Goal: Task Accomplishment & Management: Use online tool/utility

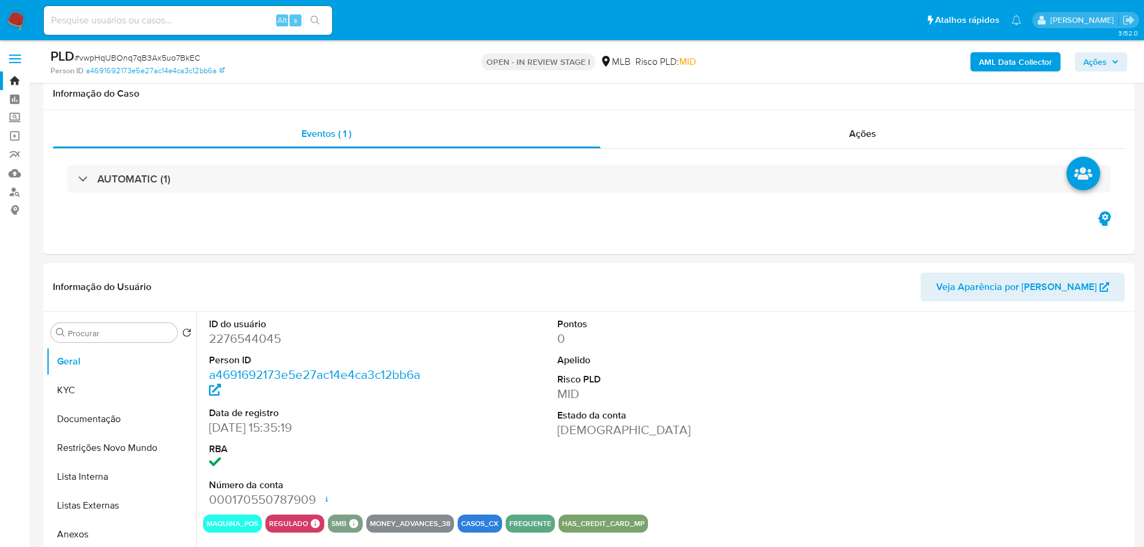
select select "10"
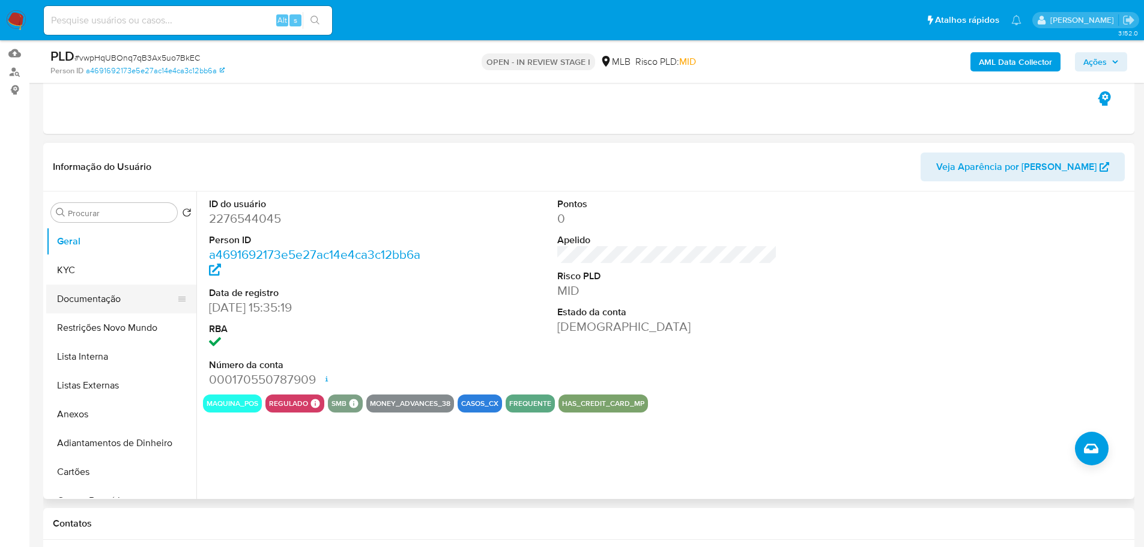
click at [100, 299] on button "Documentação" at bounding box center [116, 299] width 140 height 29
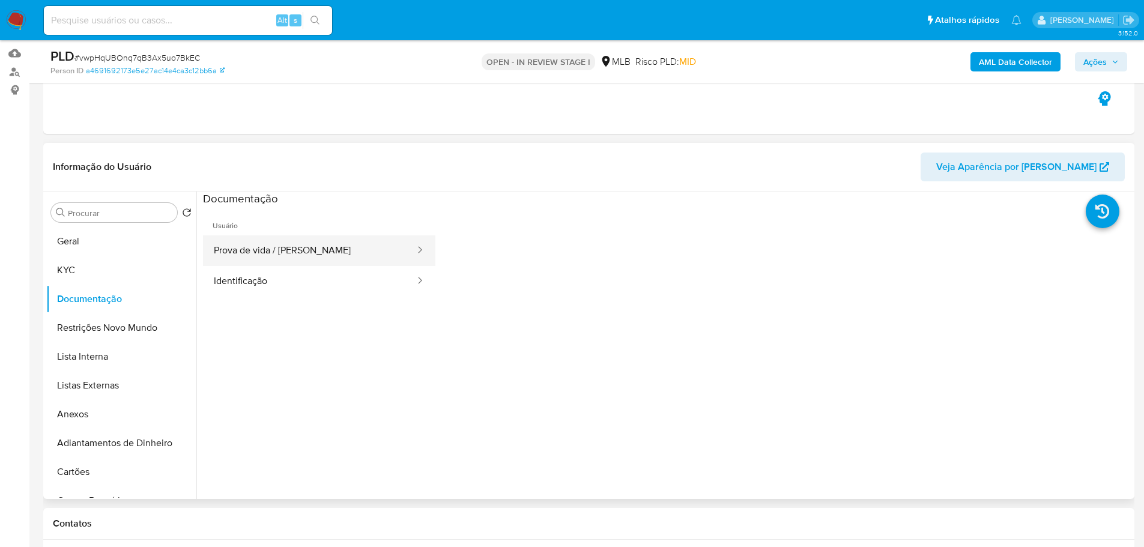
click at [258, 254] on button "Prova de vida / [PERSON_NAME]" at bounding box center [309, 250] width 213 height 31
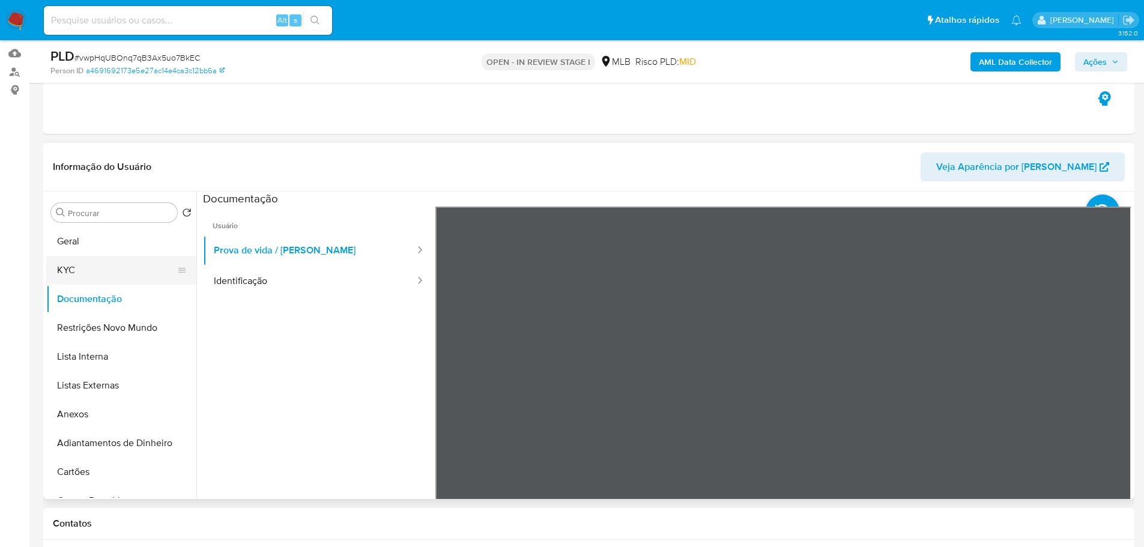
click at [89, 268] on button "KYC" at bounding box center [116, 270] width 140 height 29
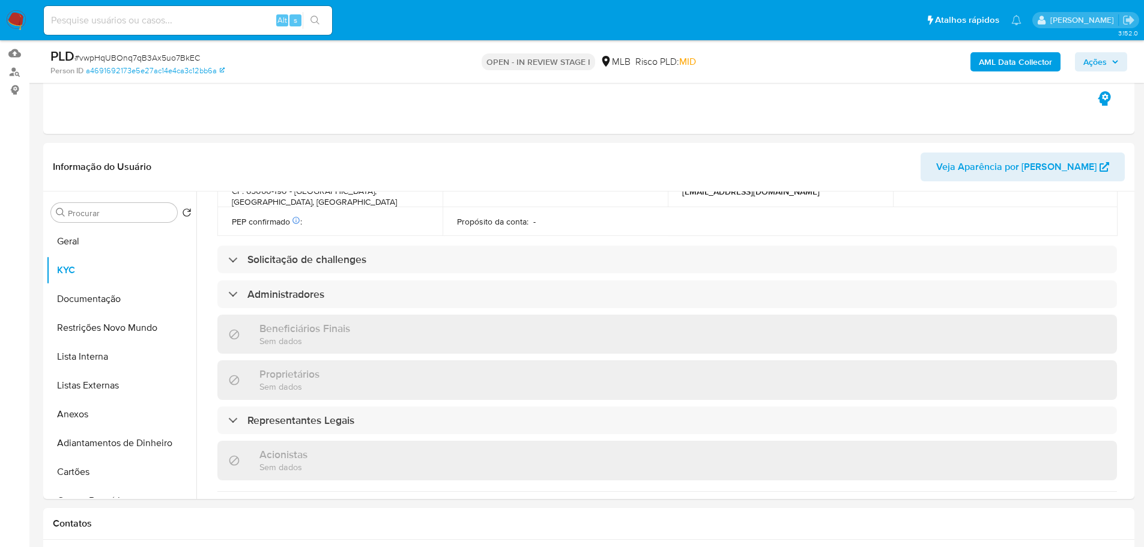
scroll to position [713, 0]
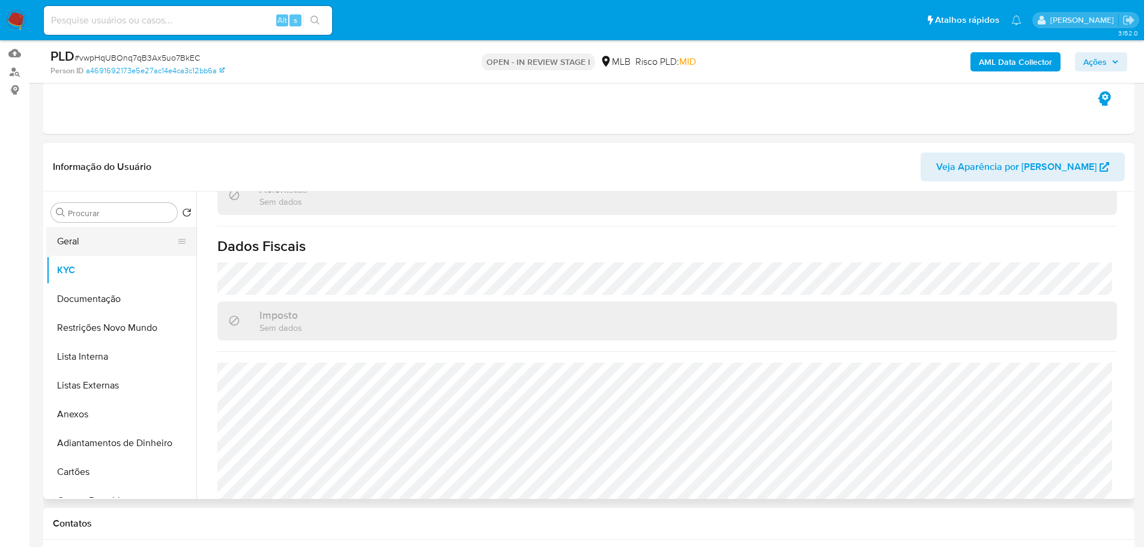
click at [86, 234] on button "Geral" at bounding box center [116, 241] width 140 height 29
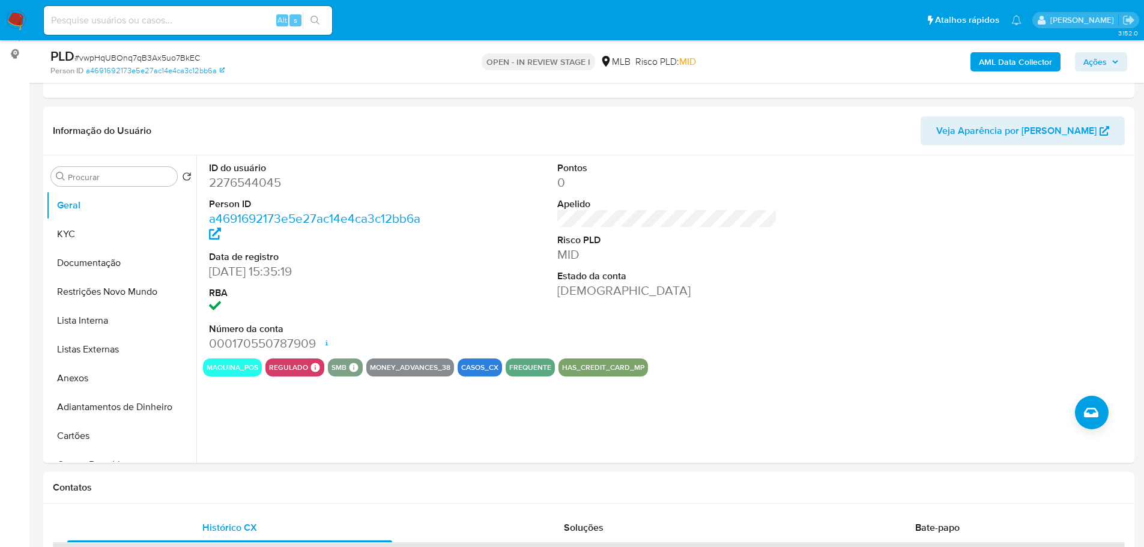
scroll to position [144, 0]
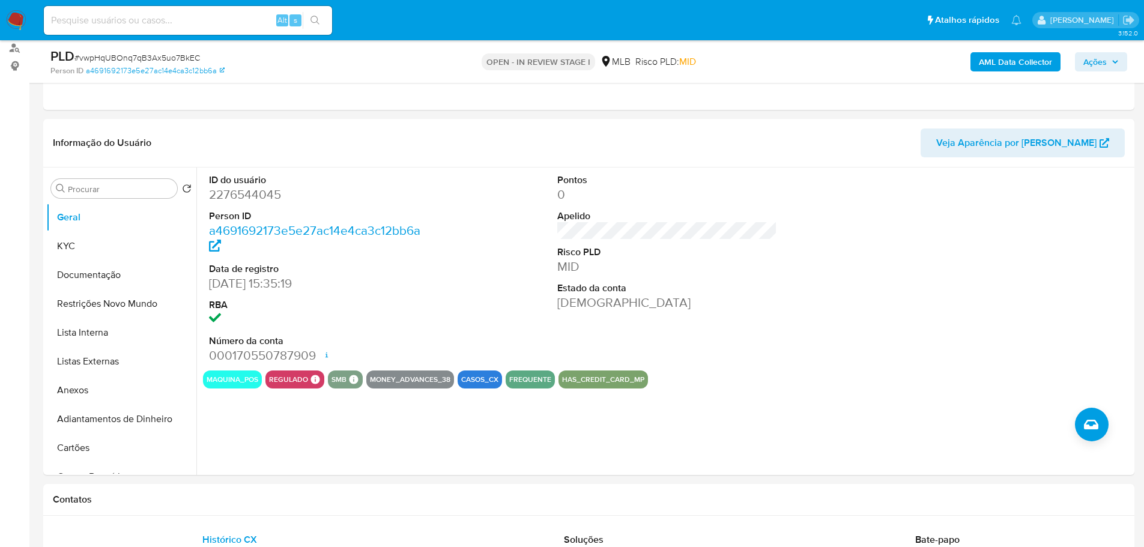
drag, startPoint x: 146, startPoint y: 488, endPoint x: 141, endPoint y: 476, distance: 12.9
click at [146, 488] on div "Contatos" at bounding box center [588, 500] width 1091 height 32
click at [98, 253] on button "KYC" at bounding box center [116, 246] width 140 height 29
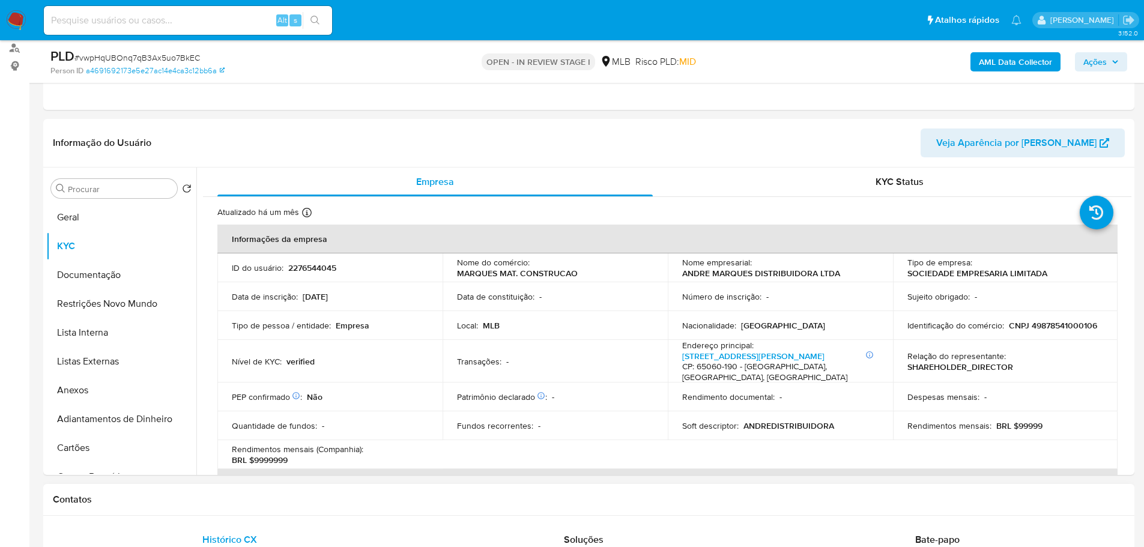
click at [252, 492] on div "Contatos" at bounding box center [588, 500] width 1091 height 32
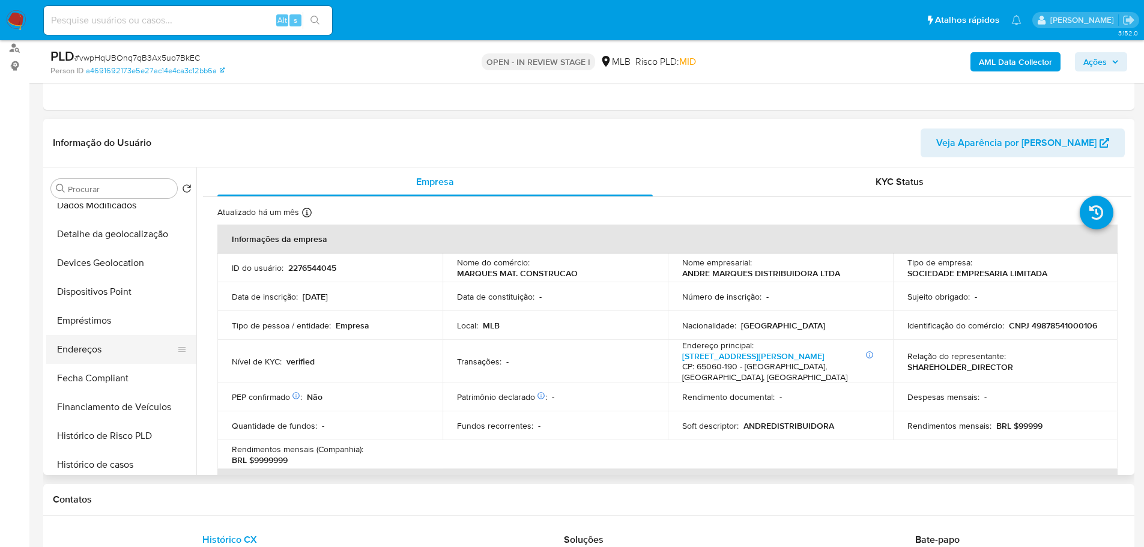
click at [101, 350] on button "Endereços" at bounding box center [116, 349] width 140 height 29
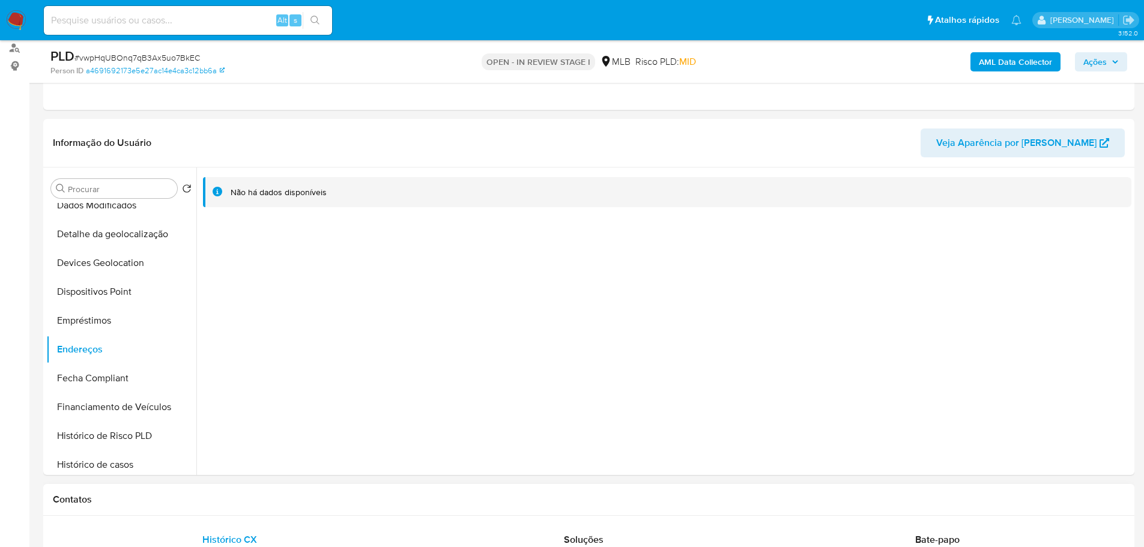
drag, startPoint x: 235, startPoint y: 499, endPoint x: 226, endPoint y: 491, distance: 11.9
click at [235, 499] on h1 "Contatos" at bounding box center [589, 500] width 1072 height 12
click at [107, 243] on button "Detalhe da geolocalização" at bounding box center [116, 234] width 140 height 29
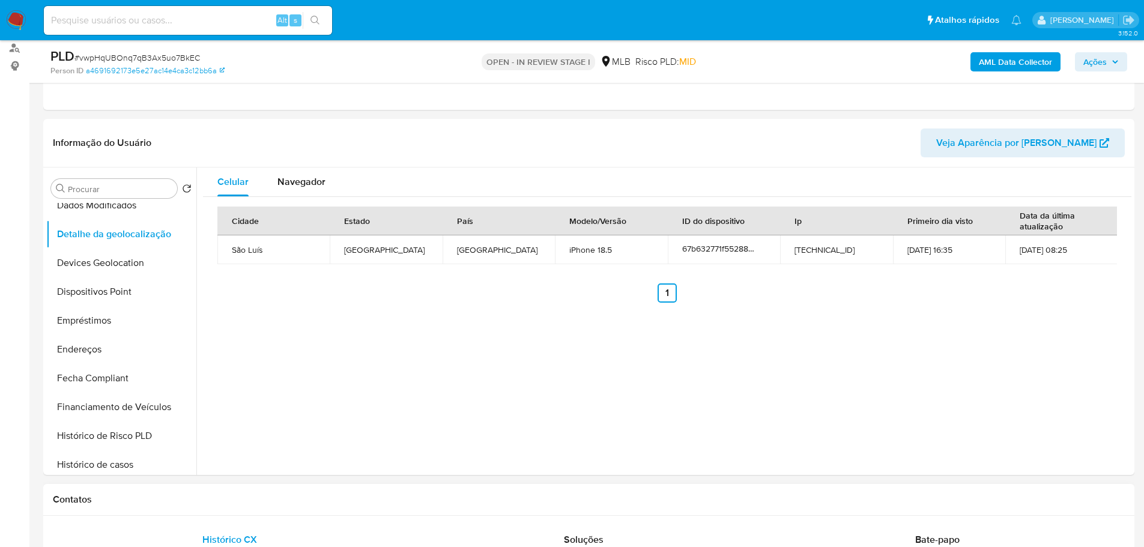
click at [234, 491] on div "Contatos" at bounding box center [588, 500] width 1091 height 32
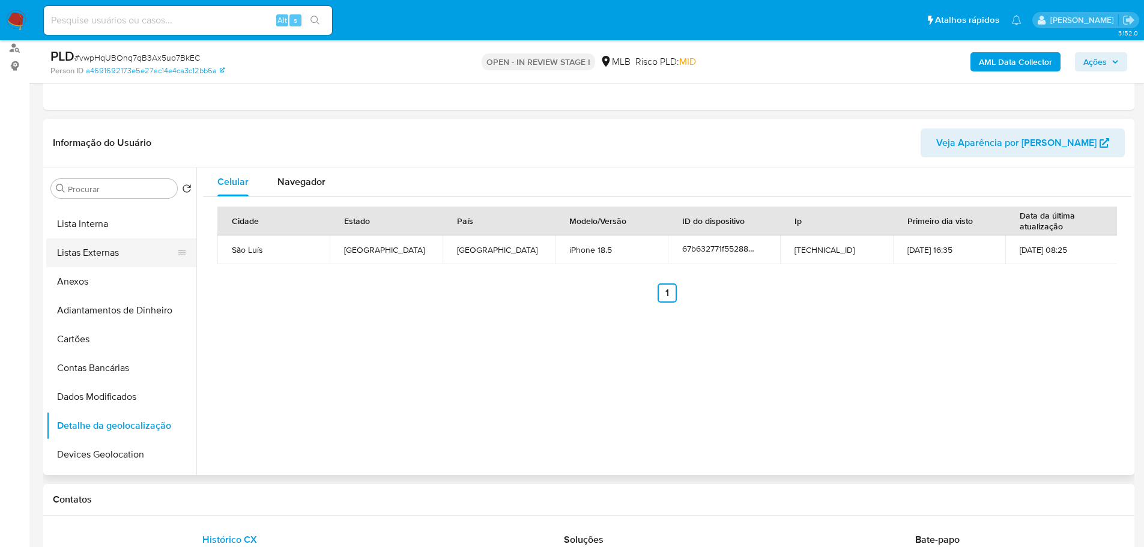
scroll to position [0, 0]
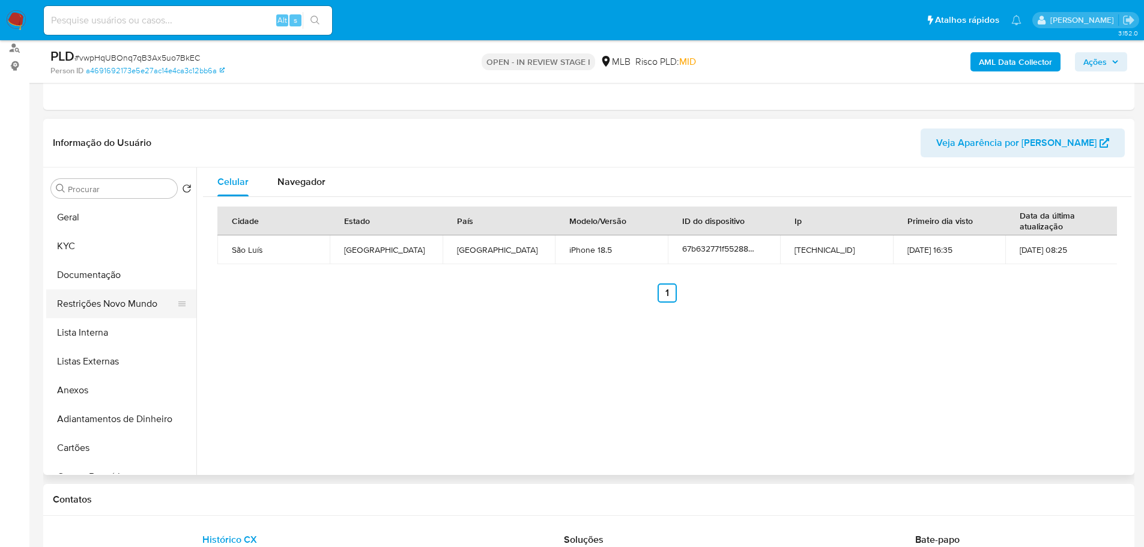
click at [128, 305] on button "Restrições Novo Mundo" at bounding box center [116, 303] width 140 height 29
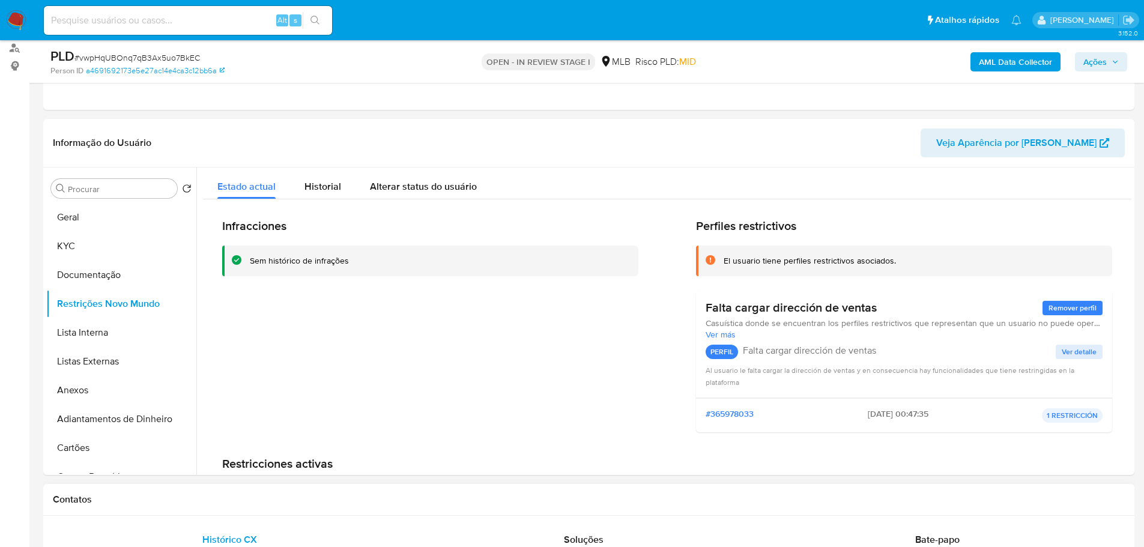
drag, startPoint x: 222, startPoint y: 513, endPoint x: 205, endPoint y: 491, distance: 27.9
click at [222, 513] on div "Contatos" at bounding box center [588, 500] width 1091 height 32
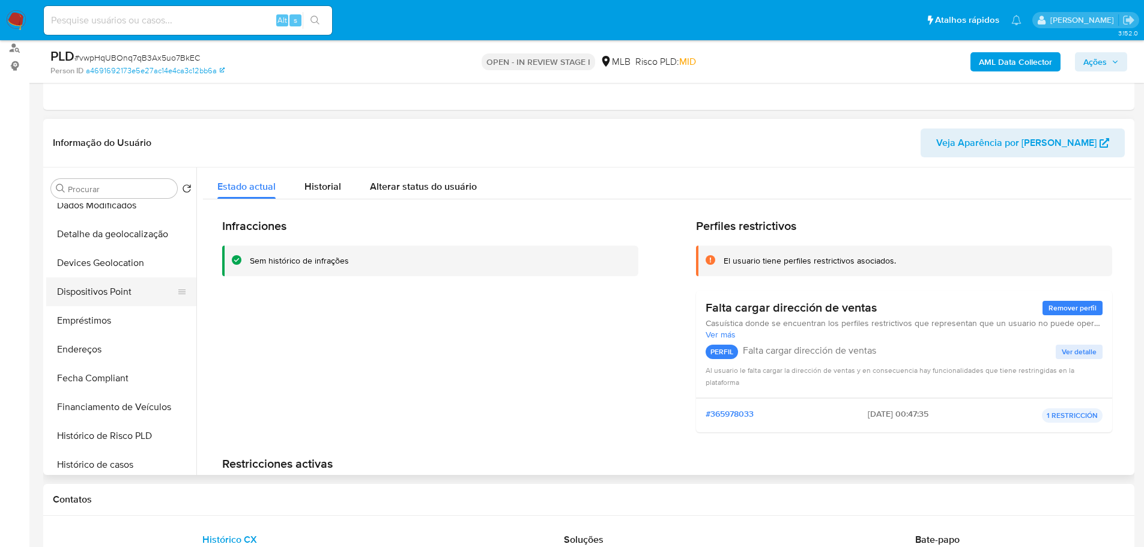
click at [120, 295] on button "Dispositivos Point" at bounding box center [116, 291] width 140 height 29
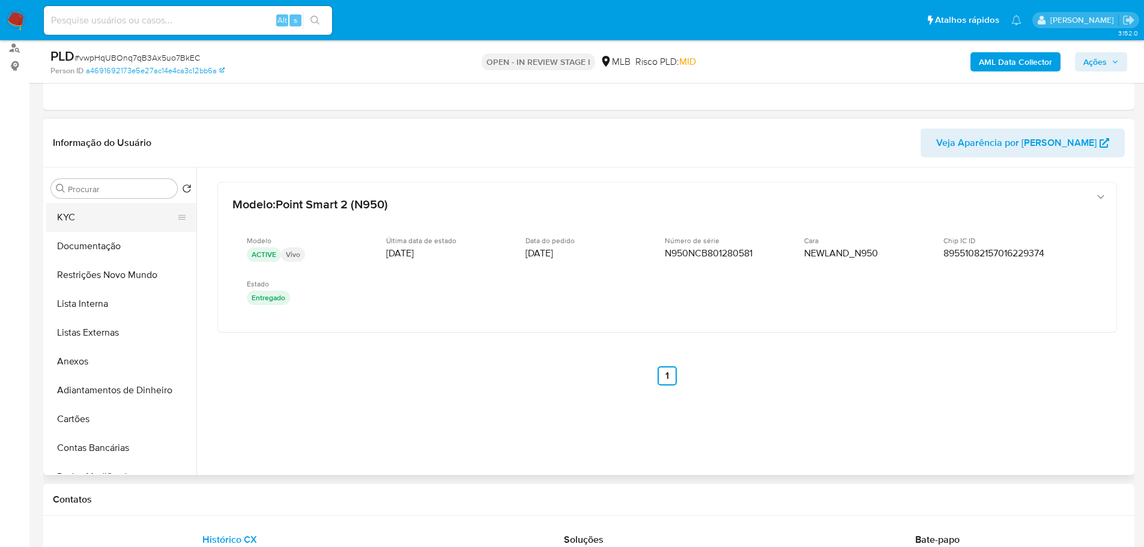
scroll to position [0, 0]
click at [97, 251] on button "KYC" at bounding box center [116, 246] width 140 height 29
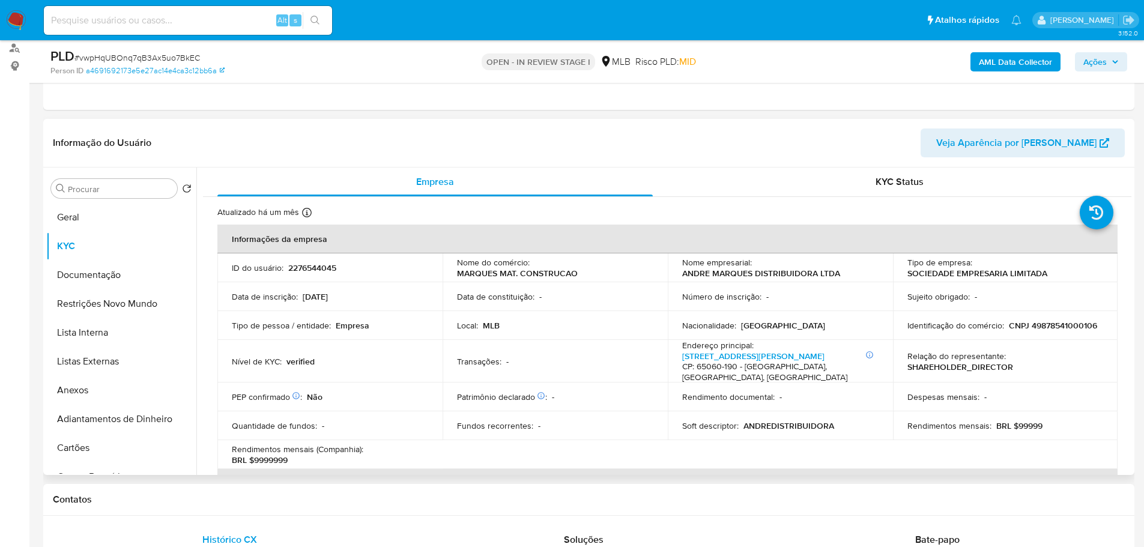
click at [1037, 328] on p "CNPJ 49878541000106" at bounding box center [1053, 325] width 88 height 11
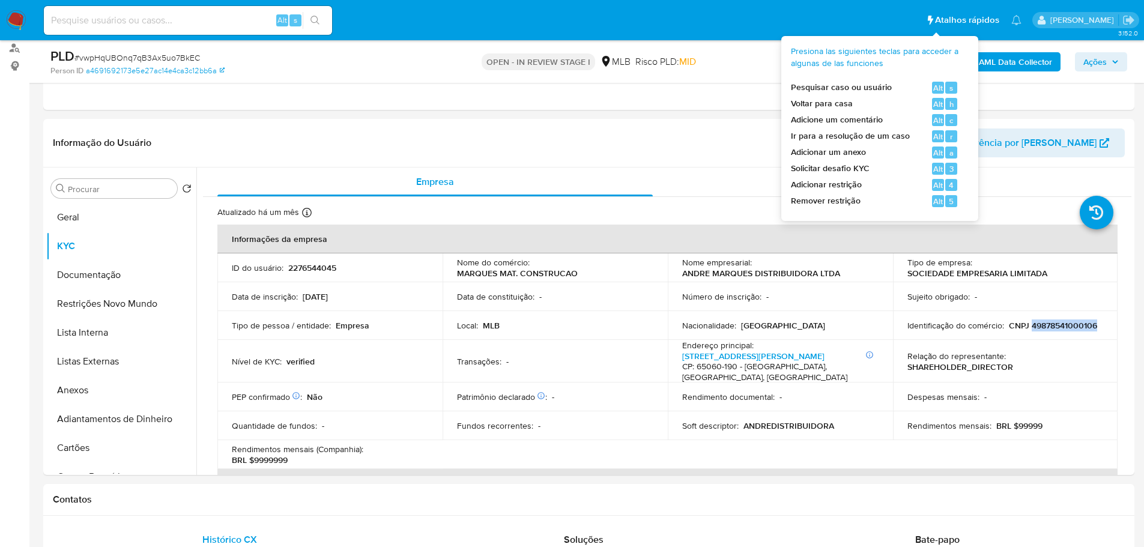
copy p "49878541000106"
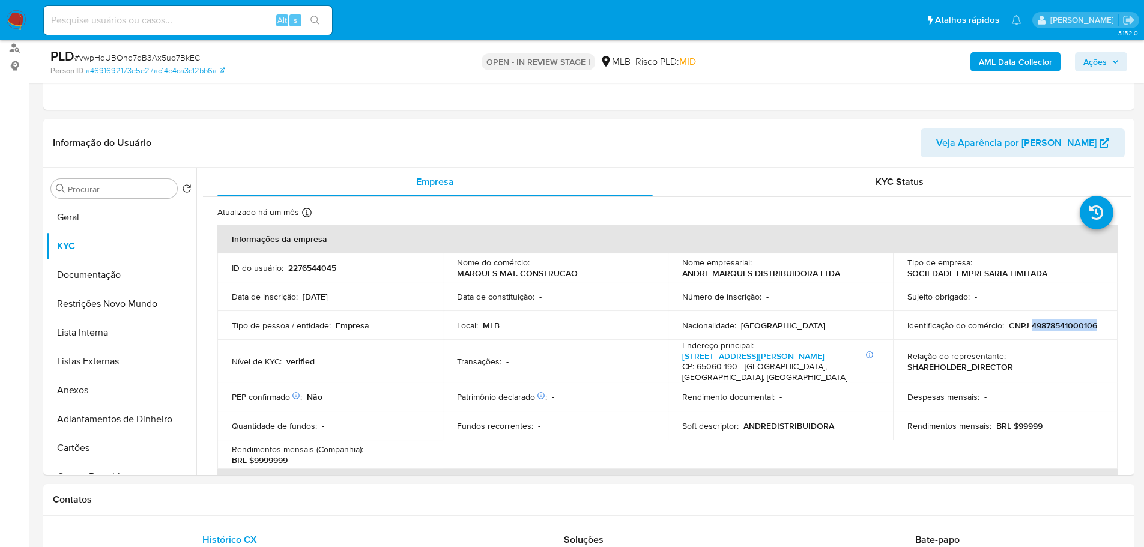
click at [1108, 64] on span "Ações" at bounding box center [1100, 61] width 35 height 17
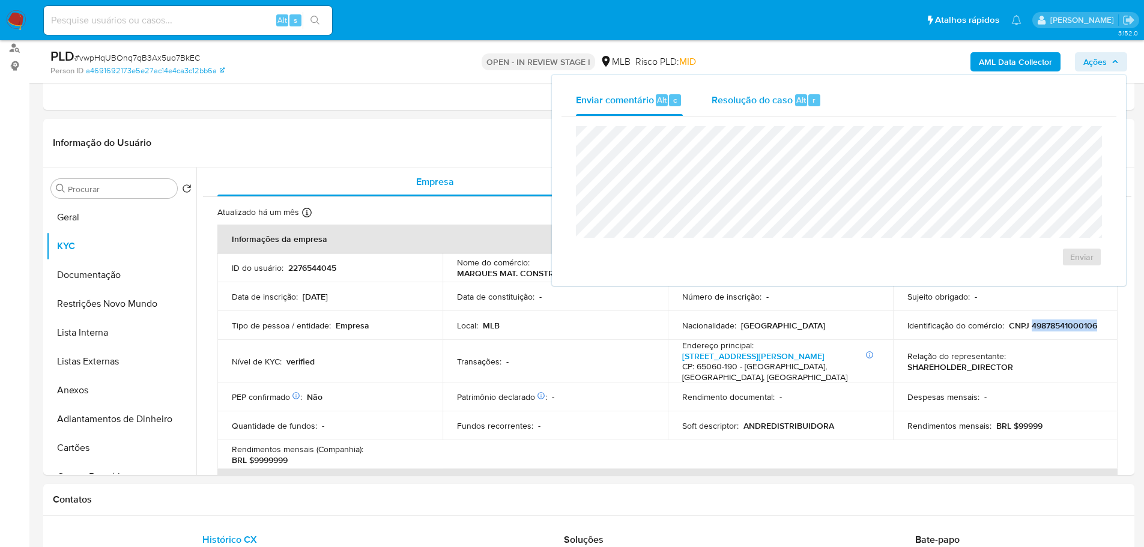
click at [725, 93] on span "Resolução do caso" at bounding box center [751, 99] width 81 height 14
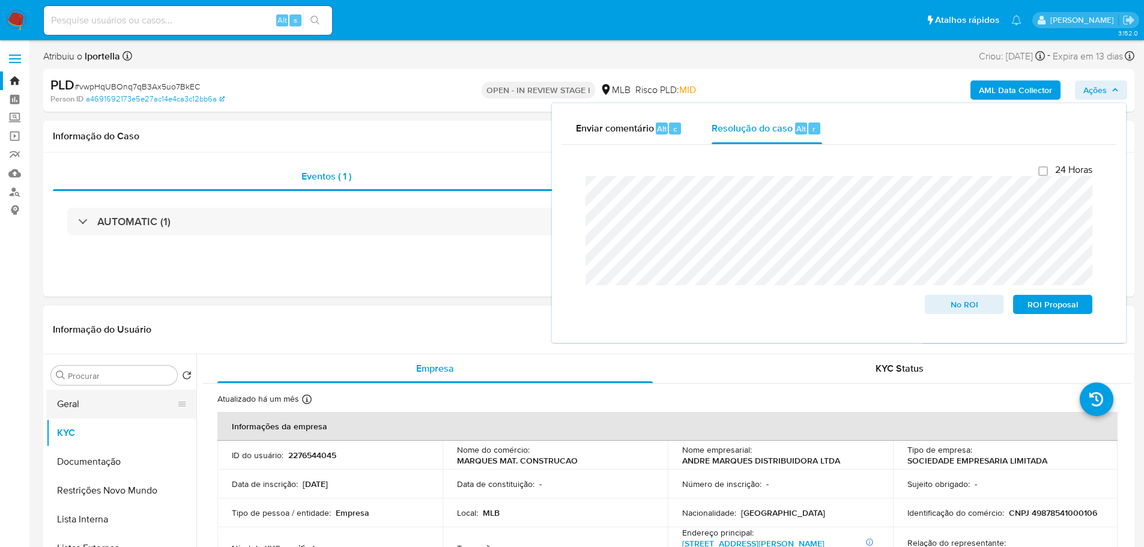
click at [83, 396] on button "Geral" at bounding box center [116, 404] width 140 height 29
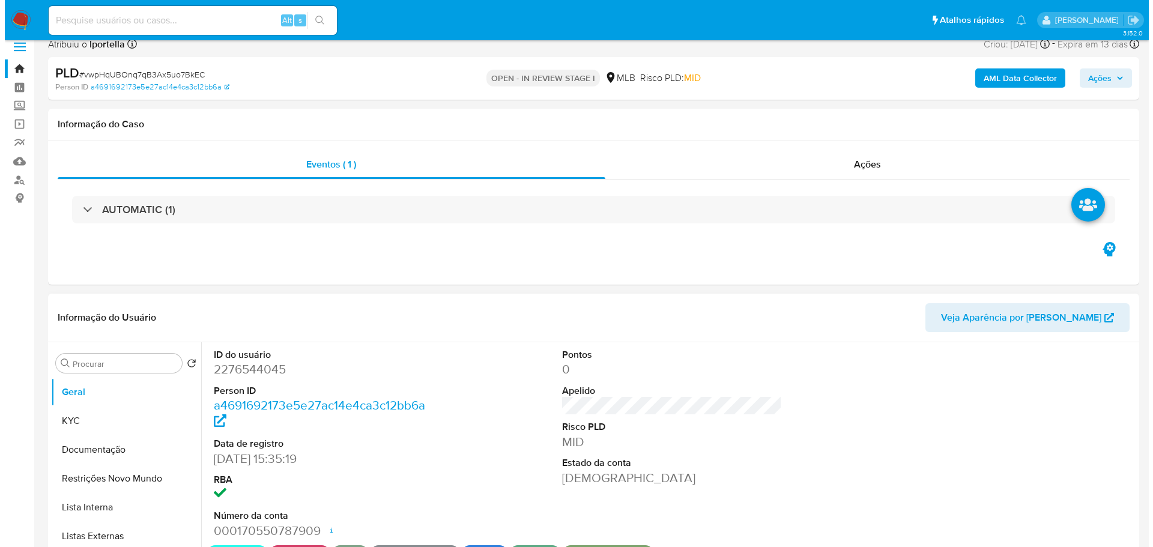
scroll to position [120, 0]
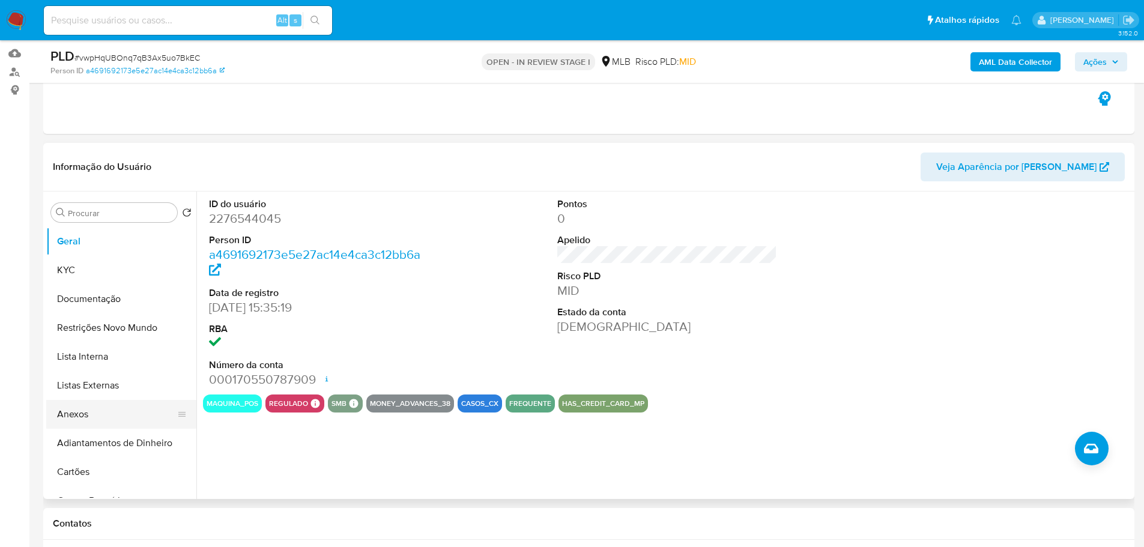
click at [80, 409] on button "Anexos" at bounding box center [116, 414] width 140 height 29
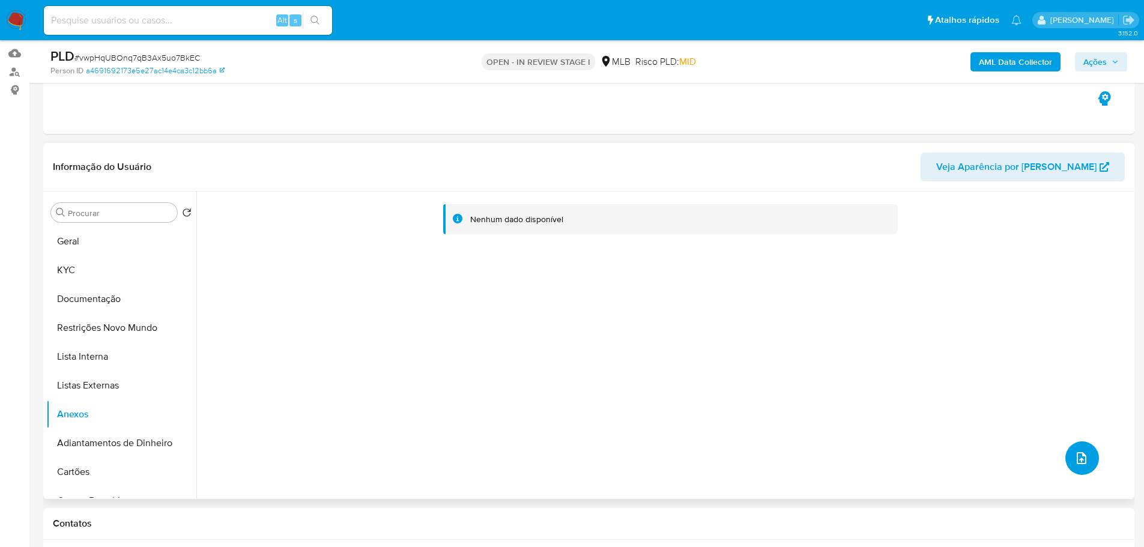
click at [1070, 467] on button "upload-file" at bounding box center [1082, 458] width 34 height 34
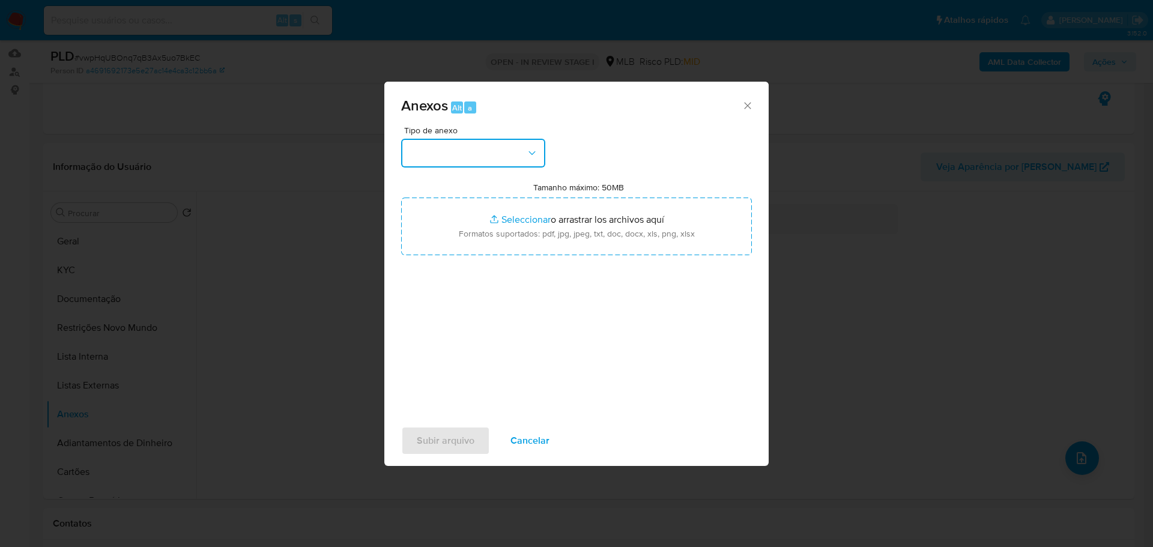
click at [498, 150] on button "button" at bounding box center [473, 153] width 144 height 29
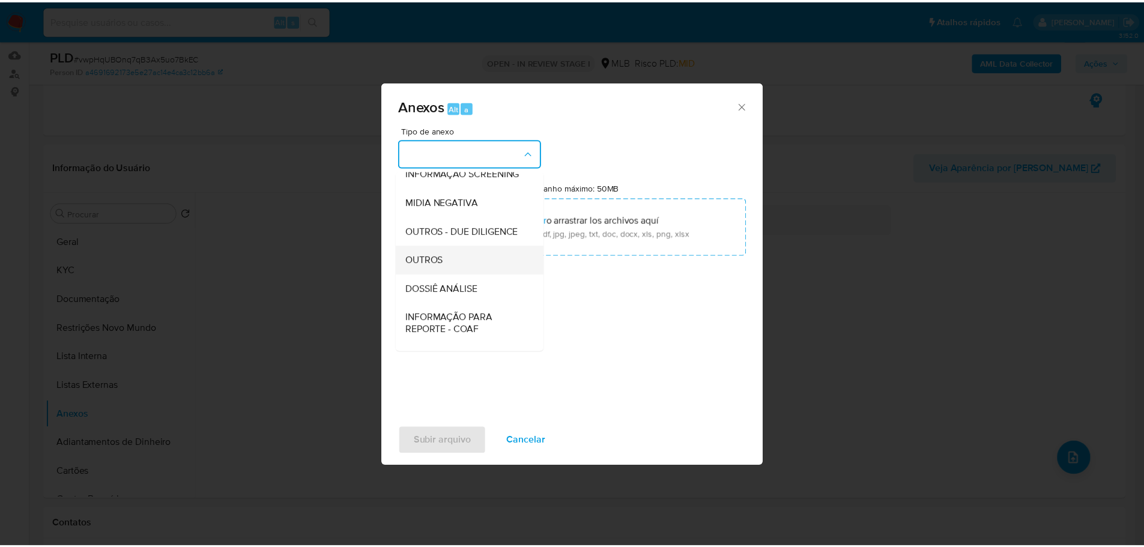
scroll to position [185, 0]
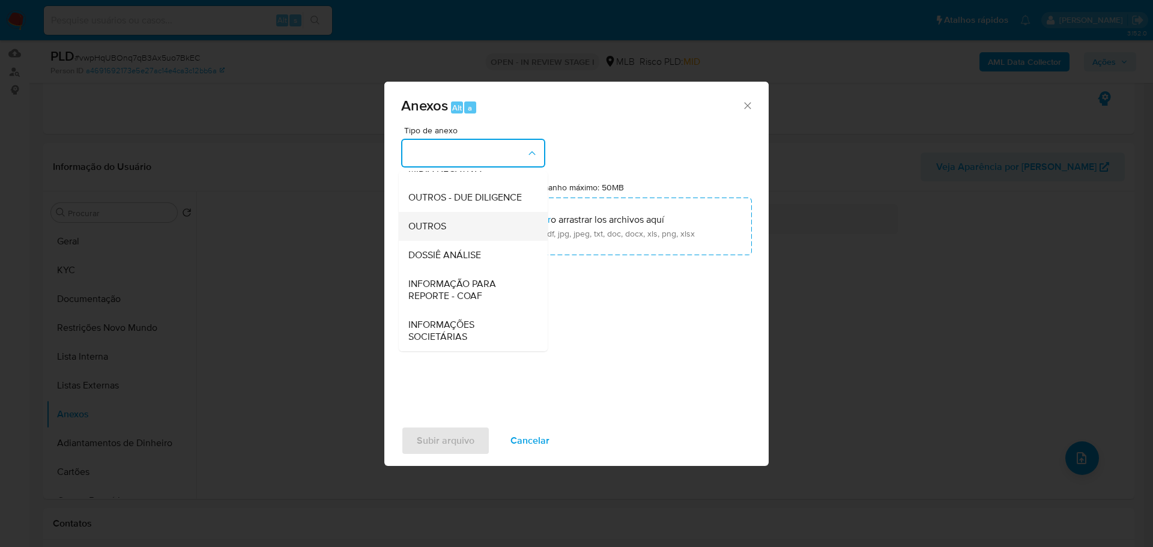
click at [461, 232] on div "OUTROS" at bounding box center [469, 226] width 122 height 29
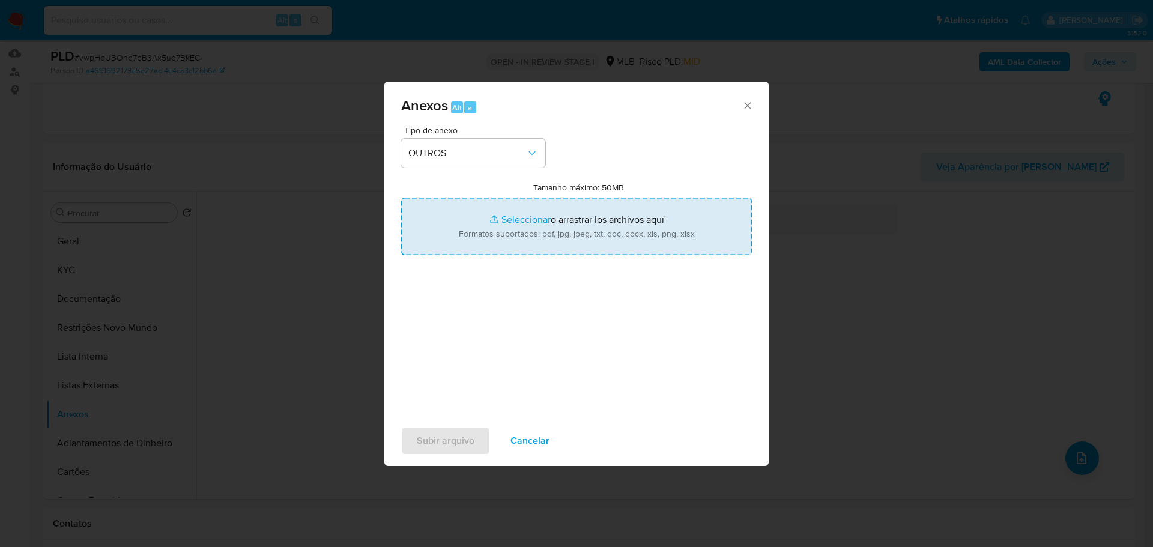
type input "C:\fakepath\SAR - XXX - CNPJ 49878541000106 - ANDRE MARQUES DISTRIBUIDORA LTDA.…"
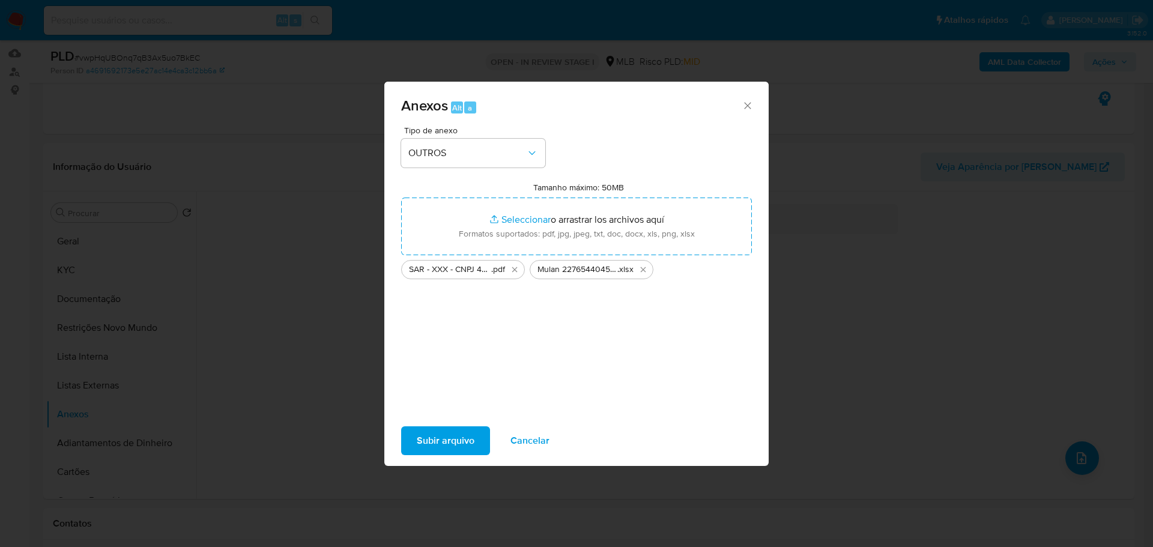
click at [424, 438] on span "Subir arquivo" at bounding box center [446, 440] width 58 height 26
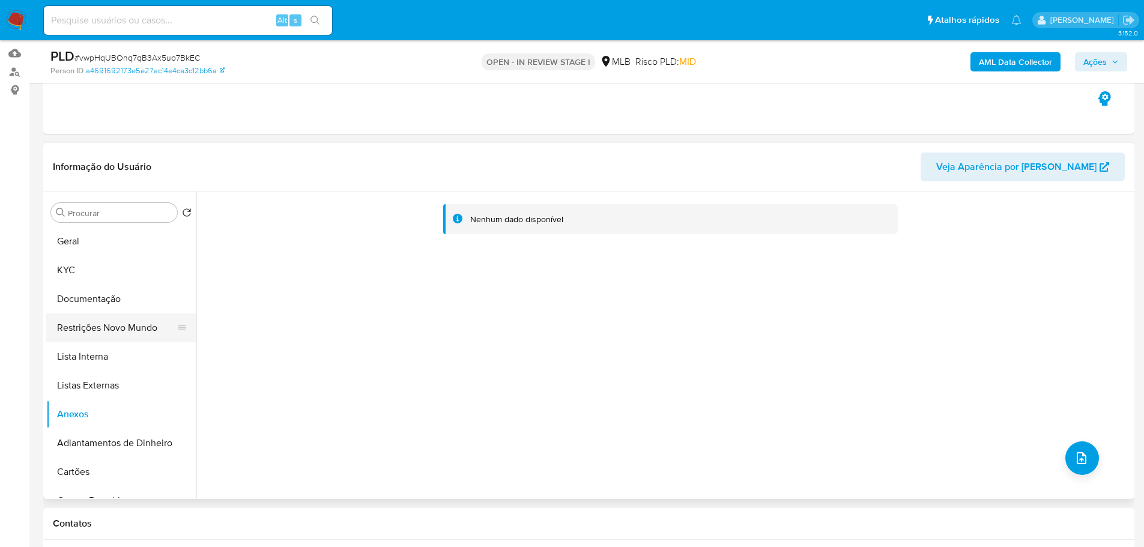
click at [119, 318] on button "Restrições Novo Mundo" at bounding box center [116, 327] width 140 height 29
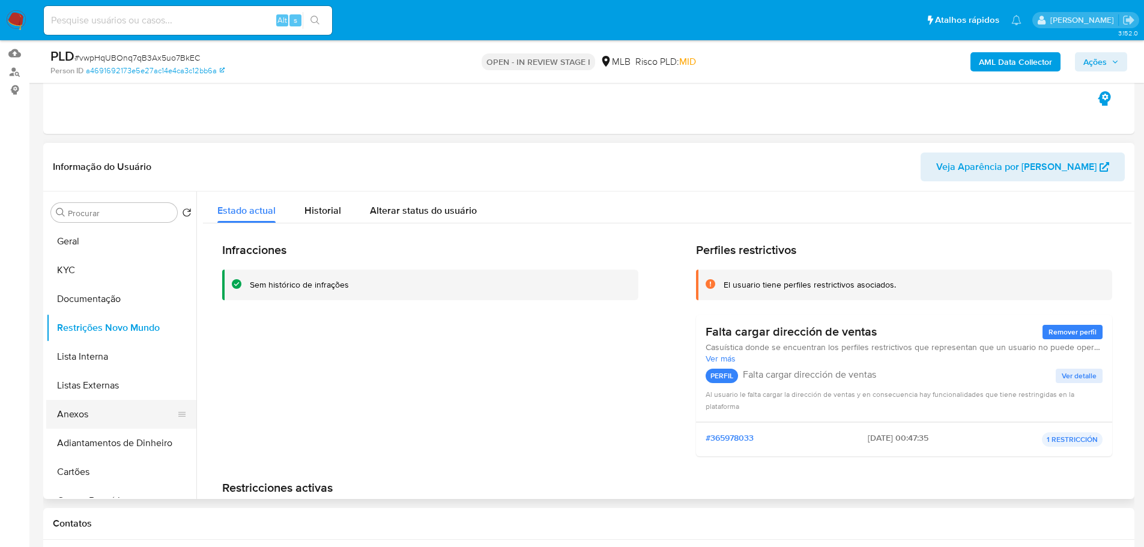
click at [86, 418] on button "Anexos" at bounding box center [116, 414] width 140 height 29
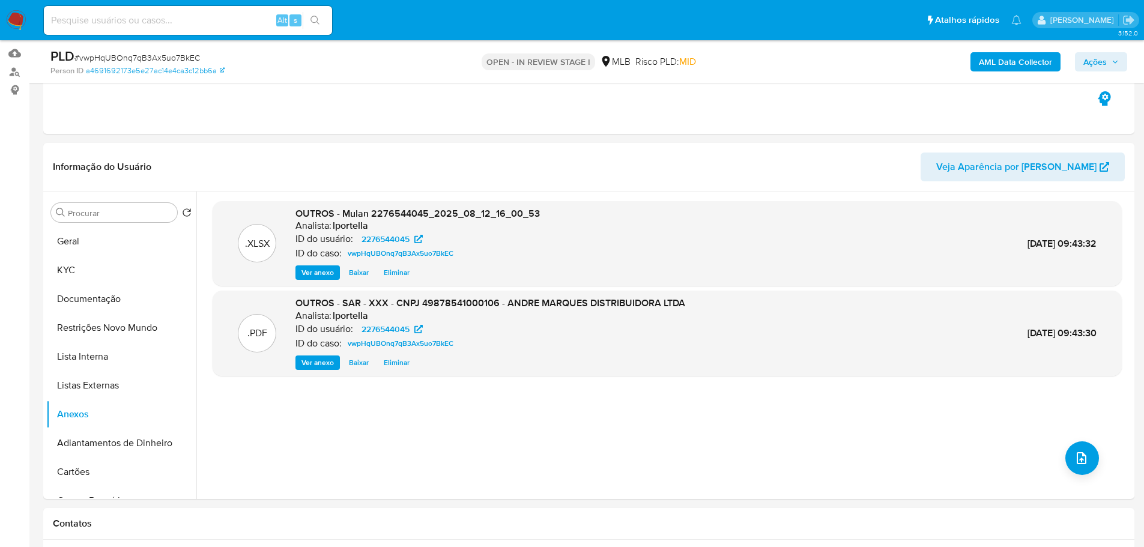
click at [1088, 63] on span "Ações" at bounding box center [1094, 61] width 23 height 19
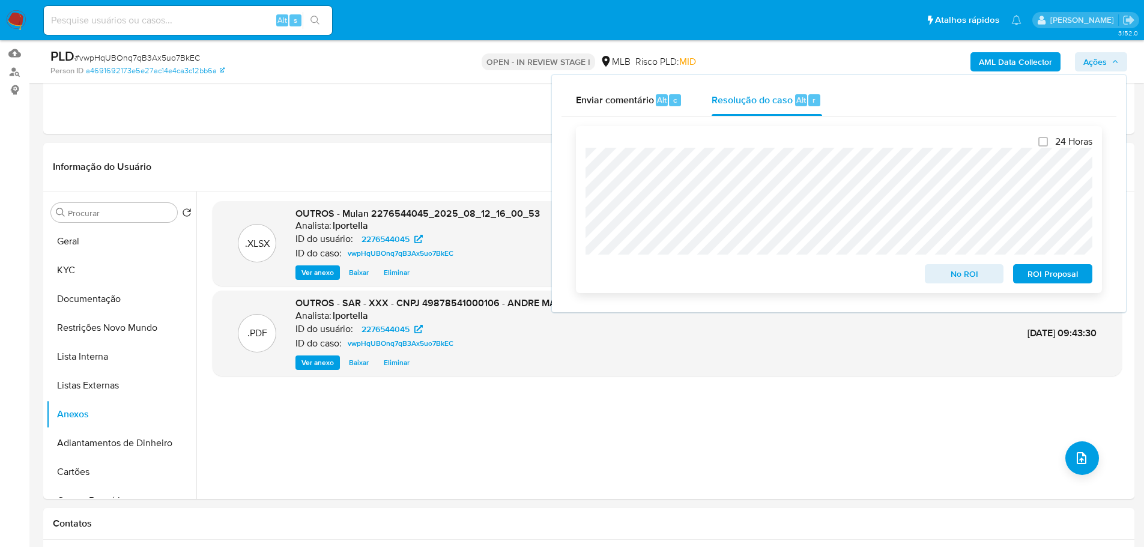
click at [1052, 280] on span "ROI Proposal" at bounding box center [1052, 273] width 62 height 17
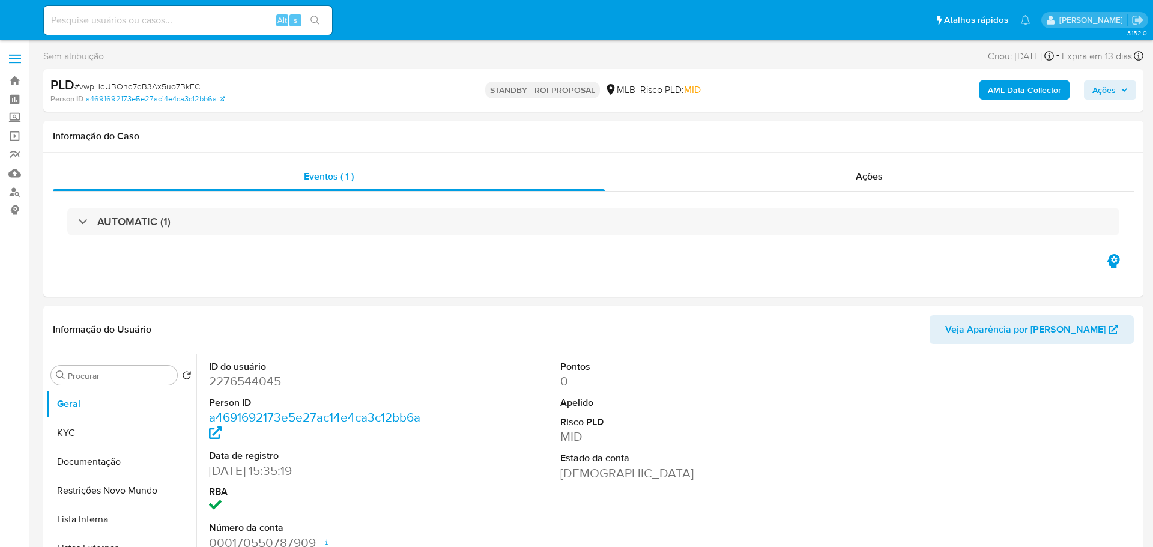
select select "10"
click at [148, 87] on span "# vwpHqUBOnq7qB3Ax5uo7BkEC" at bounding box center [136, 86] width 125 height 12
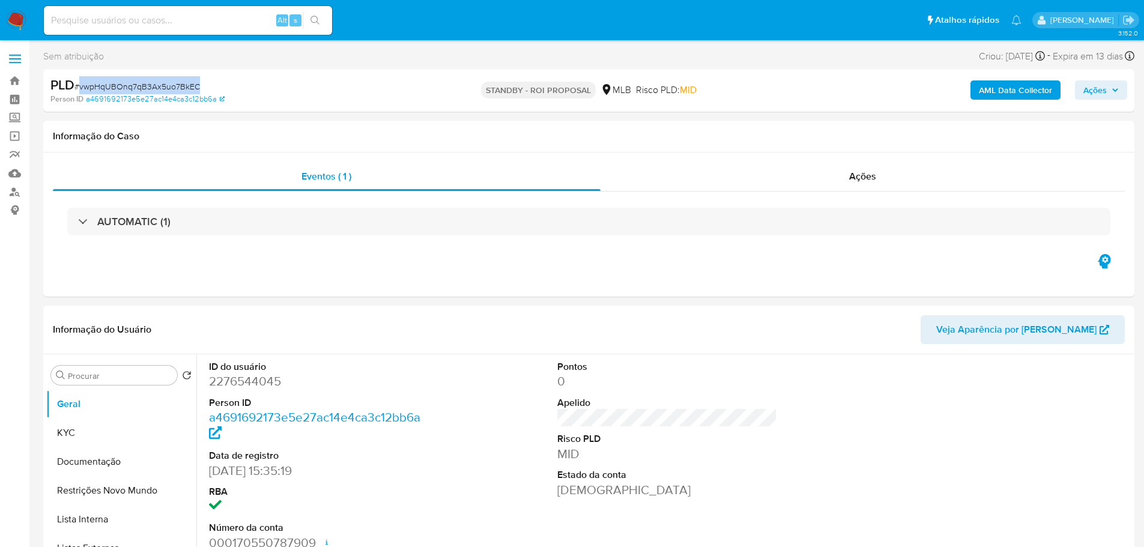
click at [148, 87] on span "# vwpHqUBOnq7qB3Ax5uo7BkEC" at bounding box center [136, 86] width 125 height 12
copy span "vwpHqUBOnq7qB3Ax5uo7BkEC"
click at [14, 13] on img at bounding box center [16, 20] width 20 height 20
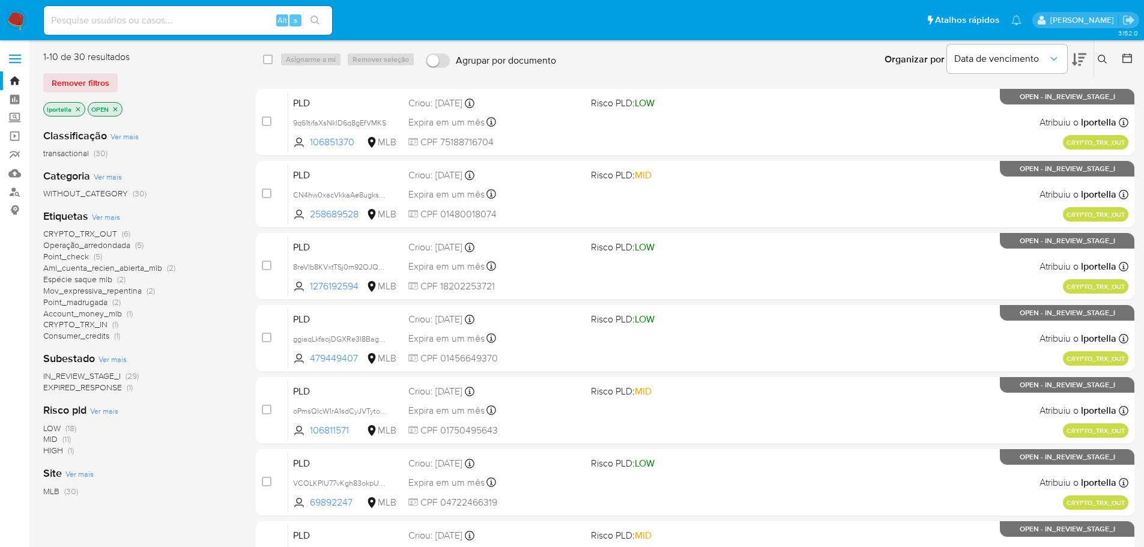
click at [137, 20] on input at bounding box center [188, 21] width 288 height 16
paste input "IlM0bbA31AS5WcCU8jj7ENJL"
type input "IlM0bbA31AS5WcCU8jj7ENJL"
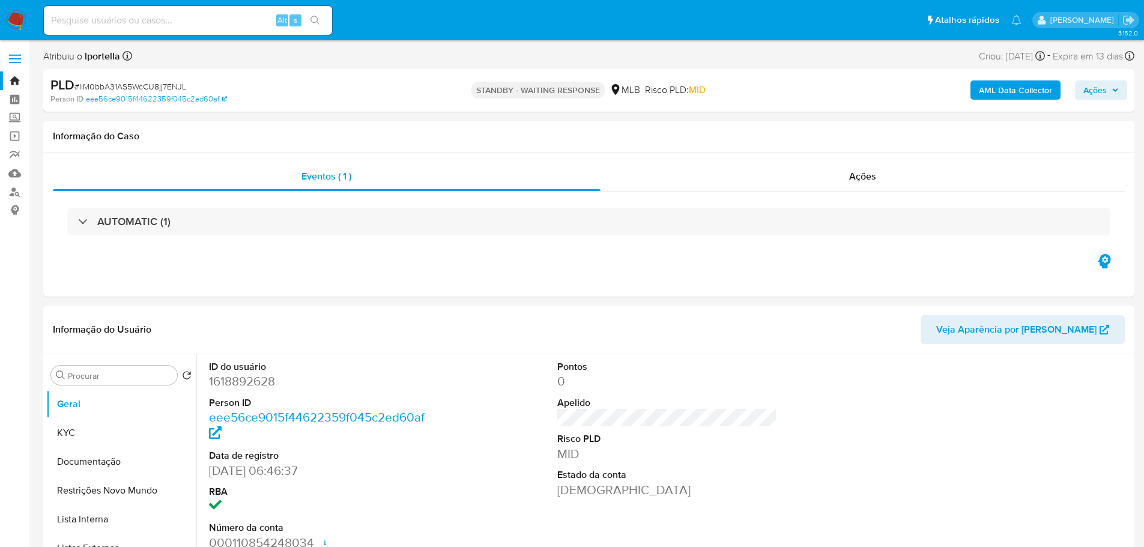
select select "10"
click at [183, 18] on input at bounding box center [188, 21] width 288 height 16
paste input "a5fNpxXAla0n6Q9MEuv51GHd"
type input "a5fNpxXAla0n6Q9MEuv51GHd"
select select "10"
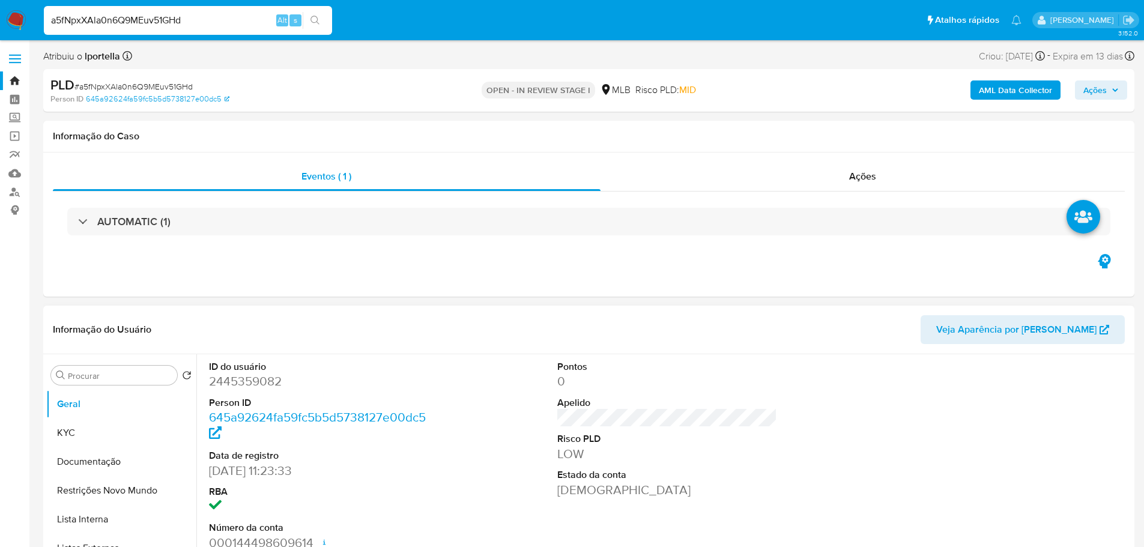
drag, startPoint x: 321, startPoint y: 0, endPoint x: 594, endPoint y: 342, distance: 437.9
click at [662, 329] on header "Informação do Usuário Veja Aparência por Pessoa" at bounding box center [589, 329] width 1072 height 29
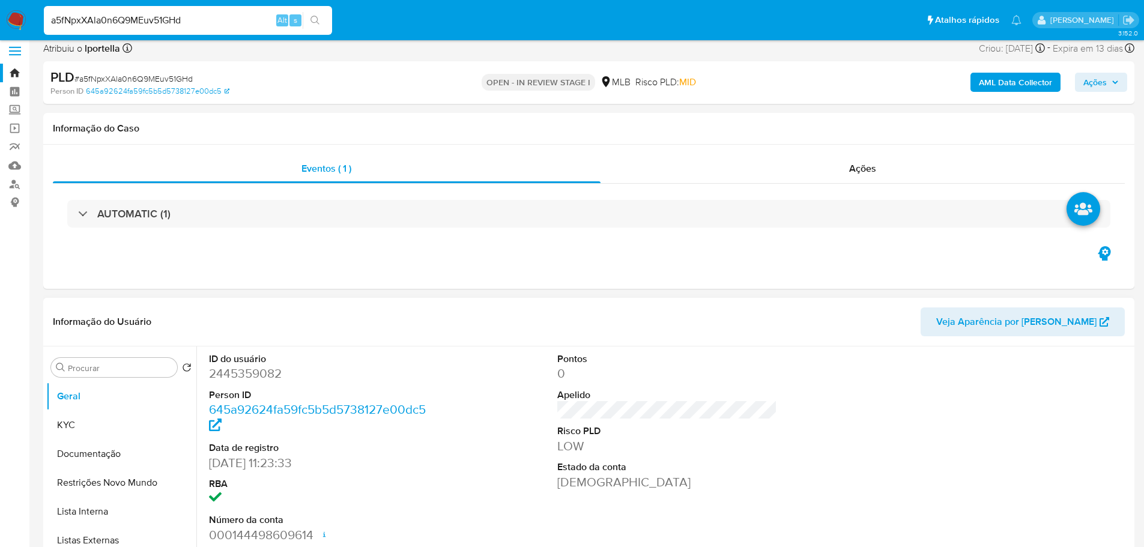
scroll to position [180, 0]
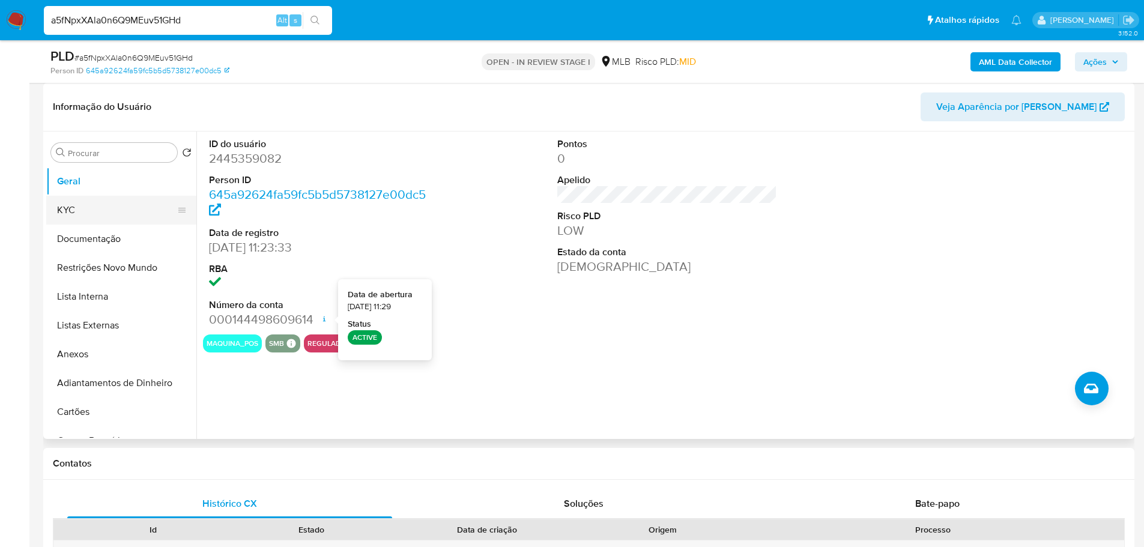
click at [71, 206] on button "KYC" at bounding box center [116, 210] width 140 height 29
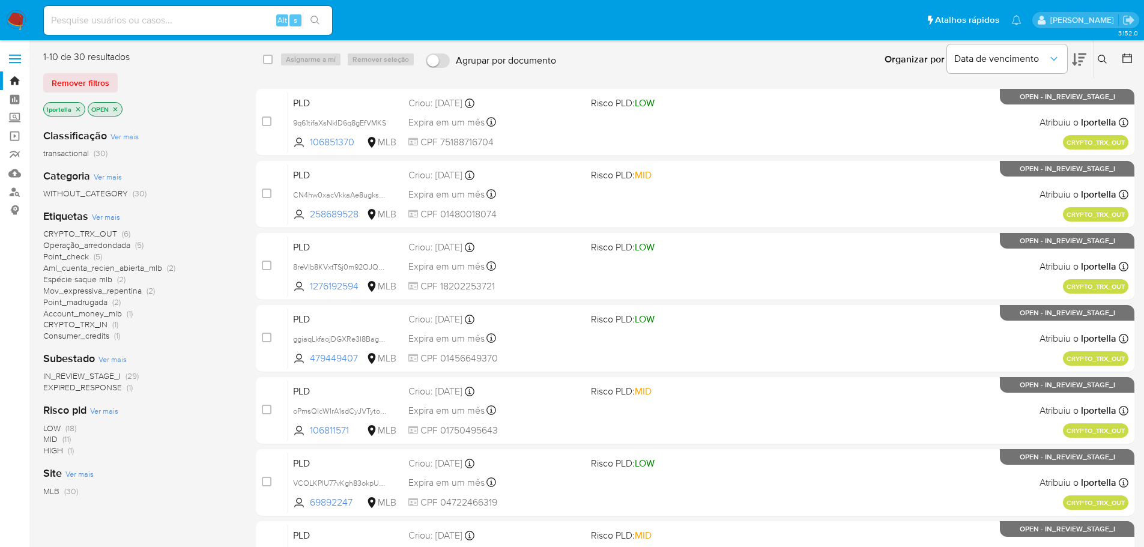
click at [132, 21] on input at bounding box center [188, 21] width 288 height 16
paste input "lportella"
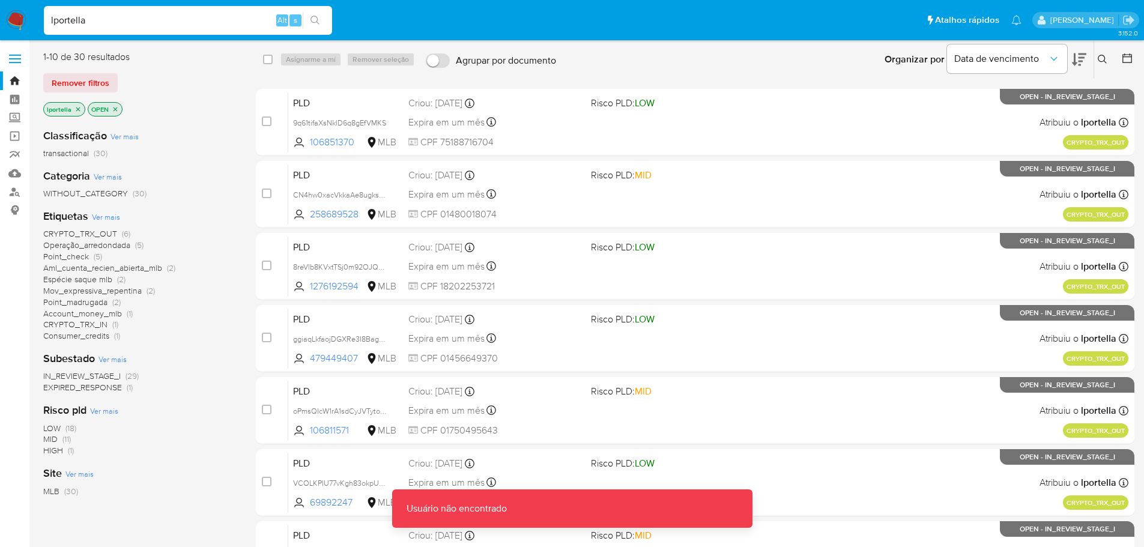
click at [198, 19] on input "lportella" at bounding box center [188, 21] width 288 height 16
paste input "a5fNpxXAla0n6Q9MEuv51GHd"
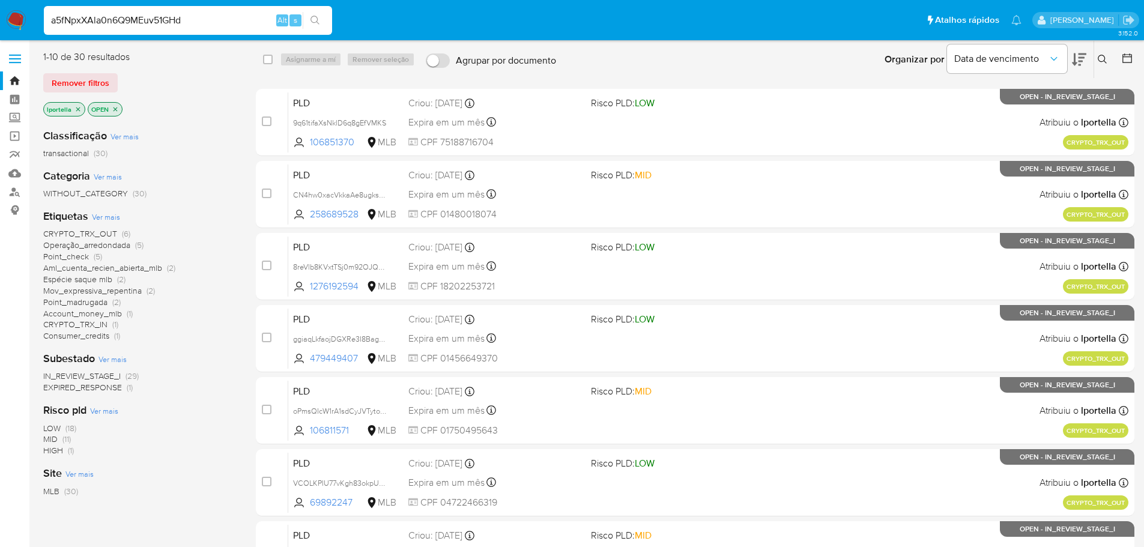
type input "a5fNpxXAla0n6Q9MEuv51GHd"
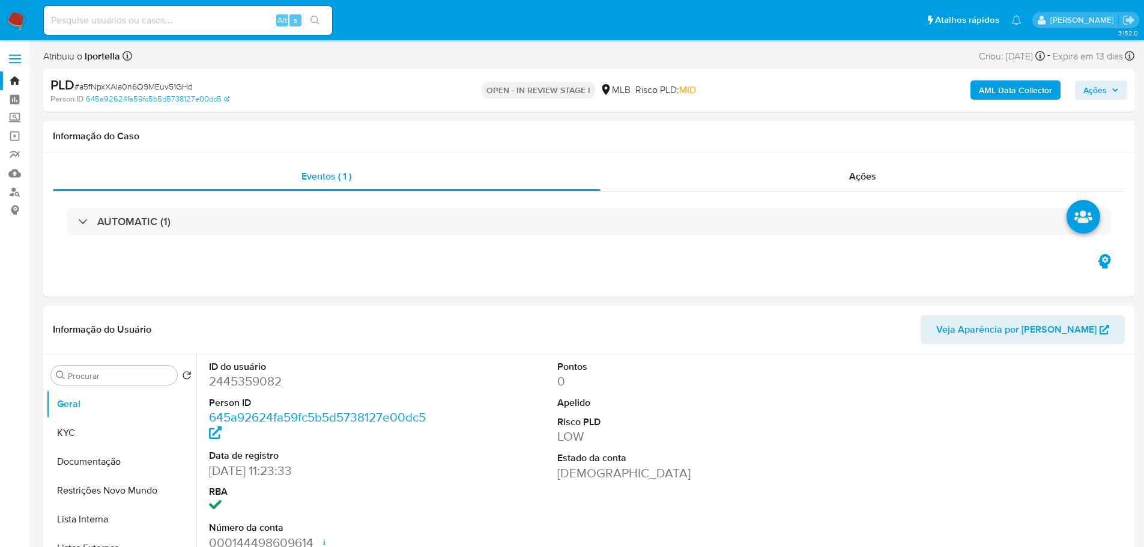
select select "10"
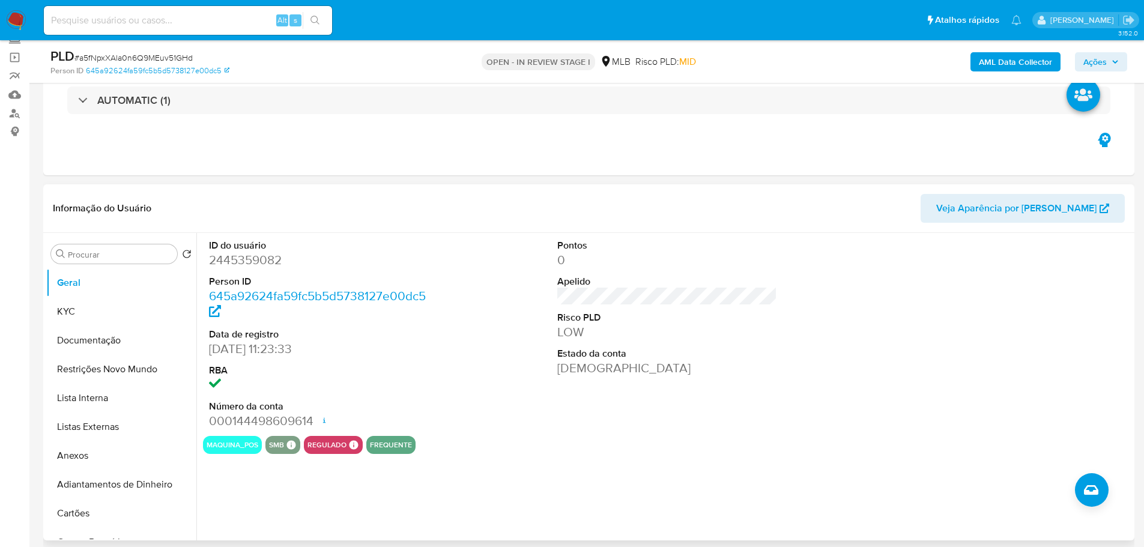
scroll to position [120, 0]
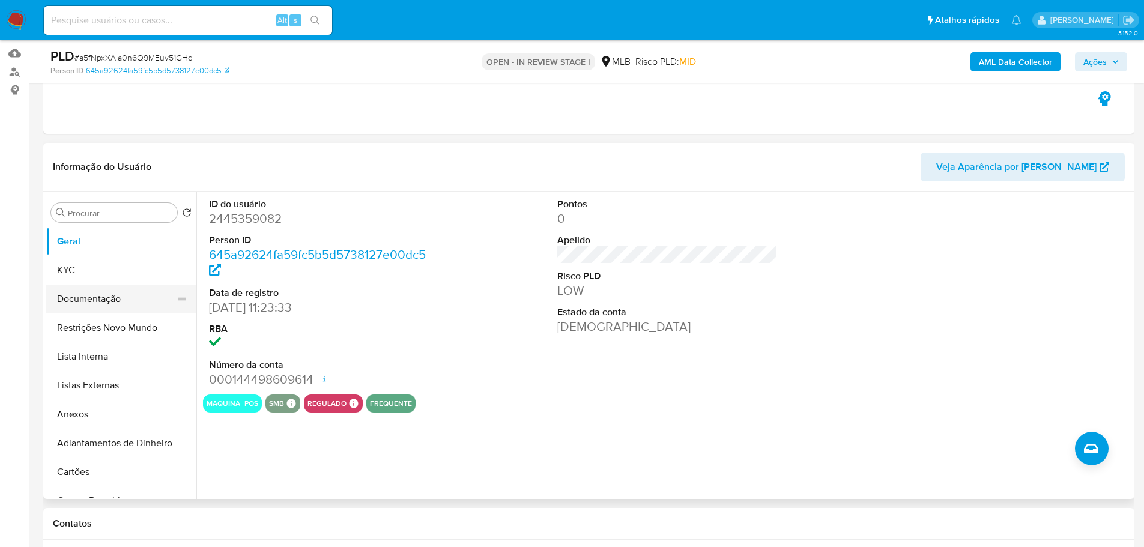
click at [99, 301] on button "Documentação" at bounding box center [116, 299] width 140 height 29
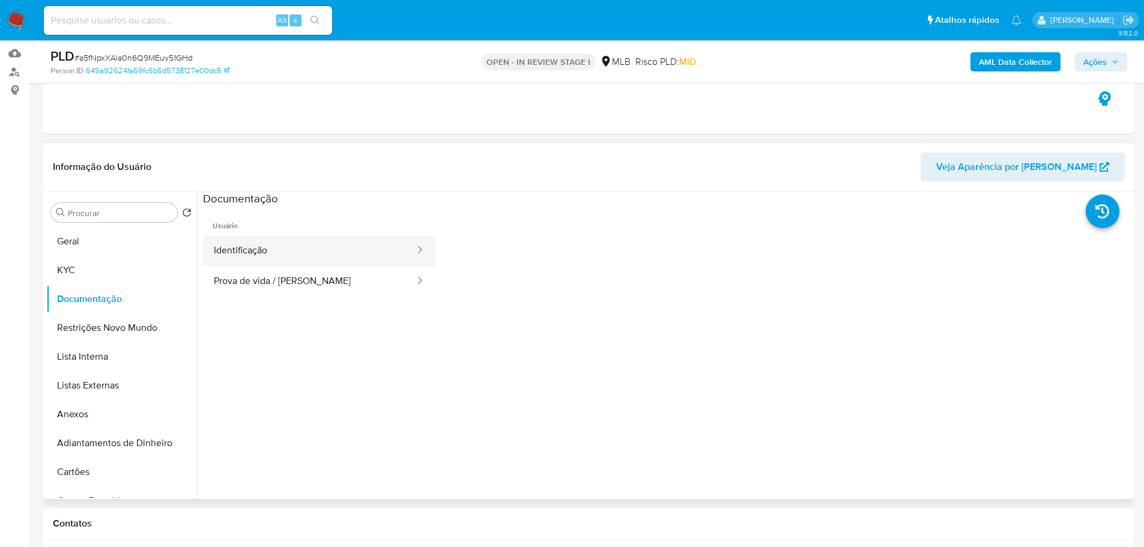
click at [287, 253] on button "Identificação" at bounding box center [309, 250] width 213 height 31
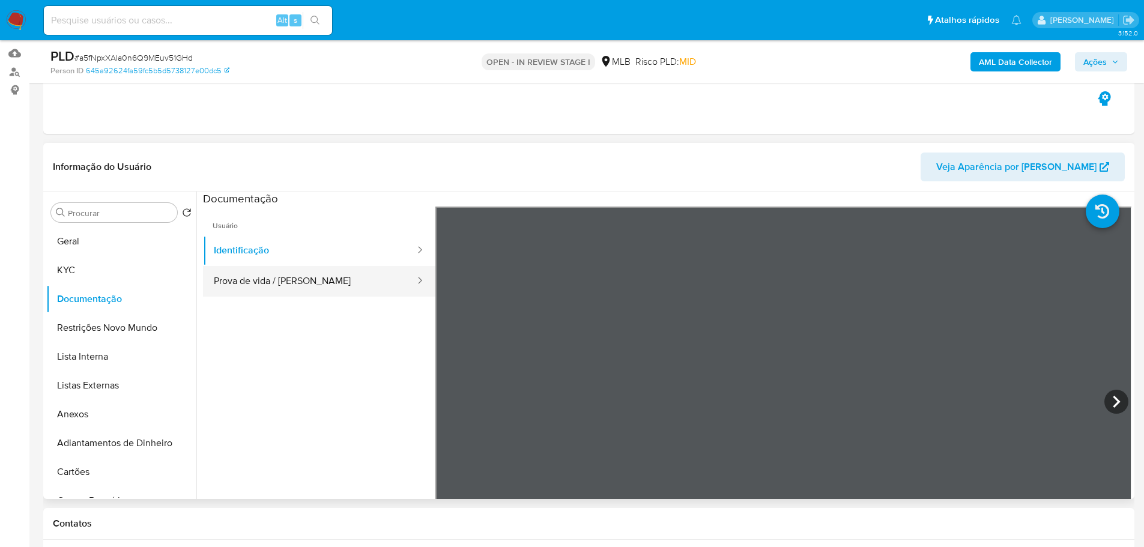
click at [362, 288] on button "Prova de vida / Selfie" at bounding box center [309, 281] width 213 height 31
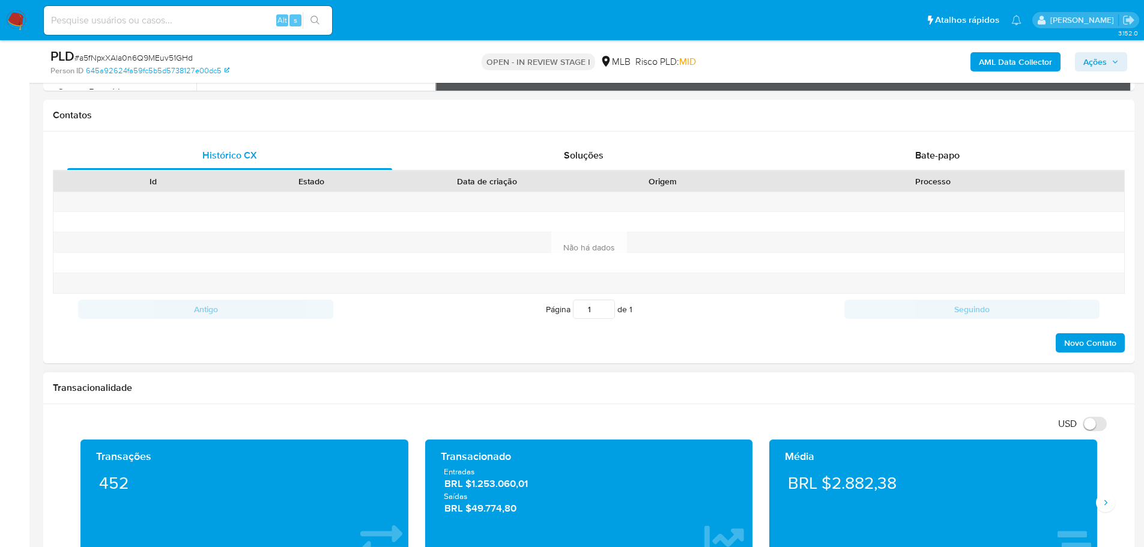
scroll to position [540, 0]
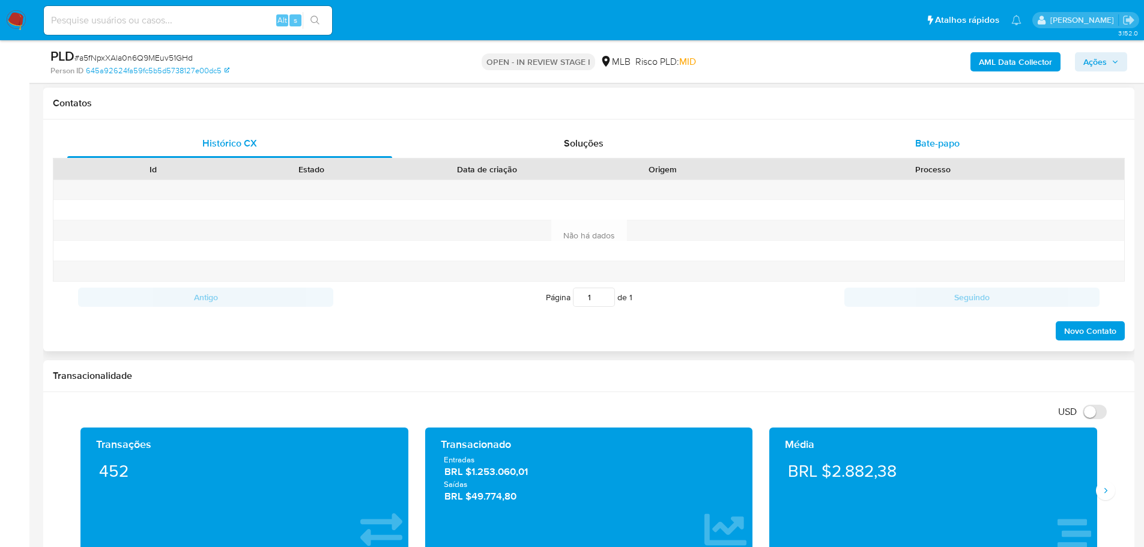
click at [967, 142] on div "Bate-papo" at bounding box center [936, 143] width 325 height 29
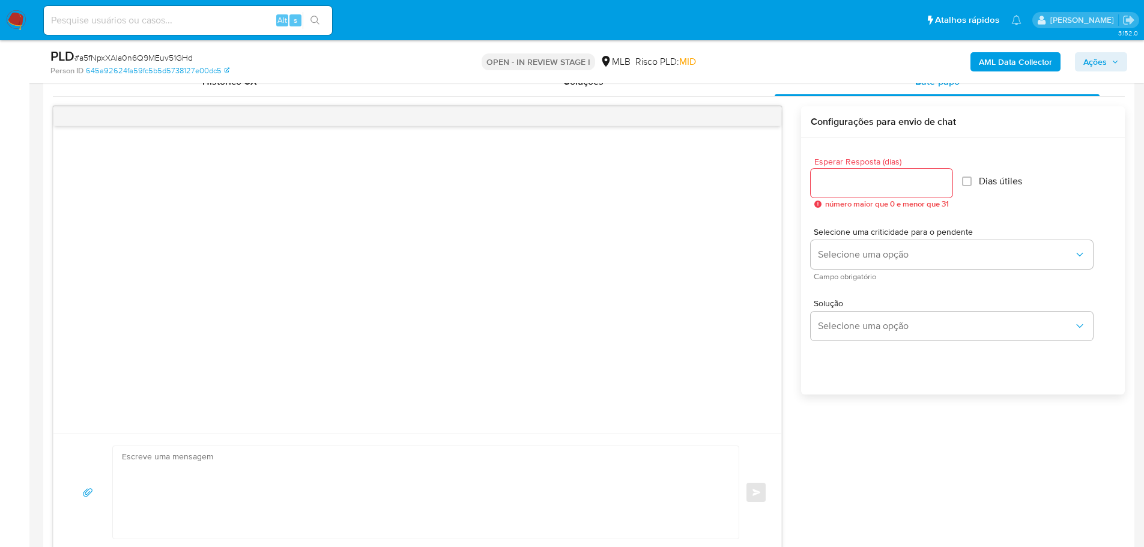
scroll to position [660, 0]
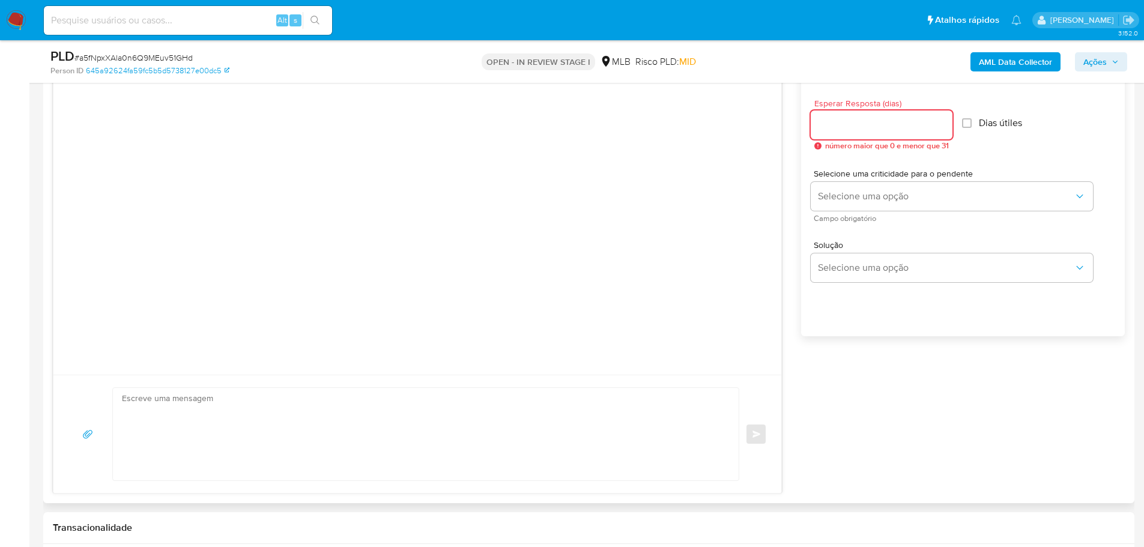
click at [893, 118] on input "Esperar Resposta (dias)" at bounding box center [882, 125] width 142 height 16
type input "3"
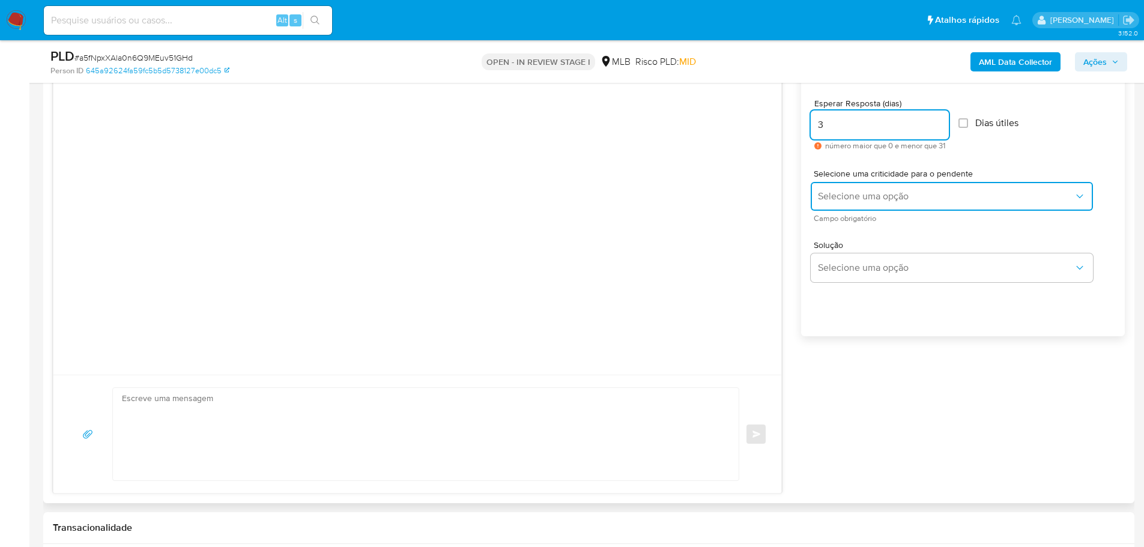
click at [884, 191] on span "Selecione uma opção" at bounding box center [946, 196] width 256 height 12
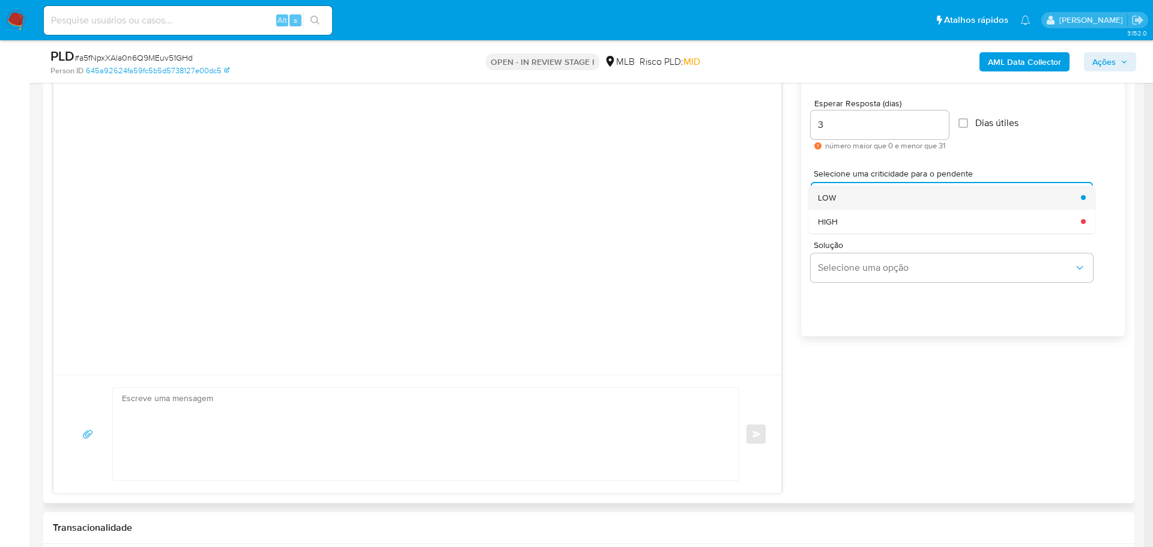
click at [842, 198] on div "LOW" at bounding box center [946, 198] width 256 height 24
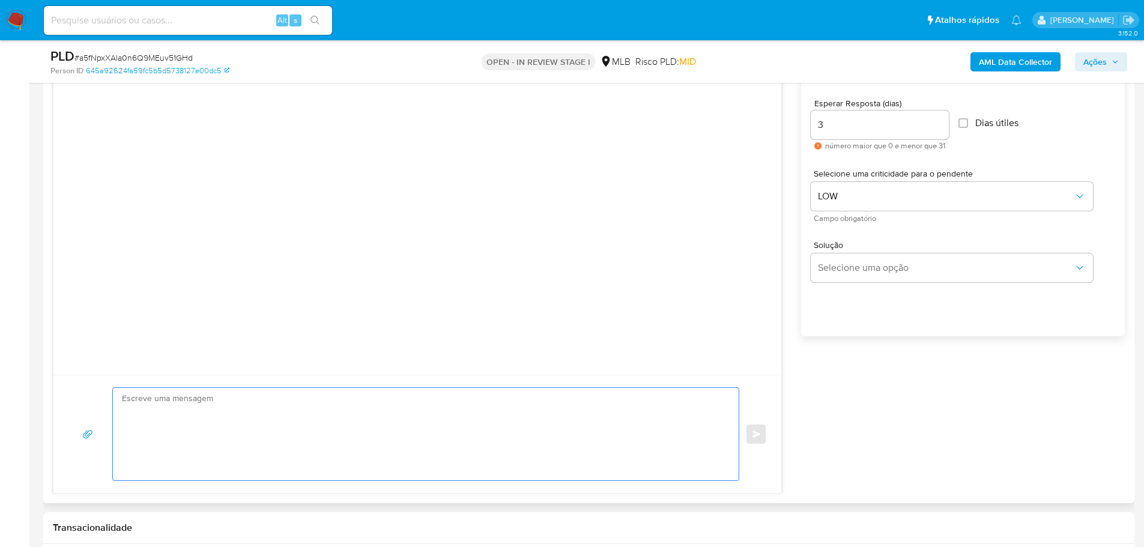
click at [199, 409] on textarea at bounding box center [423, 434] width 602 height 92
paste textarea "Olá, Estamos realizando uma verificação adicional de segurança em contas de usu…"
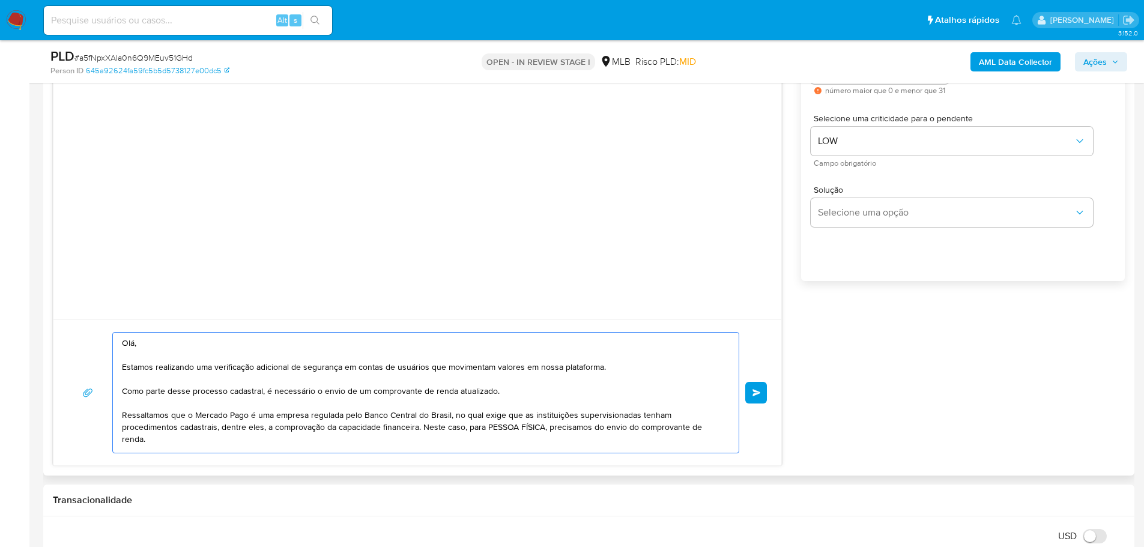
scroll to position [780, 0]
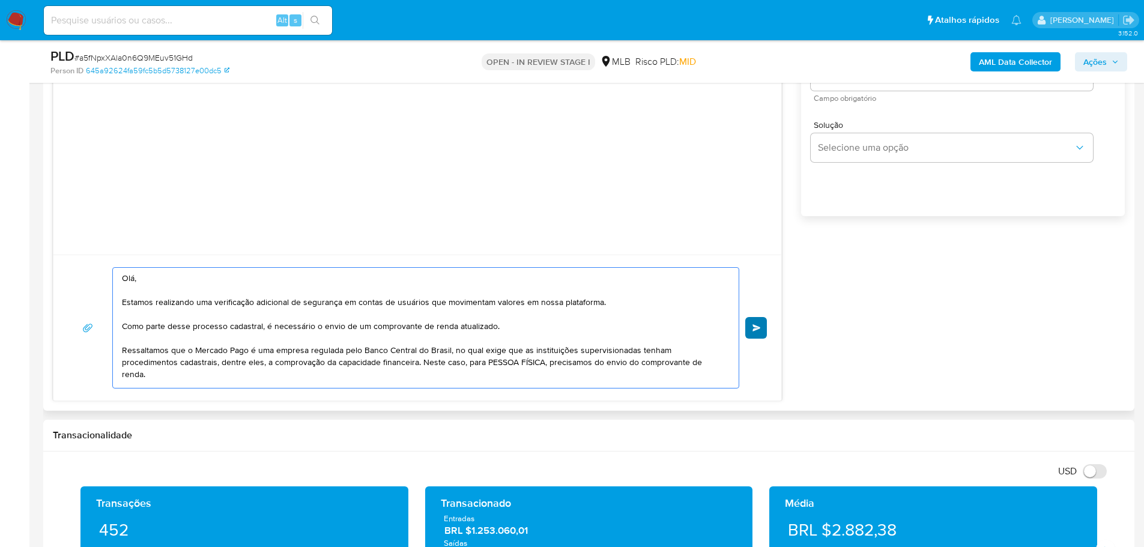
type textarea "Olá, Estamos realizando uma verificação adicional de segurança em contas de usu…"
click at [759, 330] on span "common.send" at bounding box center [756, 327] width 8 height 7
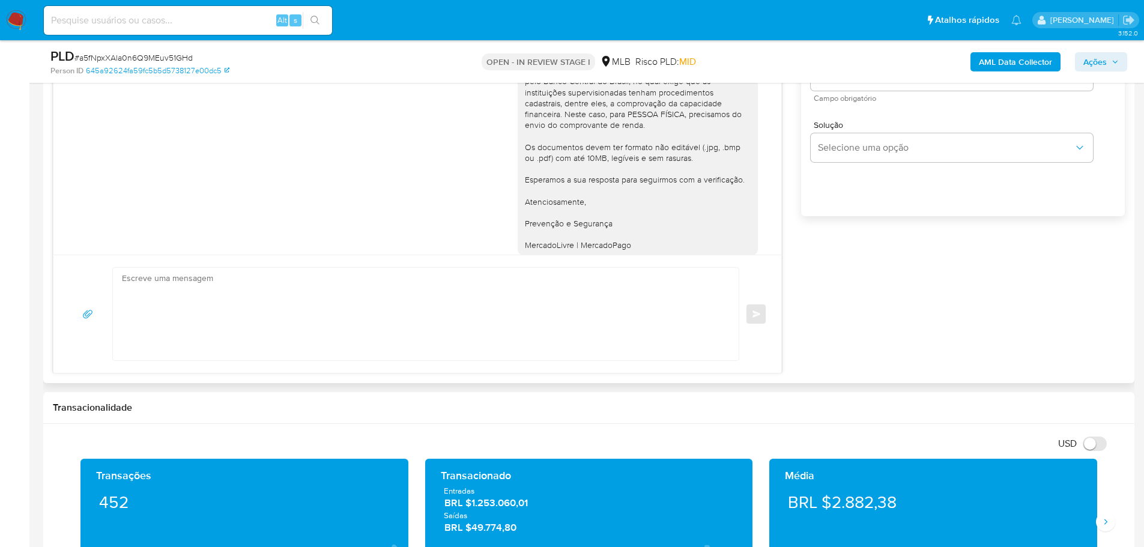
scroll to position [24, 0]
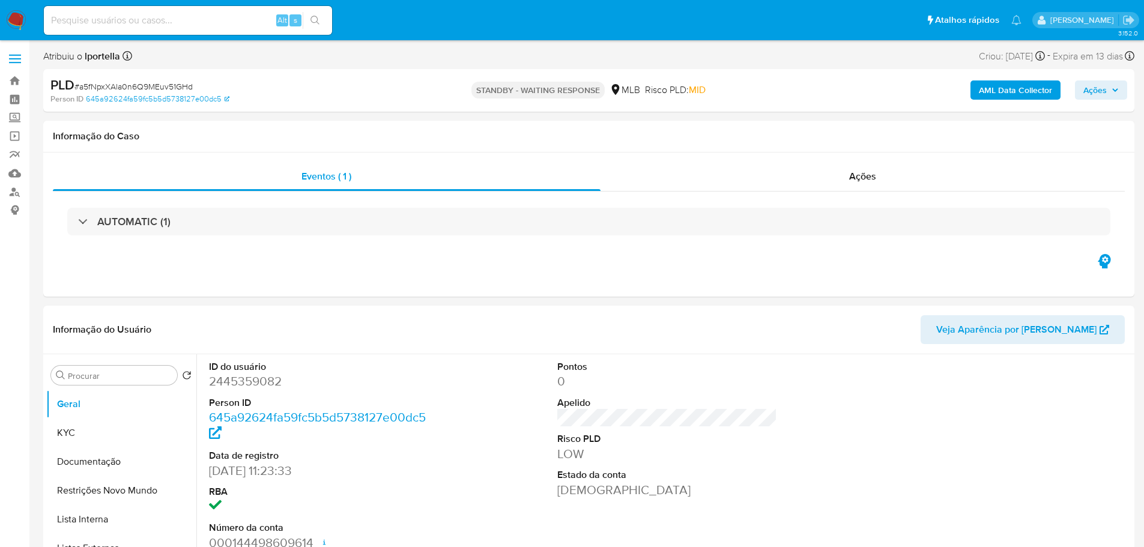
select select "10"
click at [108, 423] on button "KYC" at bounding box center [116, 432] width 140 height 29
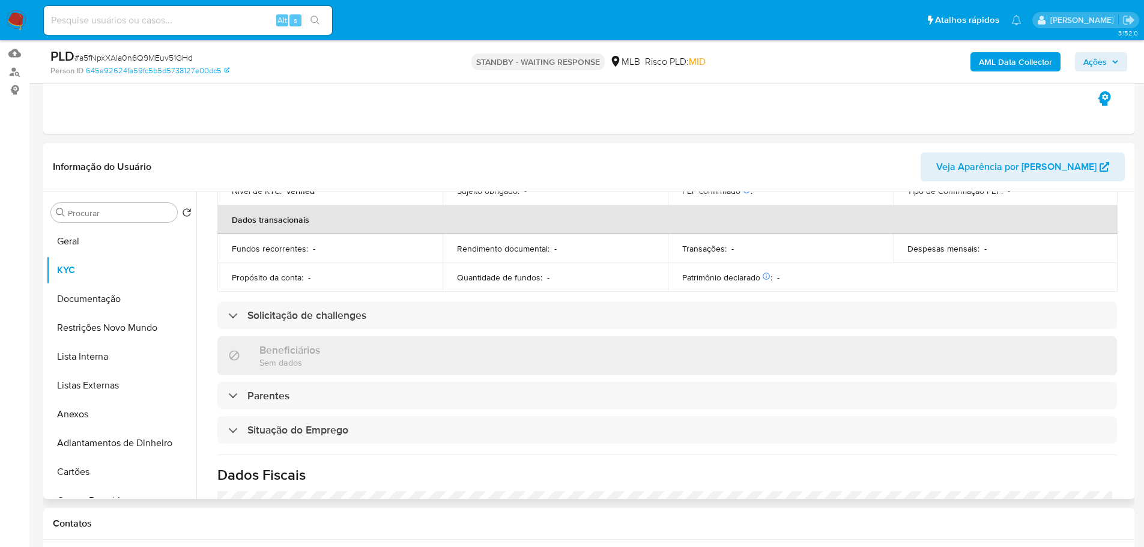
scroll to position [500, 0]
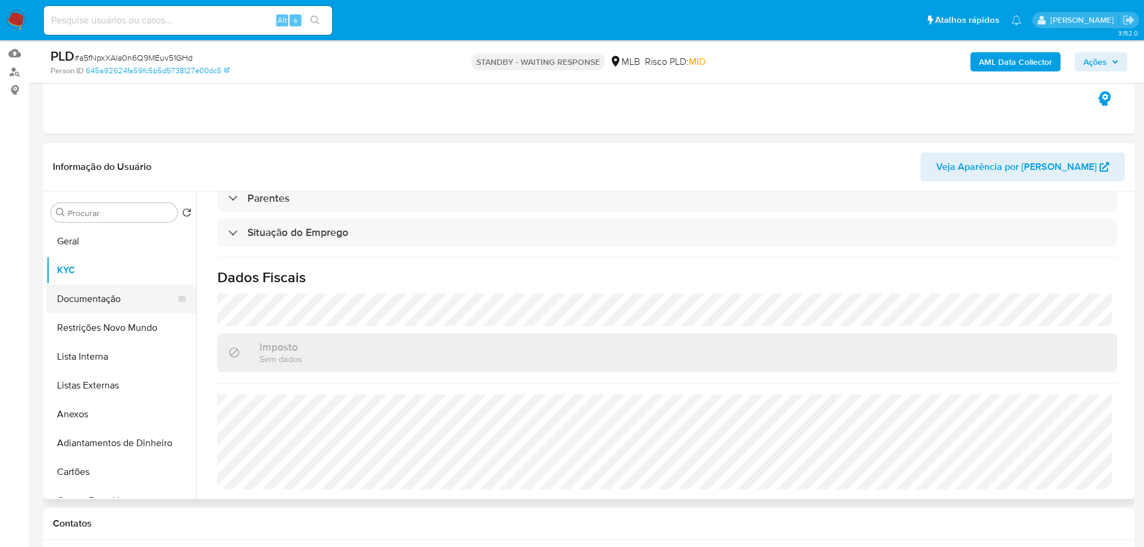
click at [110, 303] on button "Documentação" at bounding box center [116, 299] width 140 height 29
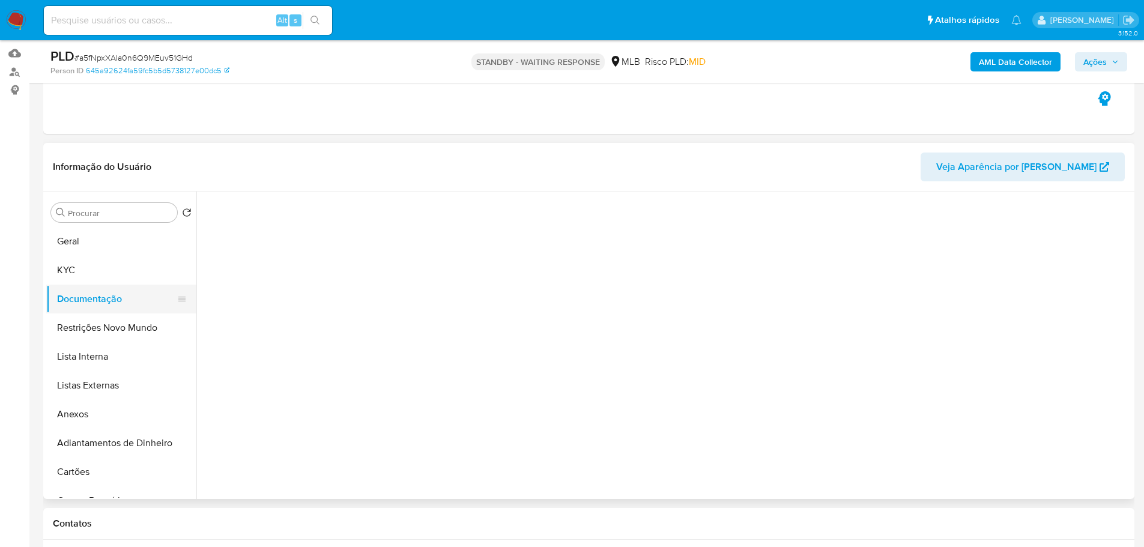
scroll to position [0, 0]
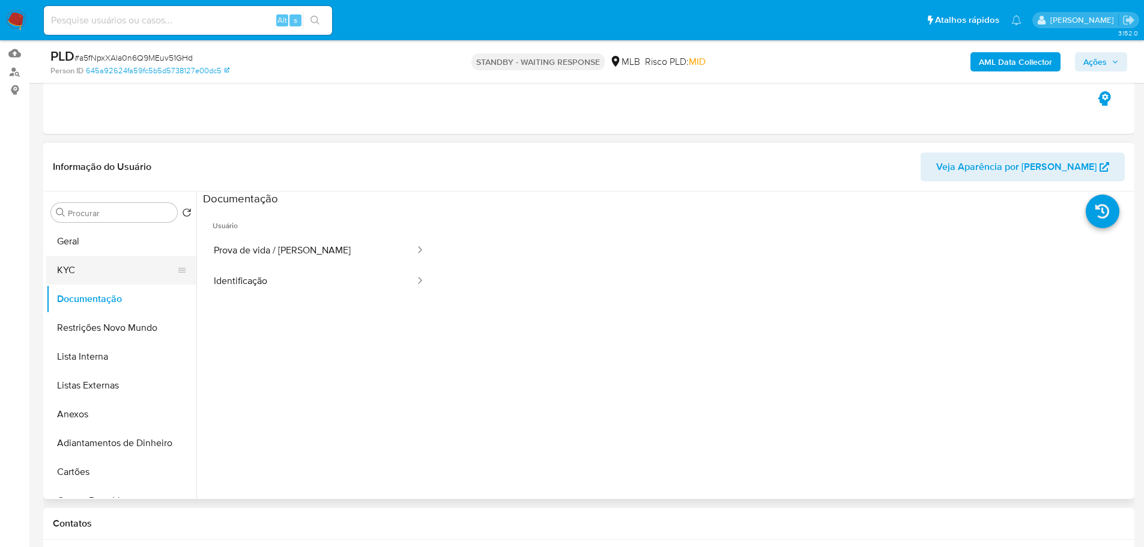
click at [92, 266] on button "KYC" at bounding box center [116, 270] width 140 height 29
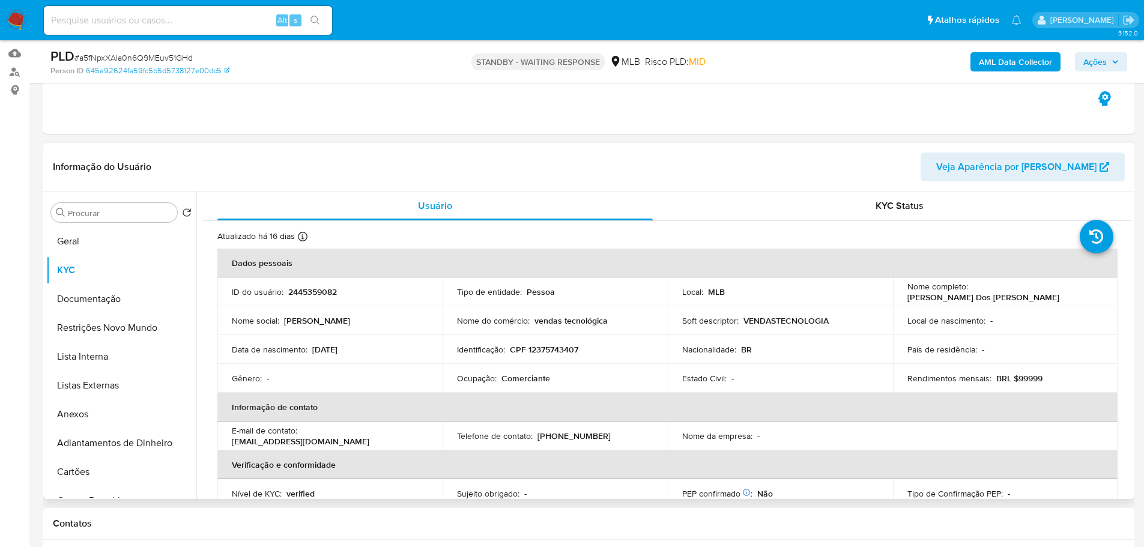
click at [524, 381] on p "Comerciante" at bounding box center [525, 378] width 49 height 11
copy p "Comerciante"
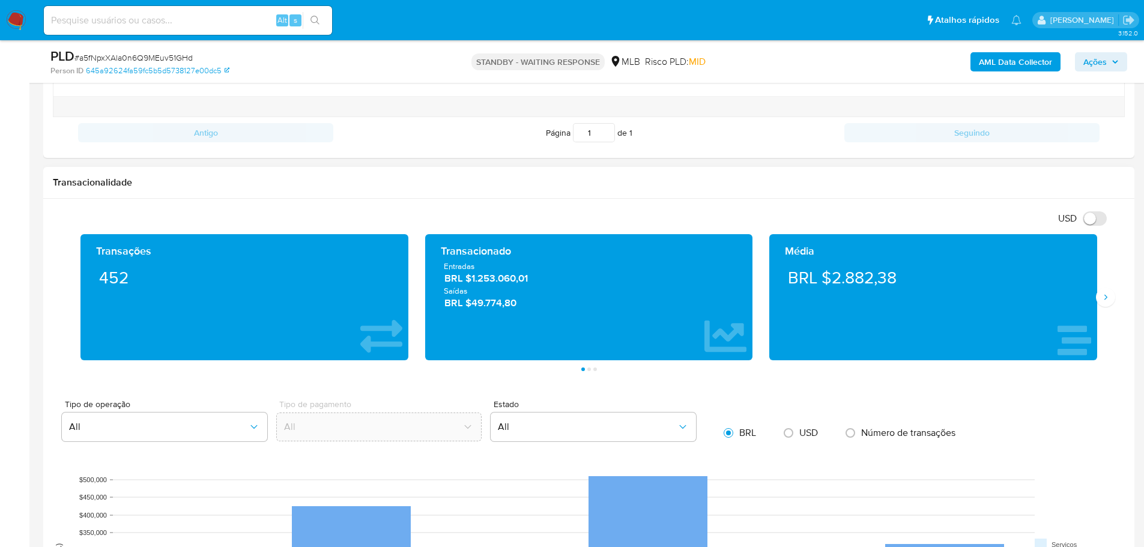
scroll to position [660, 0]
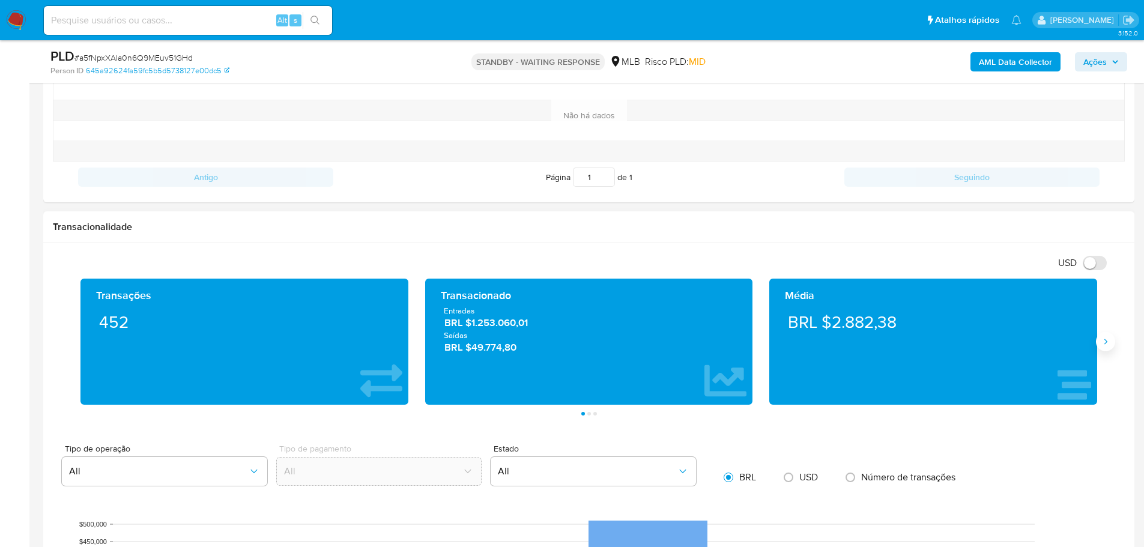
click at [1110, 346] on button "Siguiente" at bounding box center [1105, 341] width 19 height 19
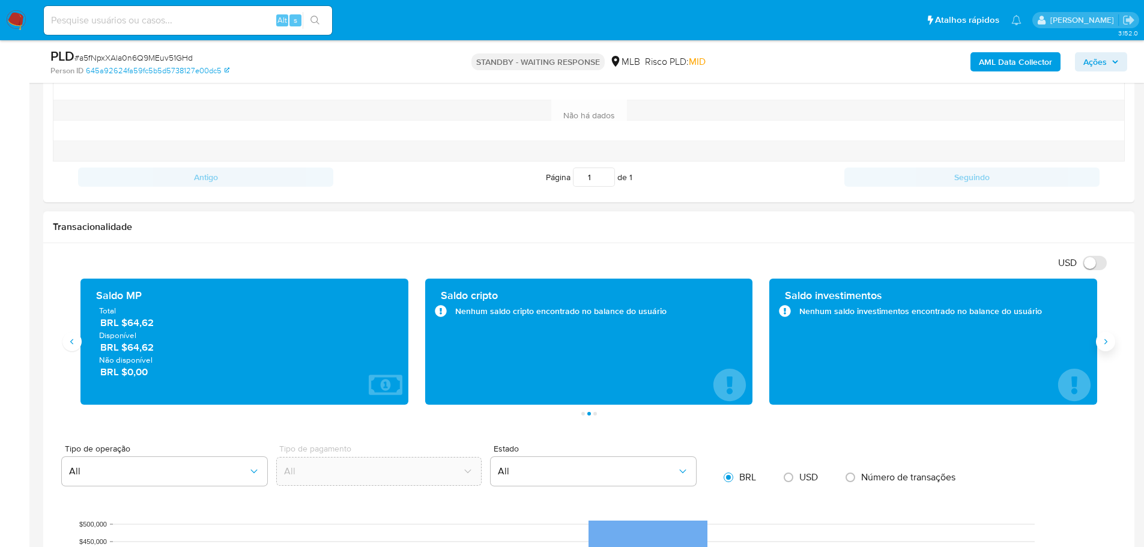
click at [1110, 346] on button "Siguiente" at bounding box center [1105, 341] width 19 height 19
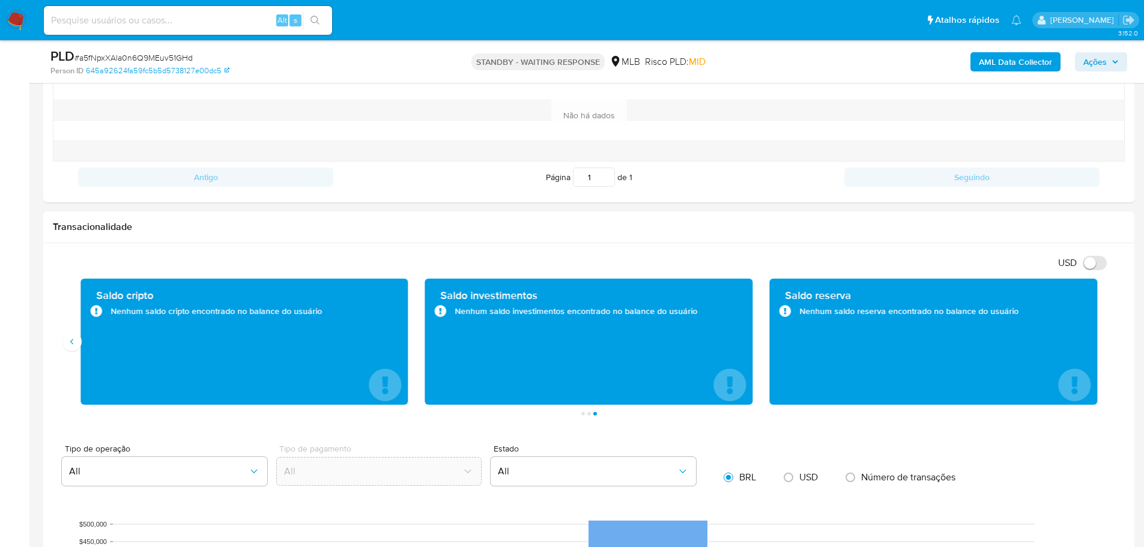
scroll to position [240, 0]
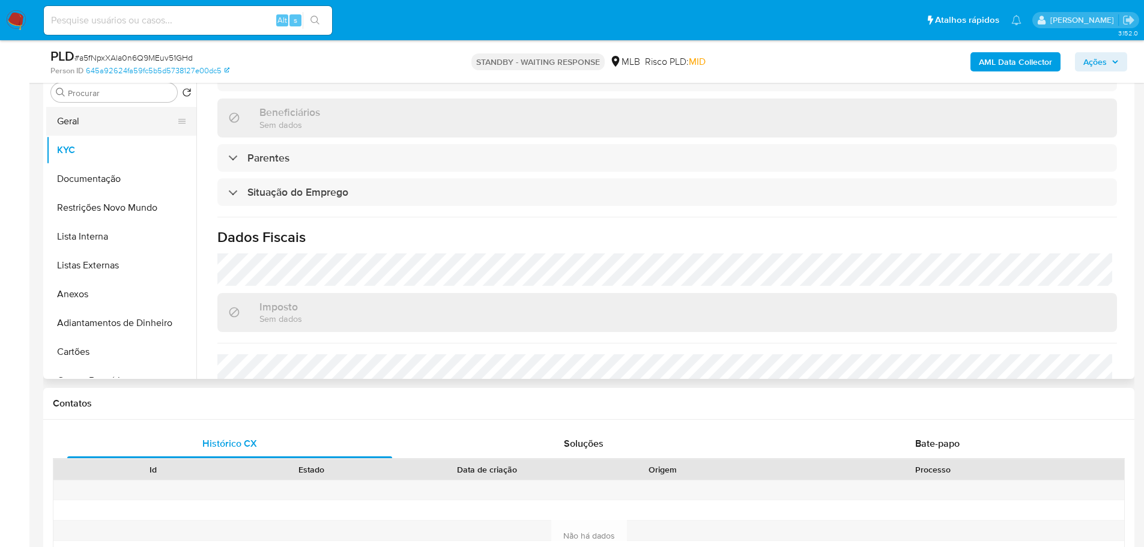
click at [77, 120] on button "Geral" at bounding box center [116, 121] width 140 height 29
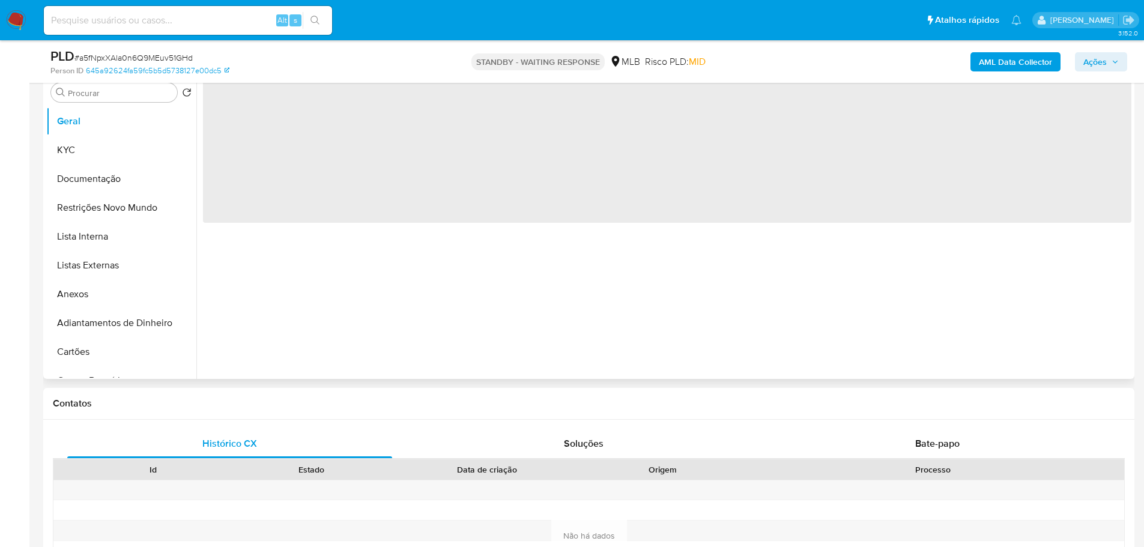
scroll to position [0, 0]
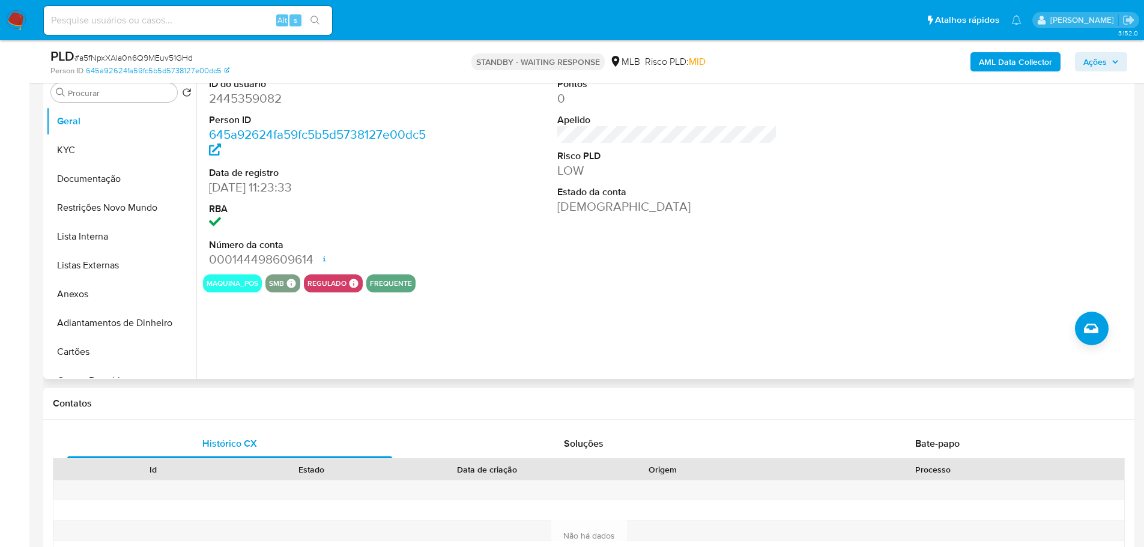
drag, startPoint x: 280, startPoint y: 1, endPoint x: 755, endPoint y: 267, distance: 544.8
click at [755, 267] on div "Pontos 0 Apelido Risco PLD LOW Estado da conta Ativa" at bounding box center [667, 172] width 232 height 203
click at [73, 170] on button "Documentação" at bounding box center [116, 179] width 140 height 29
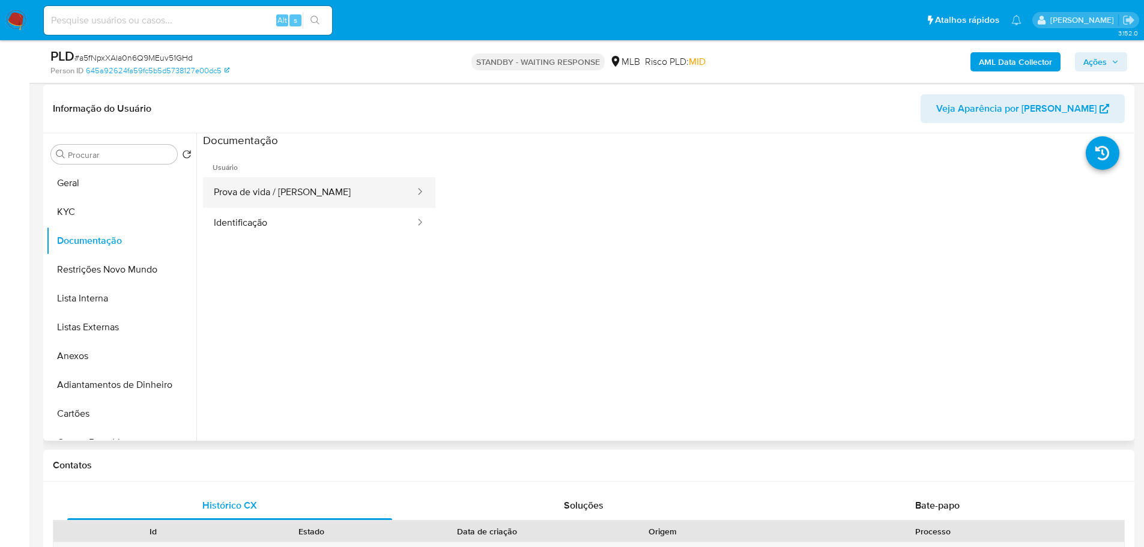
scroll to position [120, 0]
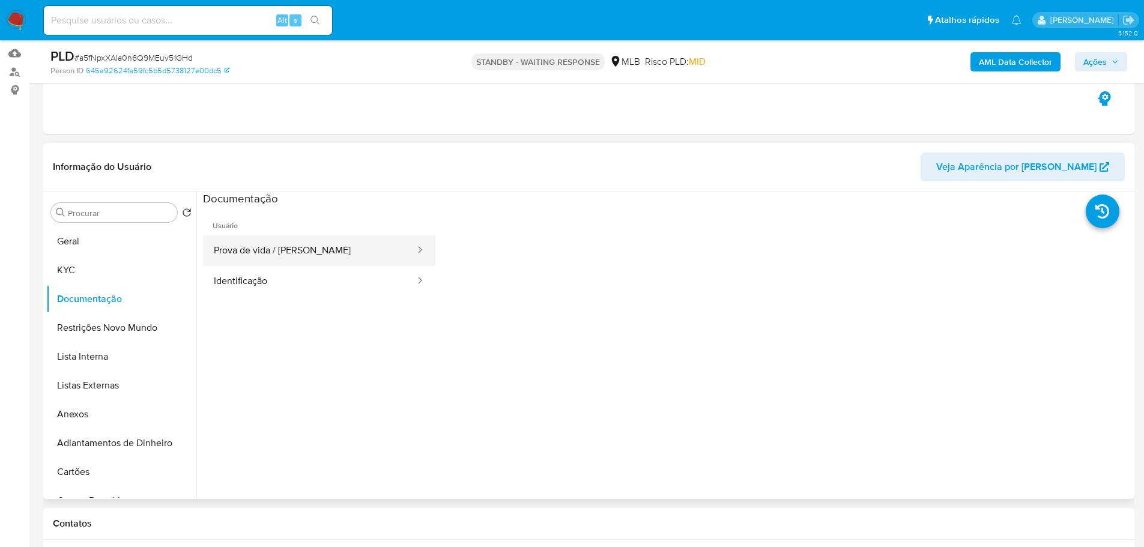
click at [308, 259] on button "Prova de vida / [PERSON_NAME]" at bounding box center [309, 250] width 213 height 31
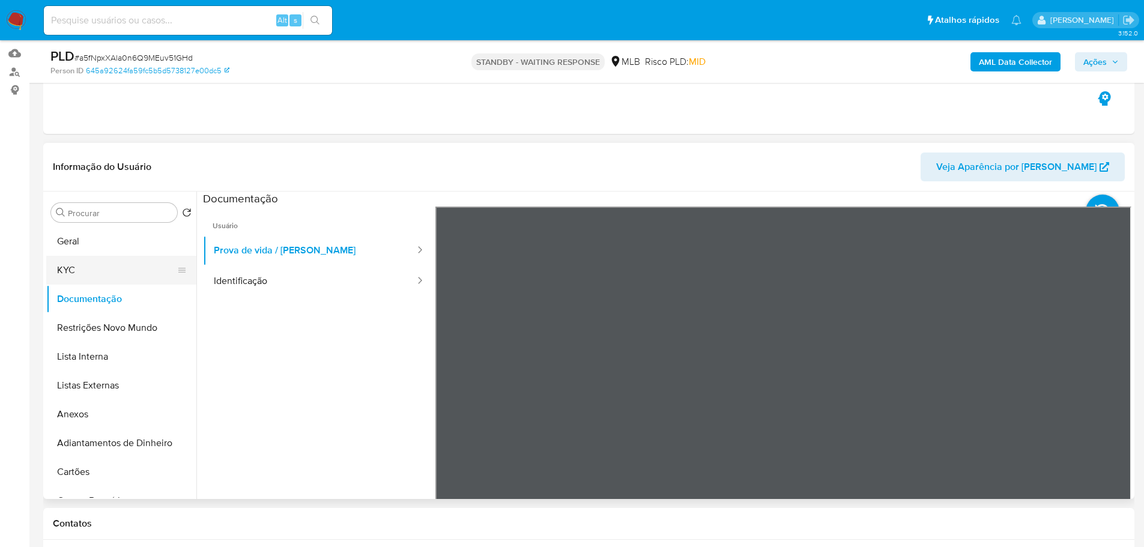
click at [92, 267] on button "KYC" at bounding box center [116, 270] width 140 height 29
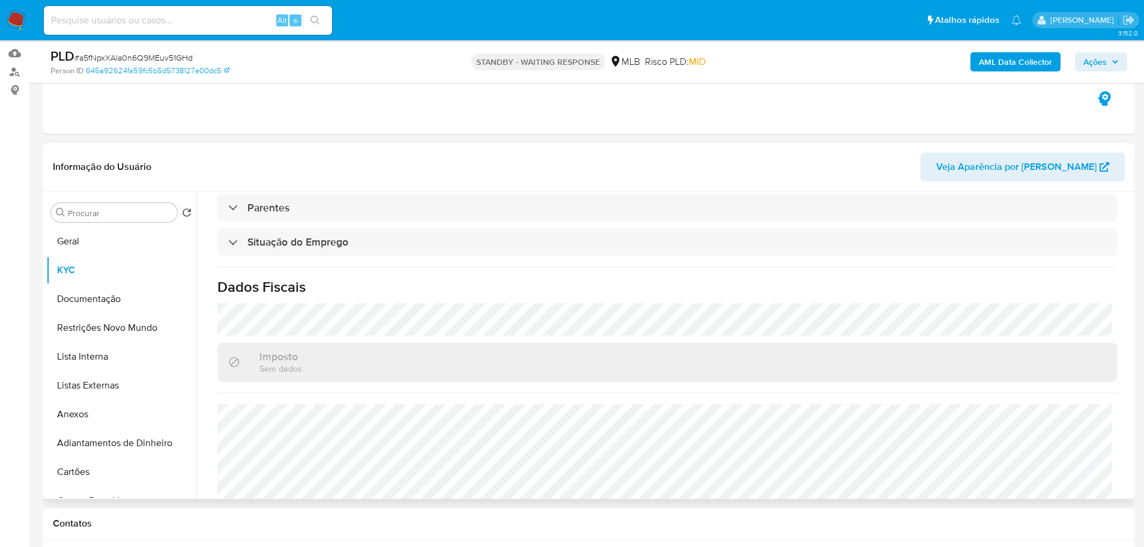
scroll to position [500, 0]
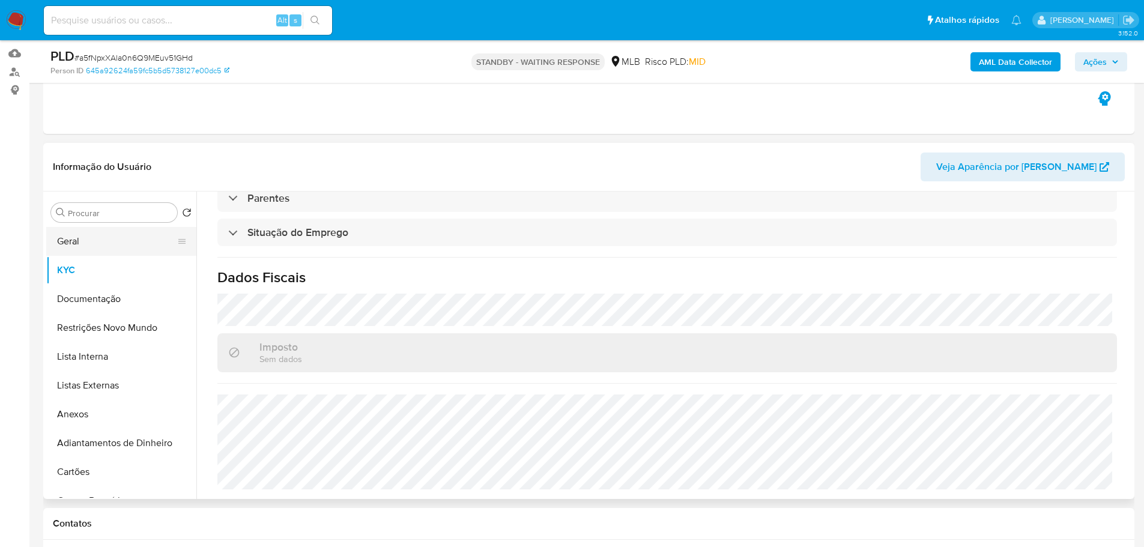
click at [99, 244] on button "Geral" at bounding box center [116, 241] width 140 height 29
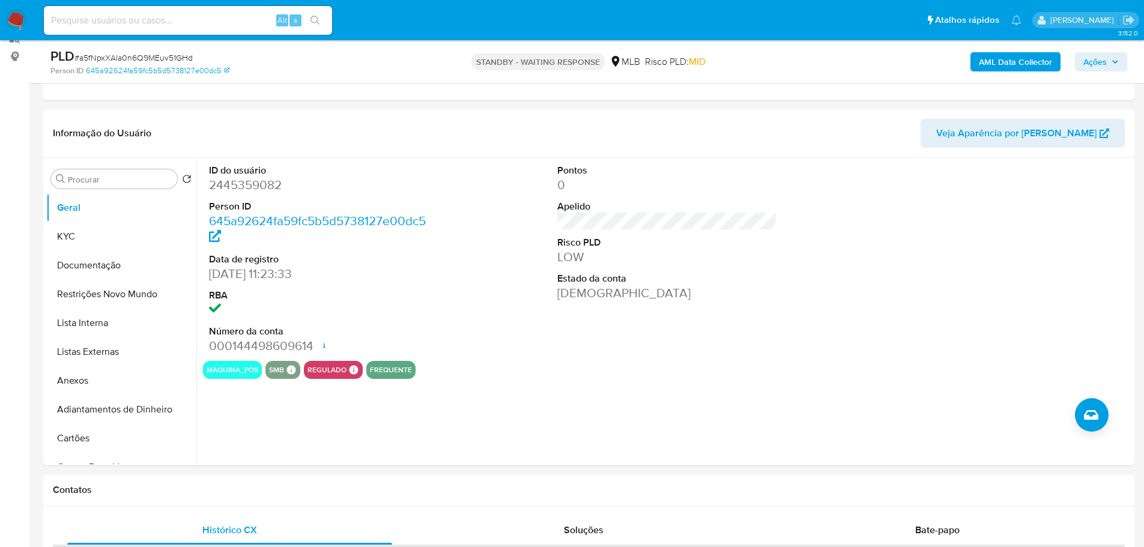
scroll to position [151, 0]
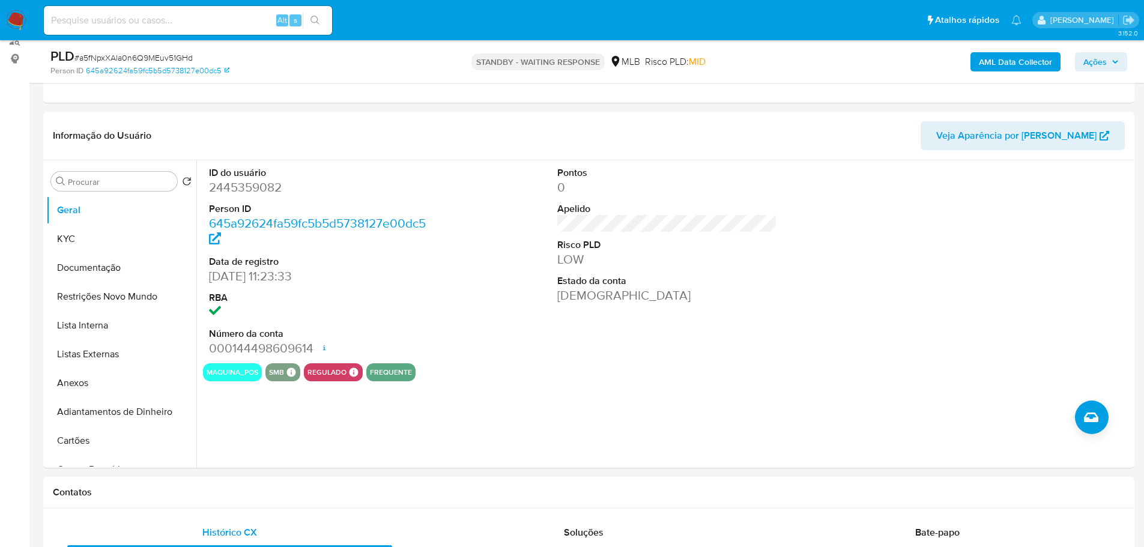
click at [193, 499] on div "Contatos" at bounding box center [588, 493] width 1091 height 32
click at [107, 246] on button "KYC" at bounding box center [116, 239] width 140 height 29
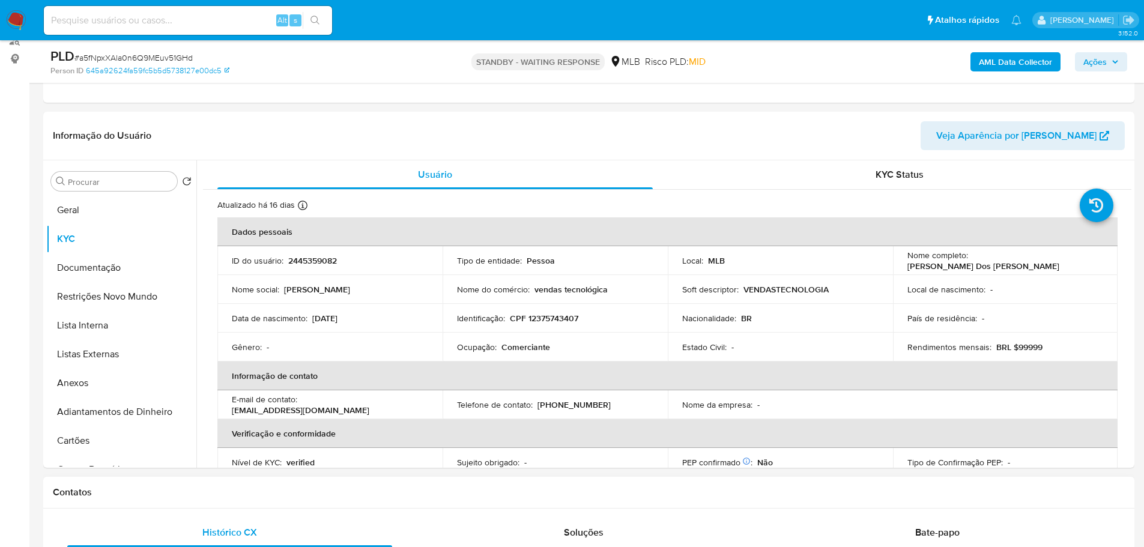
click at [204, 489] on h1 "Contatos" at bounding box center [589, 492] width 1072 height 12
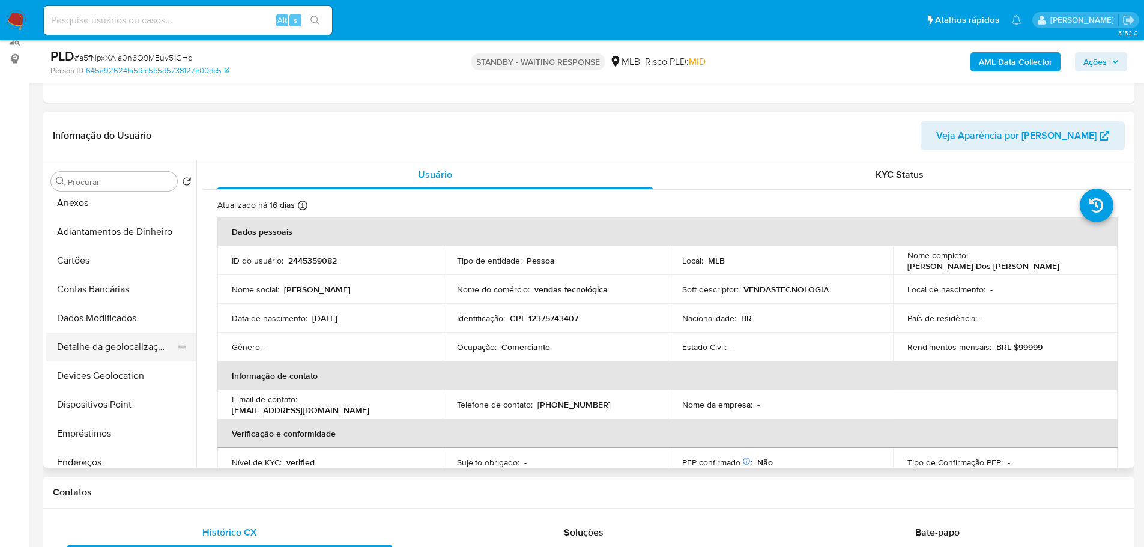
scroll to position [240, 0]
click at [90, 403] on button "Endereços" at bounding box center [116, 402] width 140 height 29
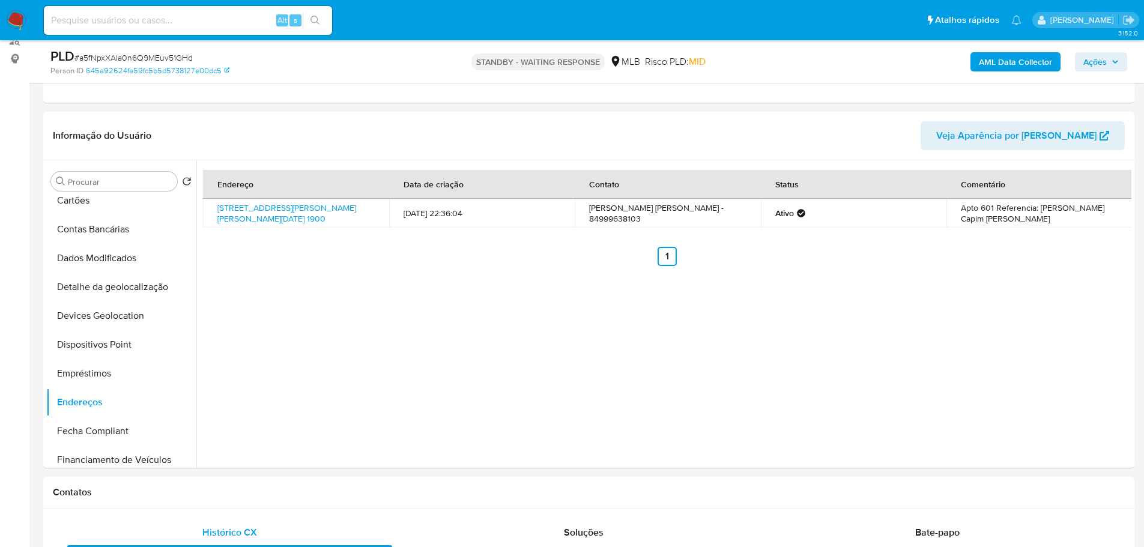
drag, startPoint x: 192, startPoint y: 492, endPoint x: 189, endPoint y: 480, distance: 12.8
click at [192, 492] on h1 "Contatos" at bounding box center [589, 492] width 1072 height 12
click at [139, 294] on button "Detalhe da geolocalização" at bounding box center [116, 287] width 140 height 29
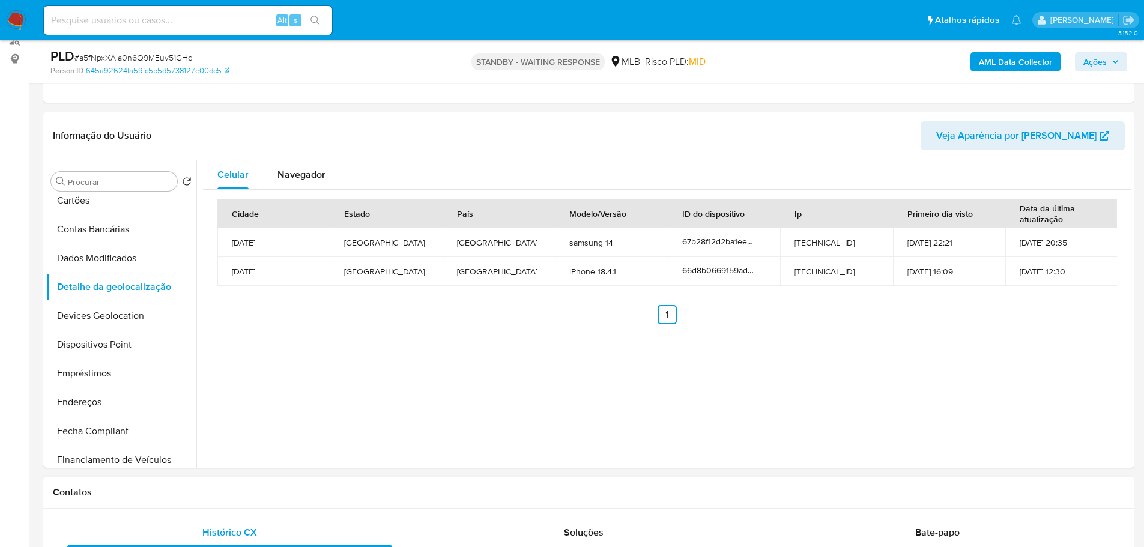
click at [231, 497] on h1 "Contatos" at bounding box center [589, 492] width 1072 height 12
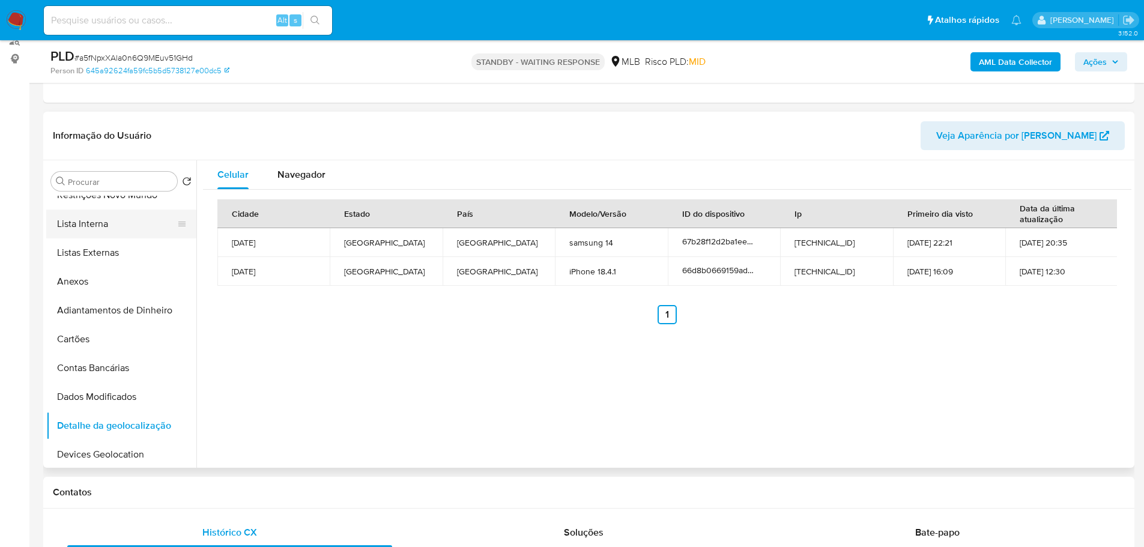
scroll to position [0, 0]
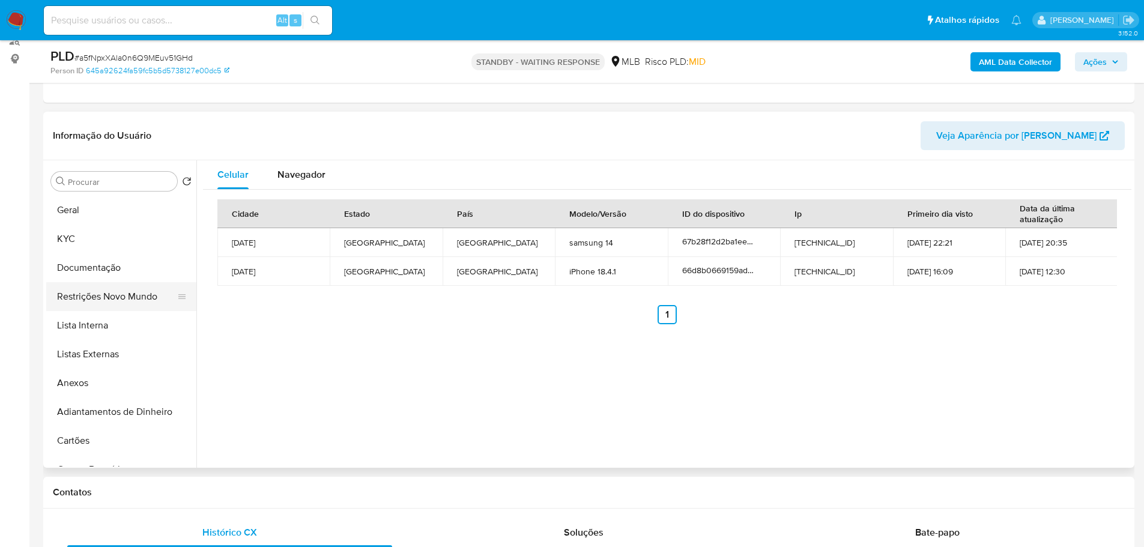
click at [122, 303] on button "Restrições Novo Mundo" at bounding box center [116, 296] width 140 height 29
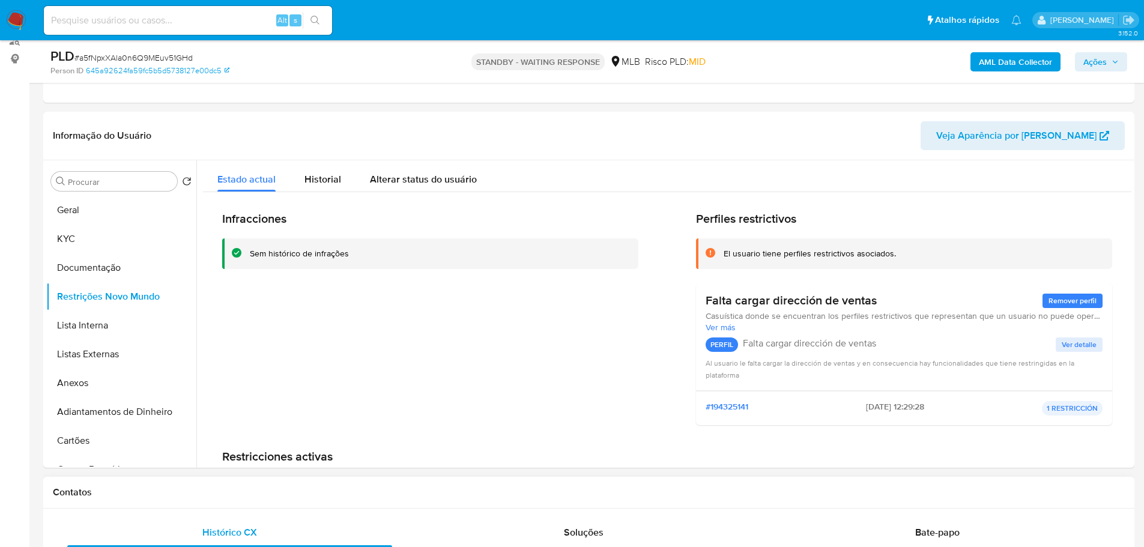
click at [355, 492] on h1 "Contatos" at bounding box center [589, 492] width 1072 height 12
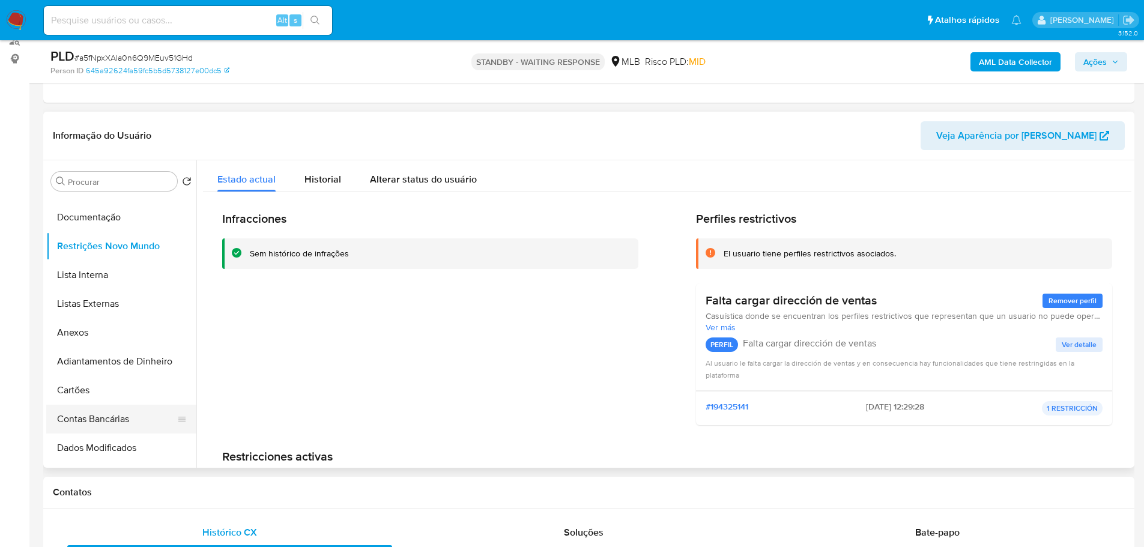
scroll to position [180, 0]
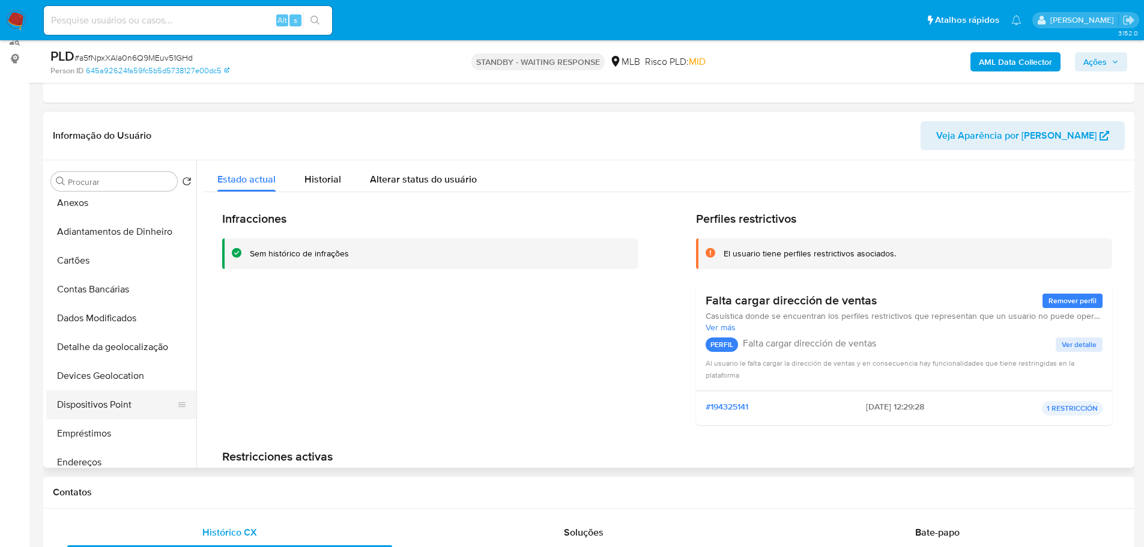
click at [113, 408] on button "Dispositivos Point" at bounding box center [116, 404] width 140 height 29
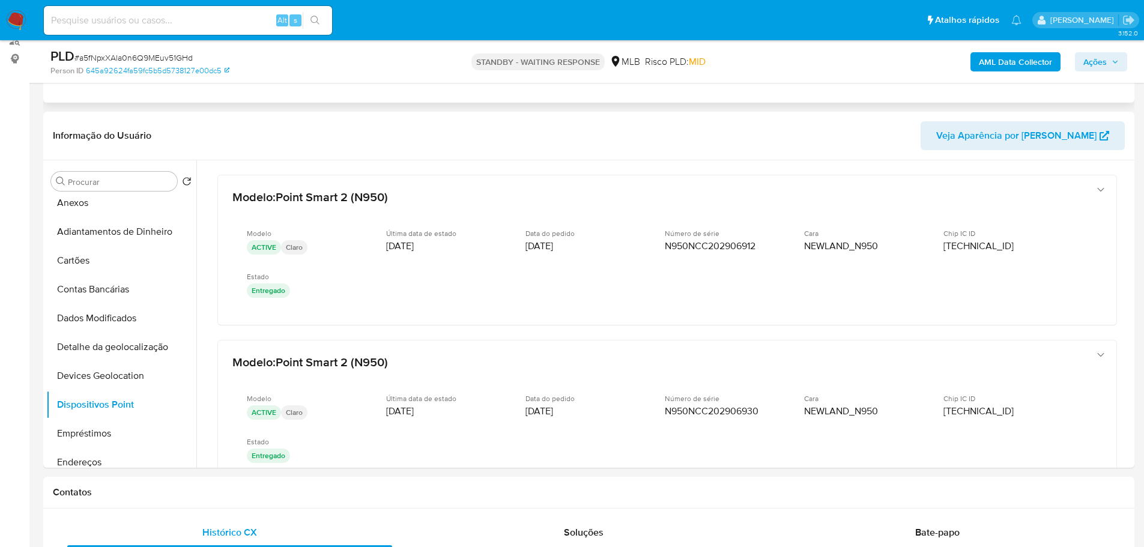
click at [924, 91] on div "Eventos ( 1 ) Ações AUTOMATIC (1)" at bounding box center [588, 31] width 1091 height 144
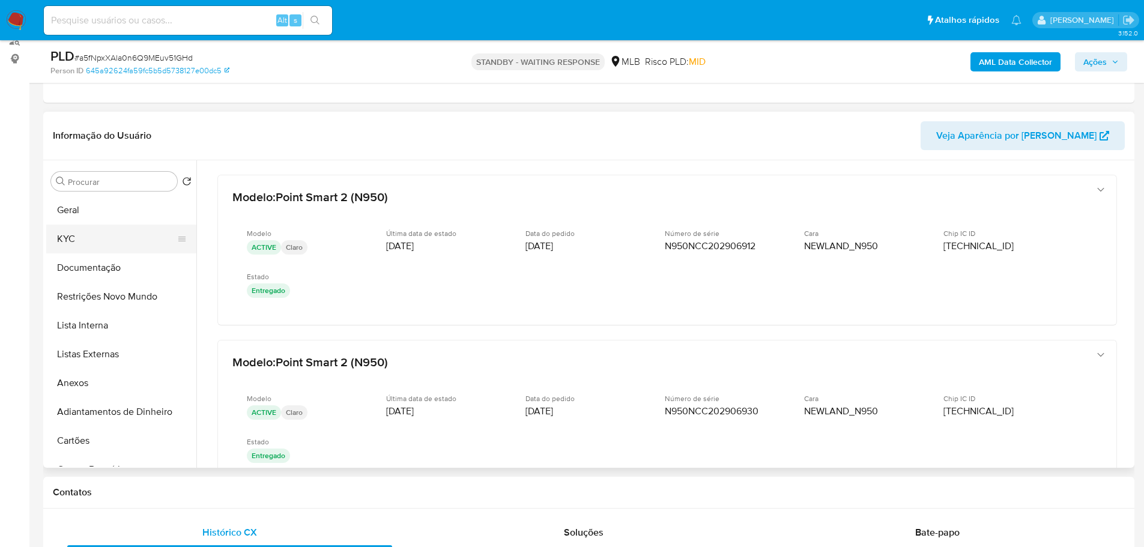
click at [104, 240] on button "KYC" at bounding box center [116, 239] width 140 height 29
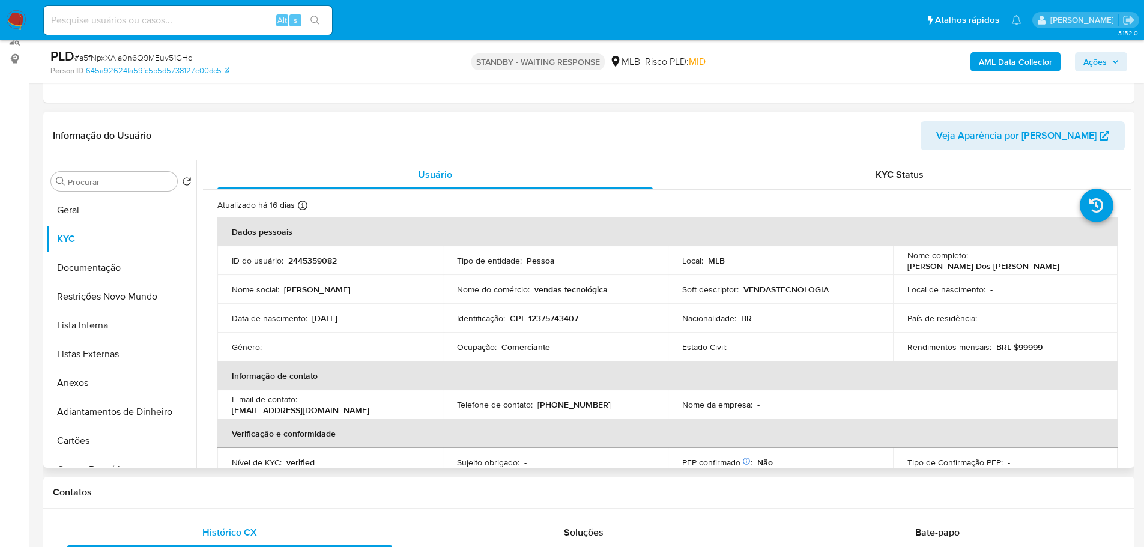
click at [567, 317] on p "CPF 12375743407" at bounding box center [544, 318] width 68 height 11
copy p "12375743407"
click at [16, 16] on img at bounding box center [16, 20] width 20 height 20
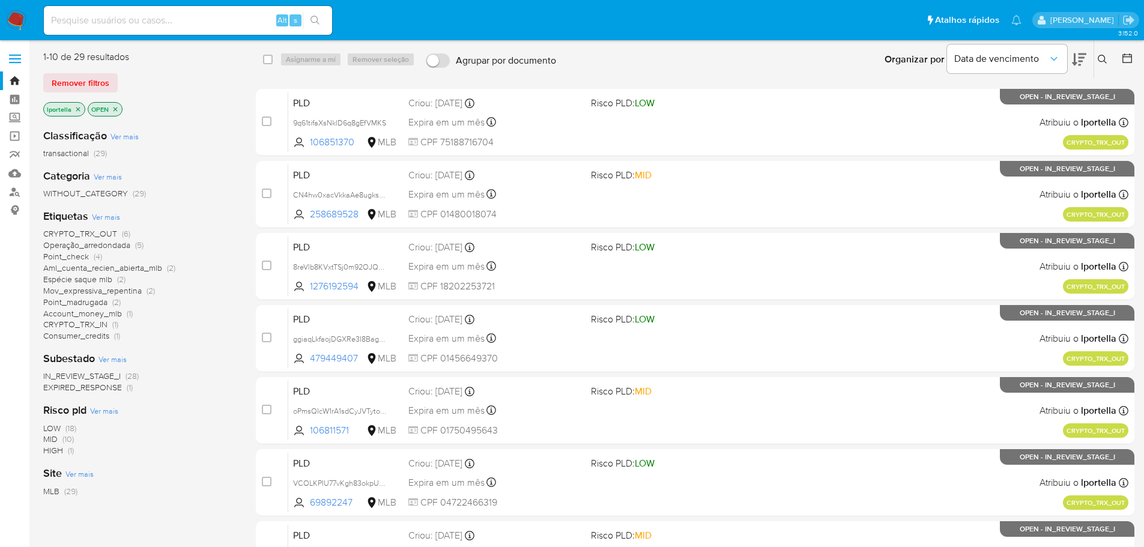
click at [184, 23] on input at bounding box center [188, 21] width 288 height 16
paste input "Sx000rKAfVfEL8Yz9WluYFvB"
type input "Sx000rKAfVfEL8Yz9WluYFvB"
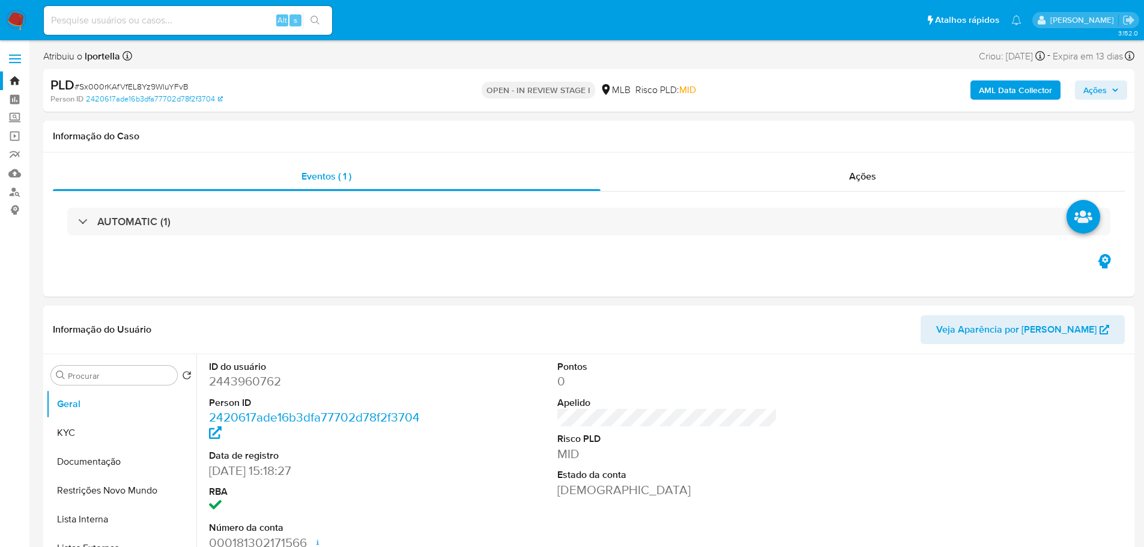
select select "10"
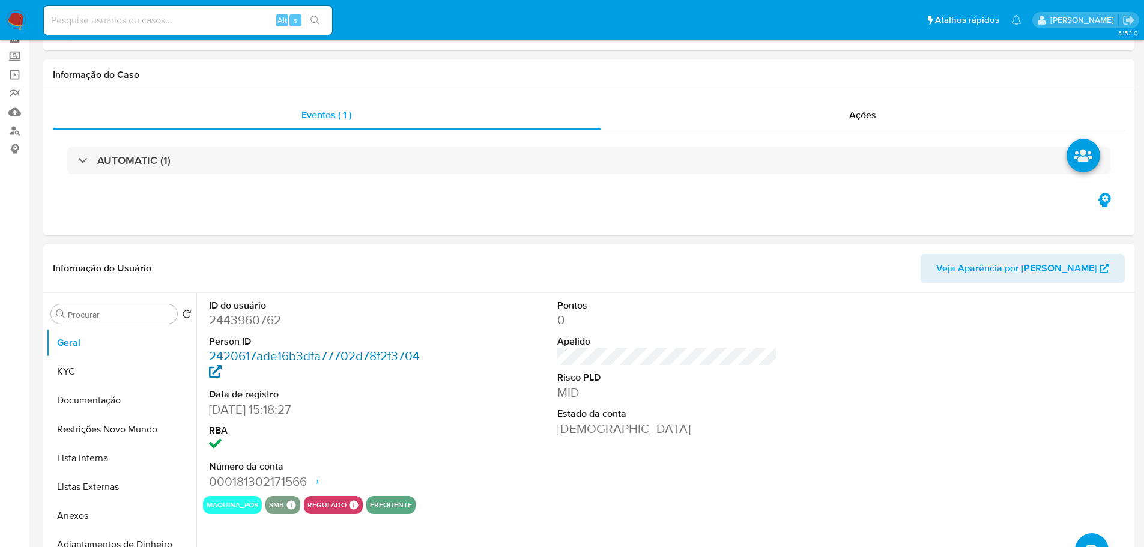
scroll to position [120, 0]
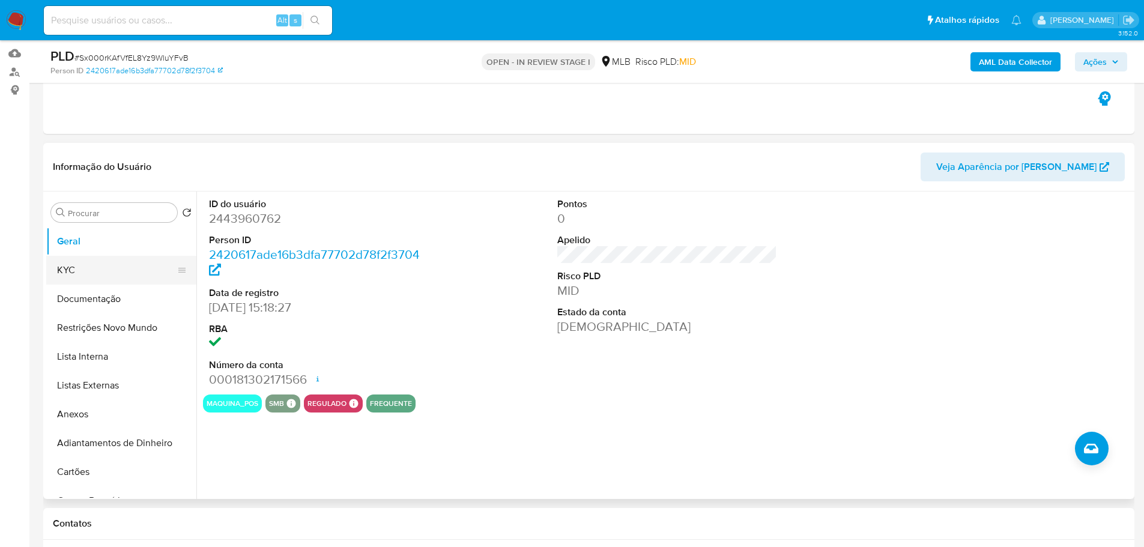
click at [70, 279] on button "KYC" at bounding box center [116, 270] width 140 height 29
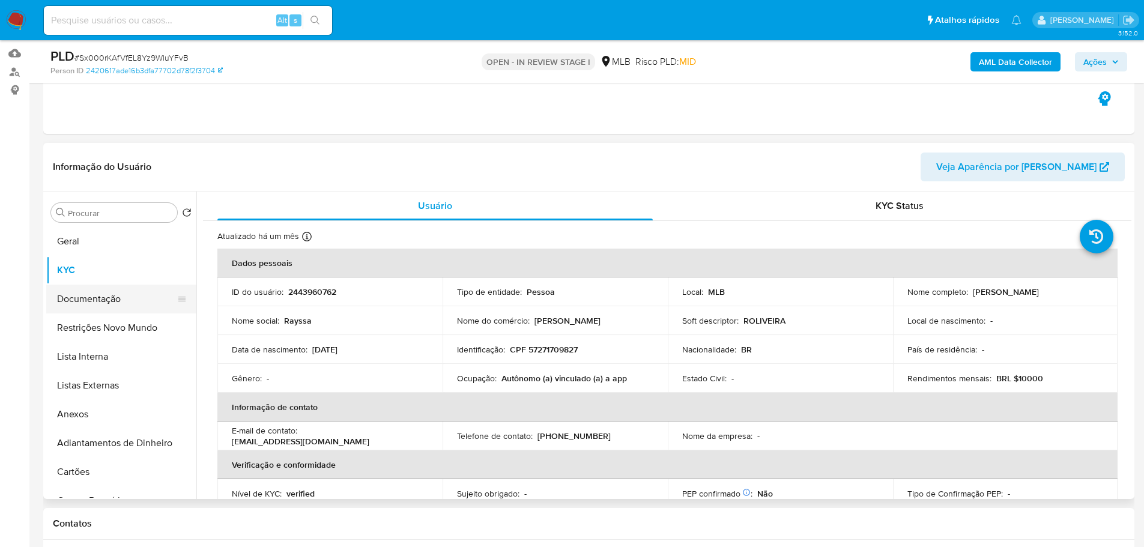
click at [151, 298] on button "Documentação" at bounding box center [116, 299] width 140 height 29
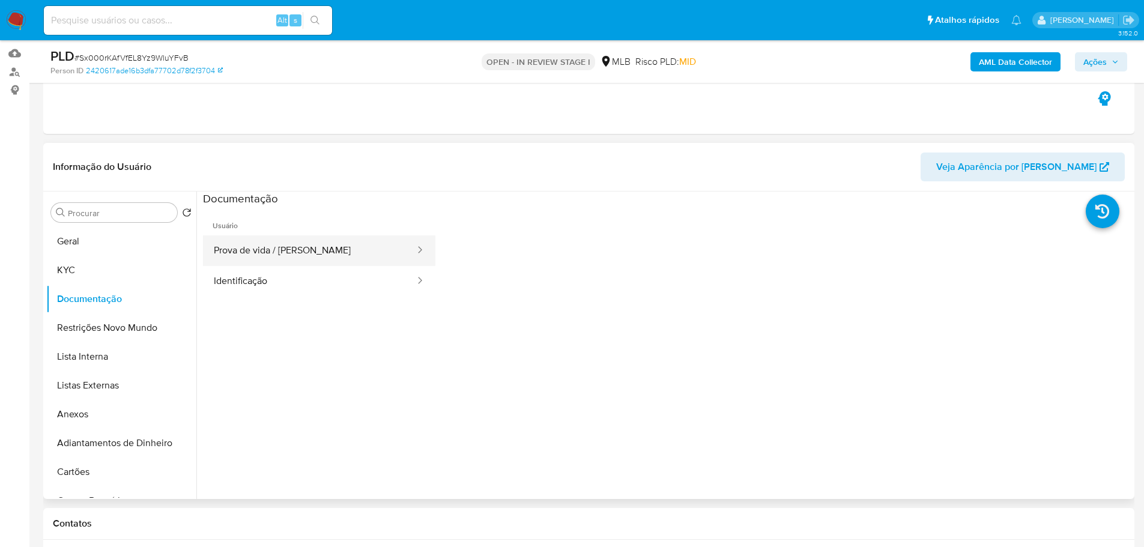
click at [308, 246] on button "Prova de vida / Selfie" at bounding box center [309, 250] width 213 height 31
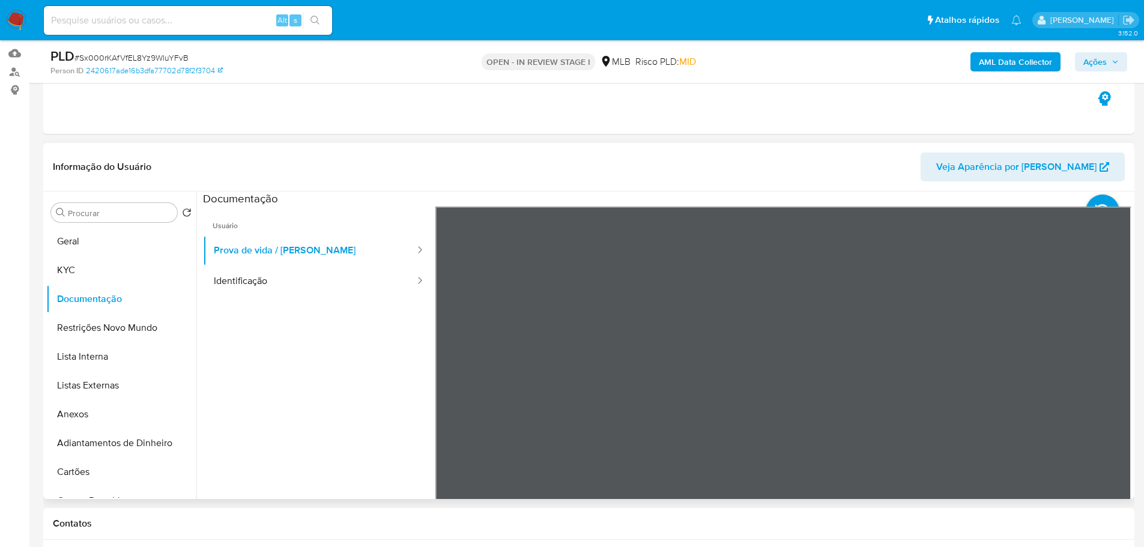
click at [400, 307] on ul "Usuário Prova de vida / Selfie Identificação" at bounding box center [319, 380] width 232 height 346
click at [340, 289] on button "Identificação" at bounding box center [309, 281] width 213 height 31
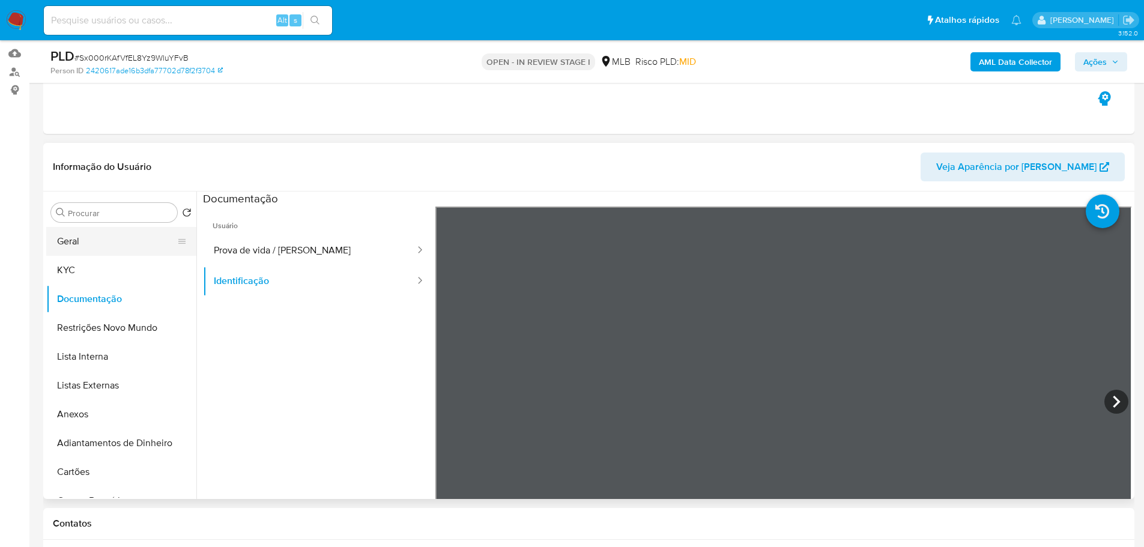
click at [95, 254] on button "Geral" at bounding box center [116, 241] width 140 height 29
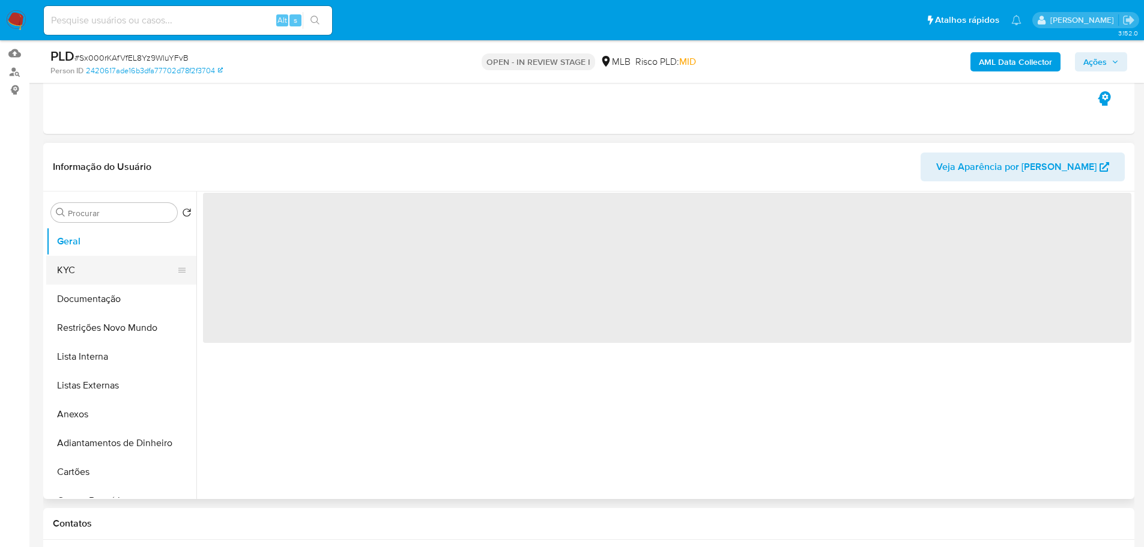
click at [101, 261] on button "KYC" at bounding box center [116, 270] width 140 height 29
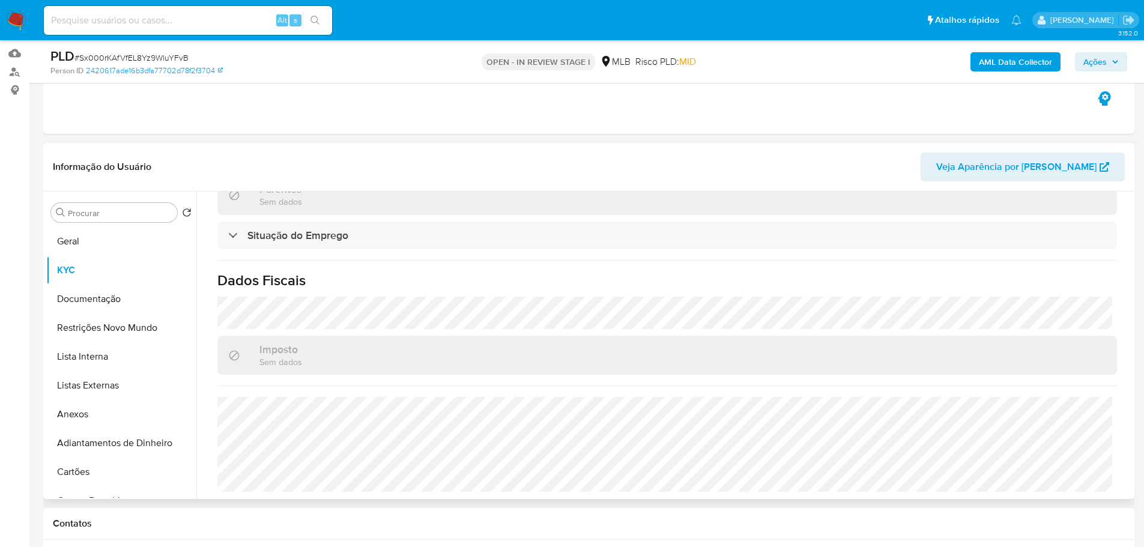
scroll to position [512, 0]
click at [83, 300] on button "Documentação" at bounding box center [116, 299] width 140 height 29
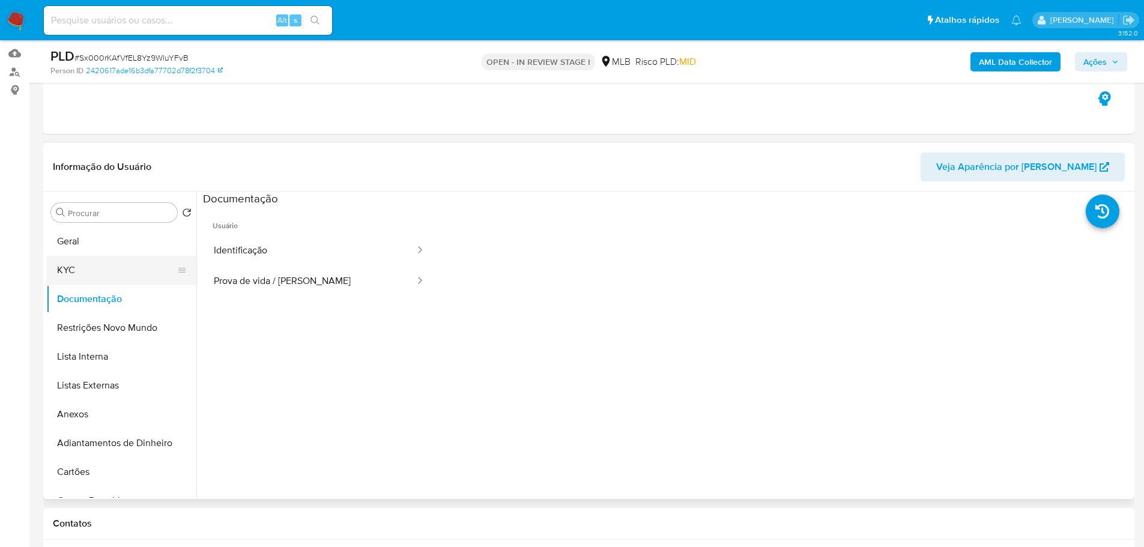
click at [101, 277] on button "KYC" at bounding box center [116, 270] width 140 height 29
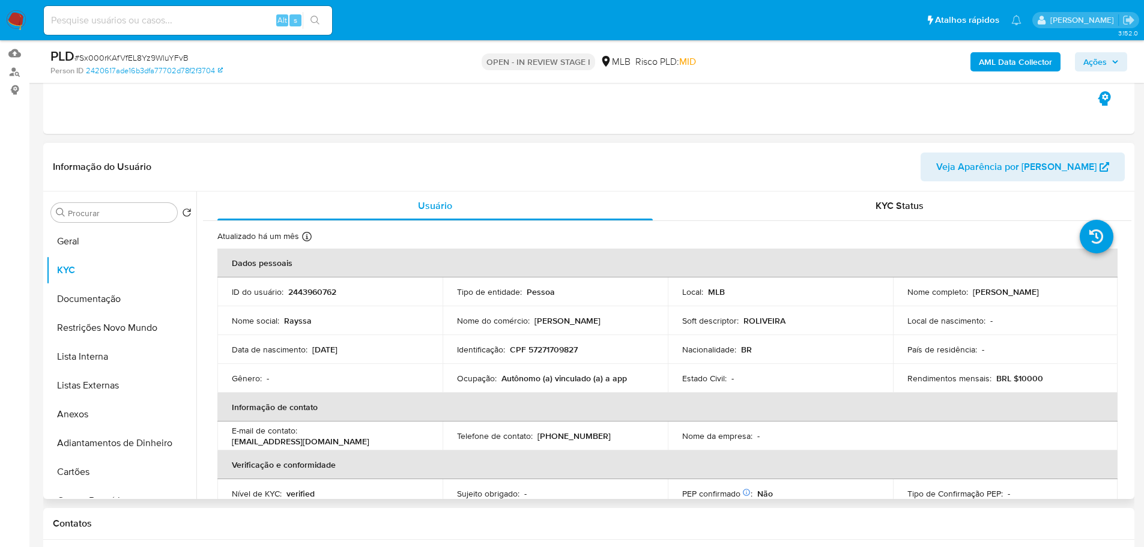
click at [516, 378] on p "Autônomo (a) vinculado (a) a app" at bounding box center [563, 378] width 125 height 11
copy p "Autônomo"
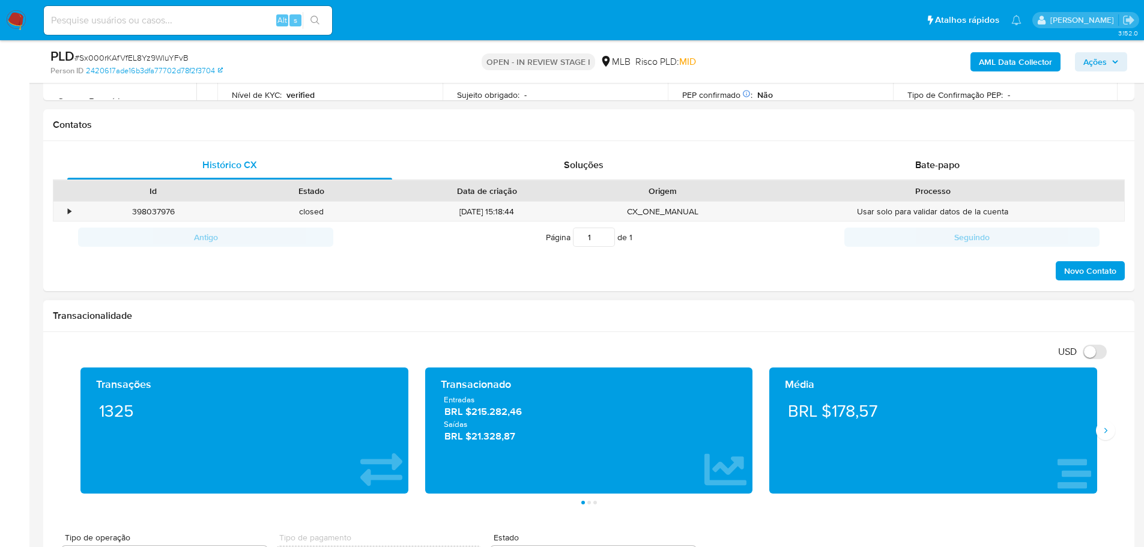
scroll to position [540, 0]
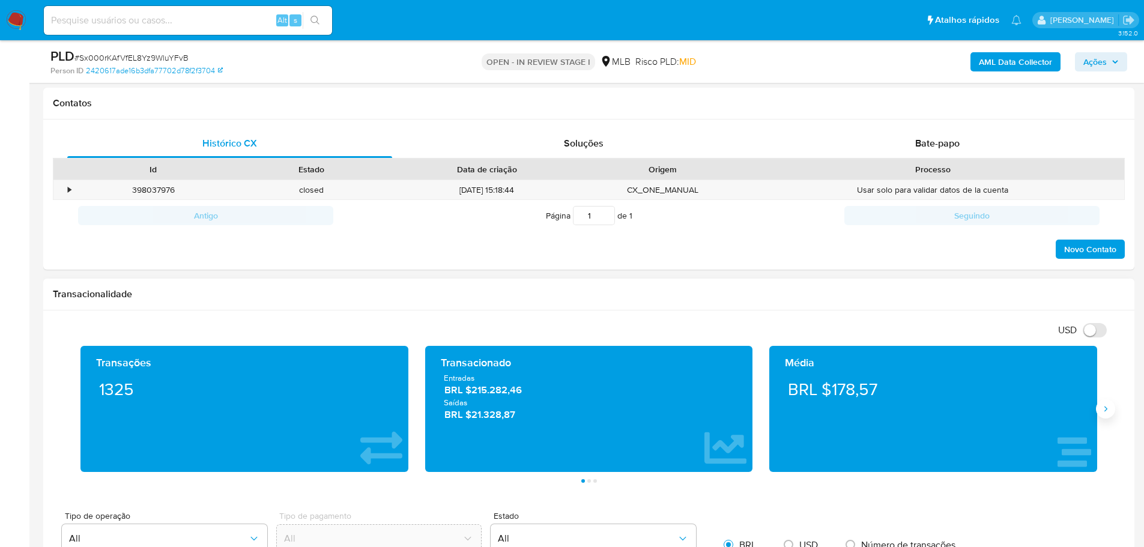
click at [1101, 406] on icon "Siguiente" at bounding box center [1105, 409] width 10 height 10
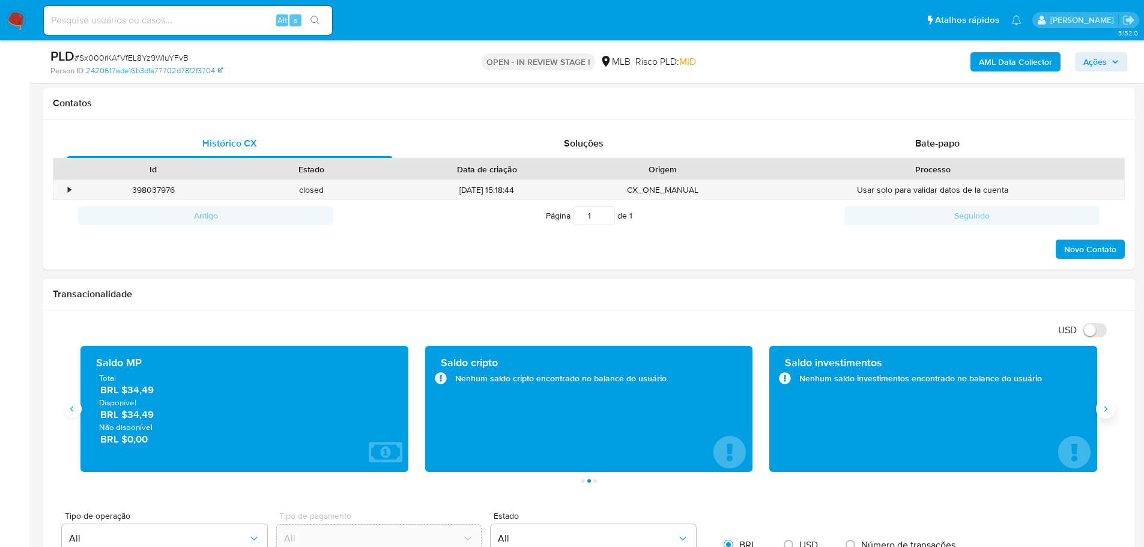
click at [1101, 406] on icon "Siguiente" at bounding box center [1105, 409] width 10 height 10
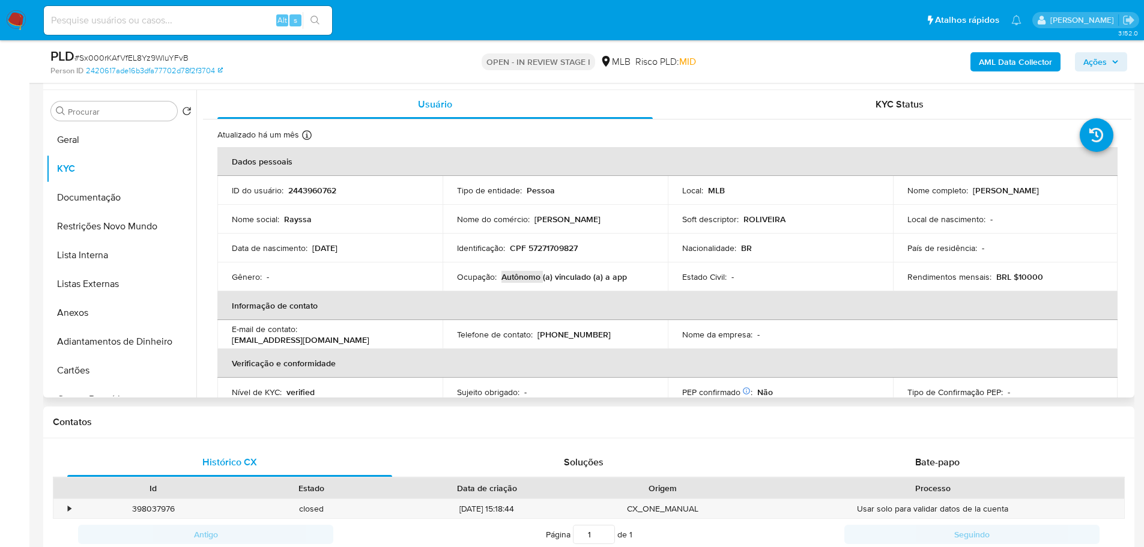
scroll to position [60, 0]
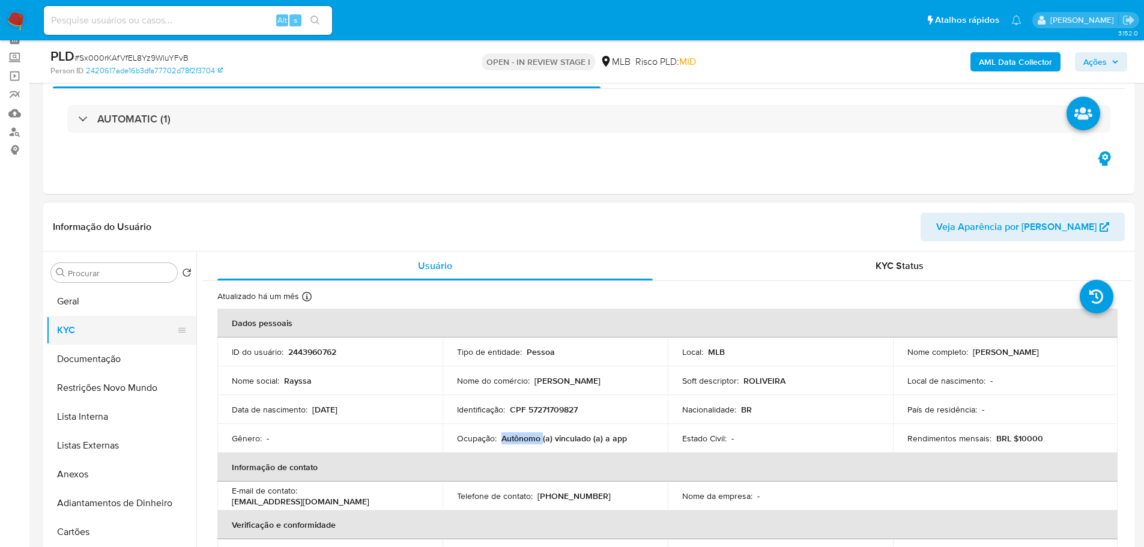
click at [64, 316] on button "KYC" at bounding box center [116, 330] width 140 height 29
click at [80, 303] on button "Geral" at bounding box center [116, 301] width 140 height 29
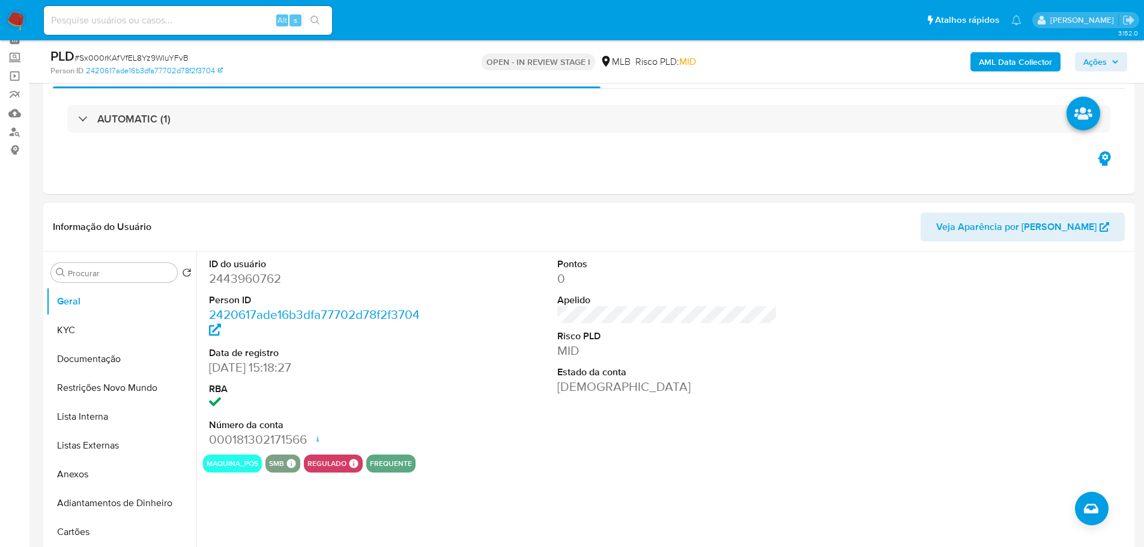
drag, startPoint x: 396, startPoint y: 3, endPoint x: 539, endPoint y: 460, distance: 478.7
click at [539, 460] on div "maquina_pos smb SMB SMB Advisor Email - Advisor Name - regulado Regulado MLB BA…" at bounding box center [667, 463] width 928 height 18
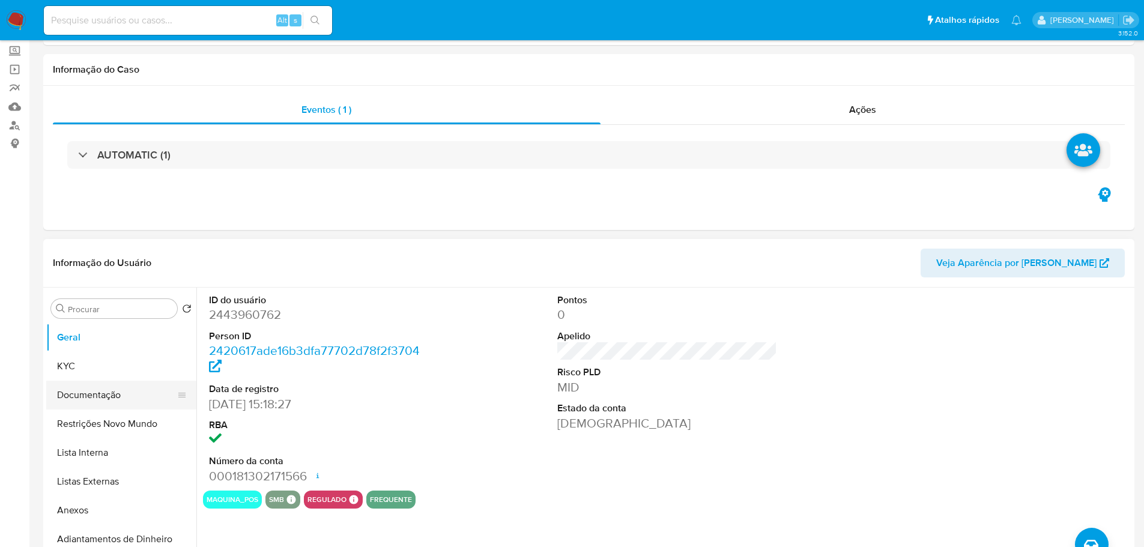
scroll to position [120, 0]
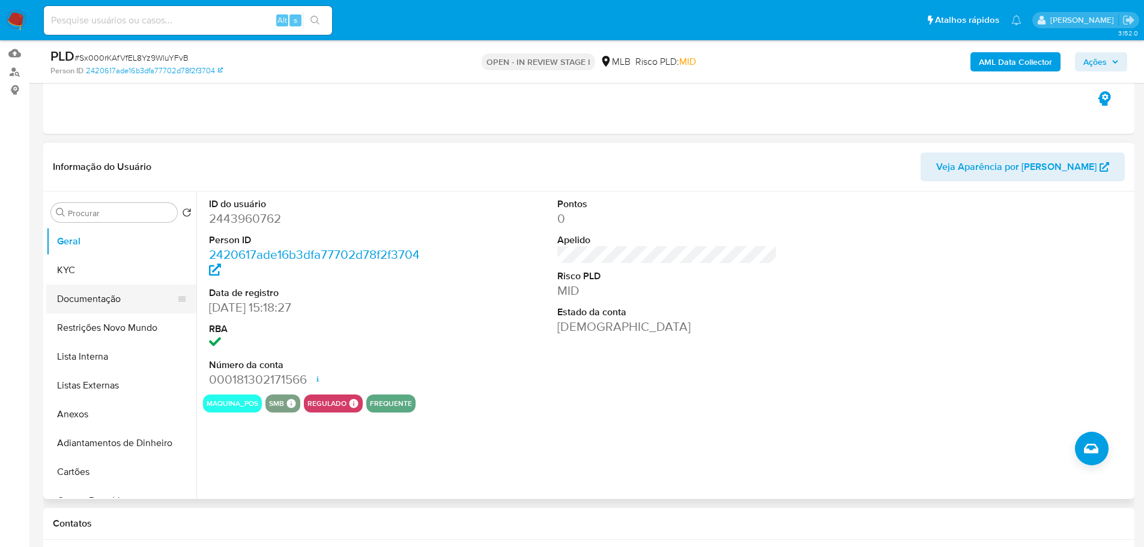
click at [87, 303] on button "Documentação" at bounding box center [116, 299] width 140 height 29
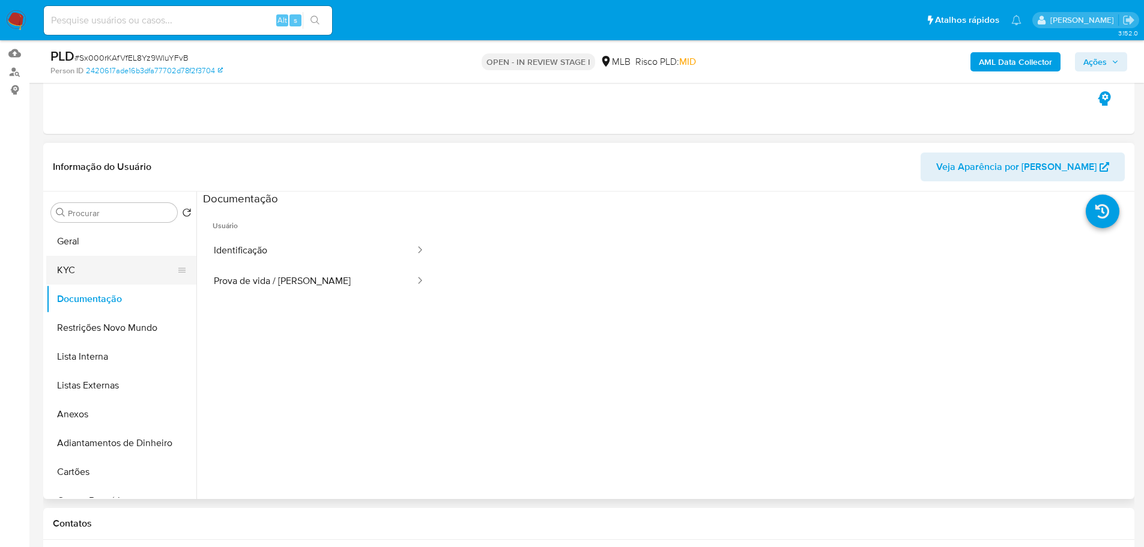
click at [107, 280] on button "KYC" at bounding box center [116, 270] width 140 height 29
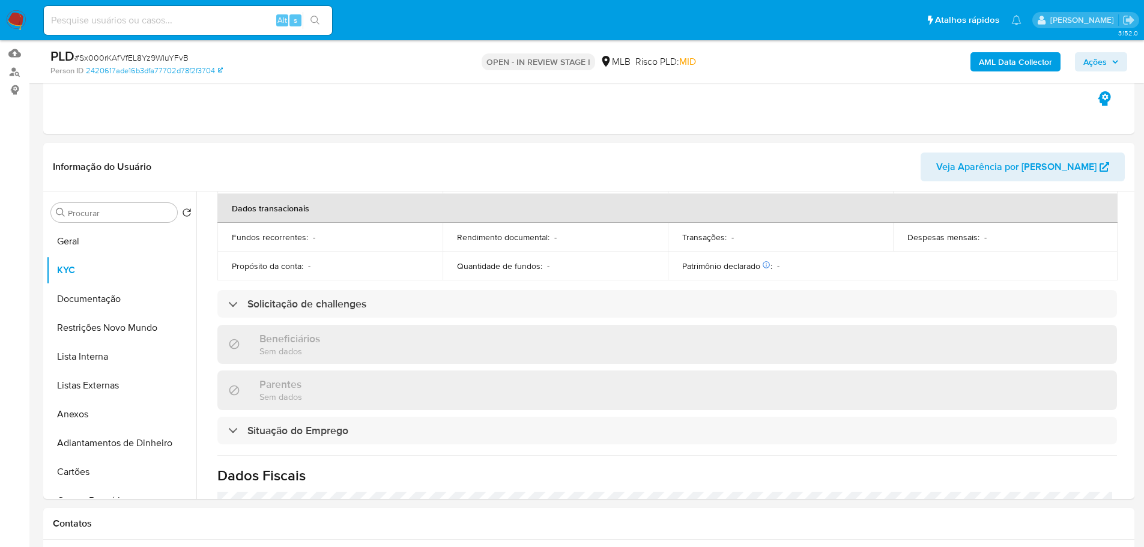
scroll to position [511, 0]
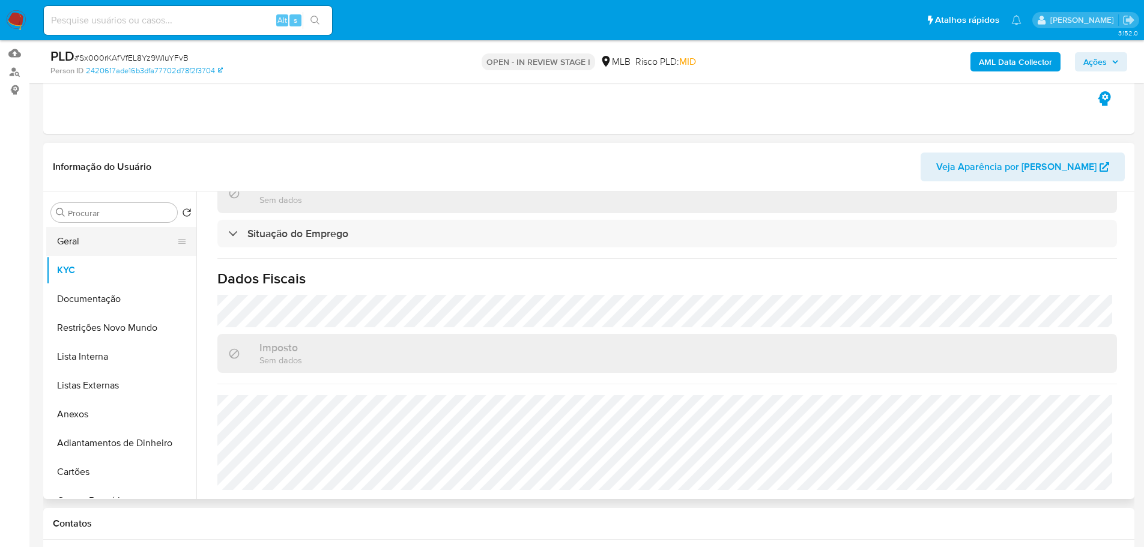
click at [77, 234] on button "Geral" at bounding box center [116, 241] width 140 height 29
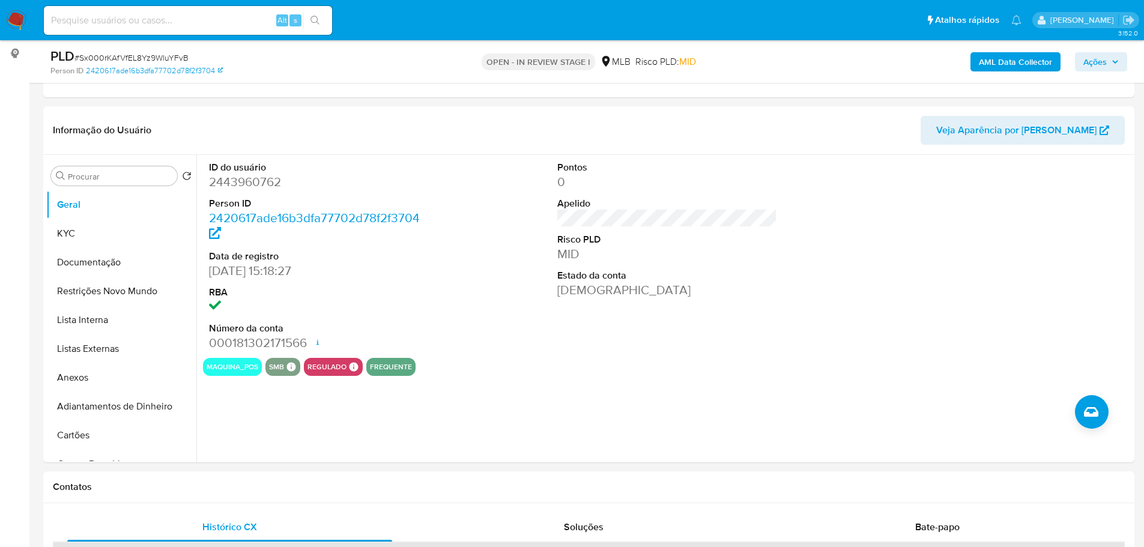
scroll to position [154, 0]
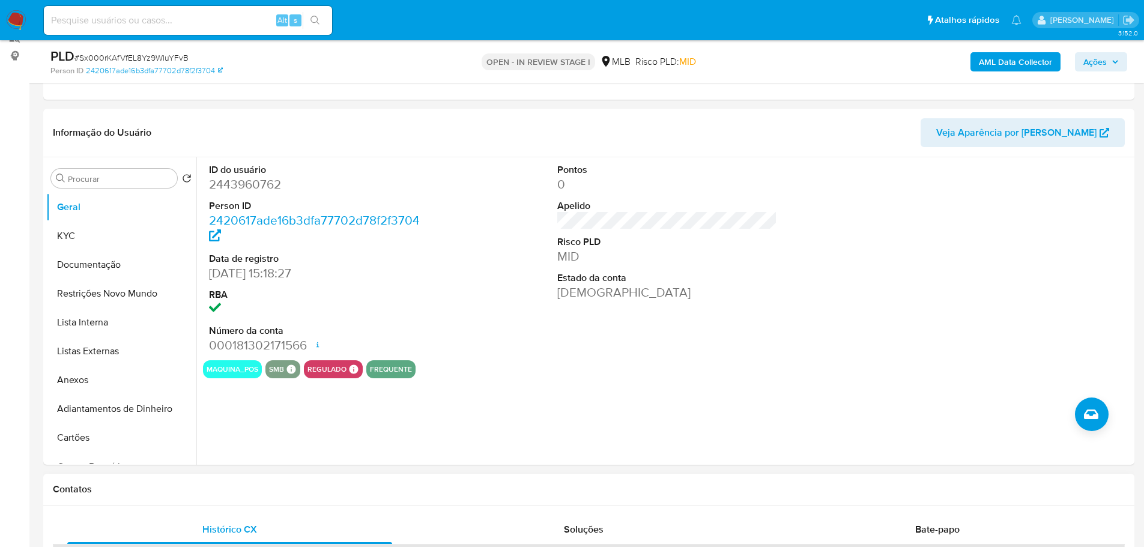
click at [213, 481] on div "Contatos" at bounding box center [588, 490] width 1091 height 32
click at [94, 245] on button "KYC" at bounding box center [116, 236] width 140 height 29
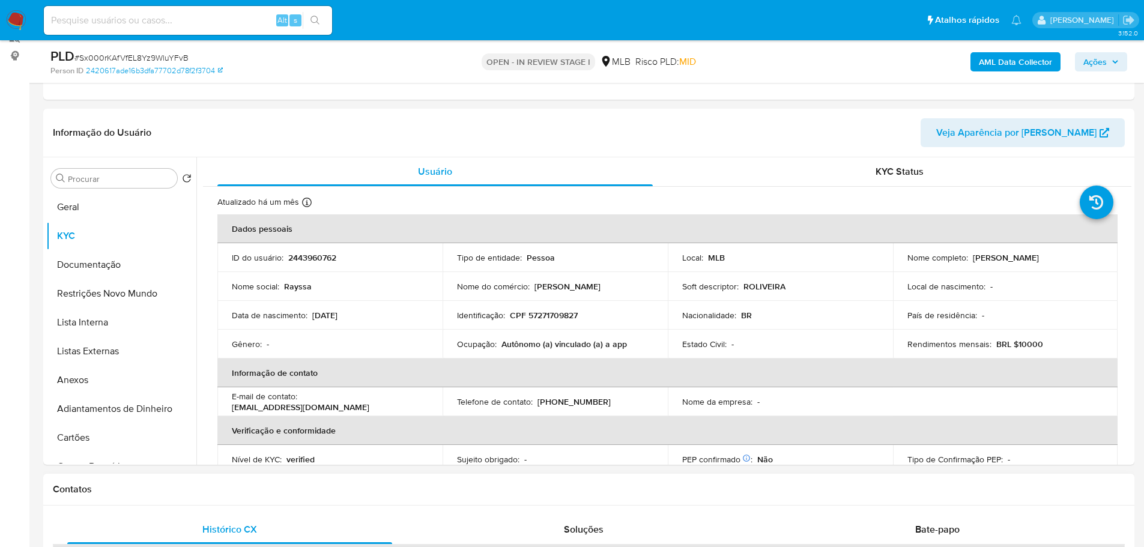
click at [345, 491] on h1 "Contatos" at bounding box center [589, 489] width 1072 height 12
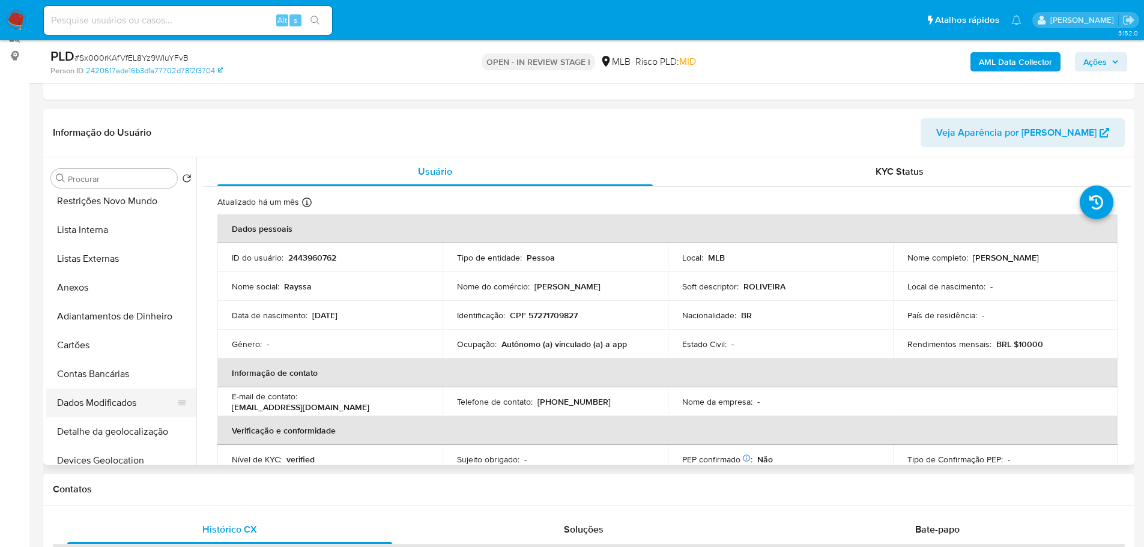
scroll to position [360, 0]
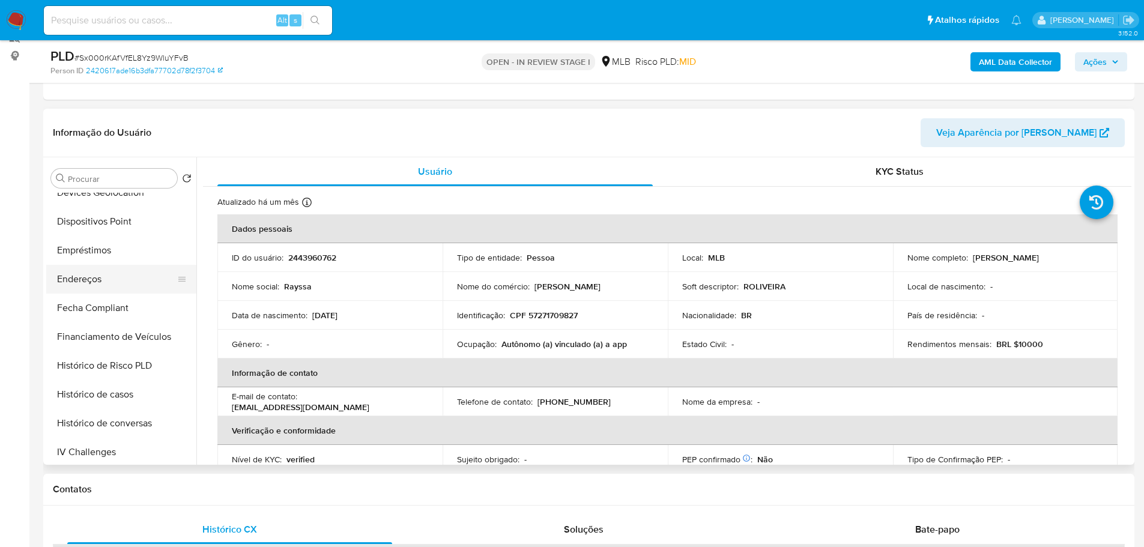
click at [95, 278] on button "Endereços" at bounding box center [116, 279] width 140 height 29
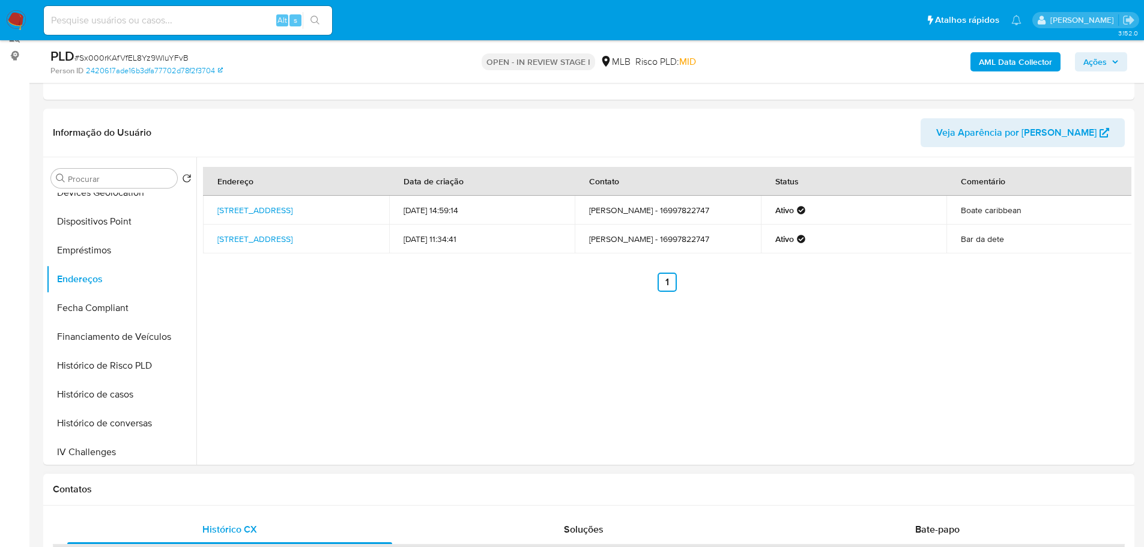
click at [219, 486] on h1 "Contatos" at bounding box center [589, 489] width 1072 height 12
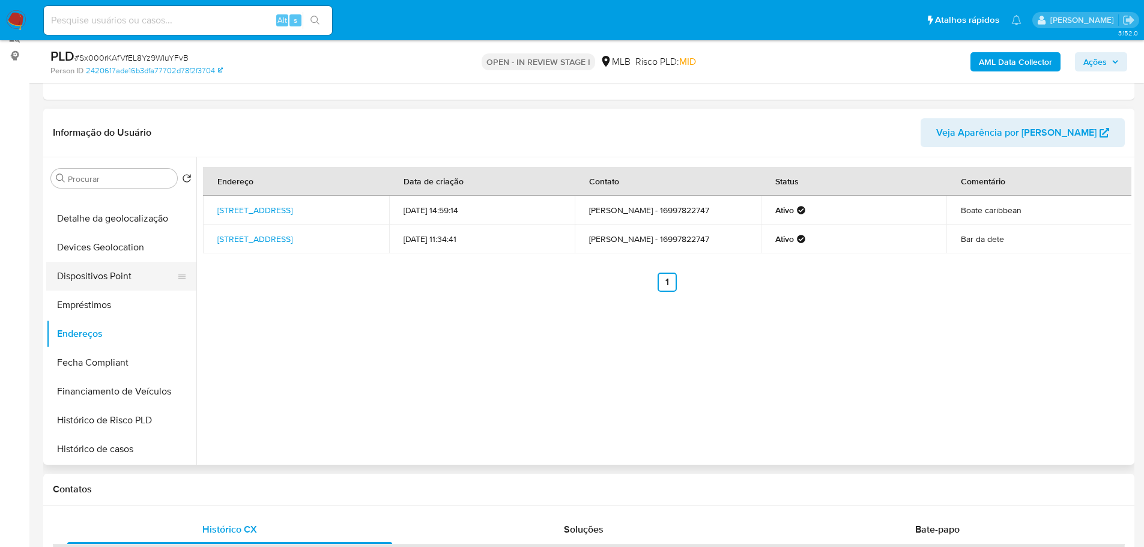
scroll to position [240, 0]
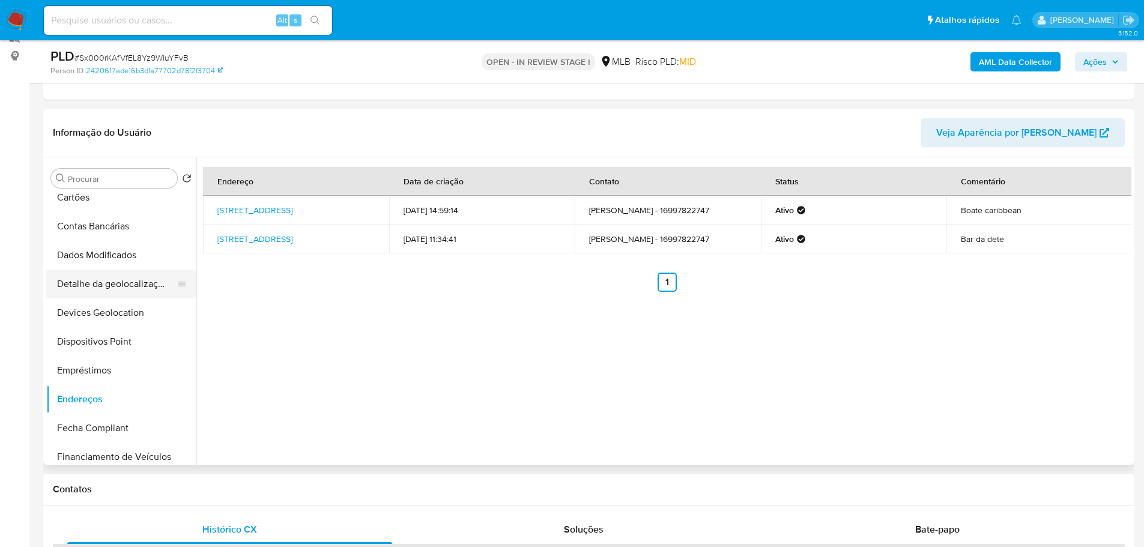
click at [130, 283] on button "Detalhe da geolocalização" at bounding box center [116, 284] width 140 height 29
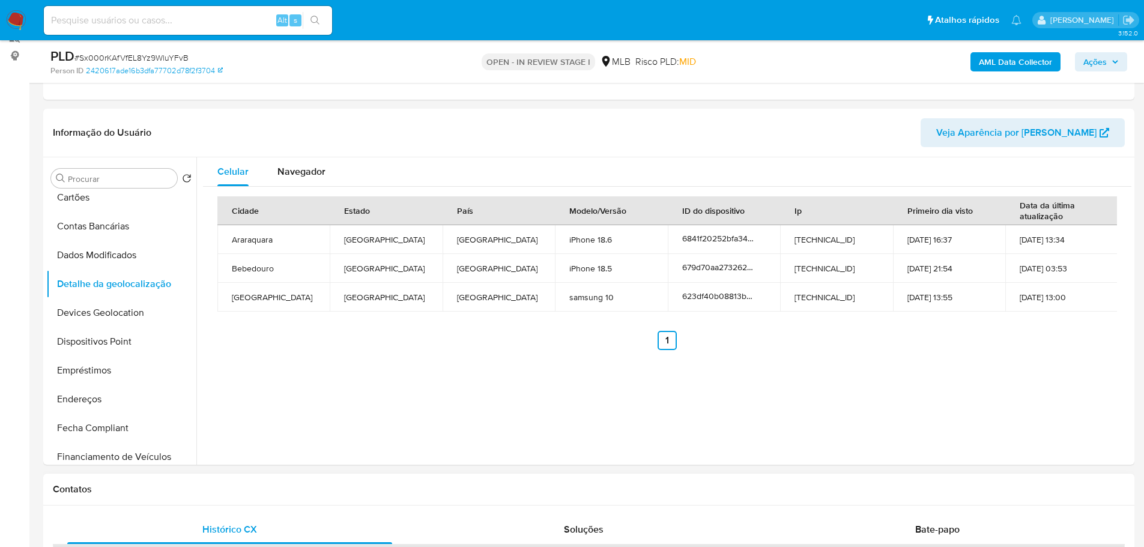
click at [240, 491] on h1 "Contatos" at bounding box center [589, 489] width 1072 height 12
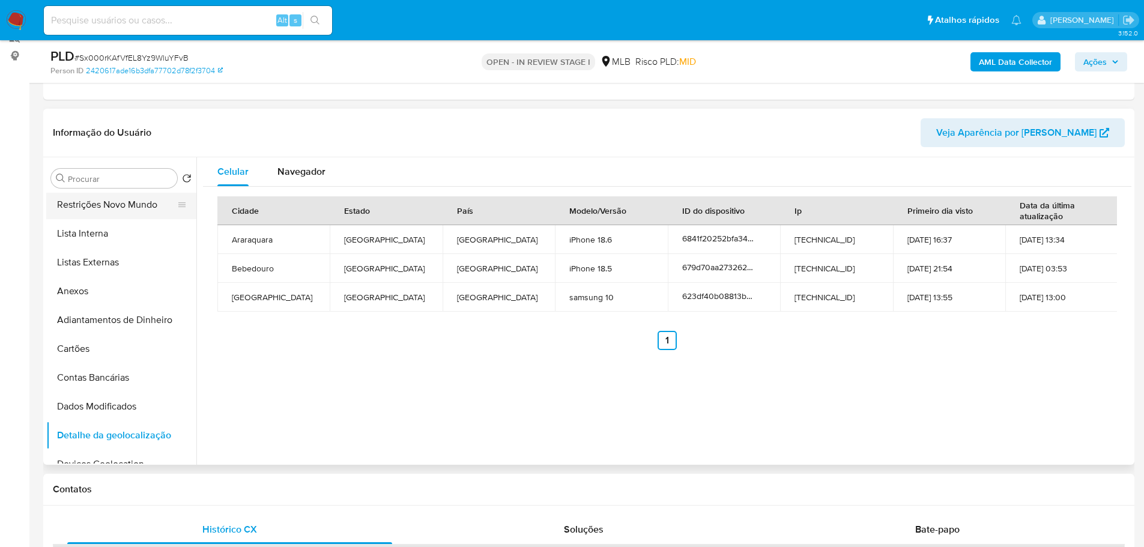
scroll to position [0, 0]
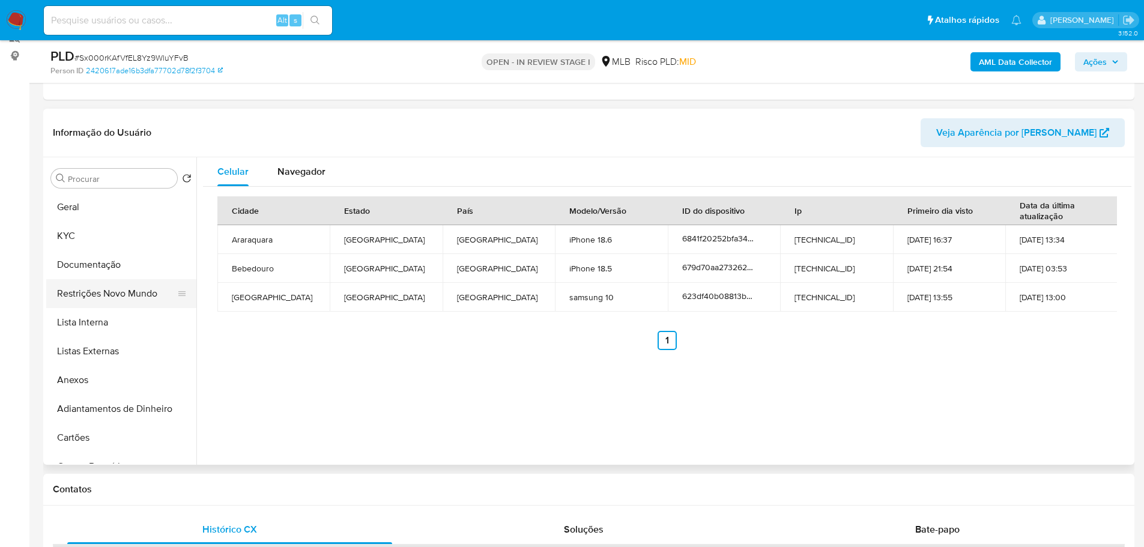
click at [106, 297] on button "Restrições Novo Mundo" at bounding box center [116, 293] width 140 height 29
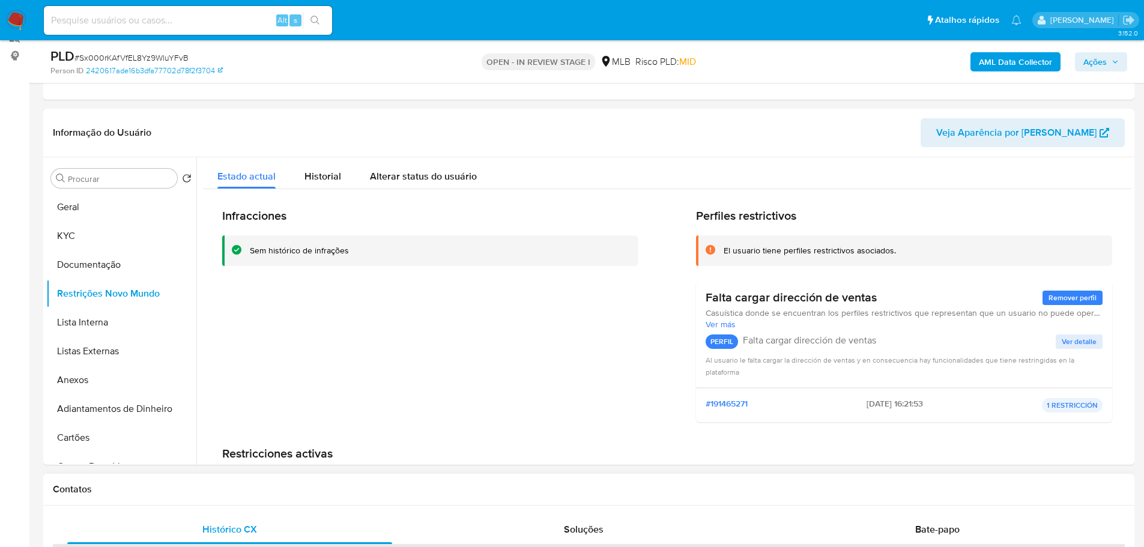
drag, startPoint x: 300, startPoint y: 489, endPoint x: 208, endPoint y: 406, distance: 124.1
click at [298, 489] on h1 "Contatos" at bounding box center [589, 489] width 1072 height 12
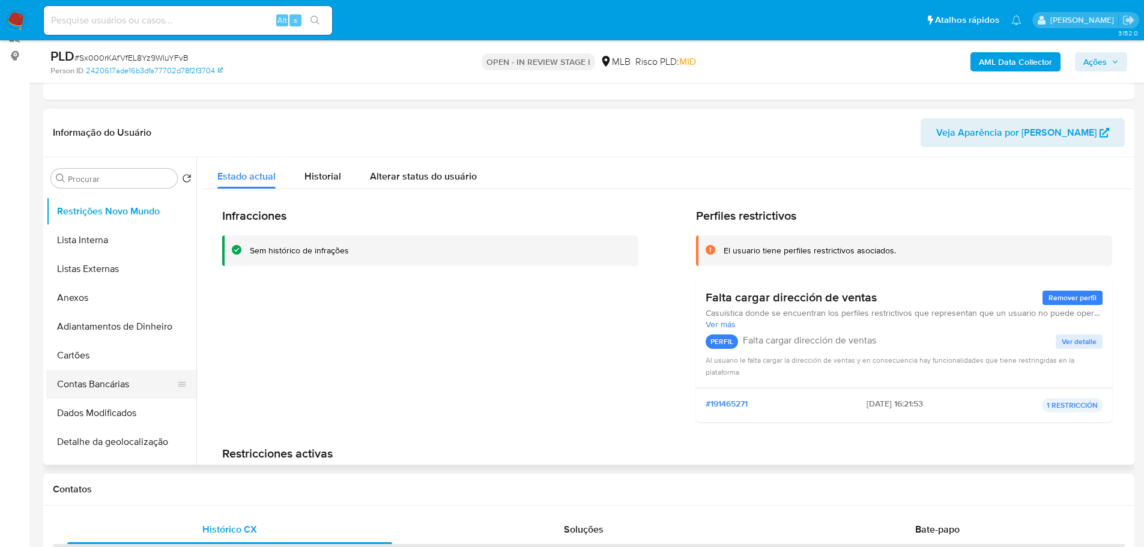
scroll to position [360, 0]
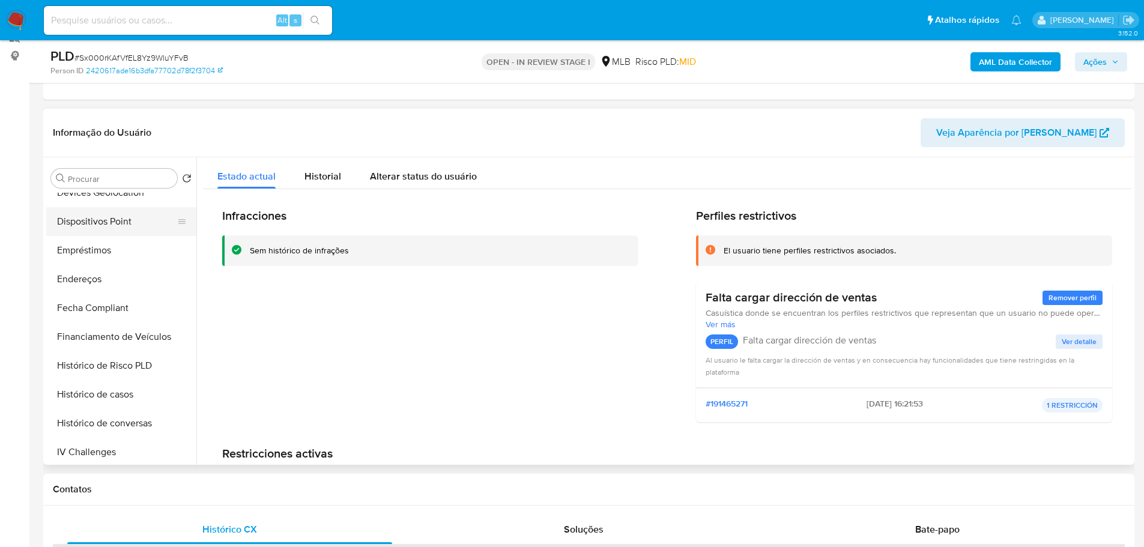
click at [140, 228] on button "Dispositivos Point" at bounding box center [116, 221] width 140 height 29
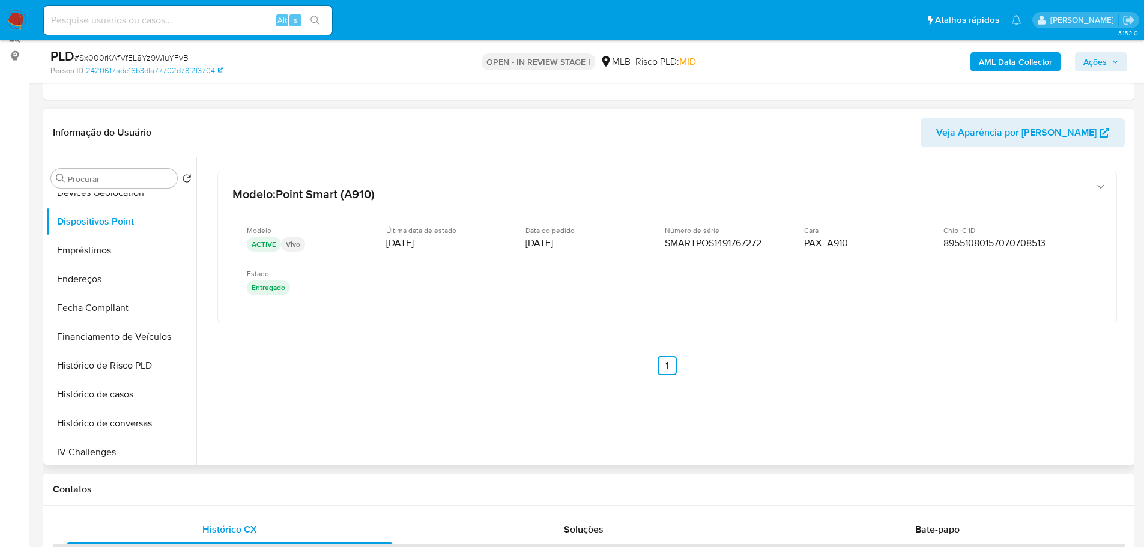
click at [900, 360] on div "Modelo : Point Smart (A910) Modelo ACTIVE Vivo Última data de estado 09/03/2022…" at bounding box center [667, 289] width 928 height 264
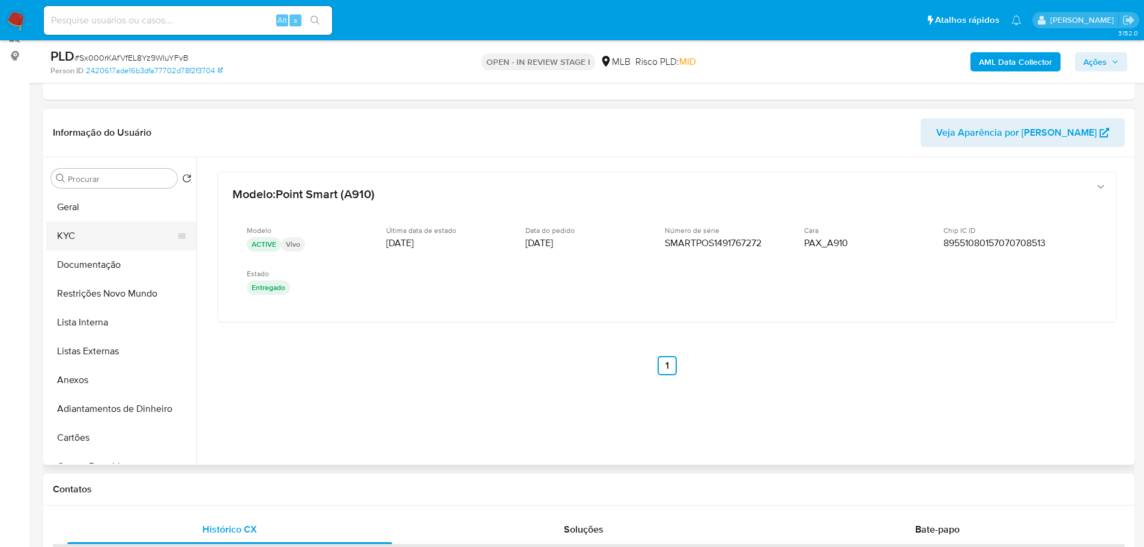
click at [86, 236] on button "KYC" at bounding box center [116, 236] width 140 height 29
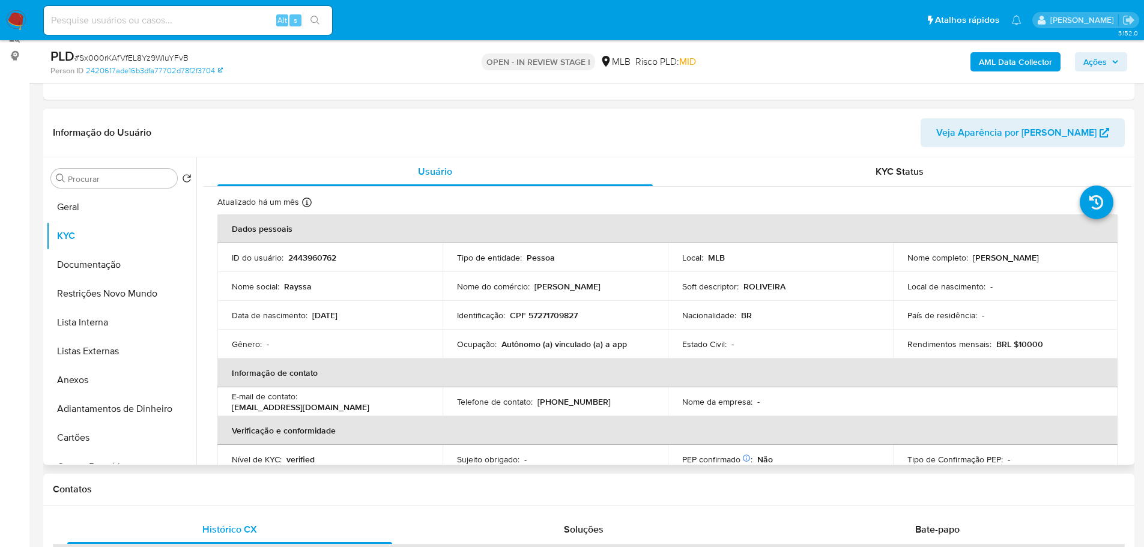
click at [549, 310] on p "CPF 57271709827" at bounding box center [544, 315] width 68 height 11
click at [550, 315] on p "CPF 57271709827" at bounding box center [544, 315] width 68 height 11
copy p "57271709827"
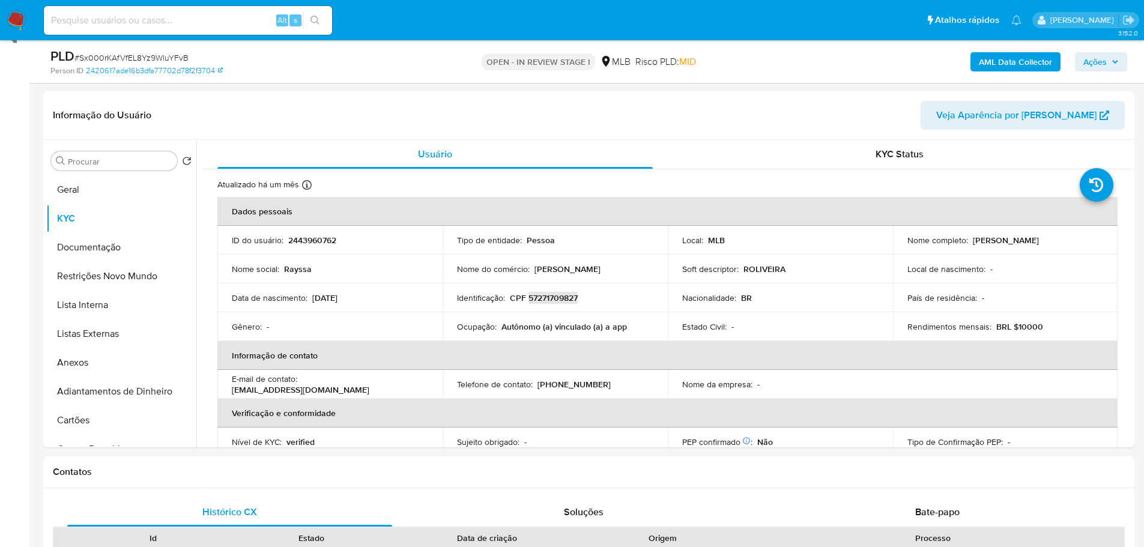
scroll to position [515, 0]
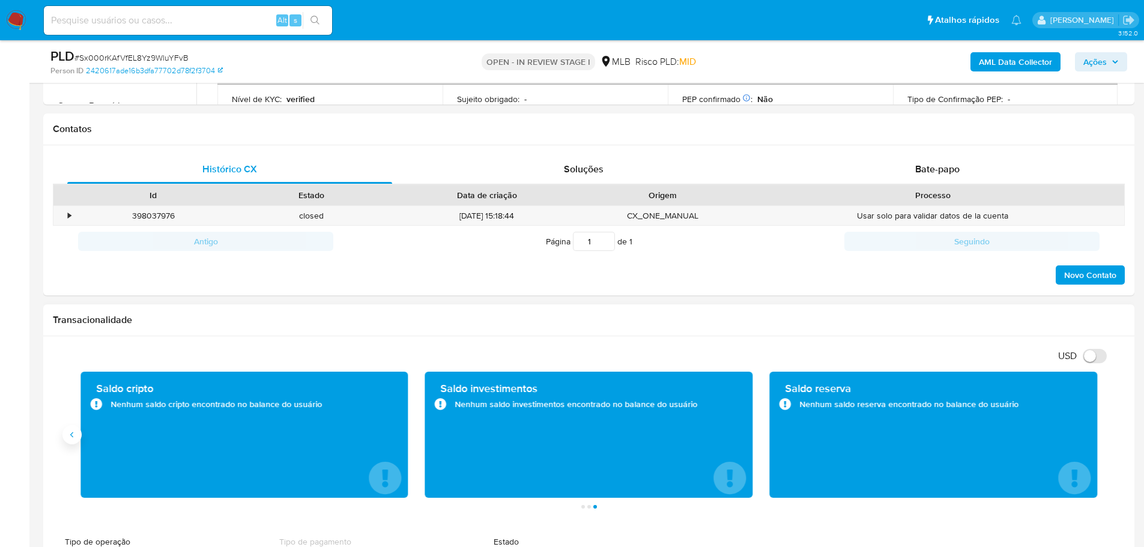
click at [71, 436] on icon "Anterior" at bounding box center [72, 435] width 10 height 10
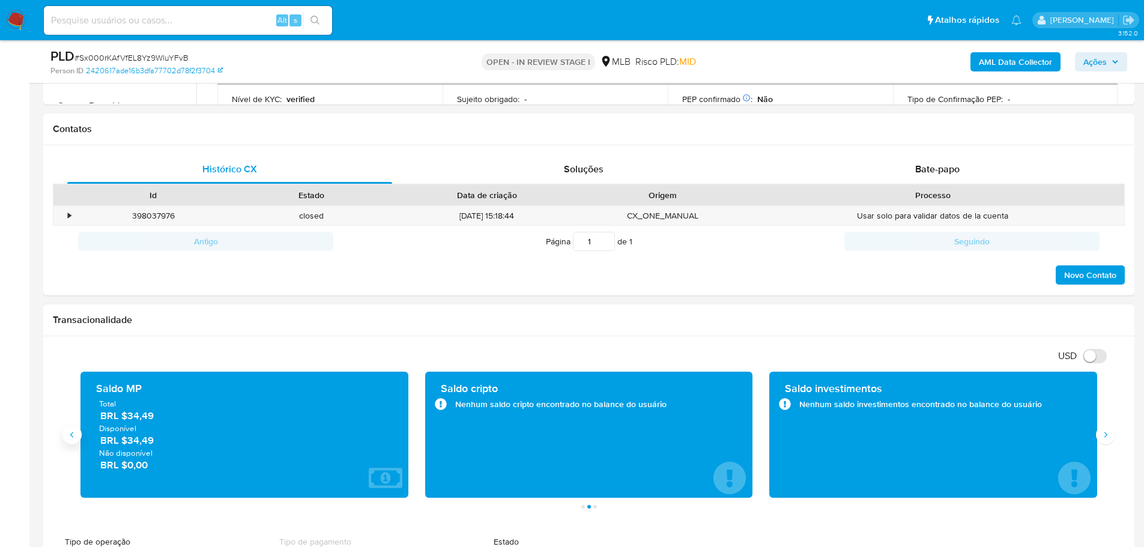
click at [71, 436] on icon "Anterior" at bounding box center [72, 435] width 10 height 10
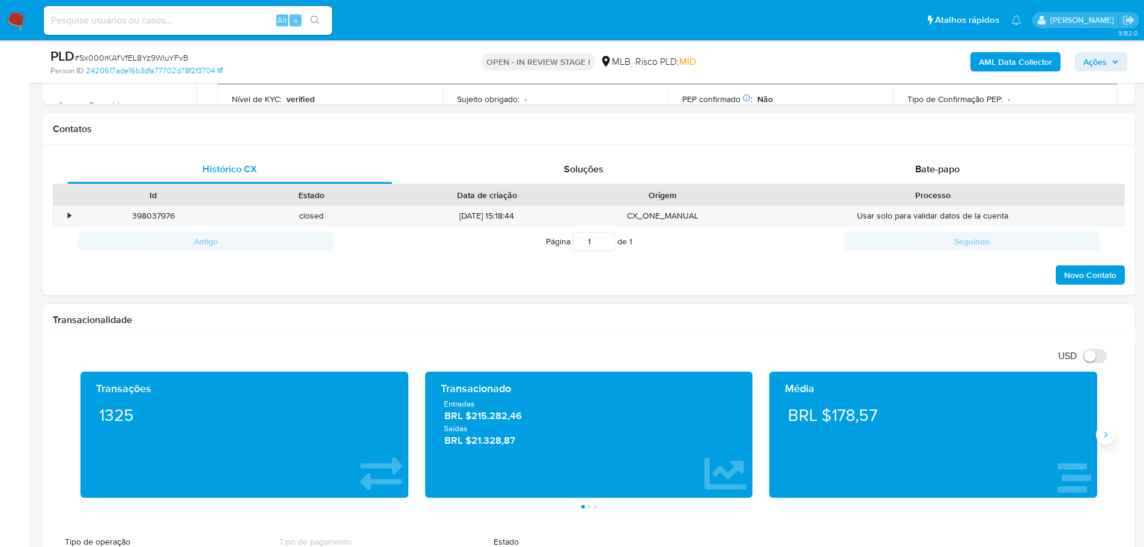
click at [1098, 439] on button "Siguiente" at bounding box center [1105, 434] width 19 height 19
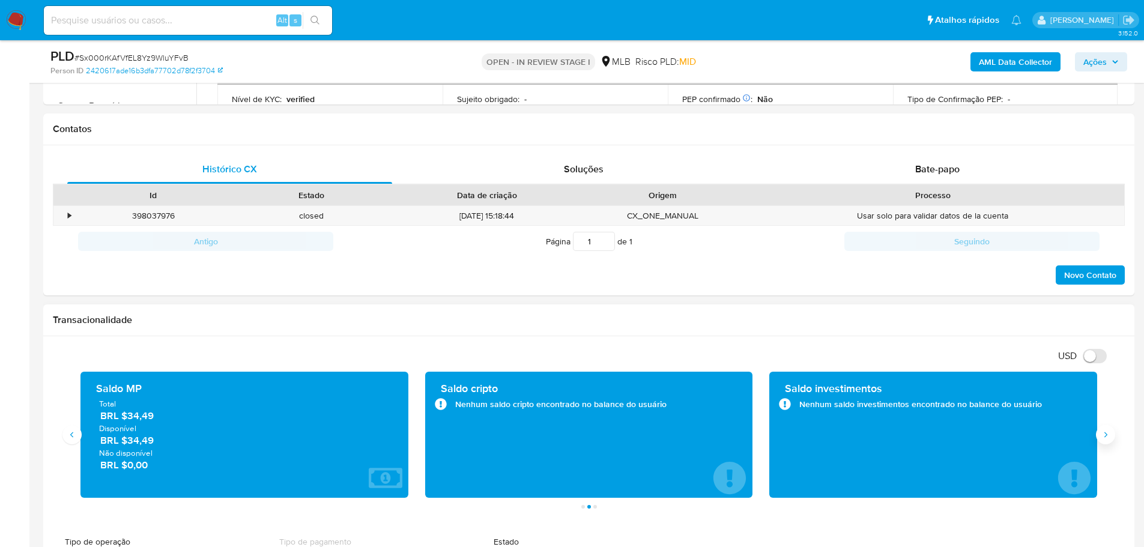
click at [1098, 439] on button "Siguiente" at bounding box center [1105, 434] width 19 height 19
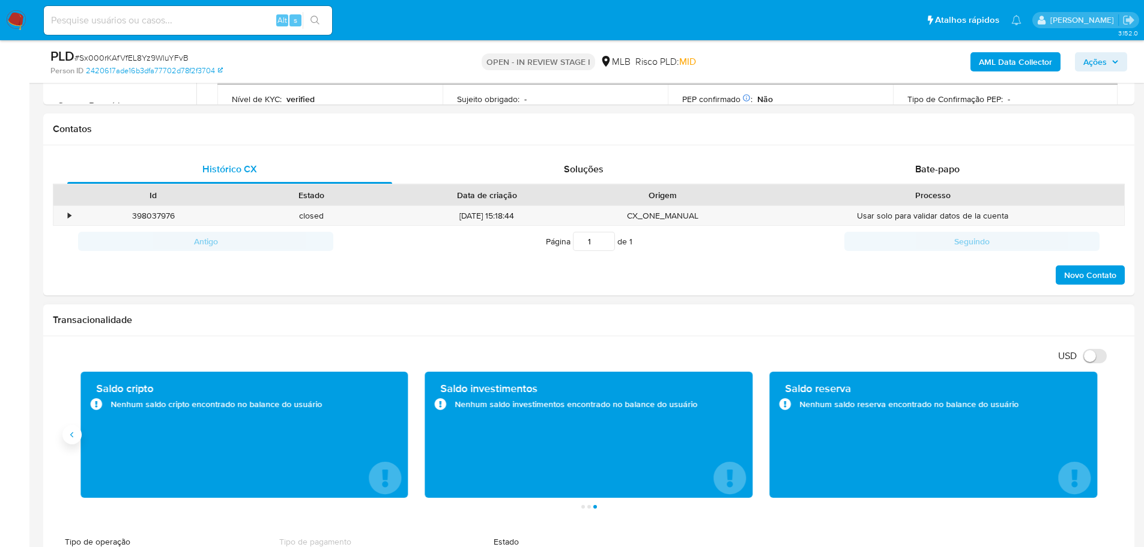
click at [73, 434] on icon "Anterior" at bounding box center [72, 435] width 10 height 10
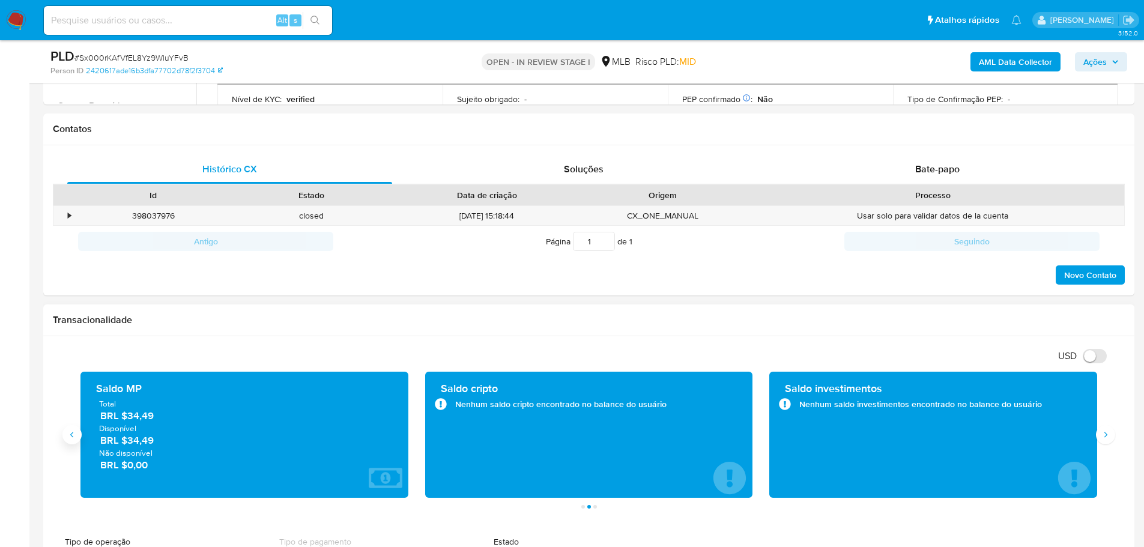
click at [73, 434] on icon "Anterior" at bounding box center [72, 435] width 10 height 10
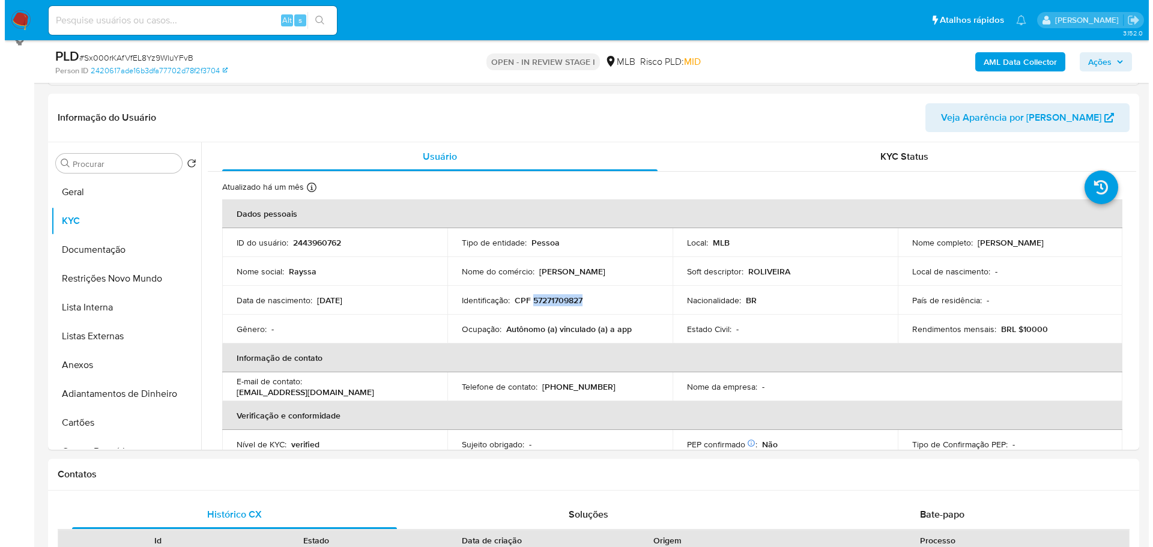
scroll to position [175, 0]
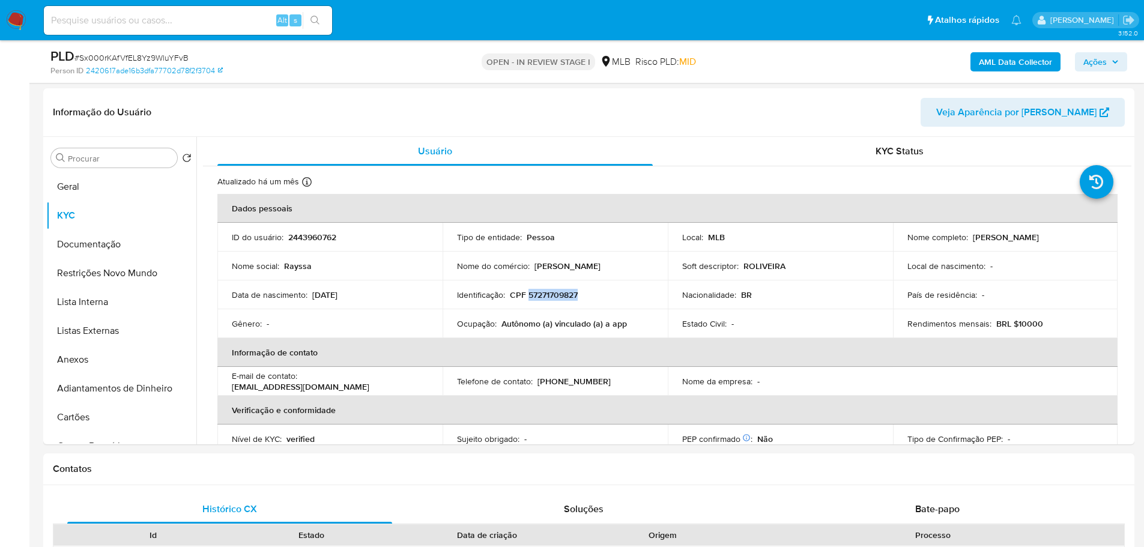
click at [1080, 61] on button "Ações" at bounding box center [1101, 61] width 52 height 19
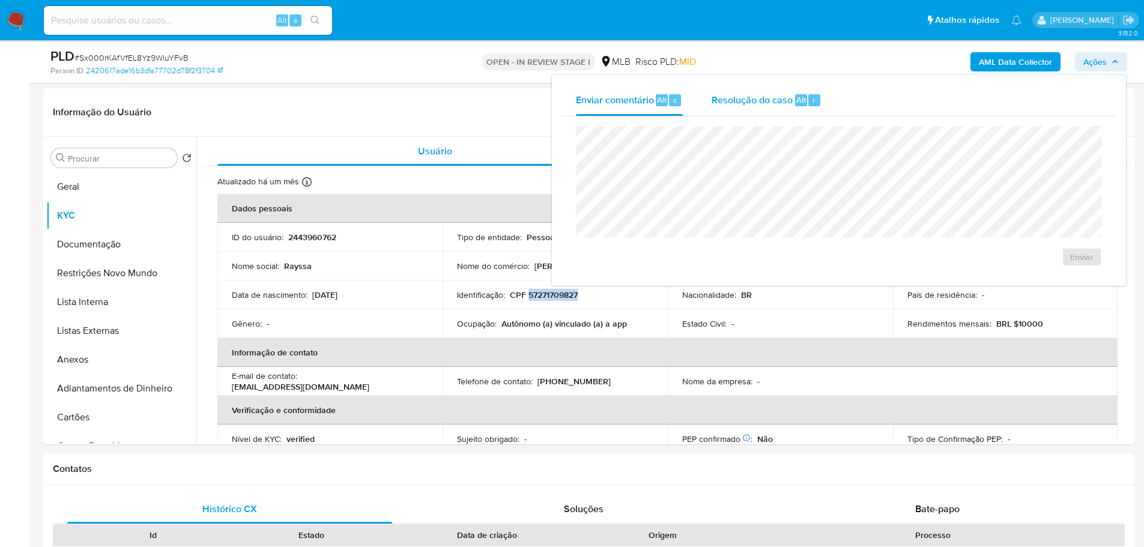
click at [765, 98] on span "Resolução do caso" at bounding box center [751, 99] width 81 height 14
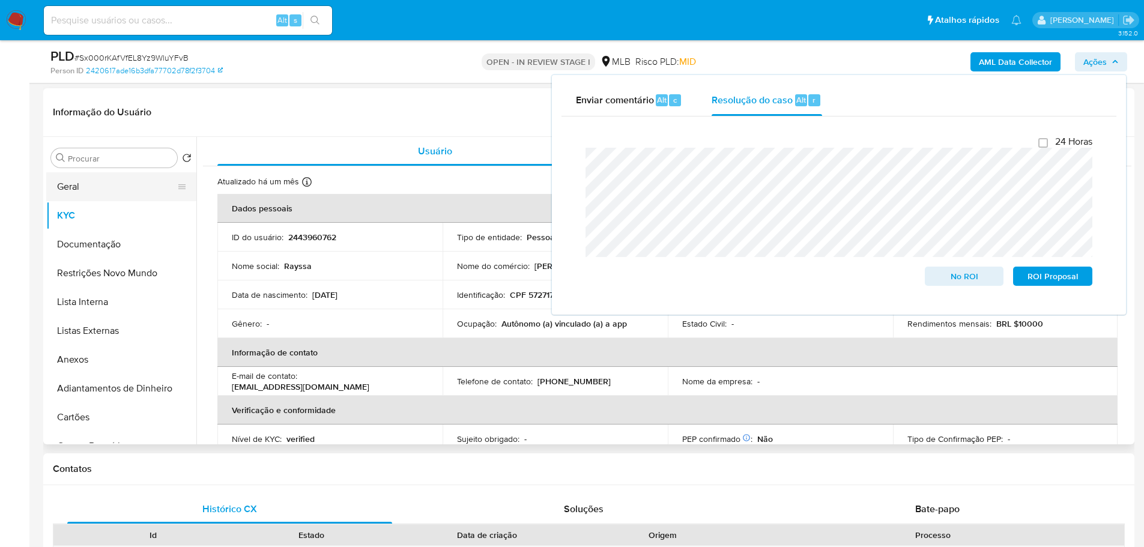
click at [70, 187] on button "Geral" at bounding box center [116, 186] width 140 height 29
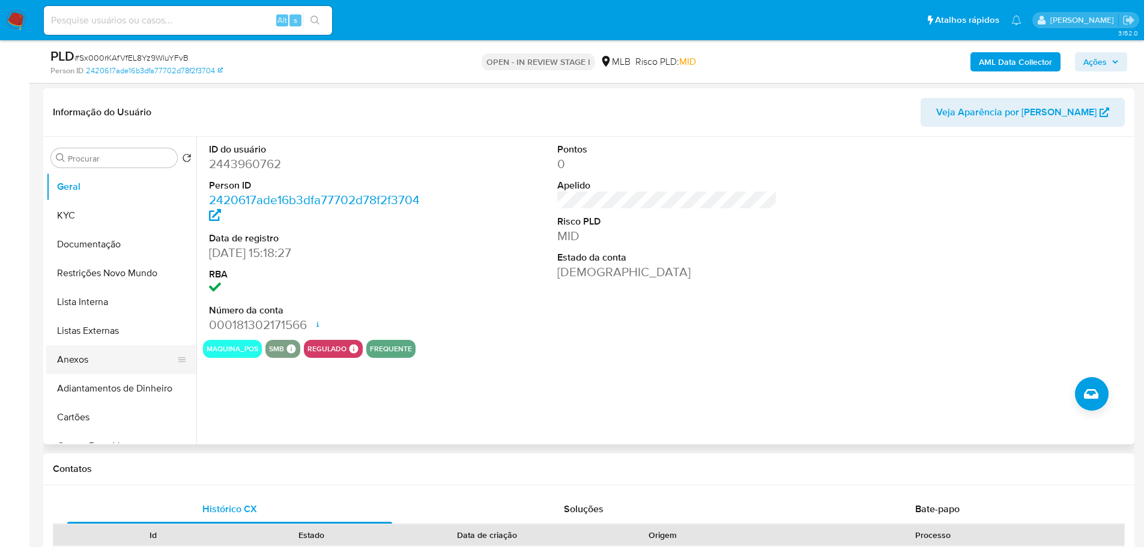
click at [97, 362] on button "Anexos" at bounding box center [116, 359] width 140 height 29
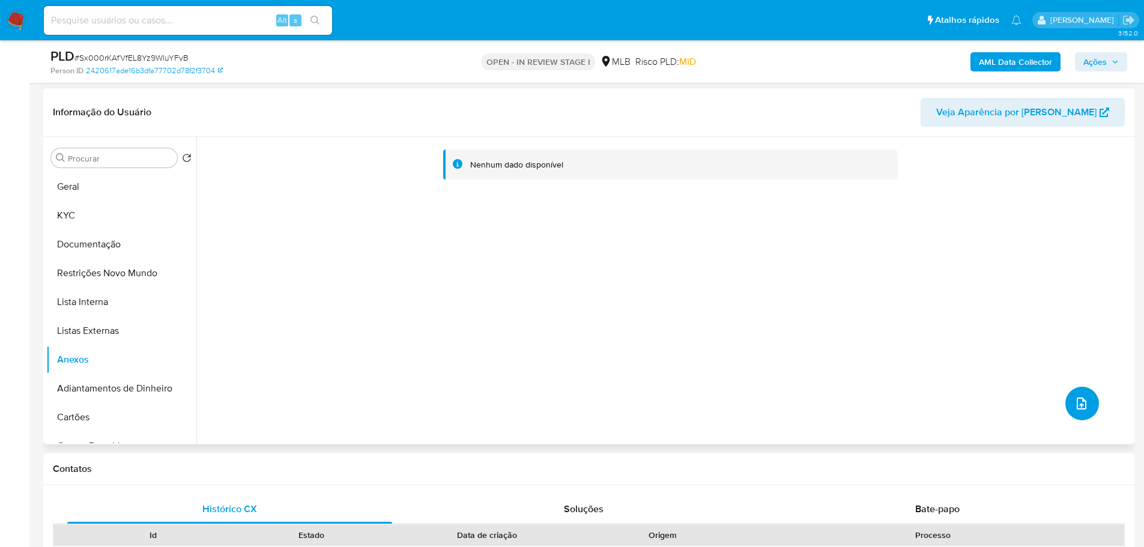
click at [1074, 403] on icon "upload-file" at bounding box center [1081, 403] width 14 height 14
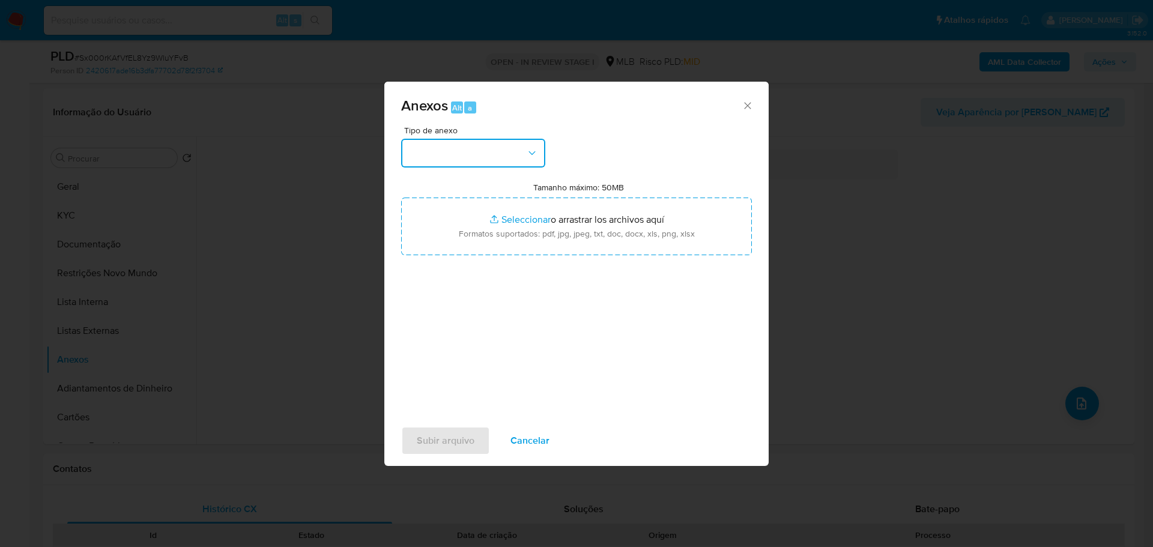
click at [443, 151] on button "button" at bounding box center [473, 153] width 144 height 29
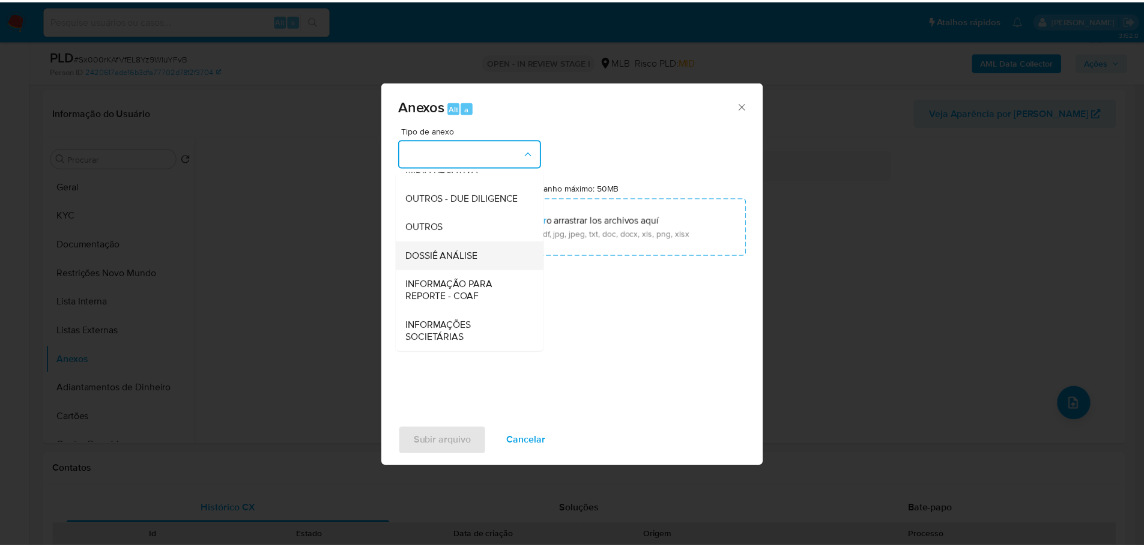
scroll to position [185, 0]
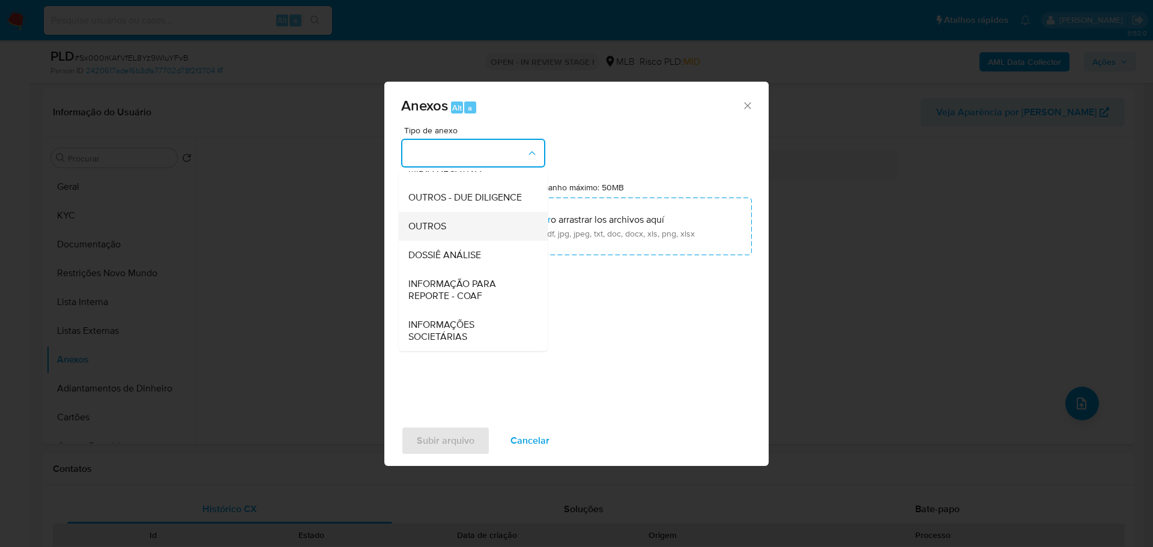
click at [448, 225] on div "OUTROS" at bounding box center [469, 226] width 122 height 29
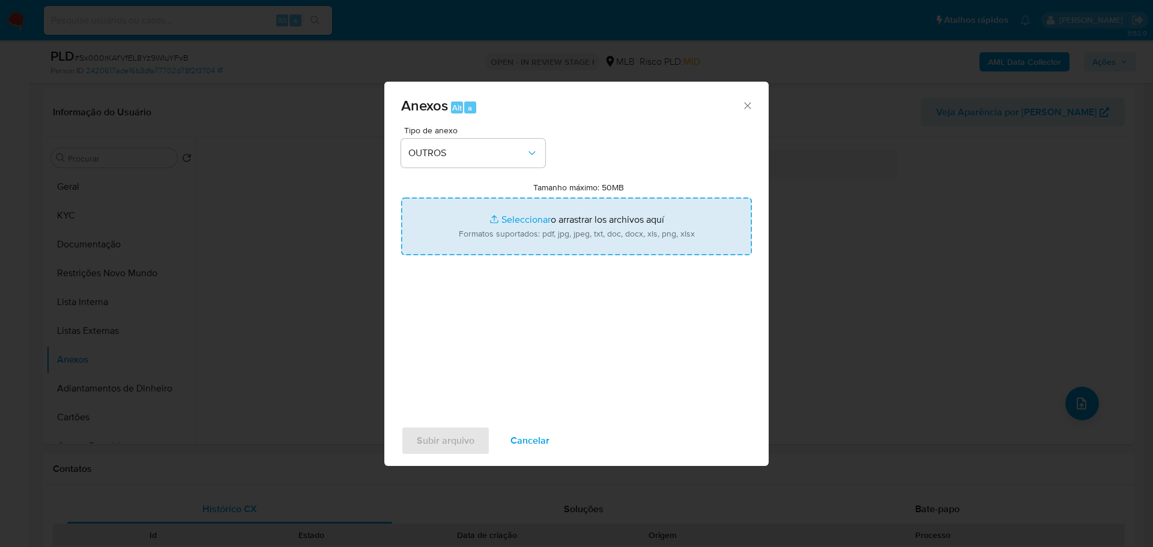
type input "C:\fakepath\SAR - XXX - CPF 57271709827 - RAYSSA CAROLINA LOPES.pdf"
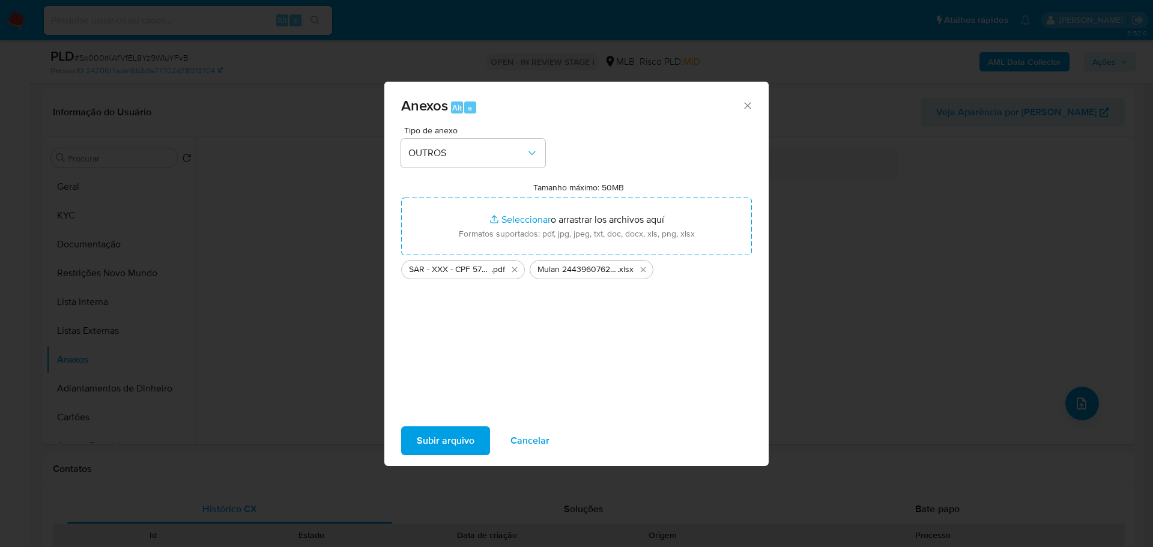
click at [432, 446] on span "Subir arquivo" at bounding box center [446, 440] width 58 height 26
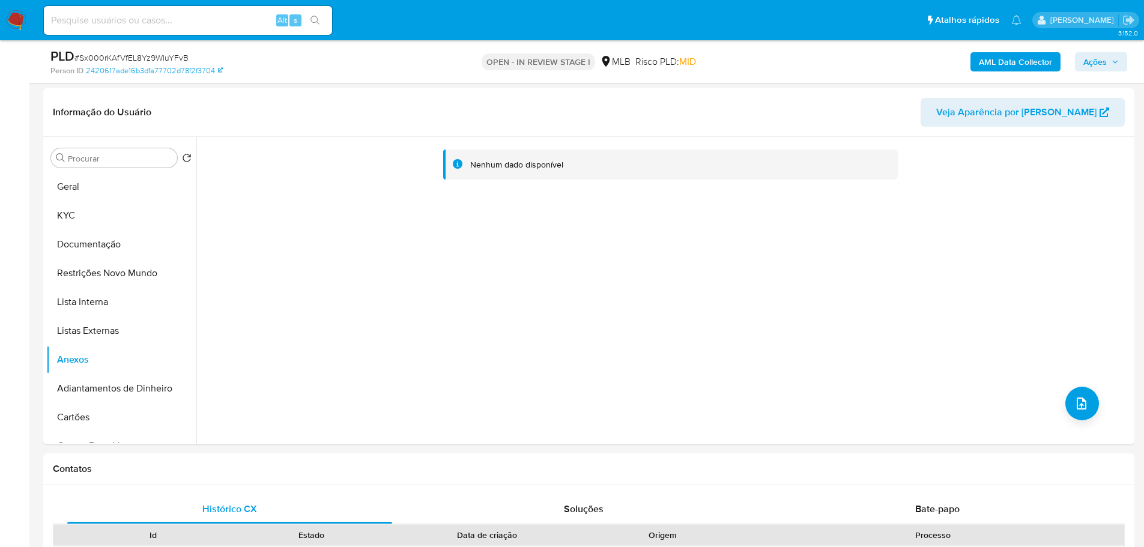
click at [1103, 59] on span "Ações" at bounding box center [1094, 61] width 23 height 19
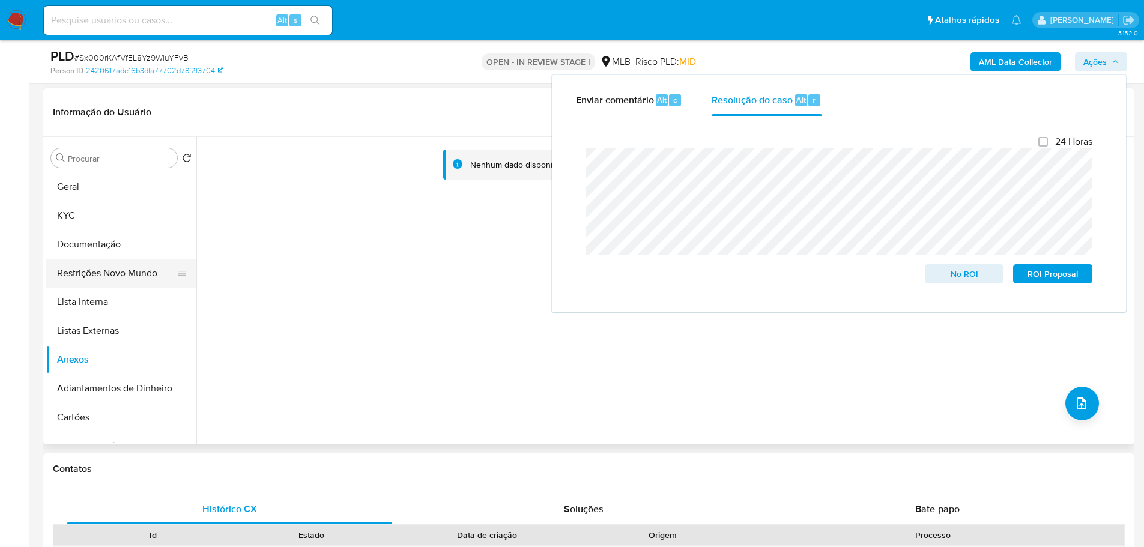
click at [146, 276] on button "Restrições Novo Mundo" at bounding box center [116, 273] width 140 height 29
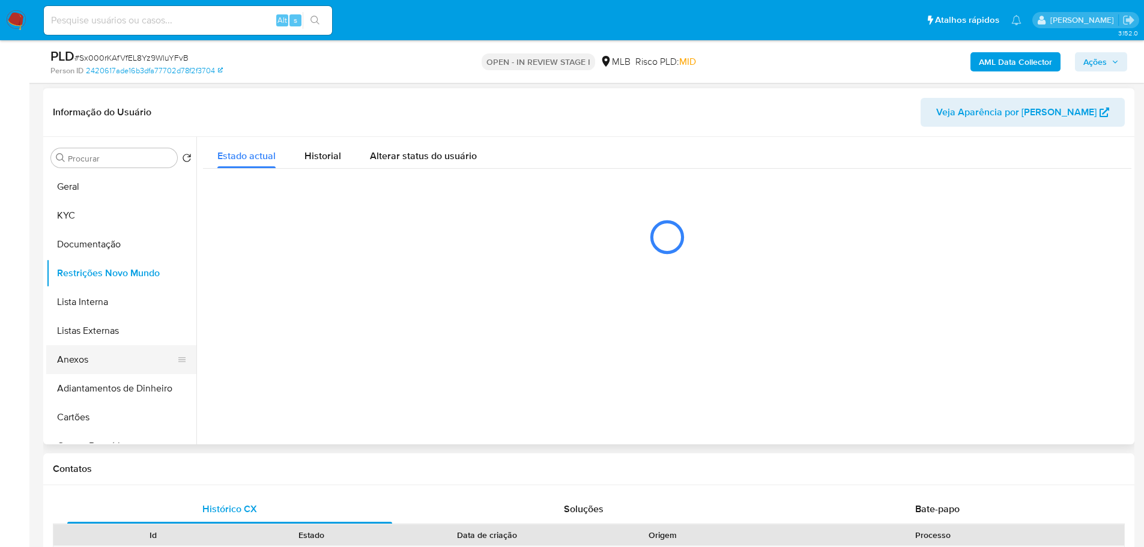
click at [115, 360] on button "Anexos" at bounding box center [116, 359] width 140 height 29
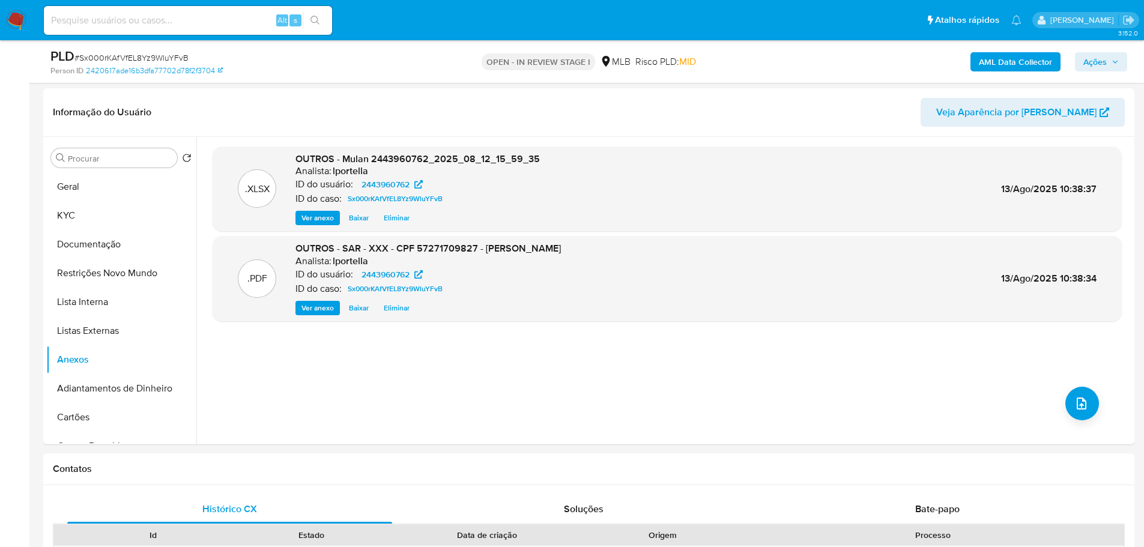
click at [1091, 66] on span "Ações" at bounding box center [1094, 61] width 23 height 19
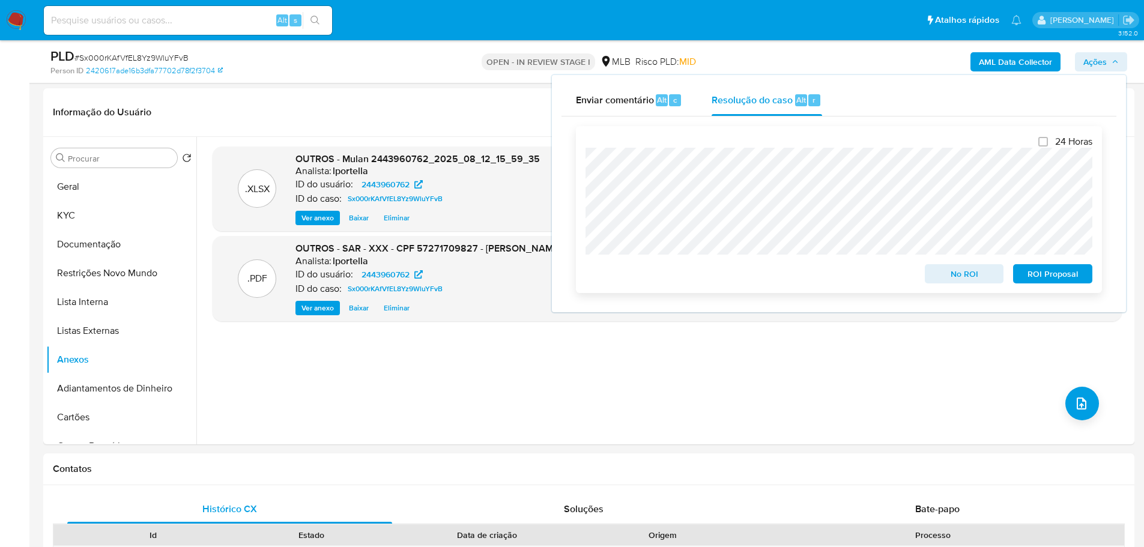
click at [1054, 278] on span "ROI Proposal" at bounding box center [1052, 273] width 62 height 17
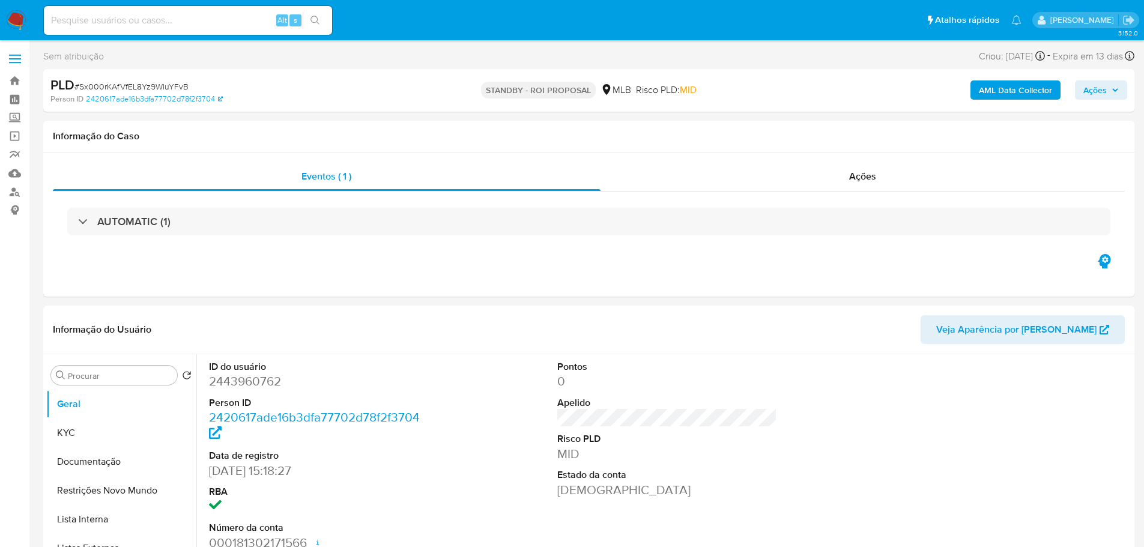
select select "10"
click at [173, 87] on span "# Sx000rKAfVfEL8Yz9WluYFvB" at bounding box center [131, 86] width 114 height 12
copy span "Sx000rKAfVfEL8Yz9WluYFvB"
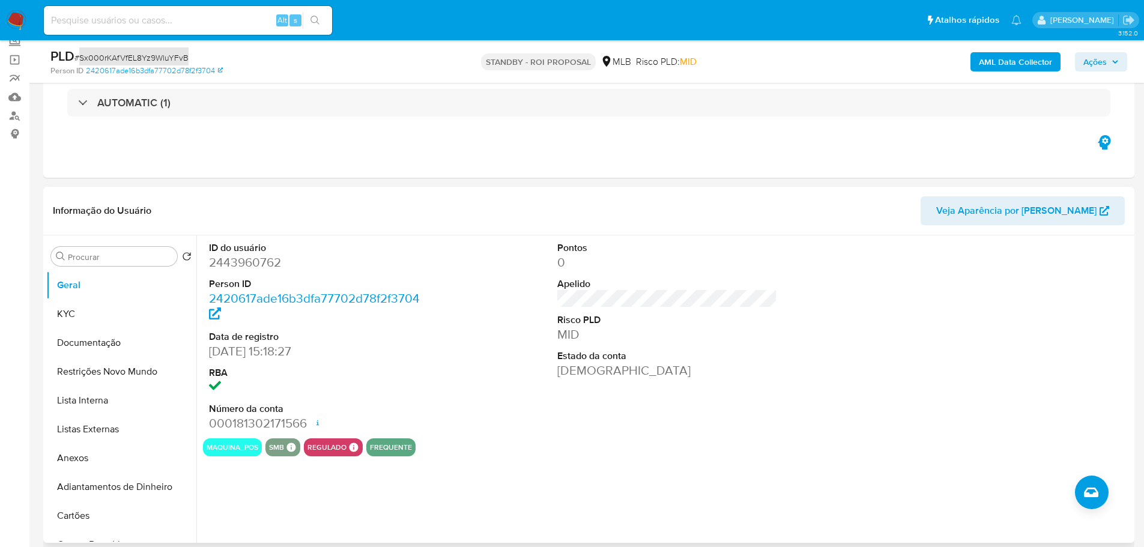
scroll to position [120, 0]
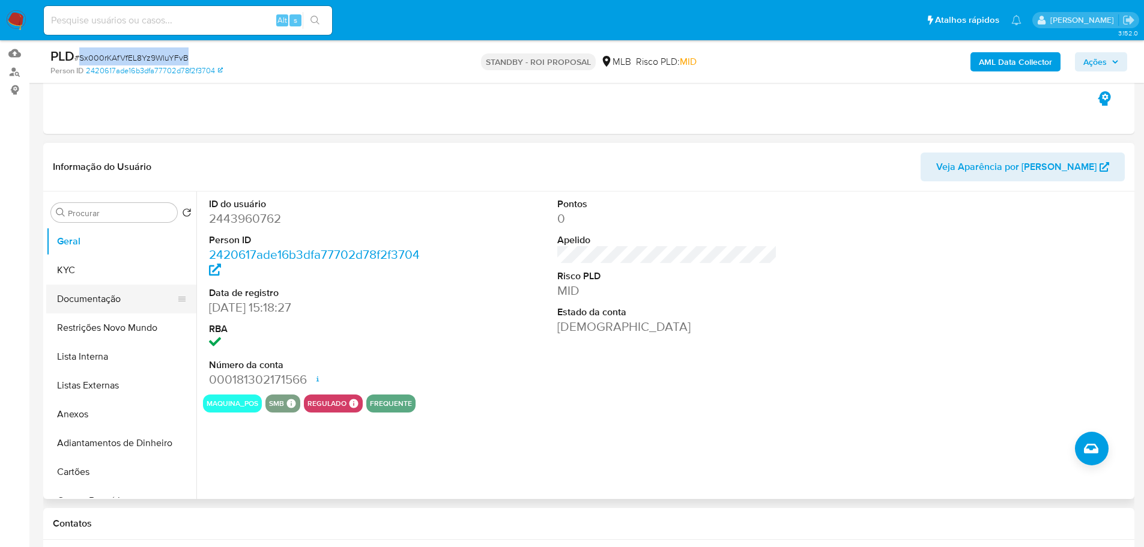
click at [88, 285] on button "Documentação" at bounding box center [116, 299] width 140 height 29
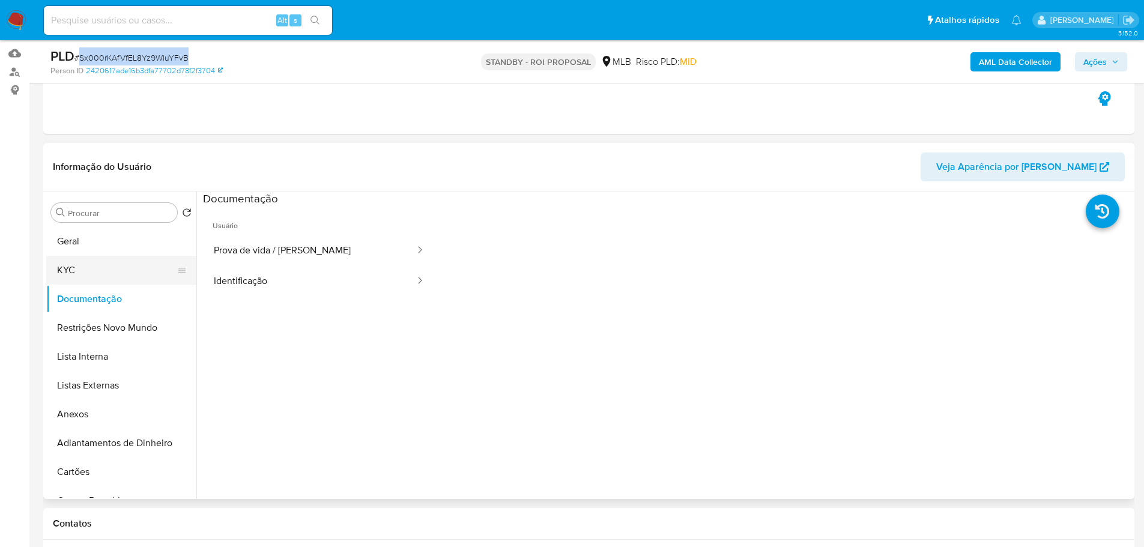
click at [86, 280] on button "KYC" at bounding box center [116, 270] width 140 height 29
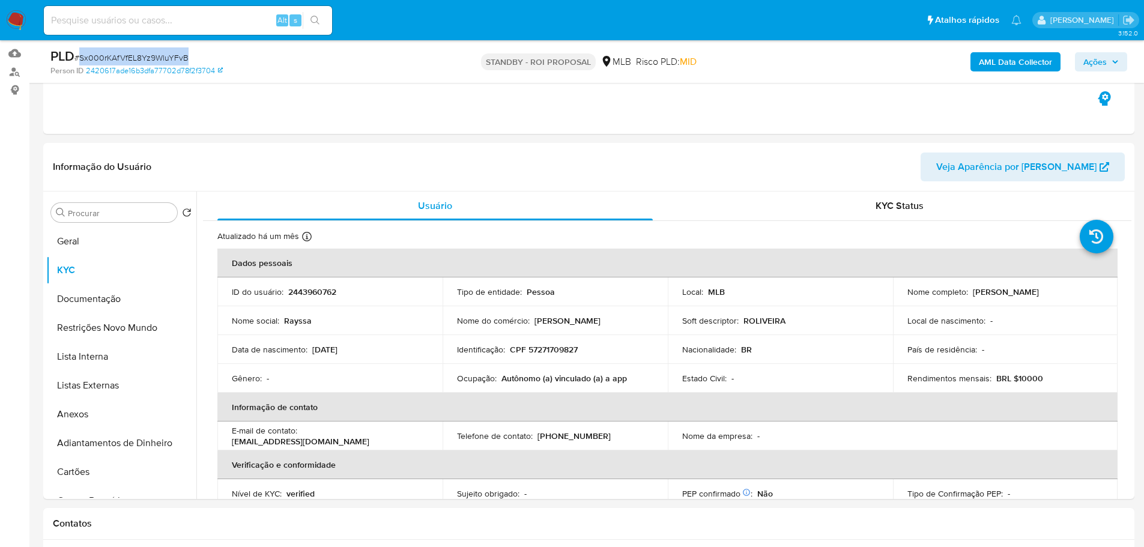
click at [13, 16] on img at bounding box center [16, 20] width 20 height 20
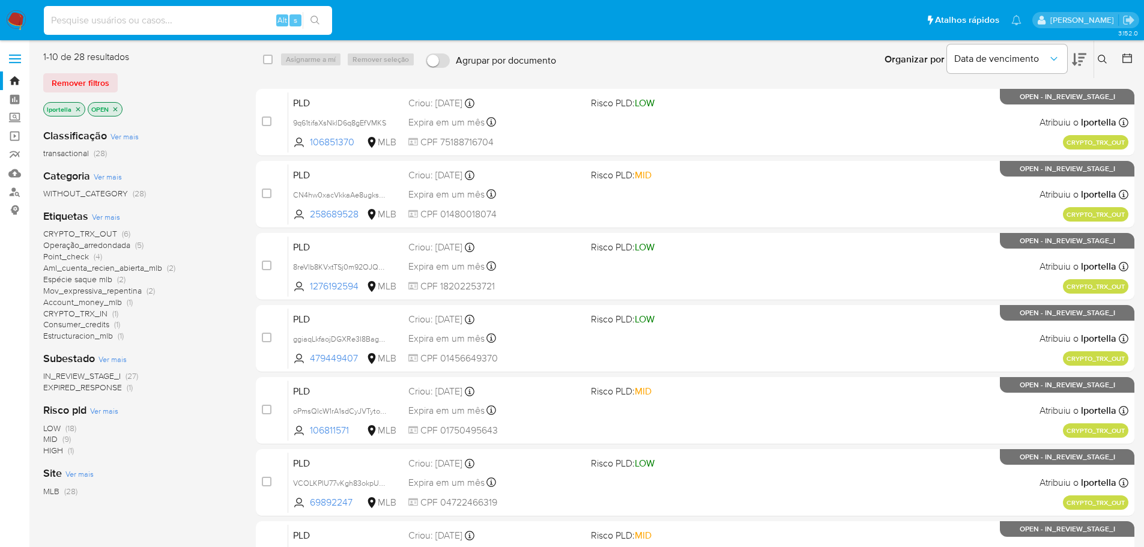
click at [215, 17] on input at bounding box center [188, 21] width 288 height 16
paste input "Sx000rKAfVfEL8Yz9WluYFvB"
type input "Sx000rKAfVfEL8Yz9WluYFvB"
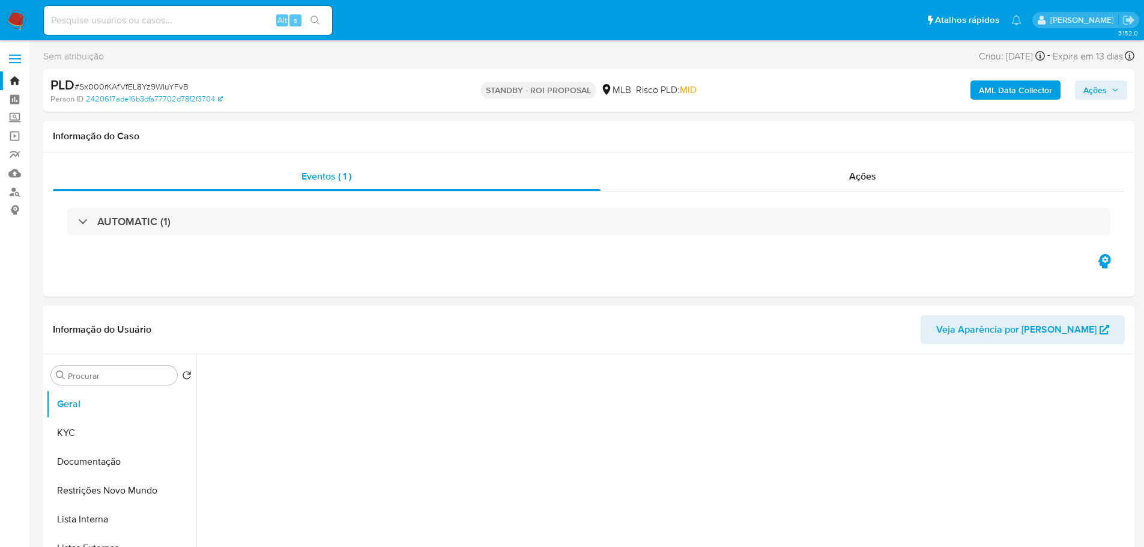
select select "10"
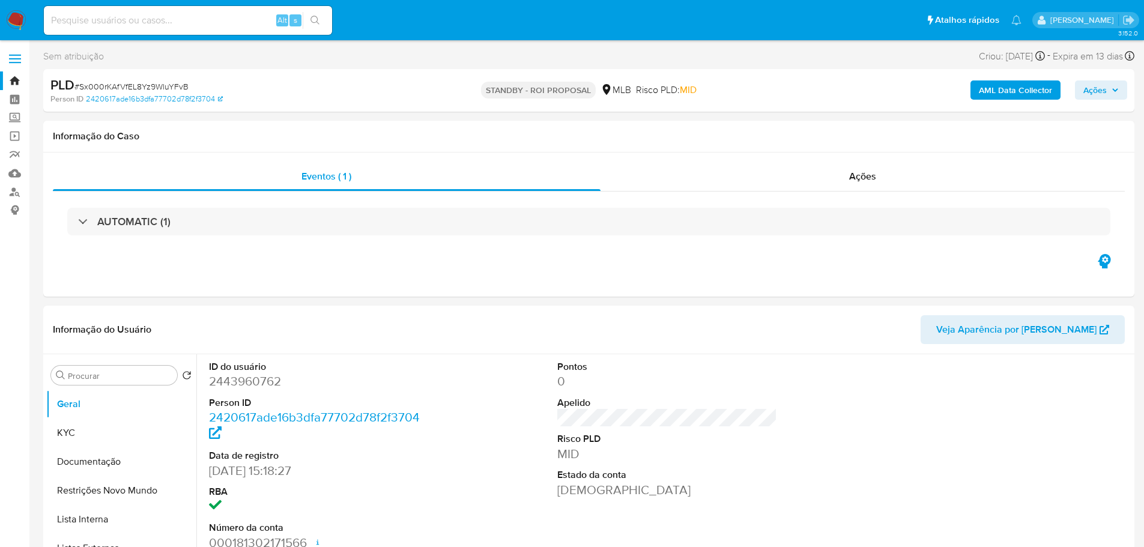
click at [16, 16] on img at bounding box center [16, 20] width 20 height 20
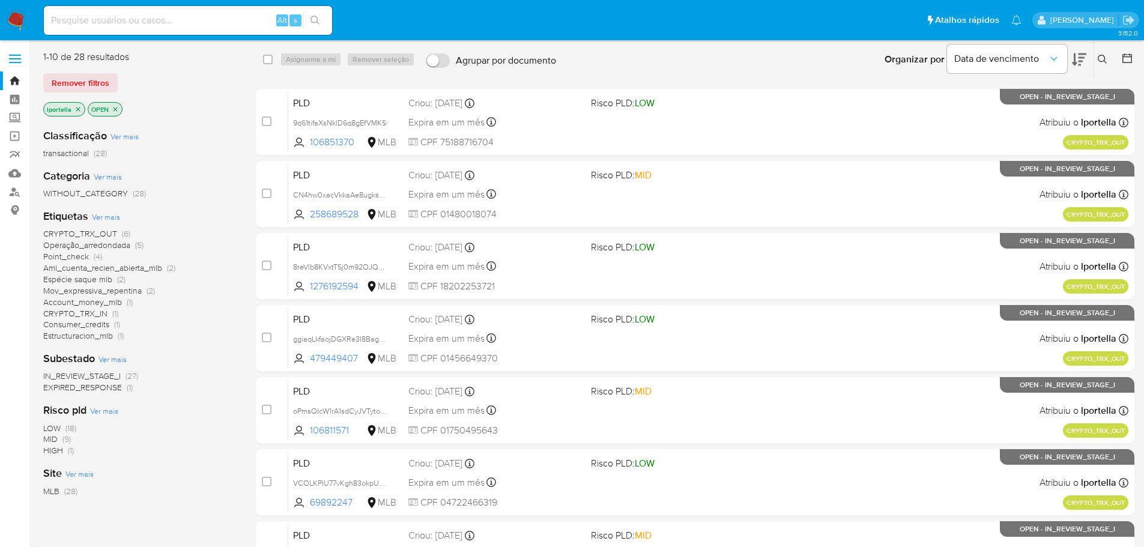
click at [137, 20] on input at bounding box center [188, 21] width 288 height 16
paste input "P8jTfcwSg10DJEtTb4dp43my"
type input "P8jTfcwSg10DJEtTb4dp43my"
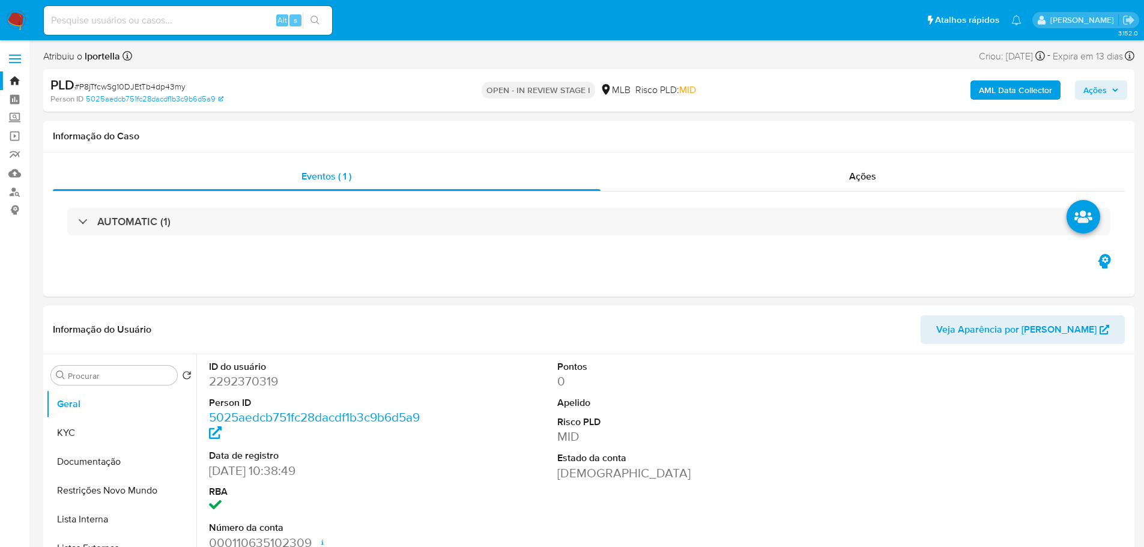
select select "10"
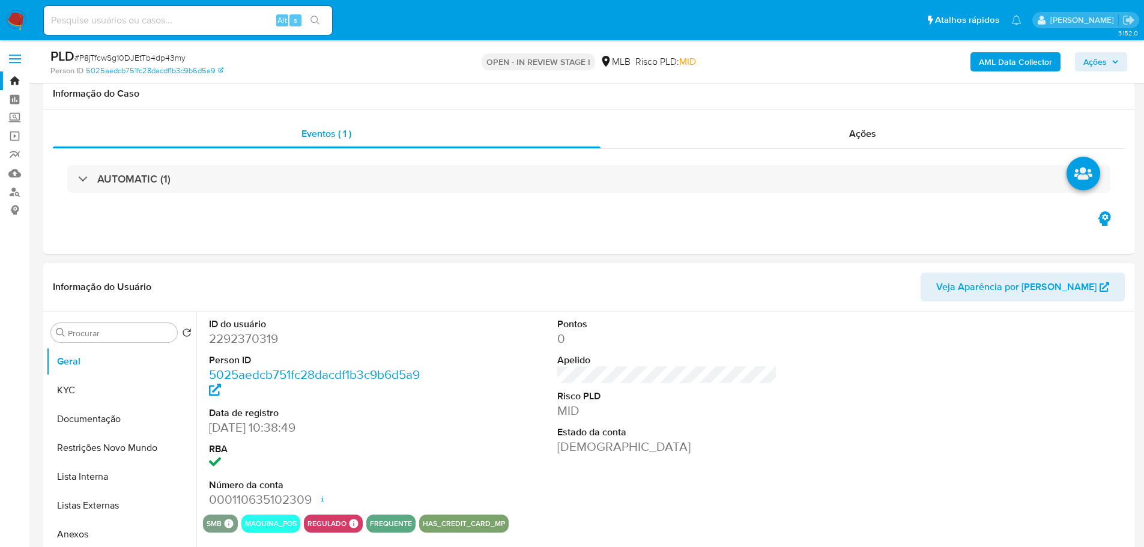
scroll to position [300, 0]
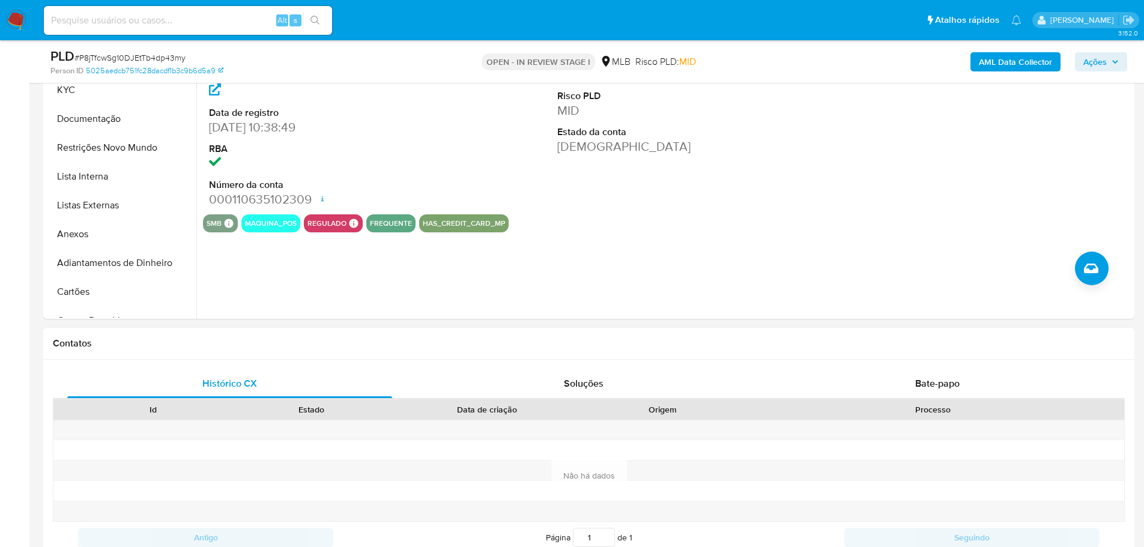
drag, startPoint x: 345, startPoint y: 474, endPoint x: 333, endPoint y: 454, distance: 22.7
click at [345, 474] on div at bounding box center [311, 470] width 158 height 20
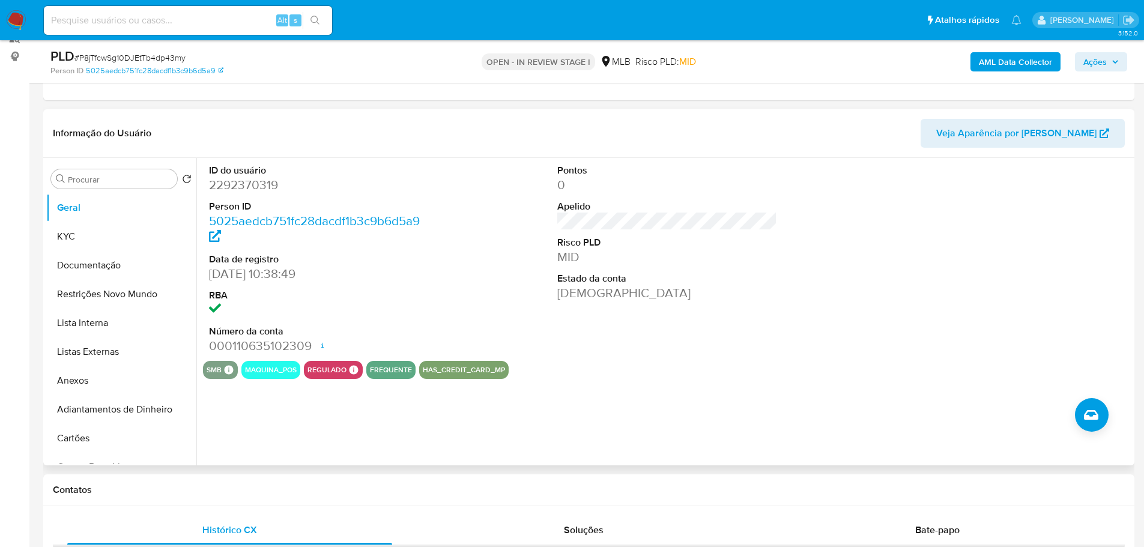
scroll to position [120, 0]
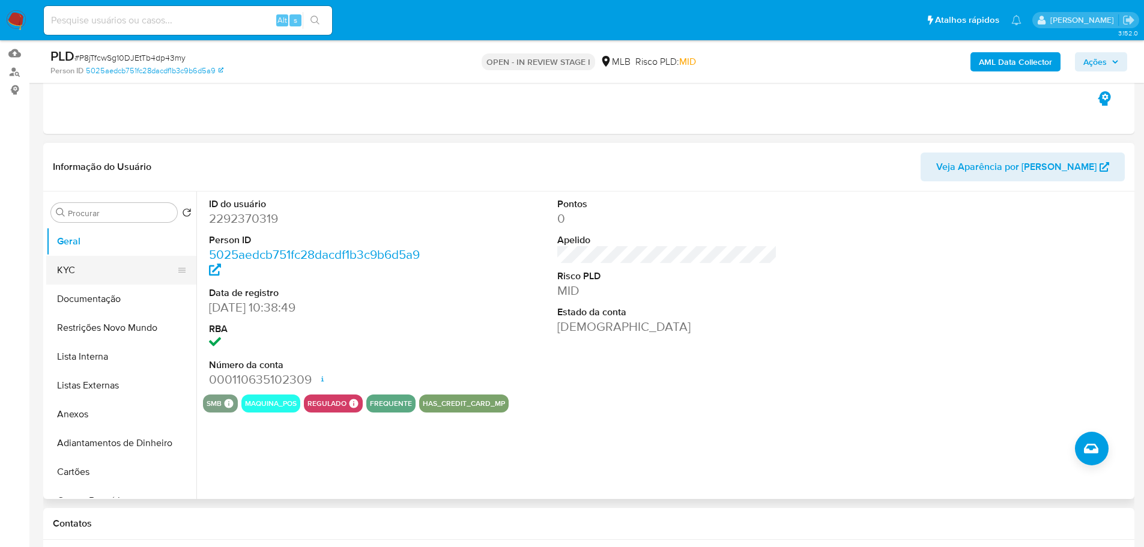
click at [61, 271] on button "KYC" at bounding box center [116, 270] width 140 height 29
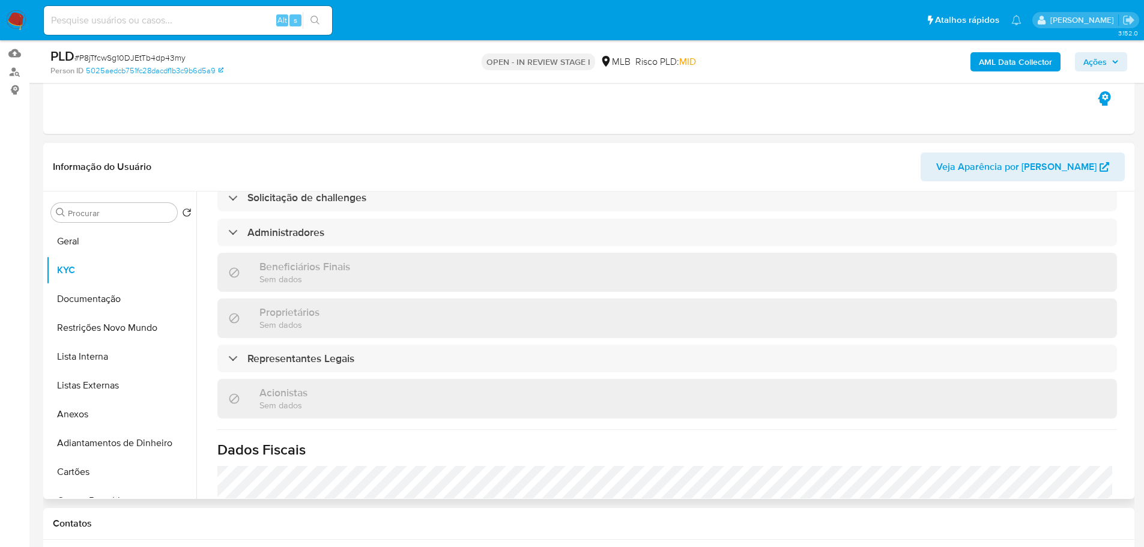
scroll to position [682, 0]
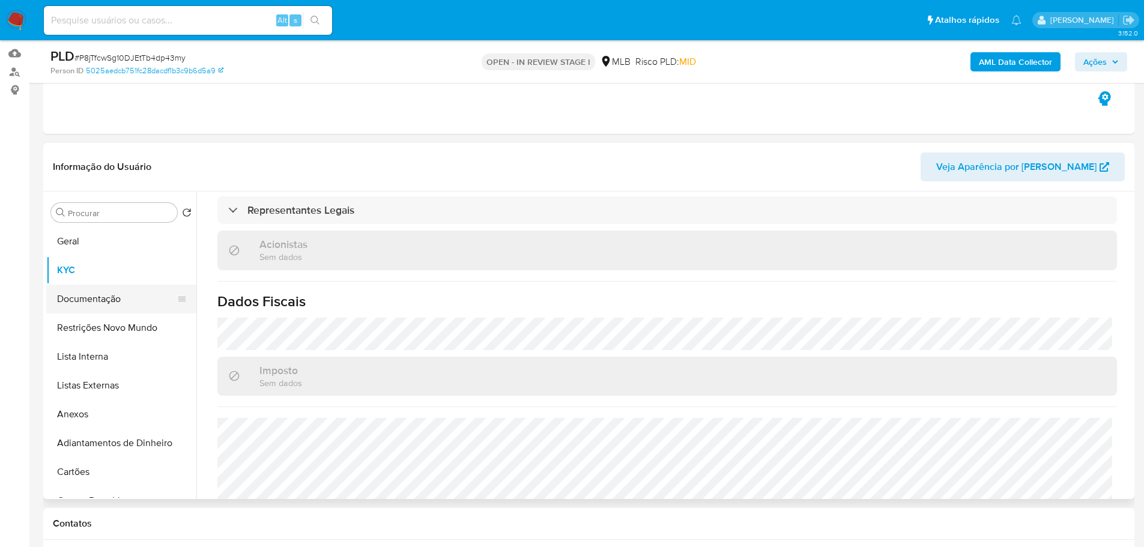
click at [95, 304] on button "Documentação" at bounding box center [116, 299] width 140 height 29
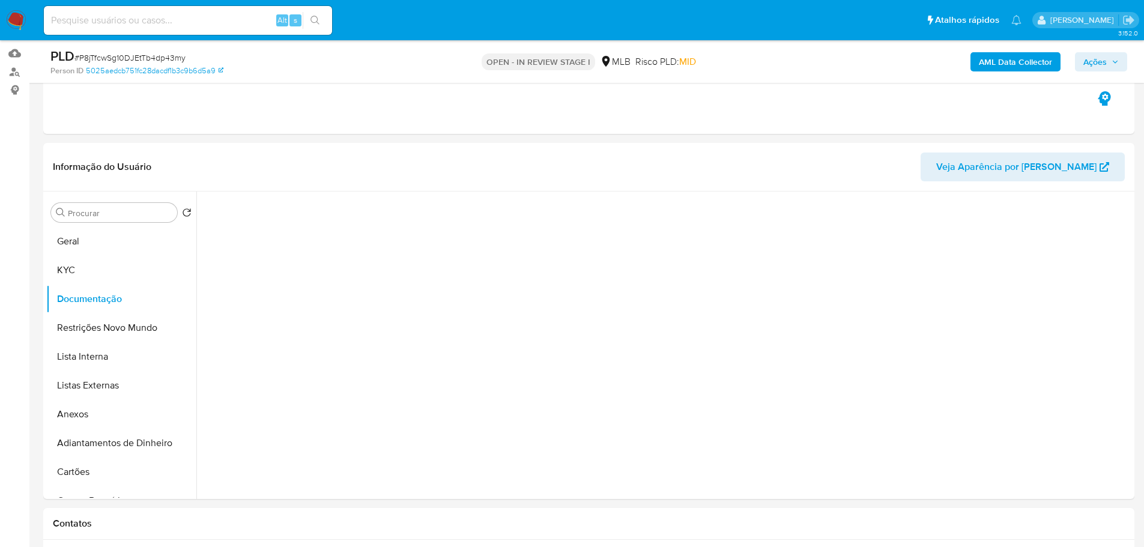
scroll to position [0, 0]
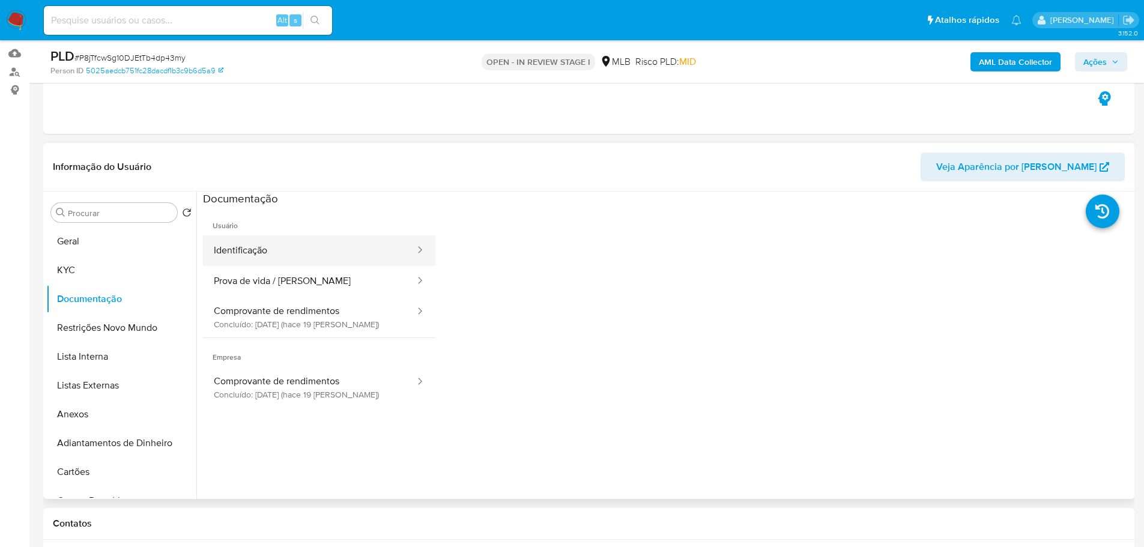
click at [293, 235] on button "Identificação" at bounding box center [309, 250] width 213 height 31
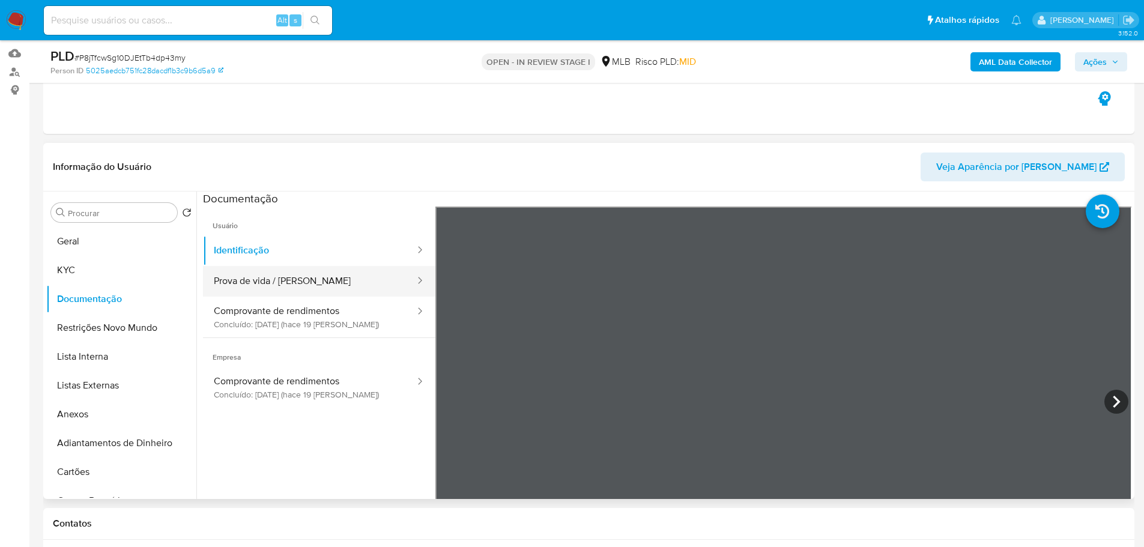
click at [348, 288] on button "Prova de vida / Selfie" at bounding box center [309, 281] width 213 height 31
click at [315, 342] on span "Empresa" at bounding box center [319, 352] width 232 height 29
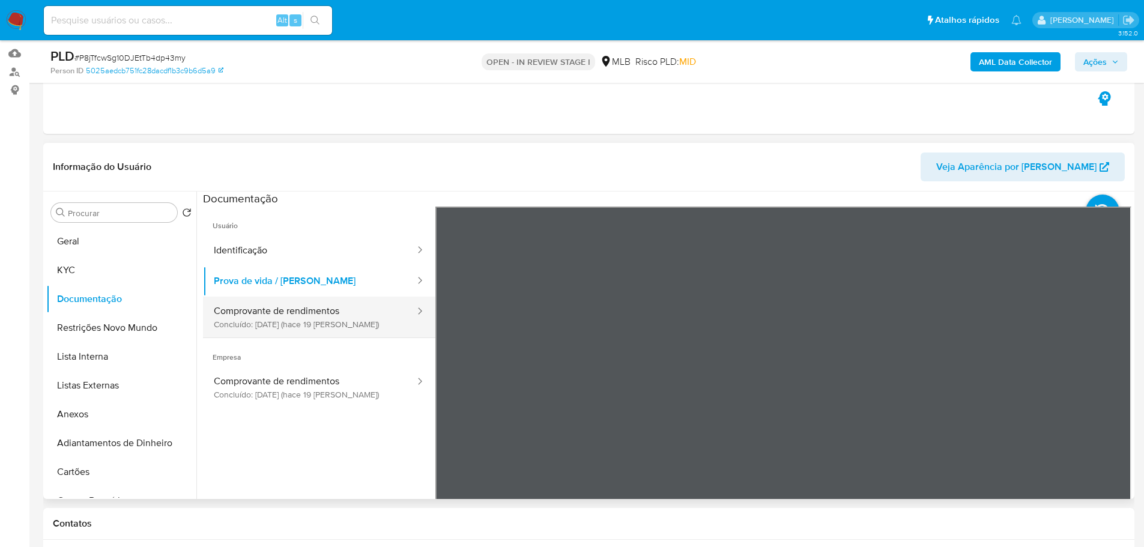
click at [314, 330] on button "Comprovante de rendimentos Concluído: 25/07/2025 (hace 19 días)" at bounding box center [309, 317] width 213 height 41
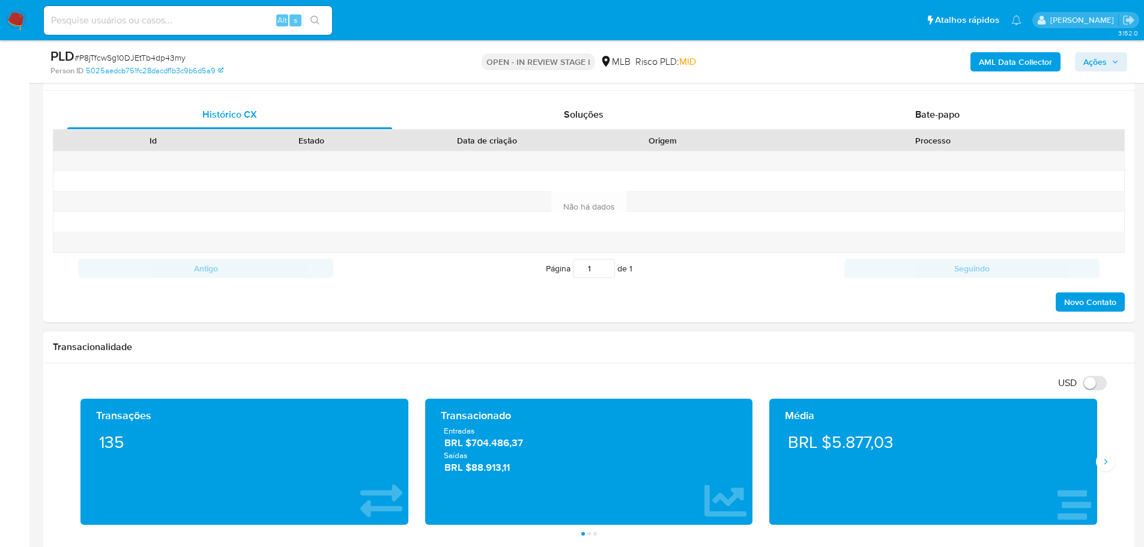
scroll to position [660, 0]
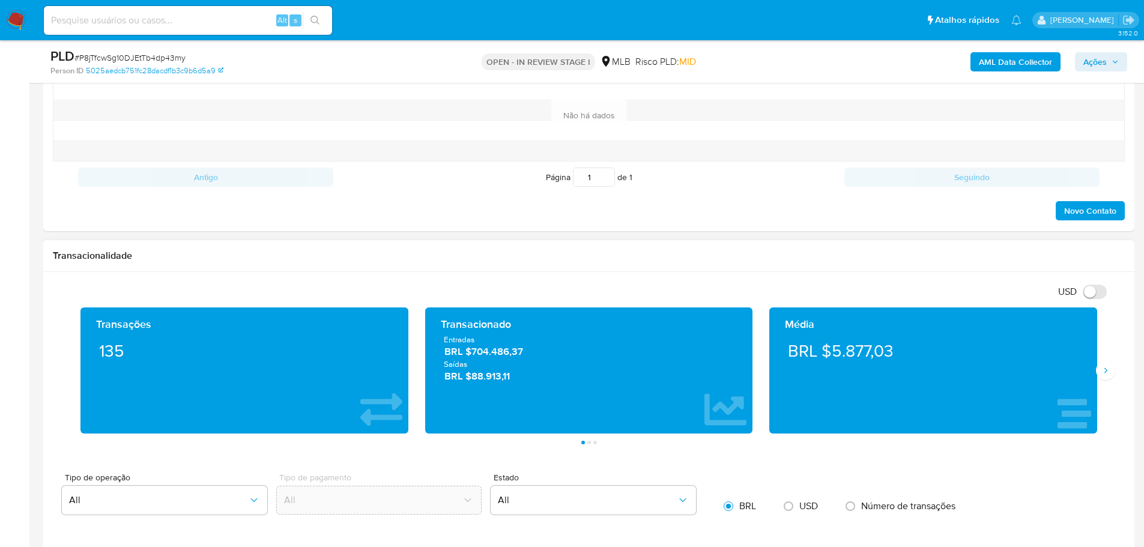
click at [1115, 370] on div "Transações 135 Transacionado Entradas BRL $704.486,37 Saídas BRL $88.913,11 Méd…" at bounding box center [589, 375] width 1072 height 137
click at [1111, 370] on button "Siguiente" at bounding box center [1105, 370] width 19 height 19
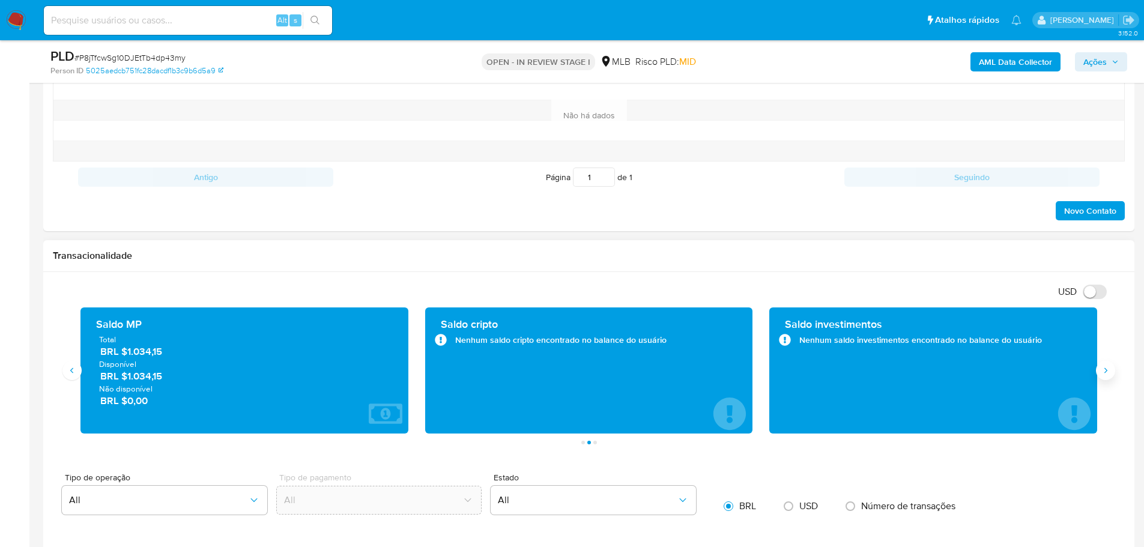
click at [1110, 370] on button "Siguiente" at bounding box center [1105, 370] width 19 height 19
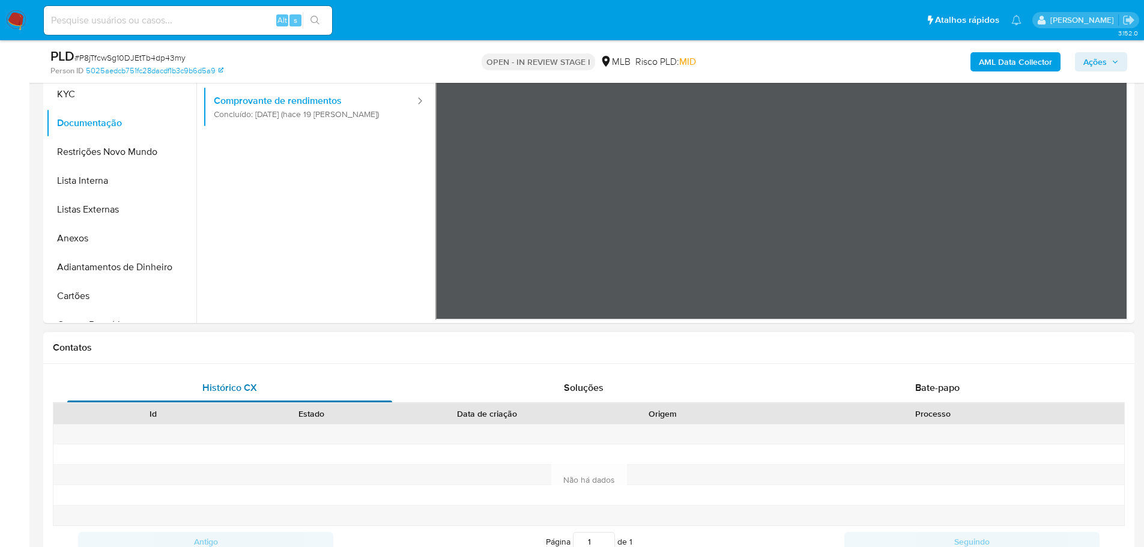
scroll to position [180, 0]
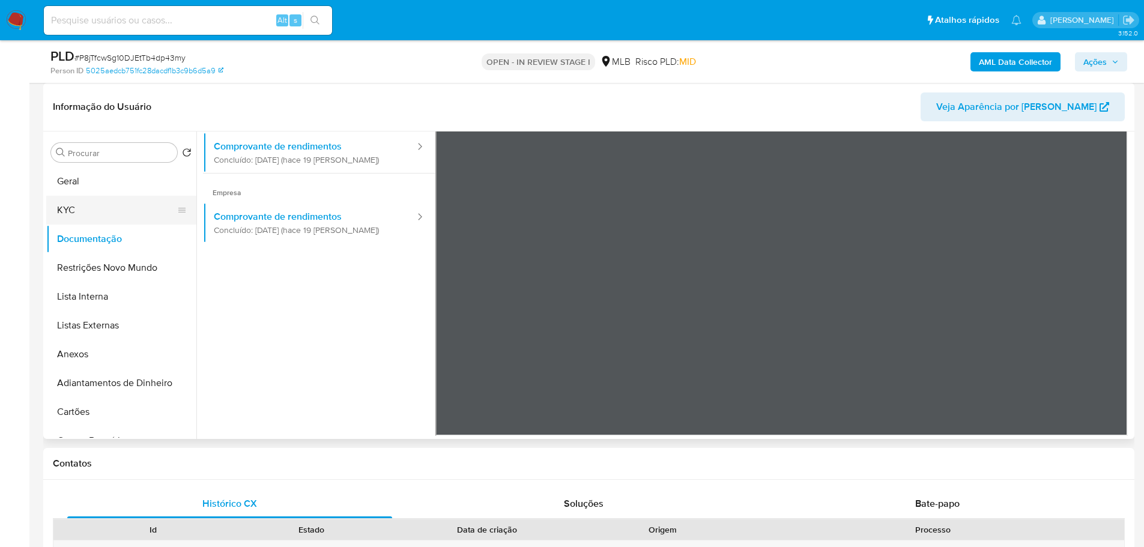
click at [91, 213] on button "KYC" at bounding box center [116, 210] width 140 height 29
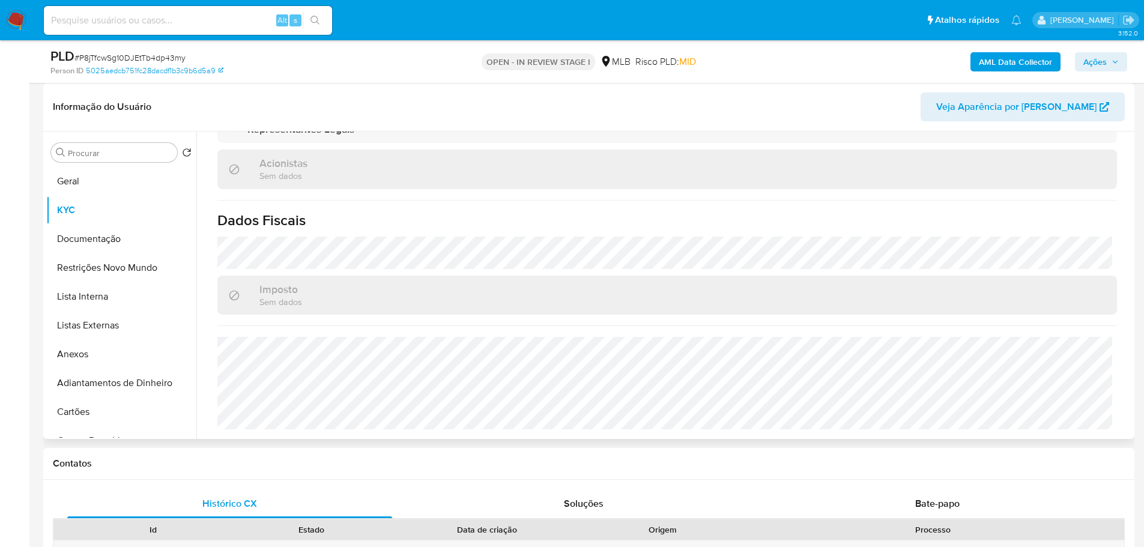
scroll to position [681, 0]
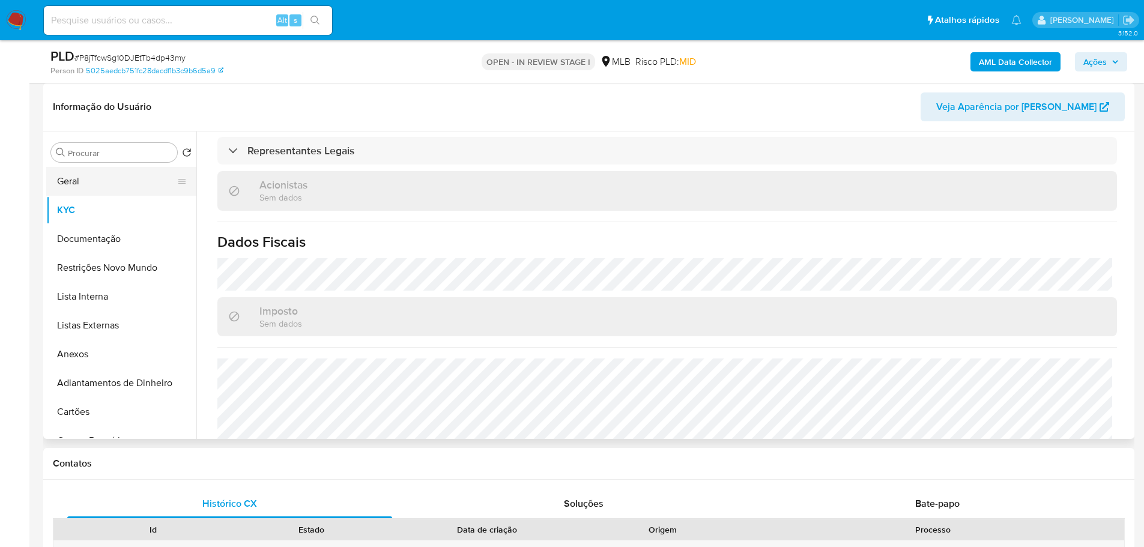
click at [77, 175] on button "Geral" at bounding box center [116, 181] width 140 height 29
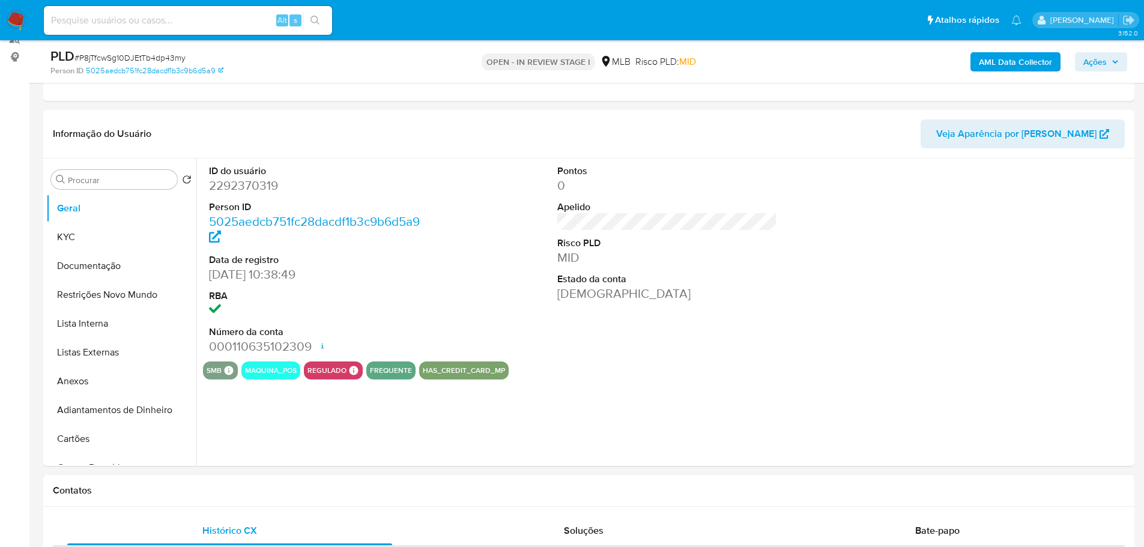
scroll to position [150, 0]
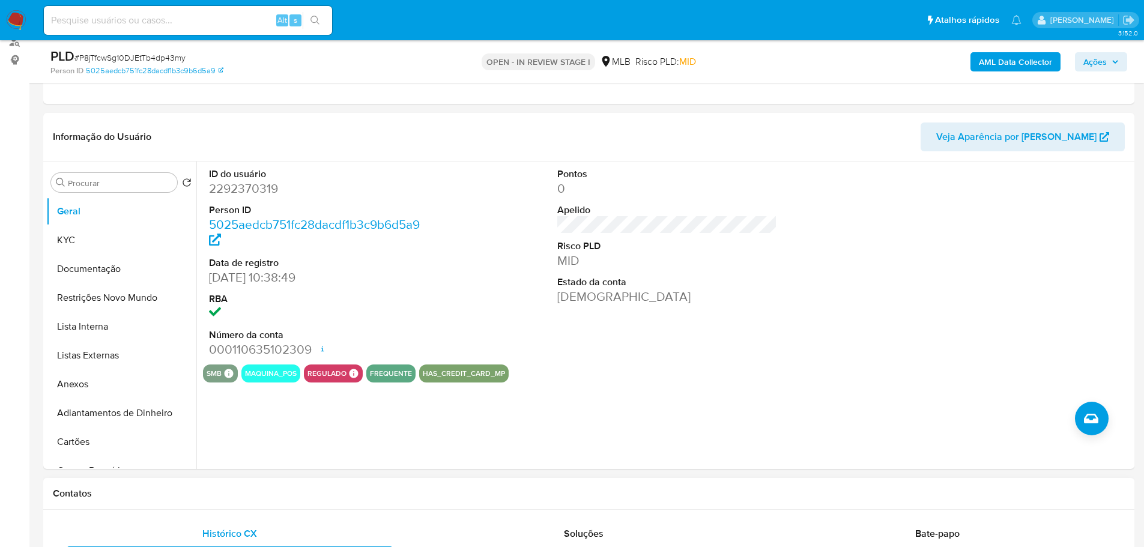
click at [155, 488] on h1 "Contatos" at bounding box center [589, 494] width 1072 height 12
click at [97, 248] on button "KYC" at bounding box center [116, 240] width 140 height 29
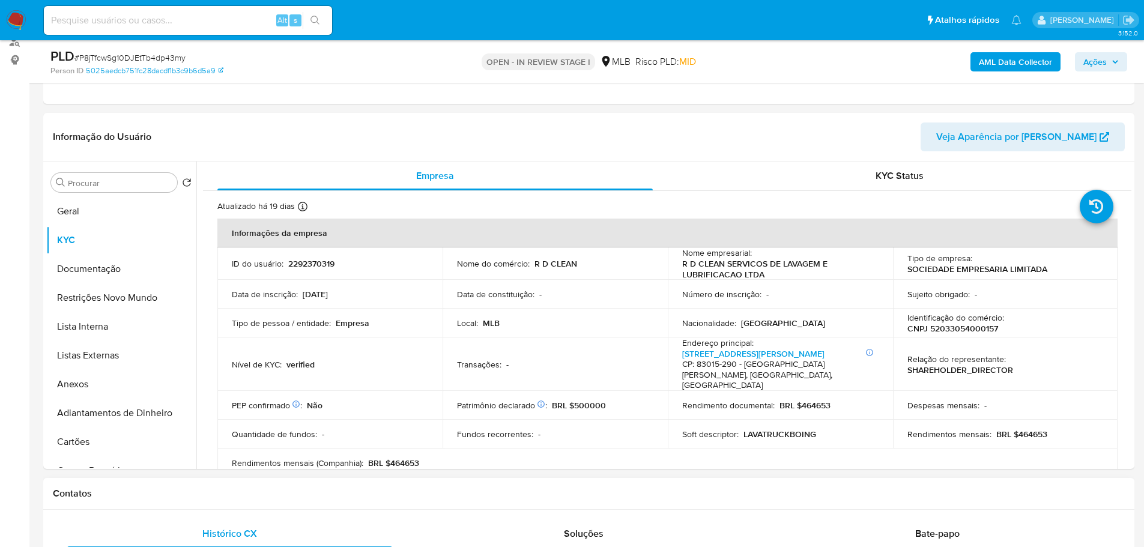
click at [199, 489] on h1 "Contatos" at bounding box center [589, 494] width 1072 height 12
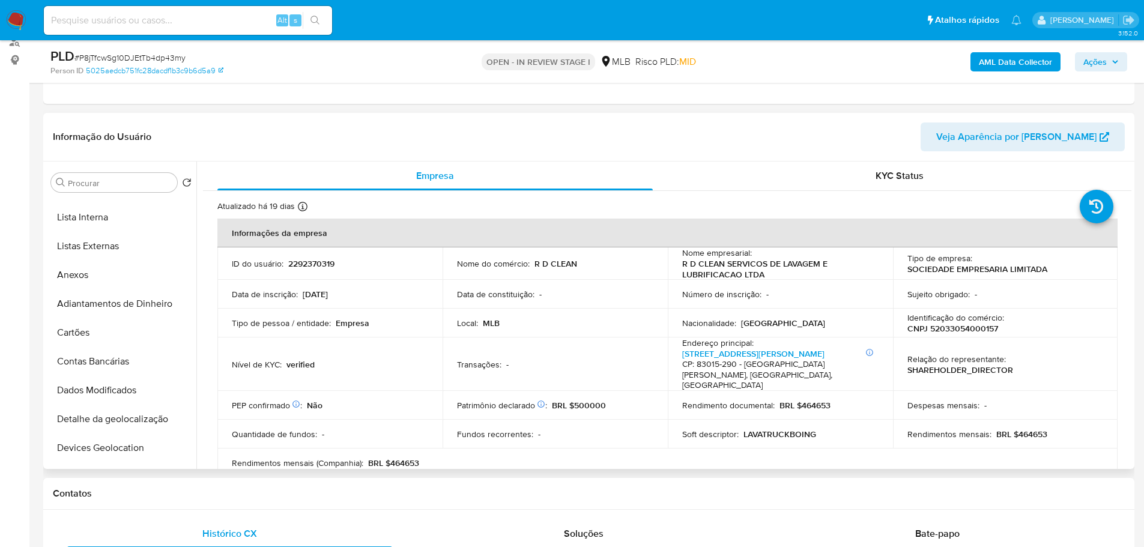
scroll to position [300, 0]
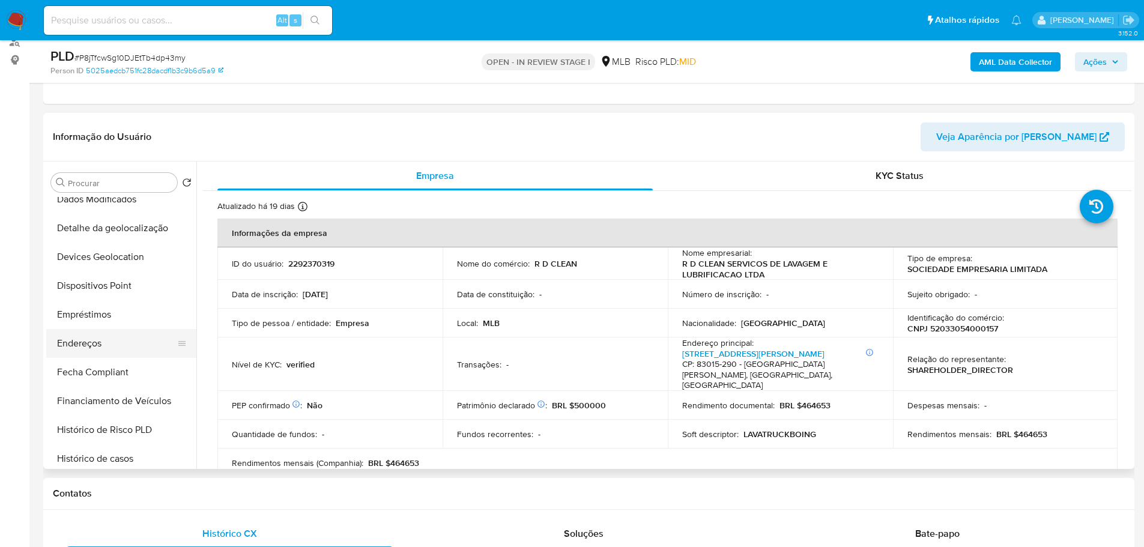
click at [109, 339] on button "Endereços" at bounding box center [116, 343] width 140 height 29
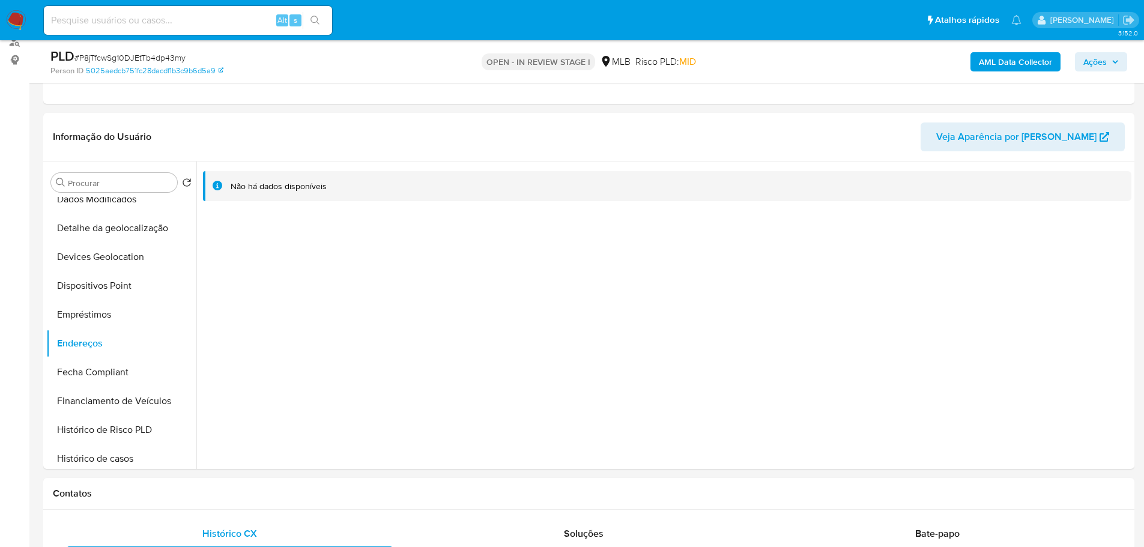
drag, startPoint x: 214, startPoint y: 511, endPoint x: 178, endPoint y: 474, distance: 51.4
click at [119, 238] on button "Detalhe da geolocalização" at bounding box center [116, 228] width 140 height 29
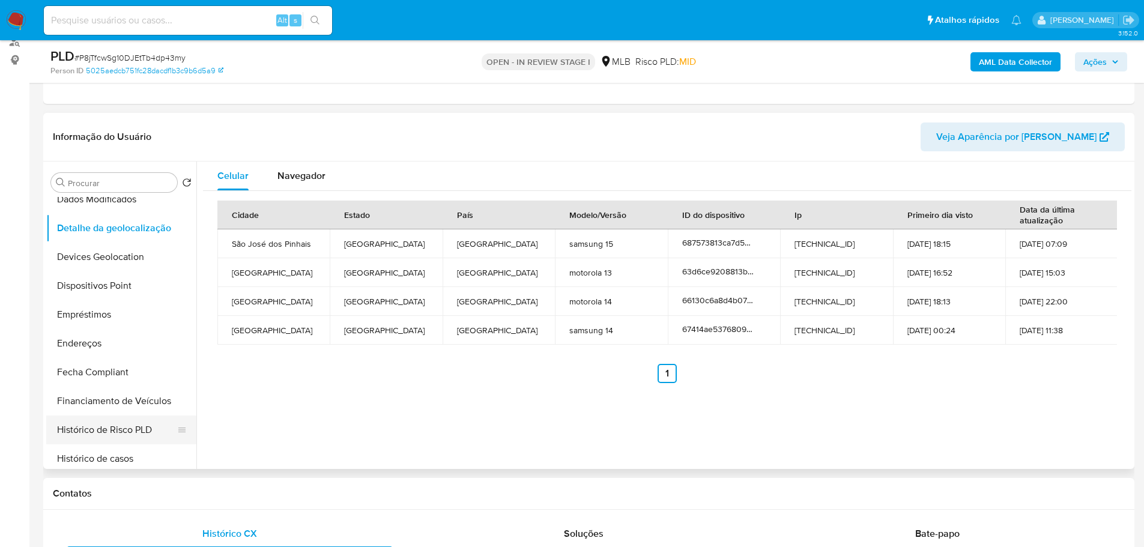
drag, startPoint x: 186, startPoint y: 486, endPoint x: 165, endPoint y: 437, distance: 53.3
click at [186, 486] on div "Contatos" at bounding box center [588, 494] width 1091 height 32
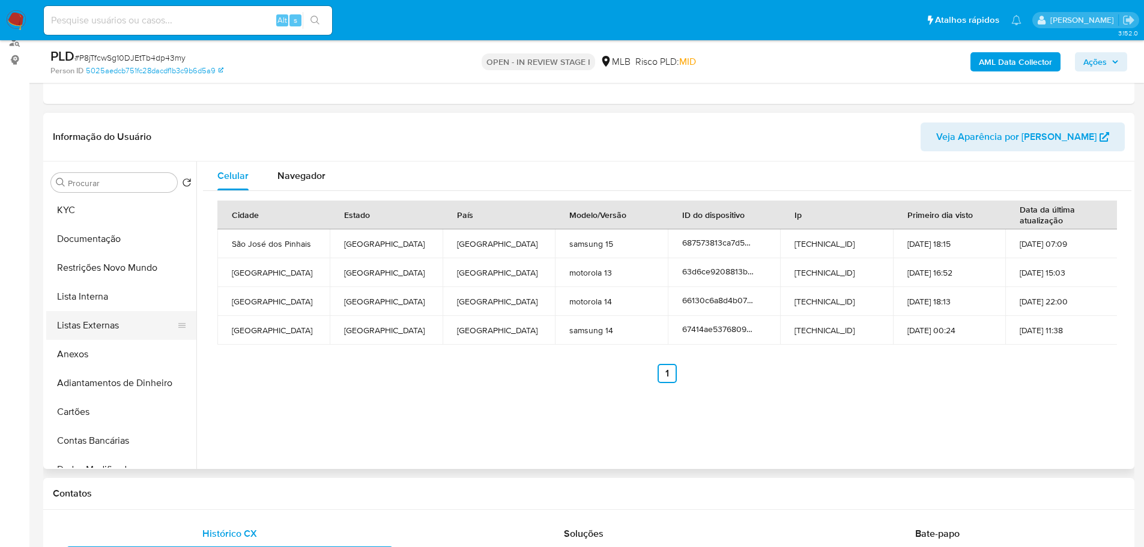
scroll to position [0, 0]
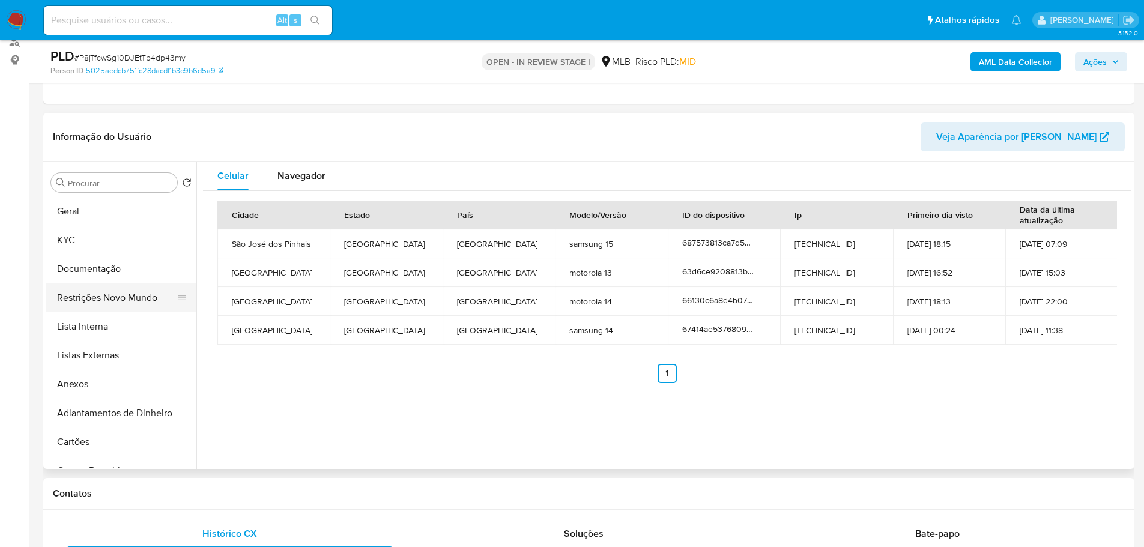
click at [115, 302] on button "Restrições Novo Mundo" at bounding box center [116, 297] width 140 height 29
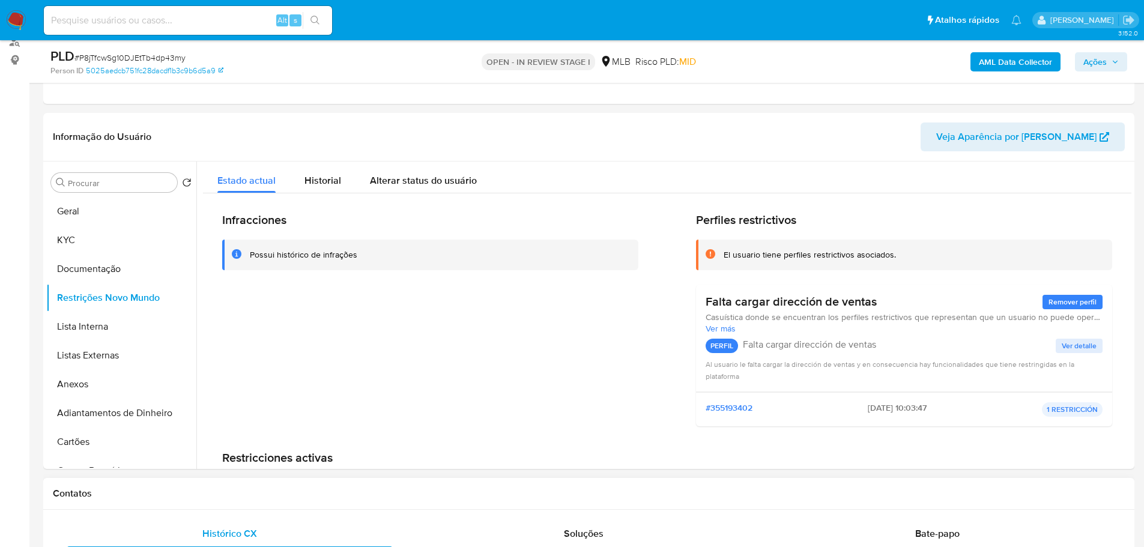
drag, startPoint x: 301, startPoint y: 494, endPoint x: 292, endPoint y: 491, distance: 9.7
click at [297, 494] on h1 "Contatos" at bounding box center [589, 494] width 1072 height 12
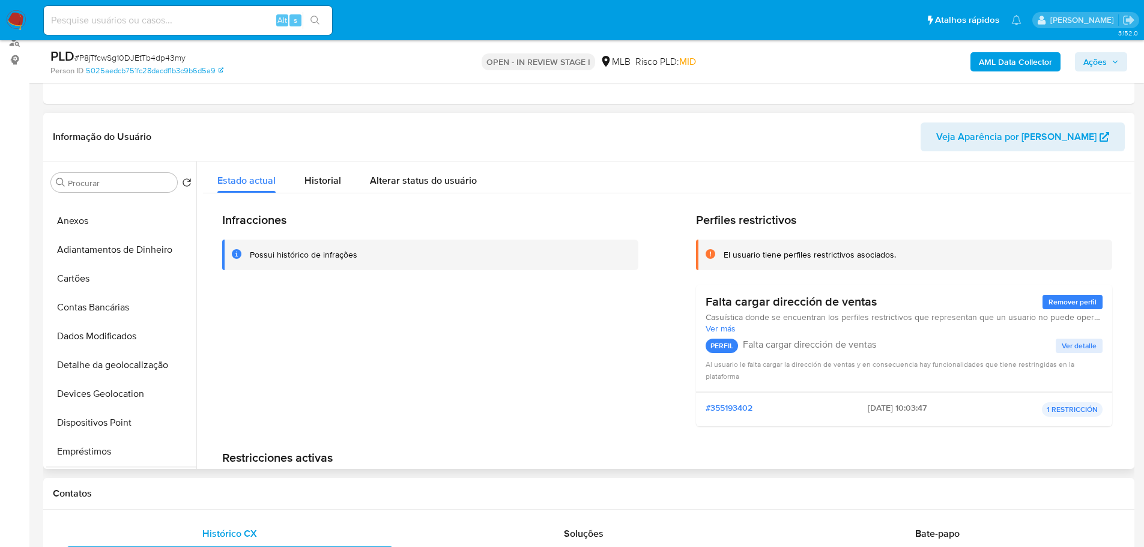
scroll to position [300, 0]
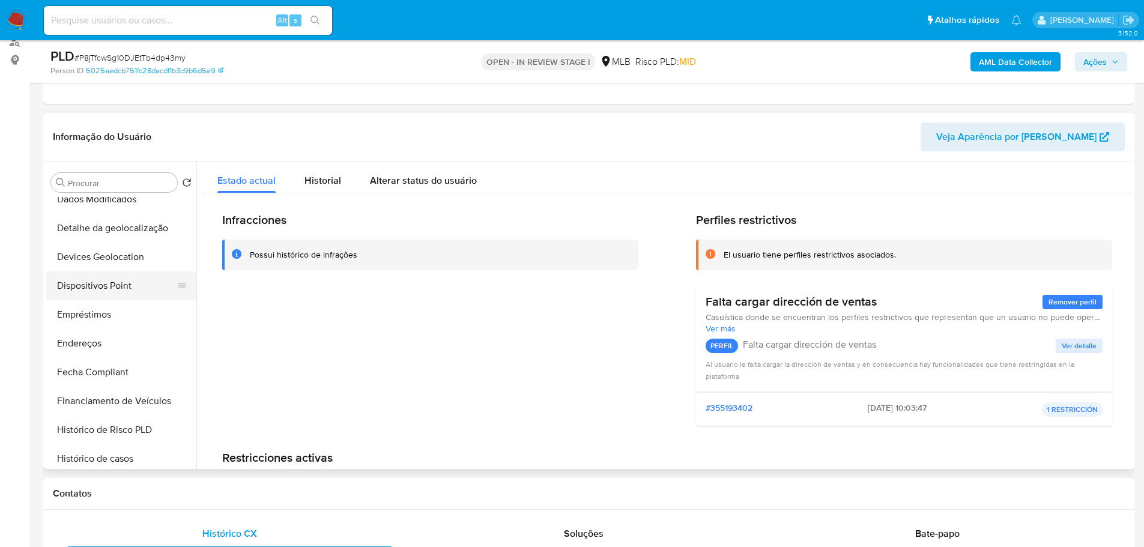
click at [112, 289] on button "Dispositivos Point" at bounding box center [116, 285] width 140 height 29
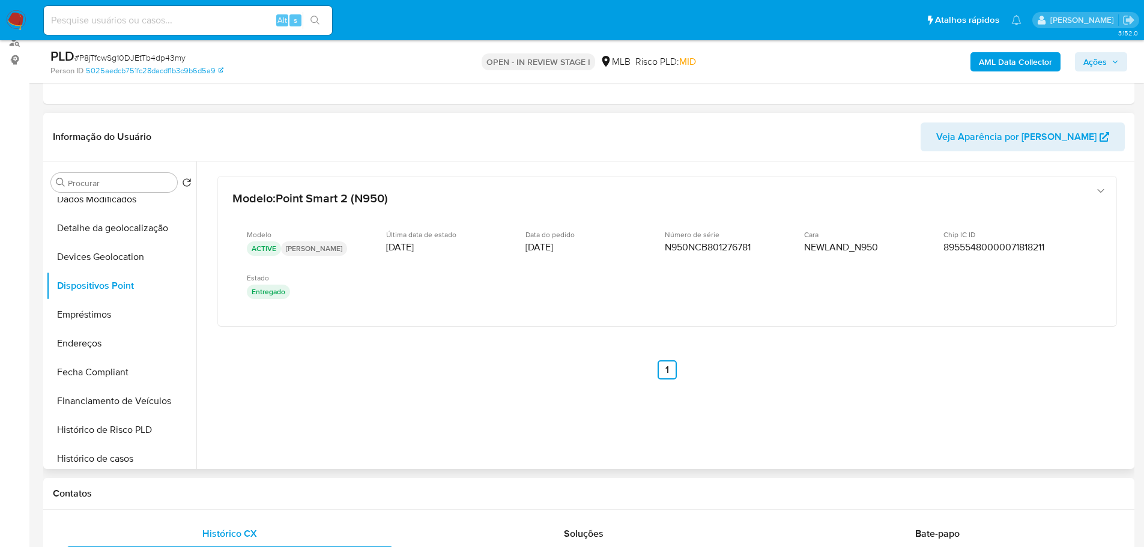
click at [852, 153] on div "Informação do Usuário Veja Aparência por Pessoa" at bounding box center [588, 137] width 1091 height 49
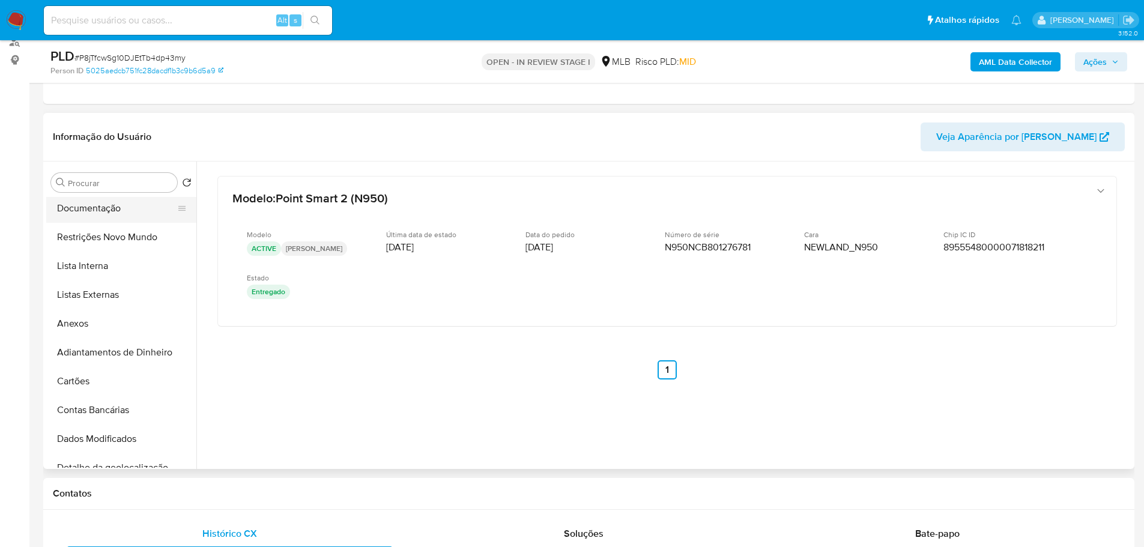
scroll to position [0, 0]
click at [86, 236] on button "KYC" at bounding box center [116, 240] width 140 height 29
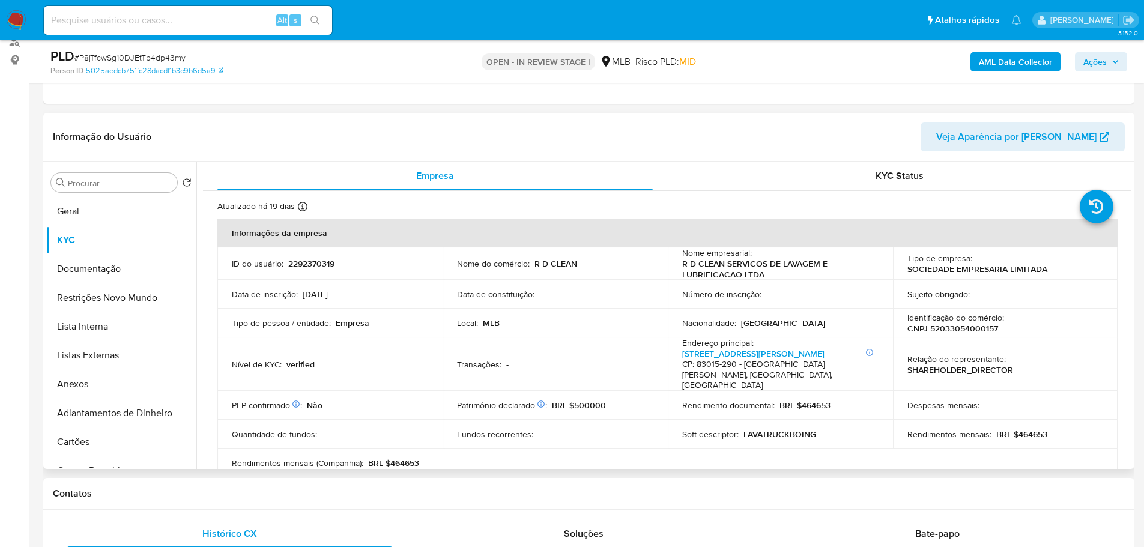
click at [958, 330] on p "CNPJ 52033054000157" at bounding box center [952, 328] width 91 height 11
copy p "52033054000157"
click at [116, 214] on button "Geral" at bounding box center [116, 211] width 140 height 29
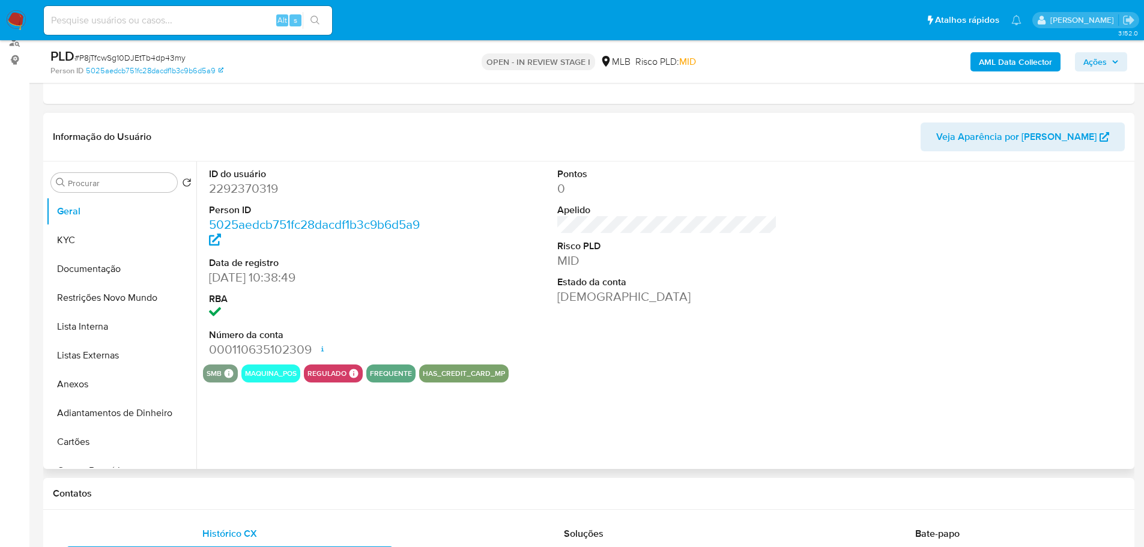
click at [244, 193] on dd "2292370319" at bounding box center [319, 188] width 220 height 17
copy dd "2292370319"
drag, startPoint x: 272, startPoint y: 276, endPoint x: 207, endPoint y: 279, distance: 64.9
click at [207, 279] on div "ID do usuário 2292370319 Person ID 5025aedcb751fc28dacdf1b3c9b6d5a9 Data de reg…" at bounding box center [319, 263] width 232 height 203
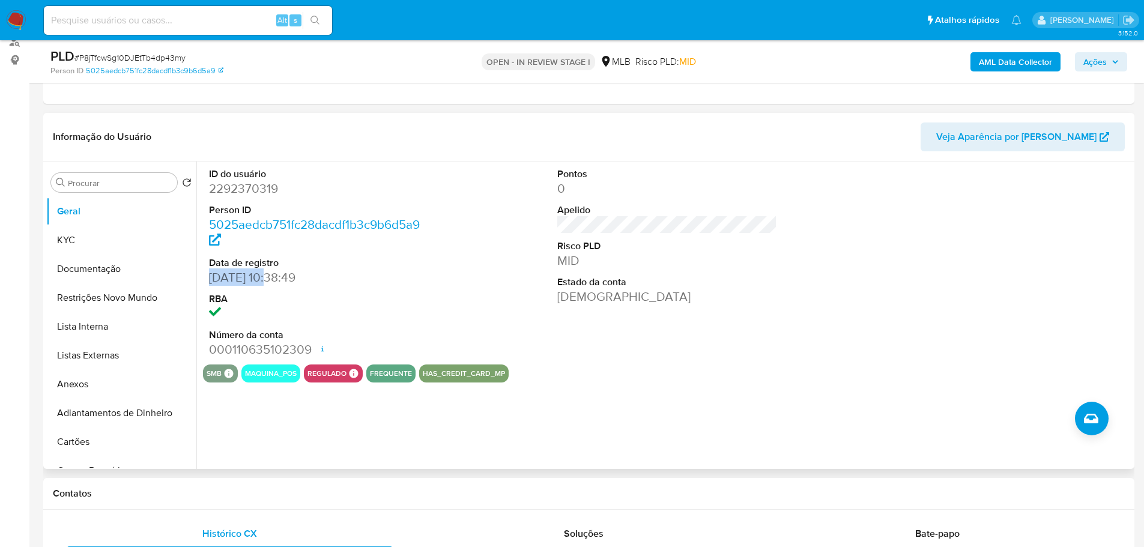
copy dd "27/02/2025"
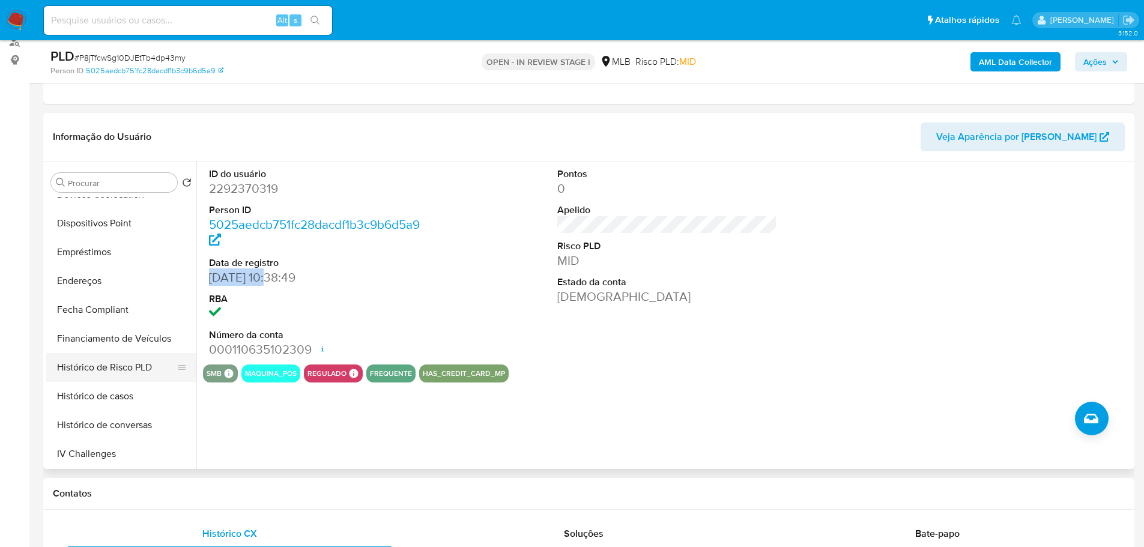
scroll to position [420, 0]
click at [115, 346] on button "Histórico de casos" at bounding box center [116, 338] width 140 height 29
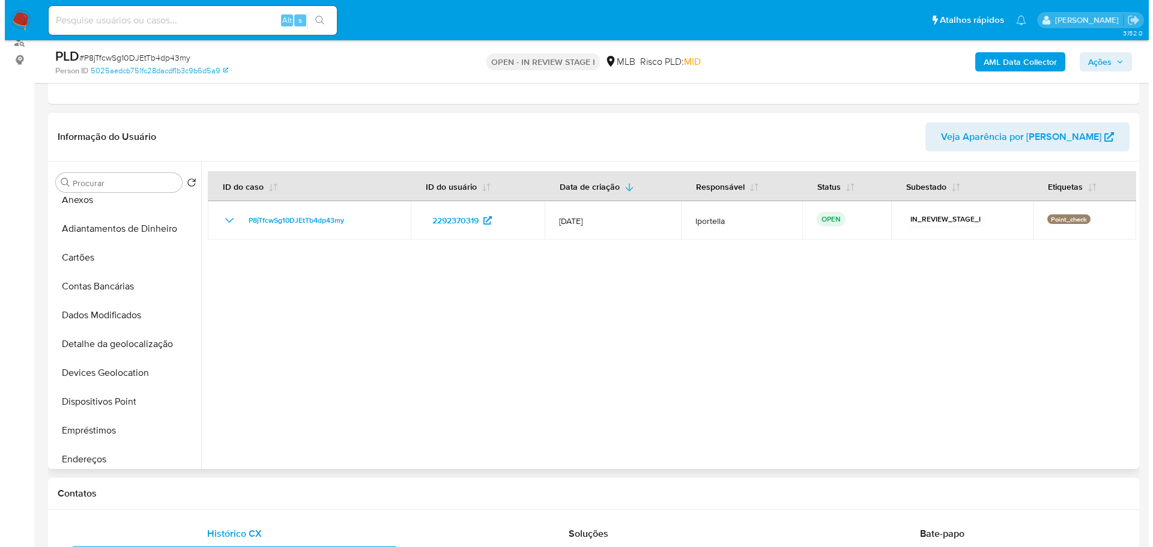
scroll to position [0, 0]
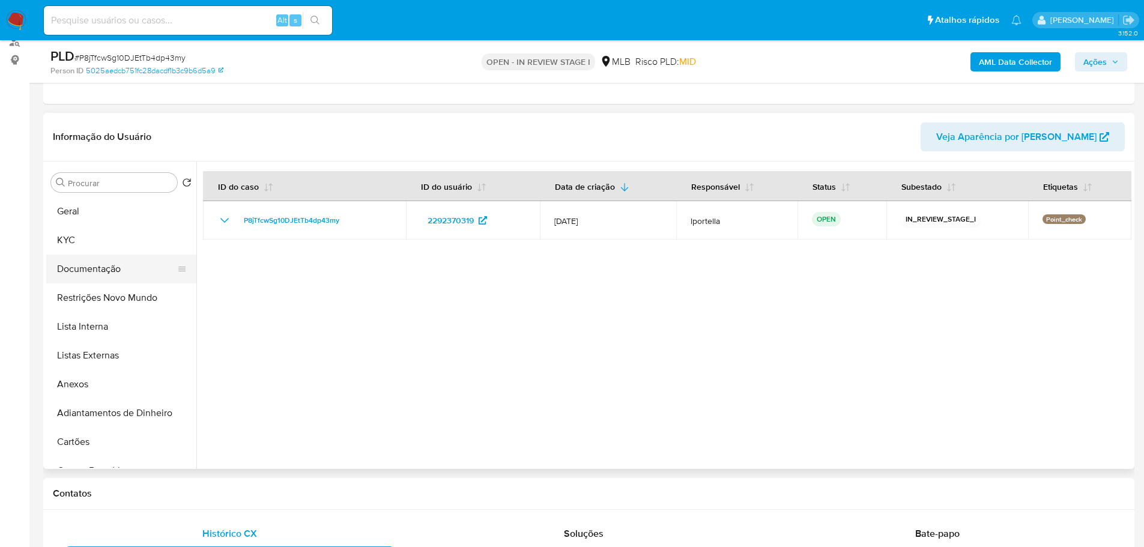
click at [99, 271] on button "Documentação" at bounding box center [116, 269] width 140 height 29
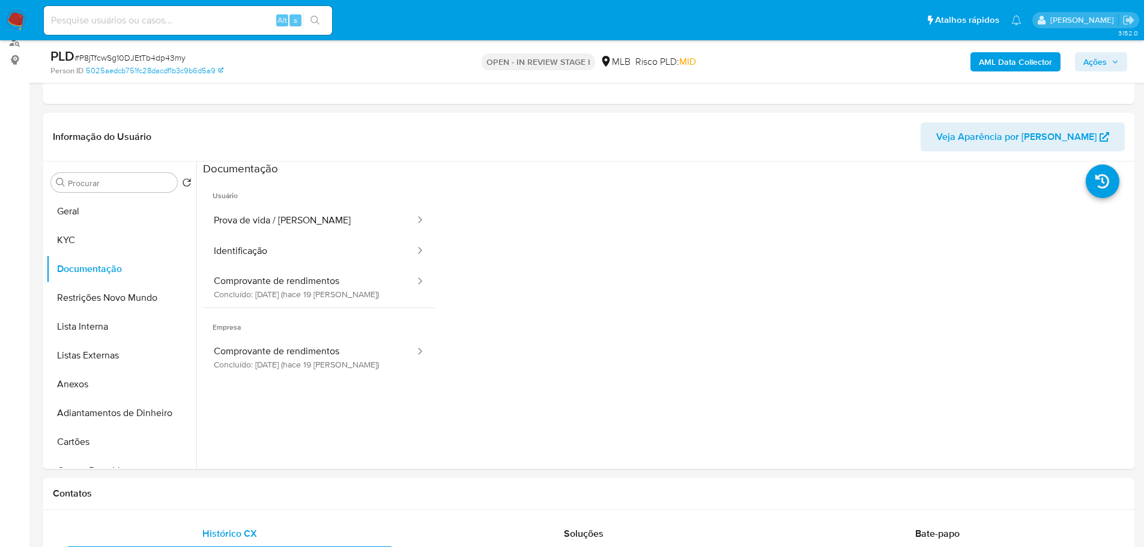
click at [268, 214] on button "Prova de vida / Selfie" at bounding box center [309, 220] width 213 height 31
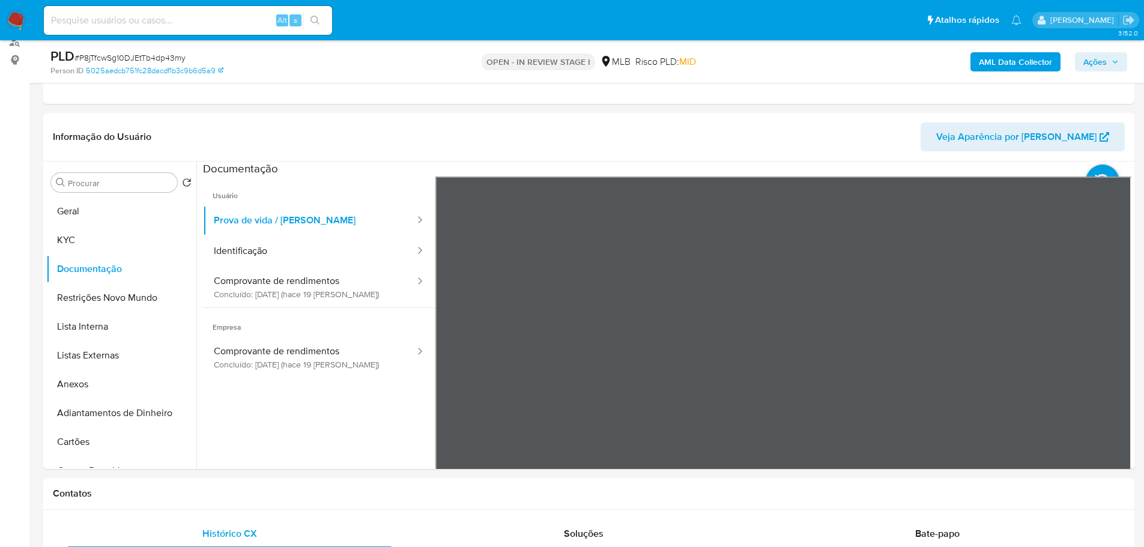
click at [1110, 67] on span "Ações" at bounding box center [1100, 61] width 35 height 17
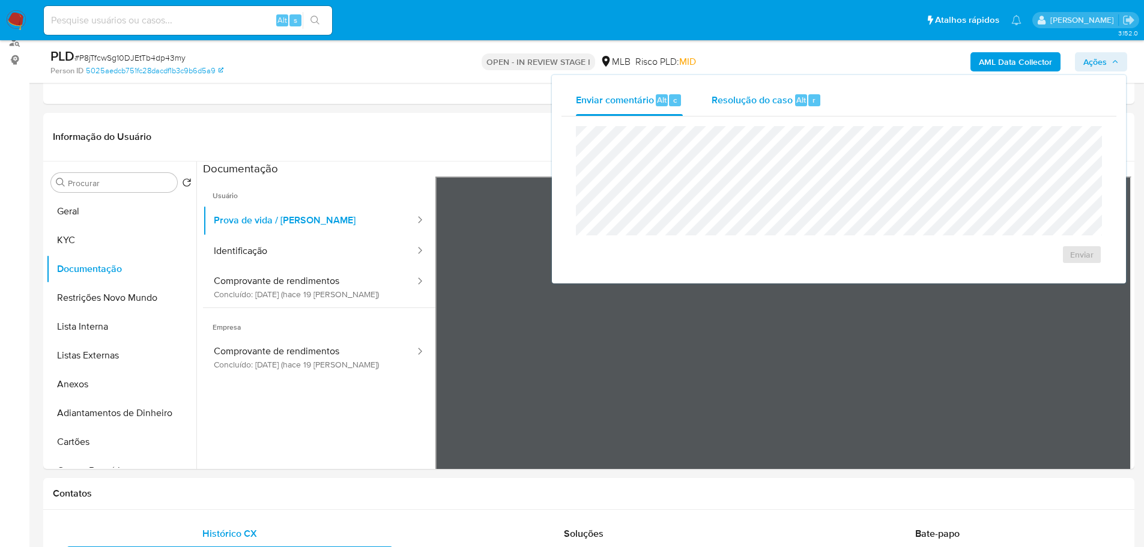
click at [772, 100] on span "Resolução do caso" at bounding box center [751, 99] width 81 height 14
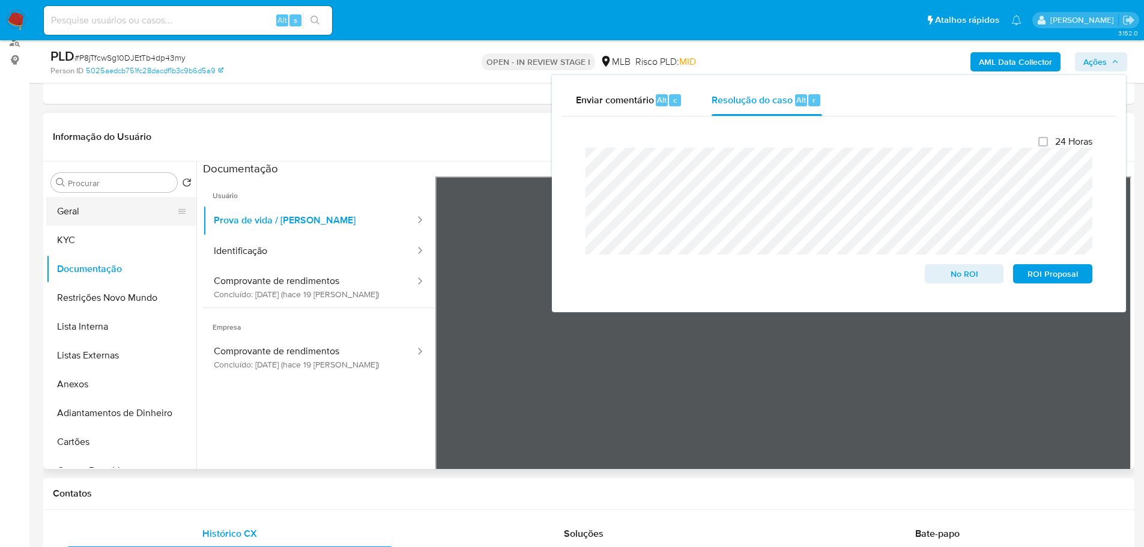
click at [66, 210] on button "Geral" at bounding box center [116, 211] width 140 height 29
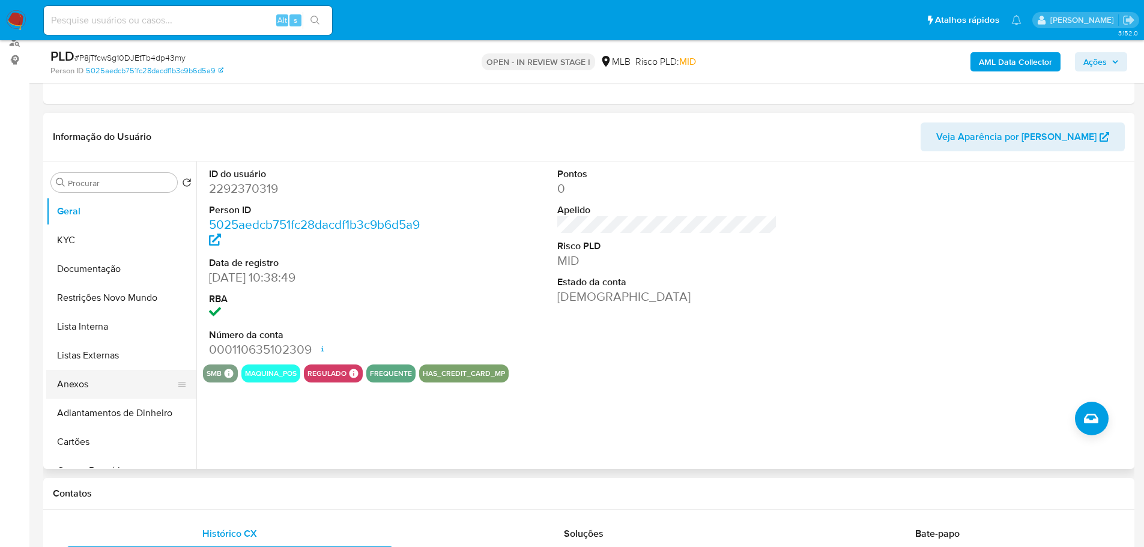
click at [116, 384] on button "Anexos" at bounding box center [116, 384] width 140 height 29
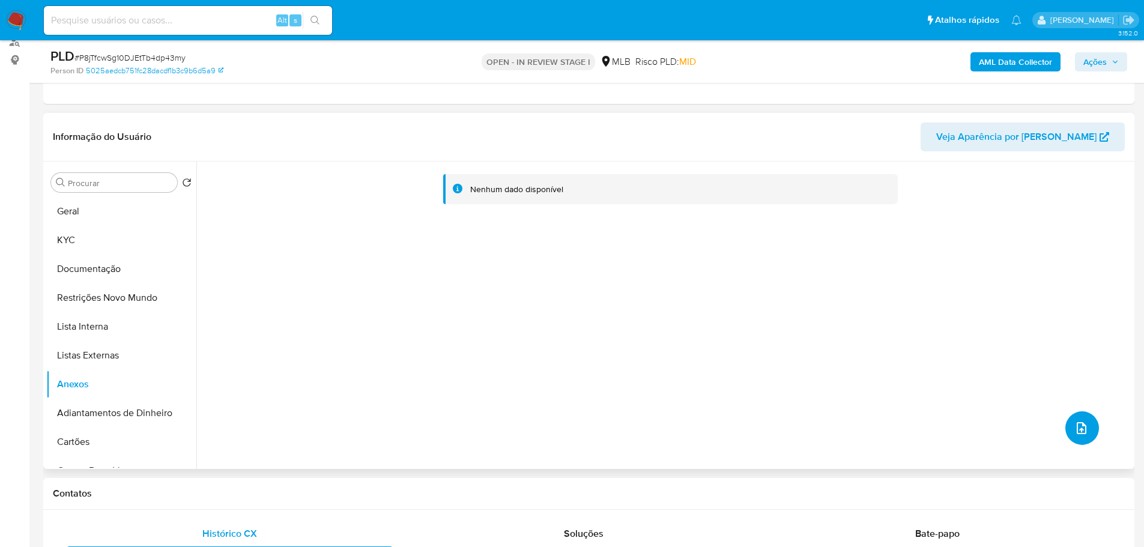
click at [1074, 426] on icon "upload-file" at bounding box center [1081, 428] width 14 height 14
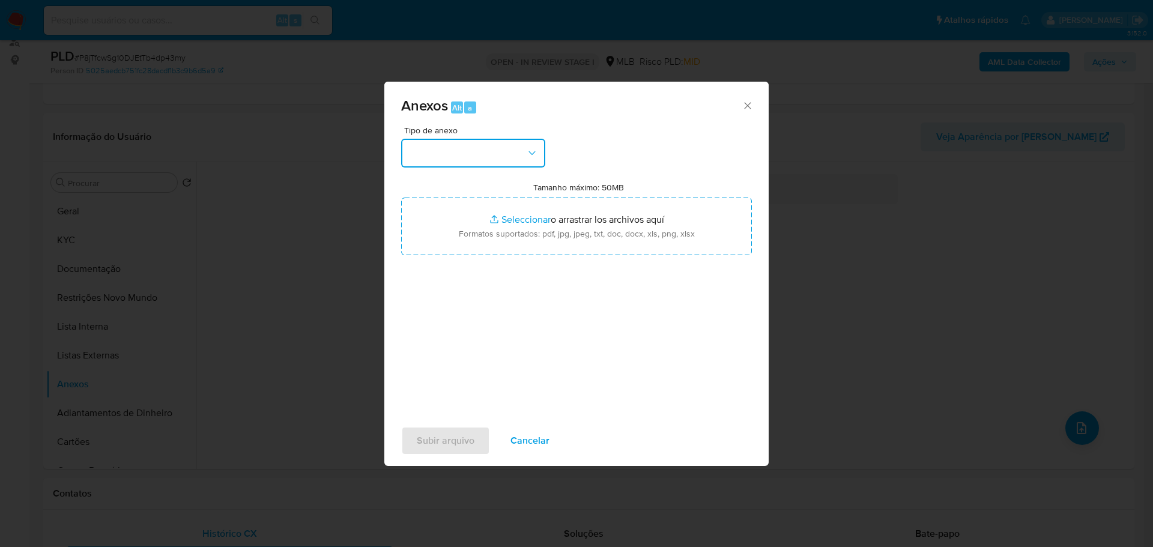
click at [503, 156] on button "button" at bounding box center [473, 153] width 144 height 29
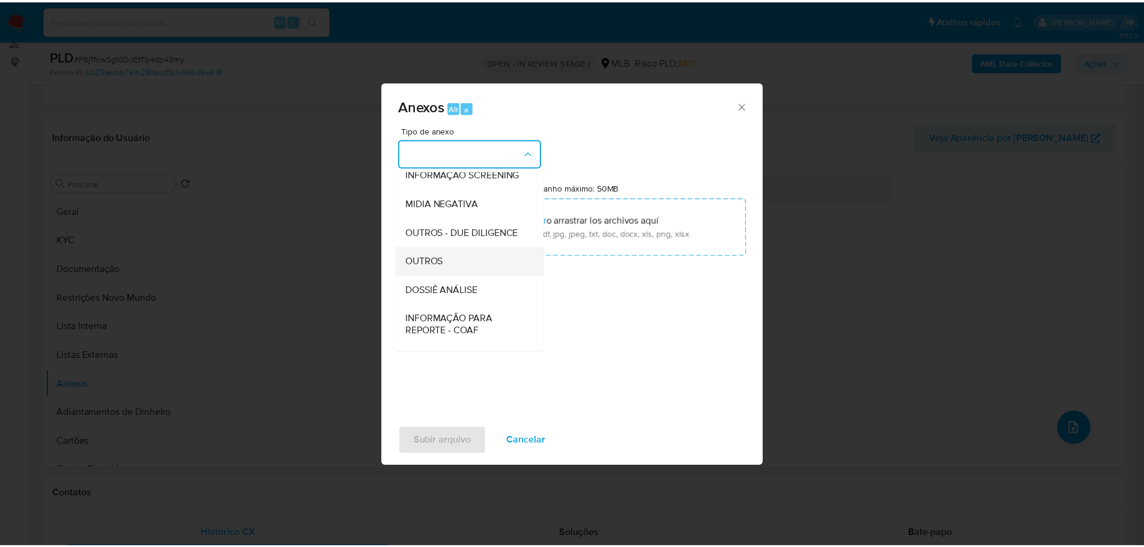
scroll to position [185, 0]
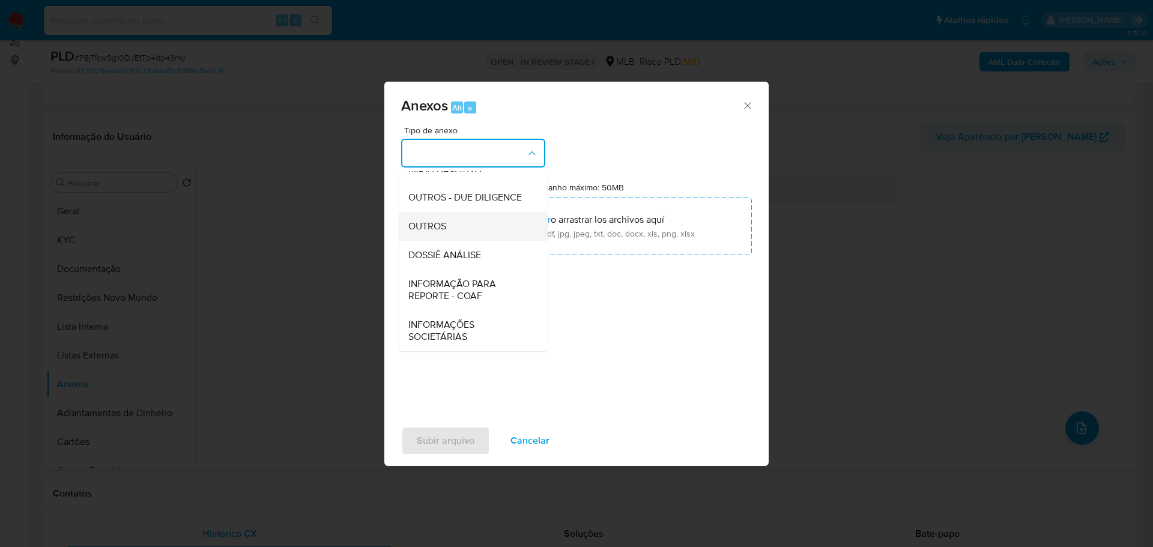
click at [453, 227] on div "OUTROS" at bounding box center [469, 226] width 122 height 29
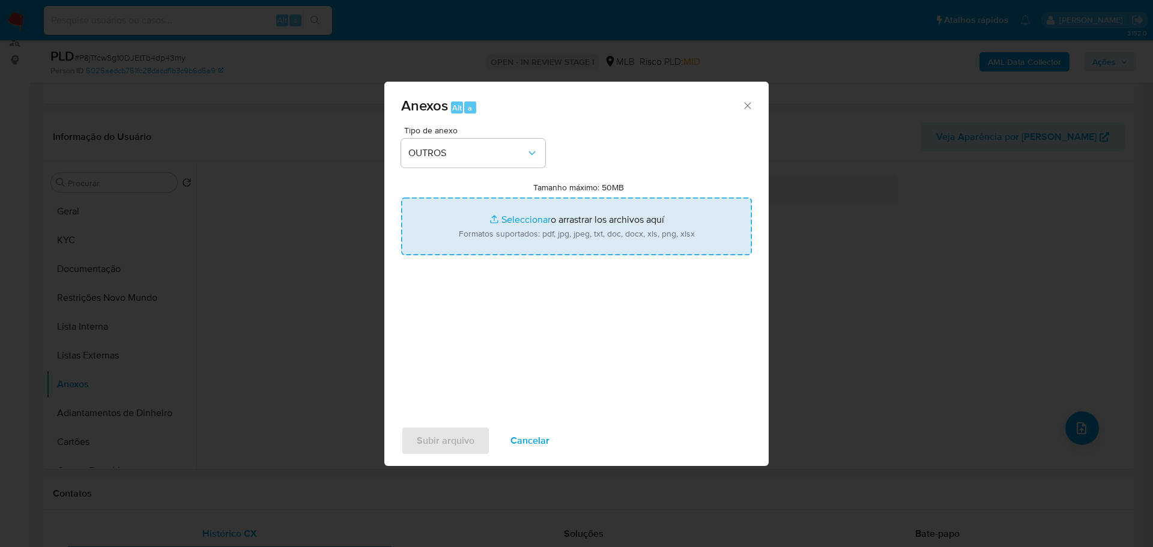
type input "C:\fakepath\ID_ 2292370319 - CNPJ 52033054000157 - R D CLEAN SERVICOS DE LAVAGE…"
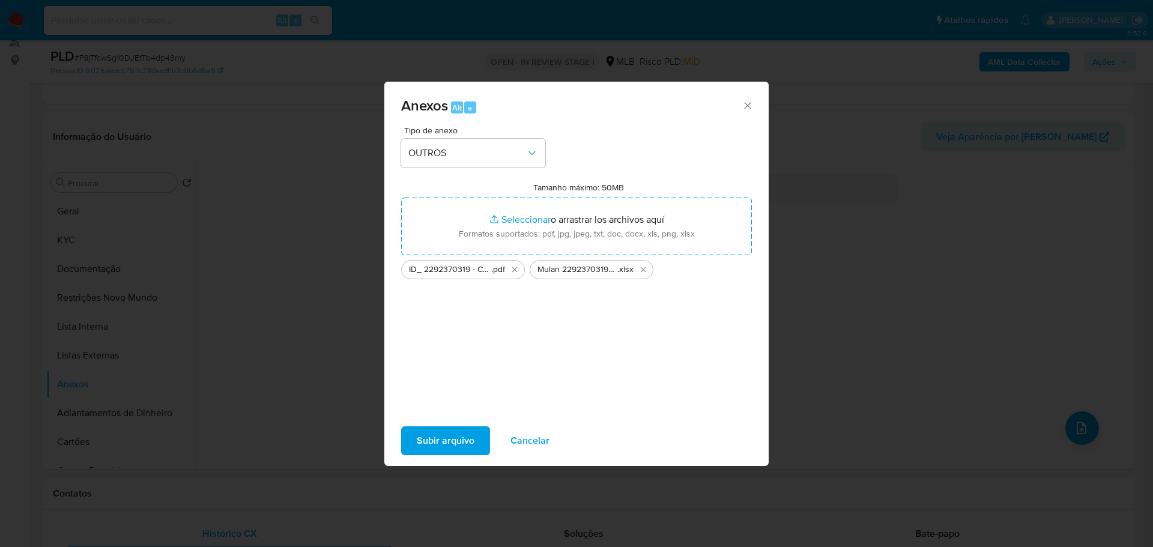
click at [451, 440] on span "Subir arquivo" at bounding box center [446, 440] width 58 height 26
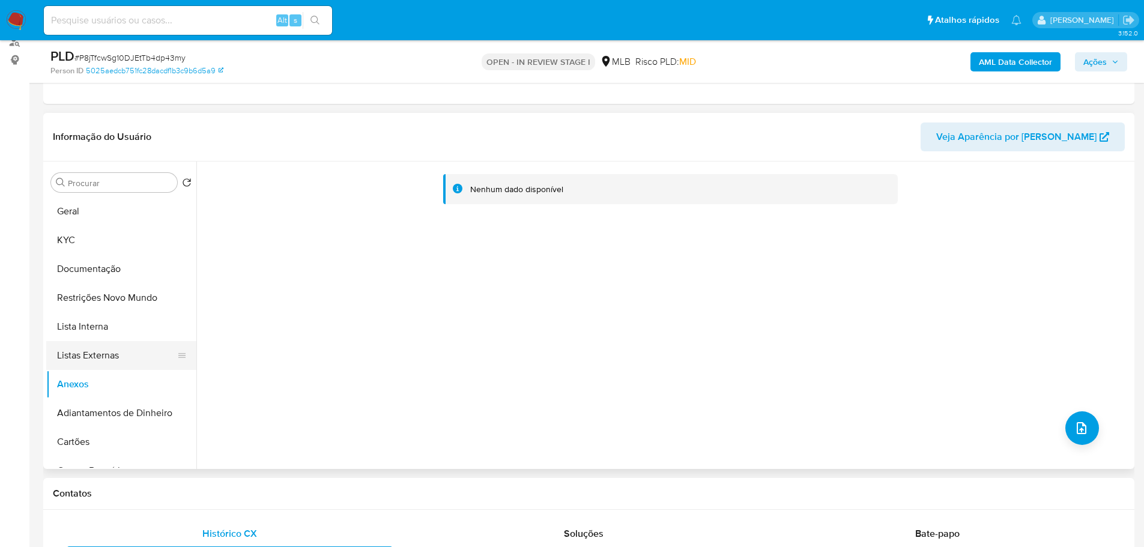
click at [104, 354] on button "Listas Externas" at bounding box center [116, 355] width 140 height 29
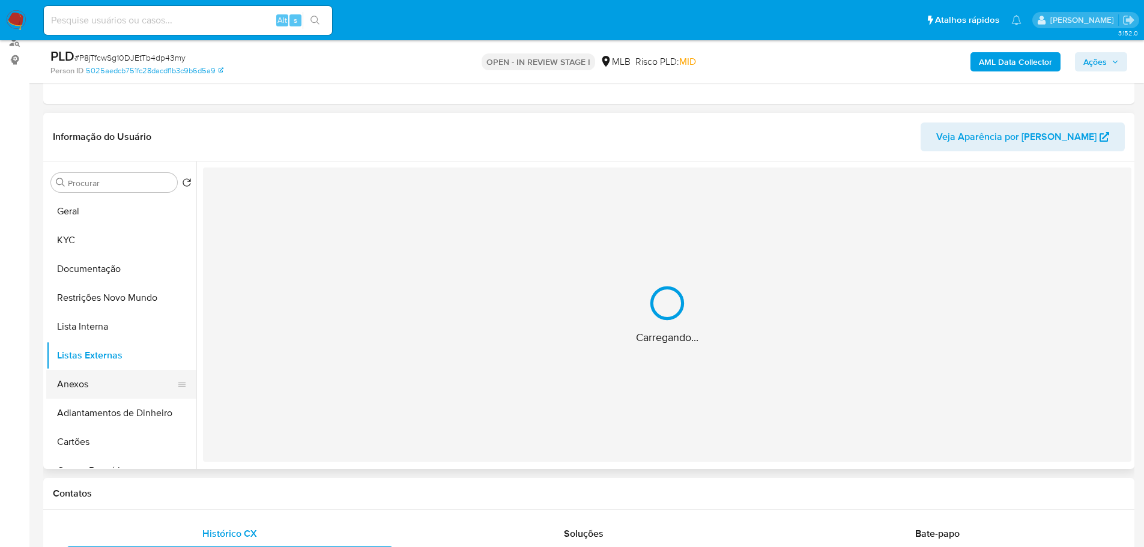
click at [100, 386] on button "Anexos" at bounding box center [116, 384] width 140 height 29
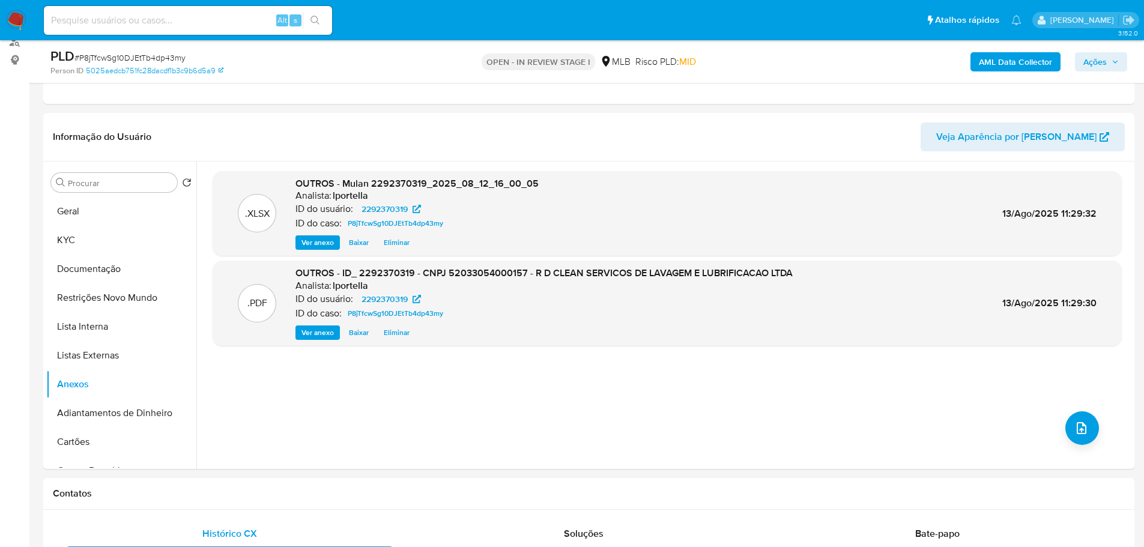
click at [1113, 63] on icon "button" at bounding box center [1114, 61] width 7 height 7
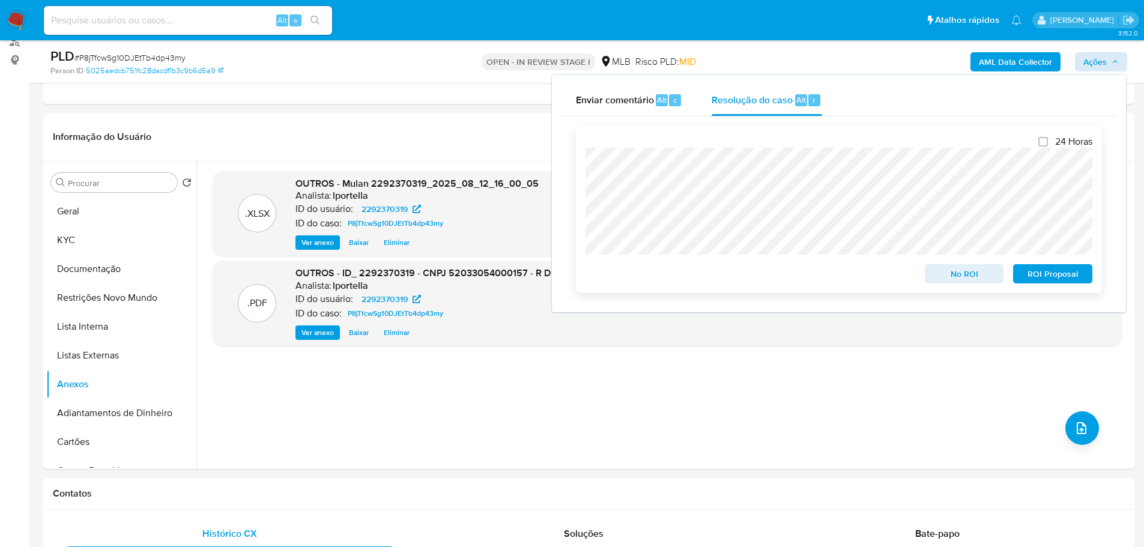
click at [971, 273] on span "No ROI" at bounding box center [964, 273] width 62 height 17
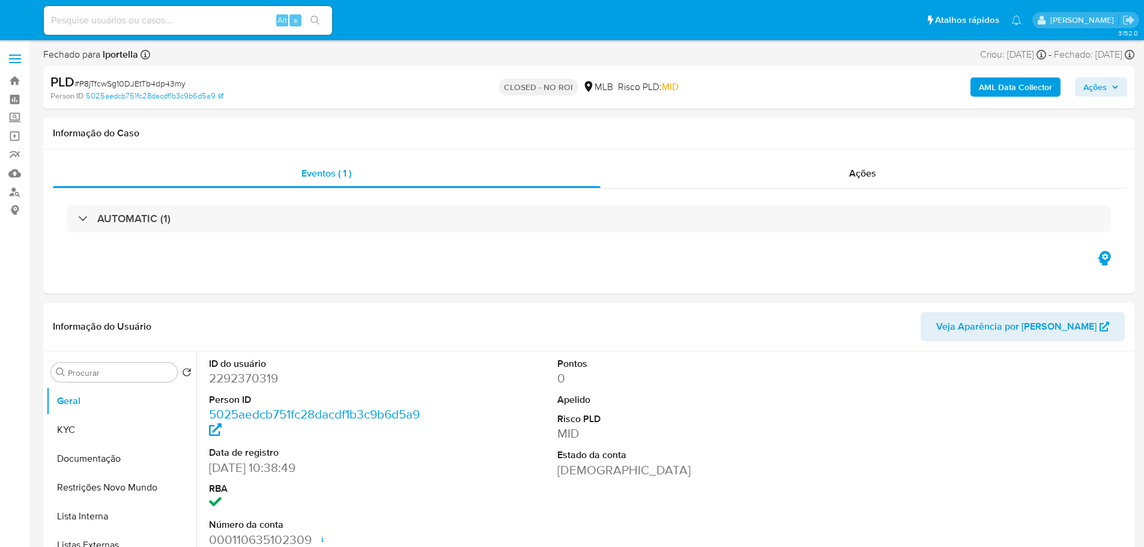
select select "10"
click at [16, 19] on img at bounding box center [16, 20] width 20 height 20
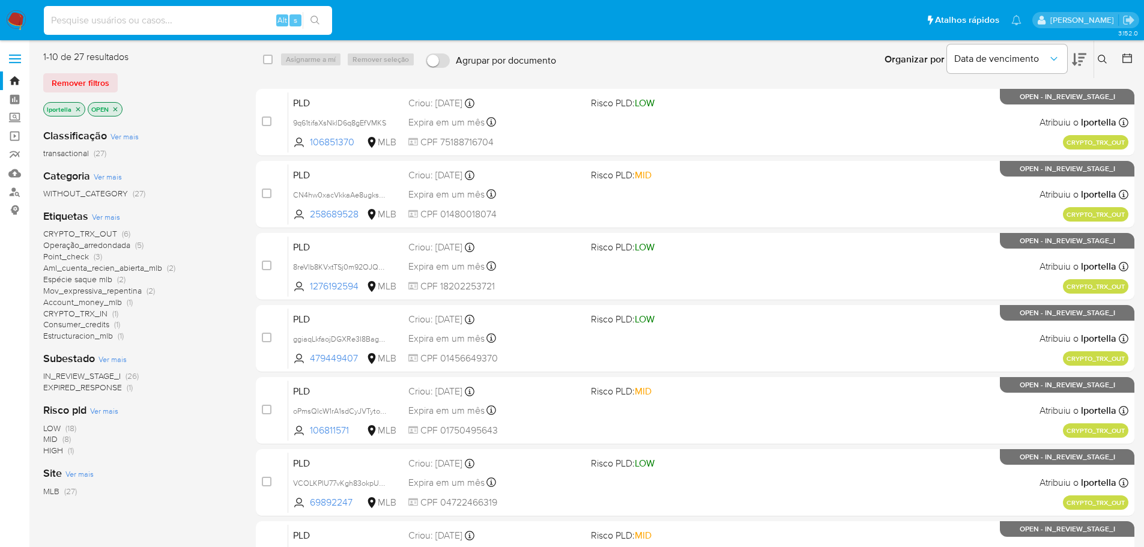
click at [104, 26] on input at bounding box center [188, 21] width 288 height 16
paste input "257244472"
type input "257244472"
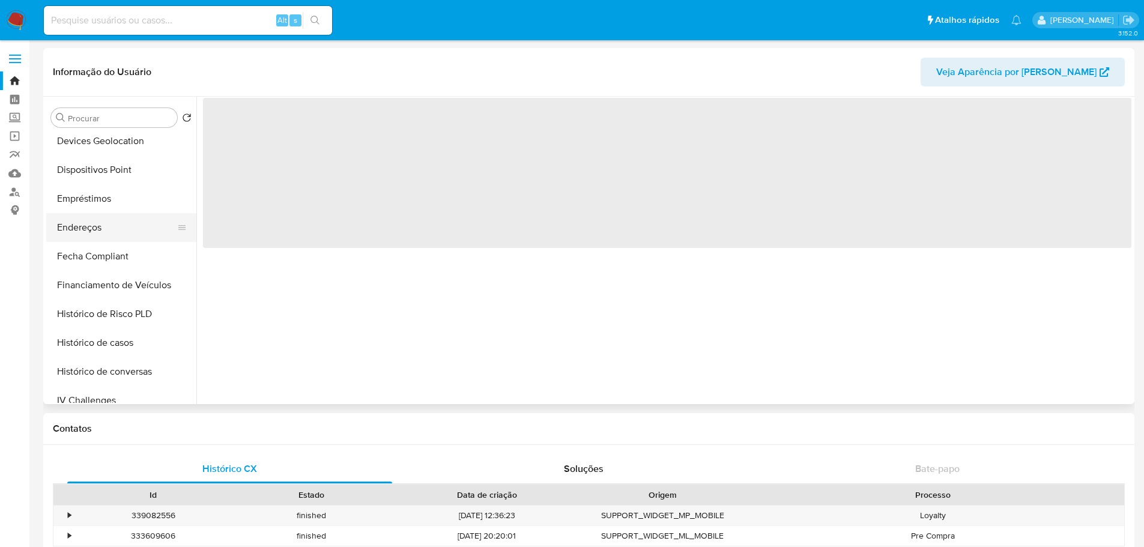
scroll to position [480, 0]
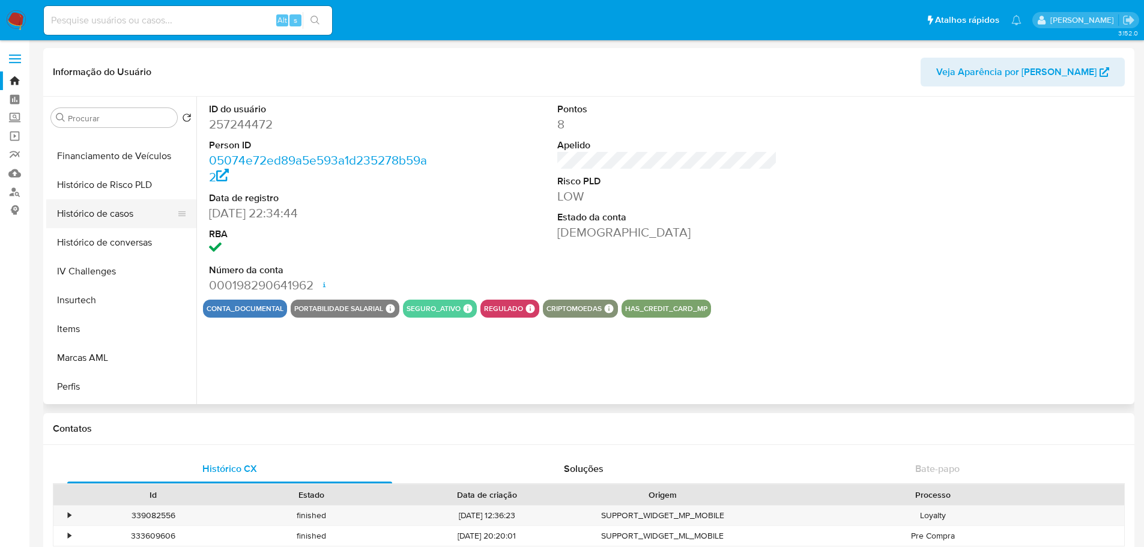
click at [104, 215] on button "Histórico de casos" at bounding box center [116, 213] width 140 height 29
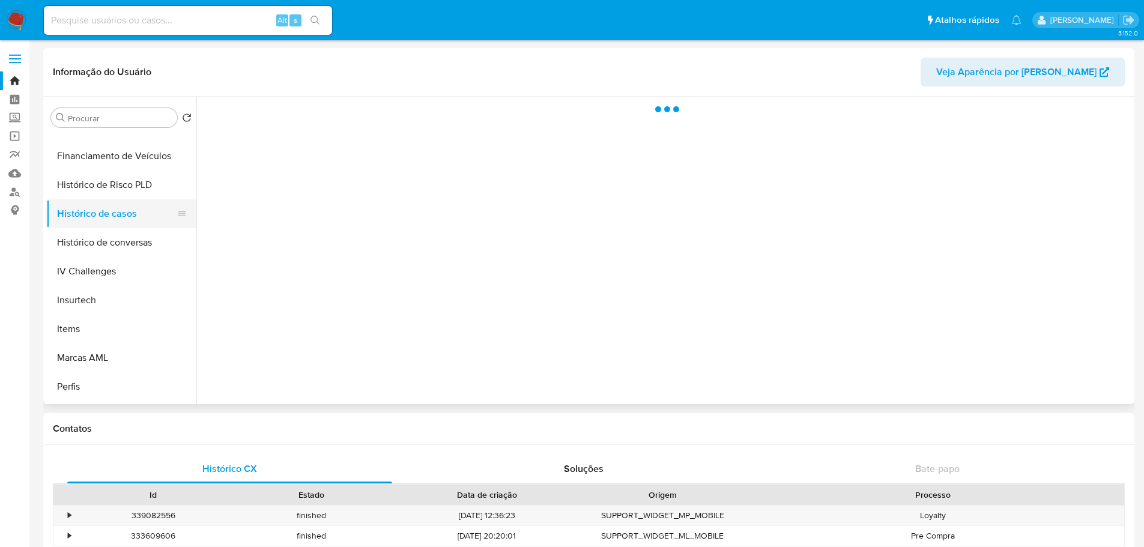
select select "10"
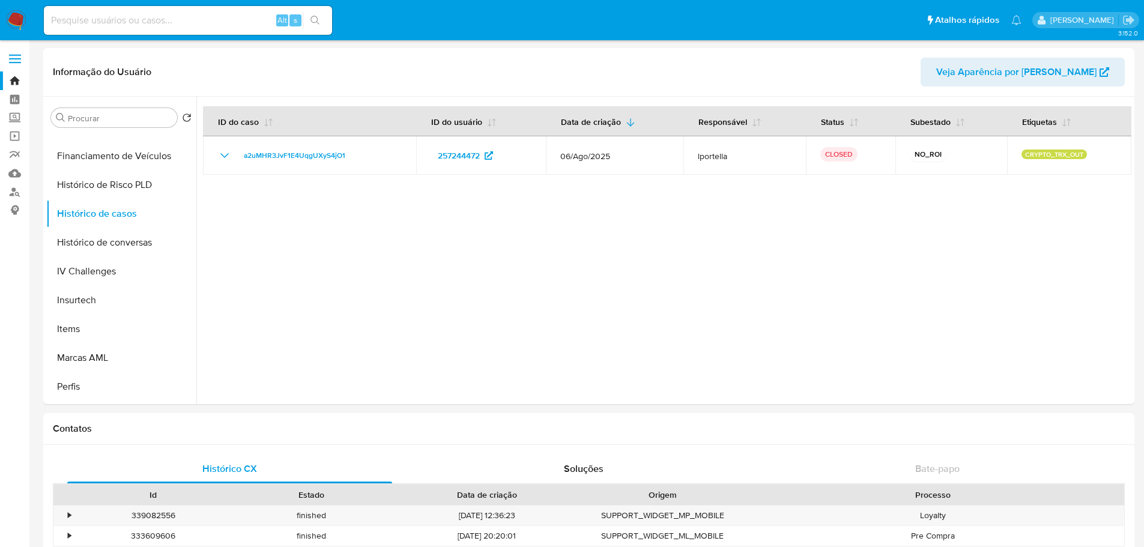
click at [160, 27] on input at bounding box center [188, 21] width 288 height 16
paste input "172362233"
type input "172362233"
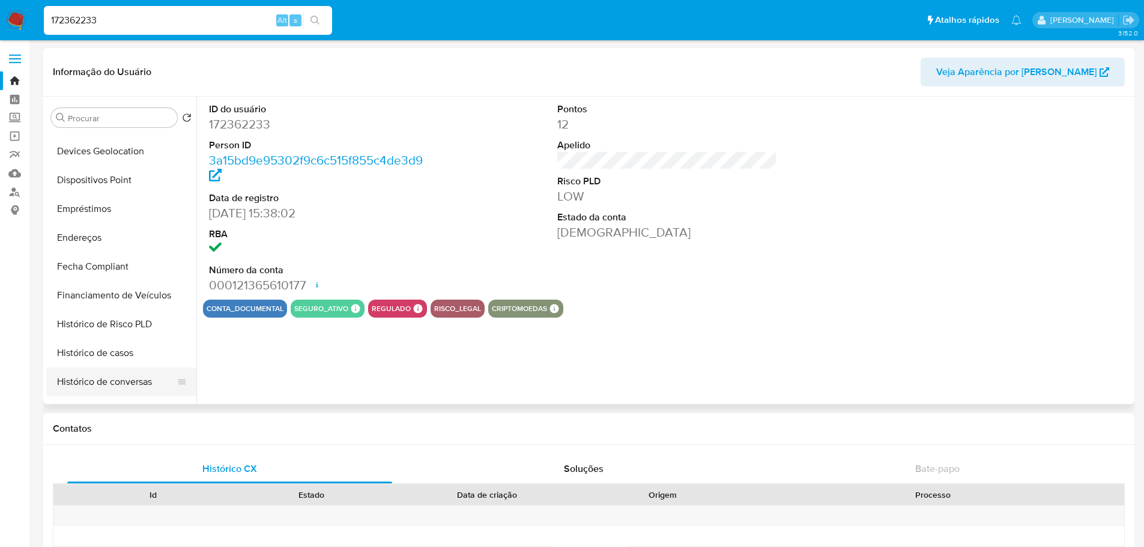
scroll to position [420, 0]
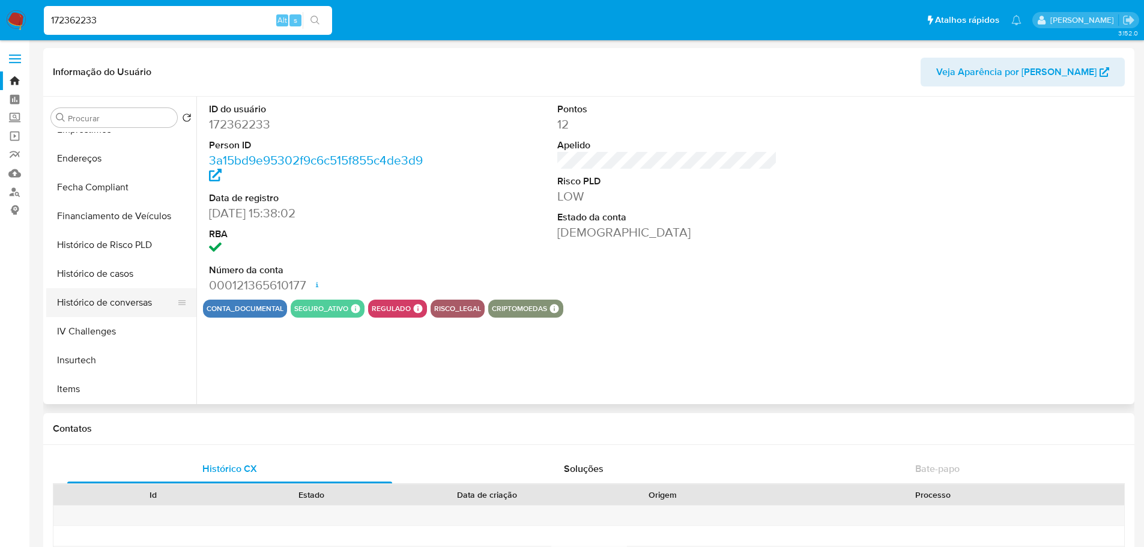
select select "10"
click at [127, 267] on button "Histórico de casos" at bounding box center [116, 273] width 140 height 29
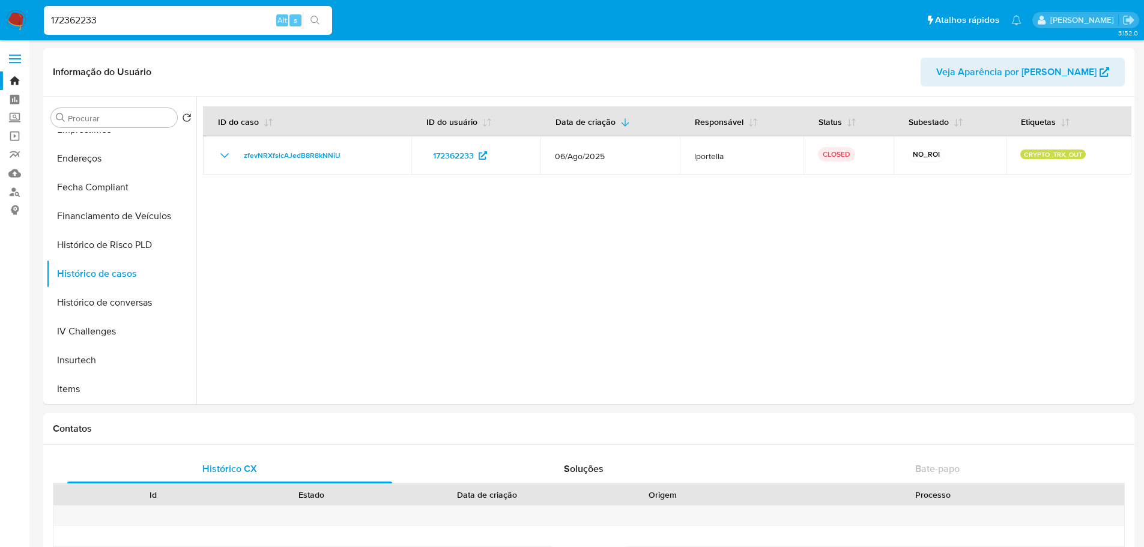
click at [119, 22] on input "172362233" at bounding box center [188, 21] width 288 height 16
paste input "84073691"
type input "184073691"
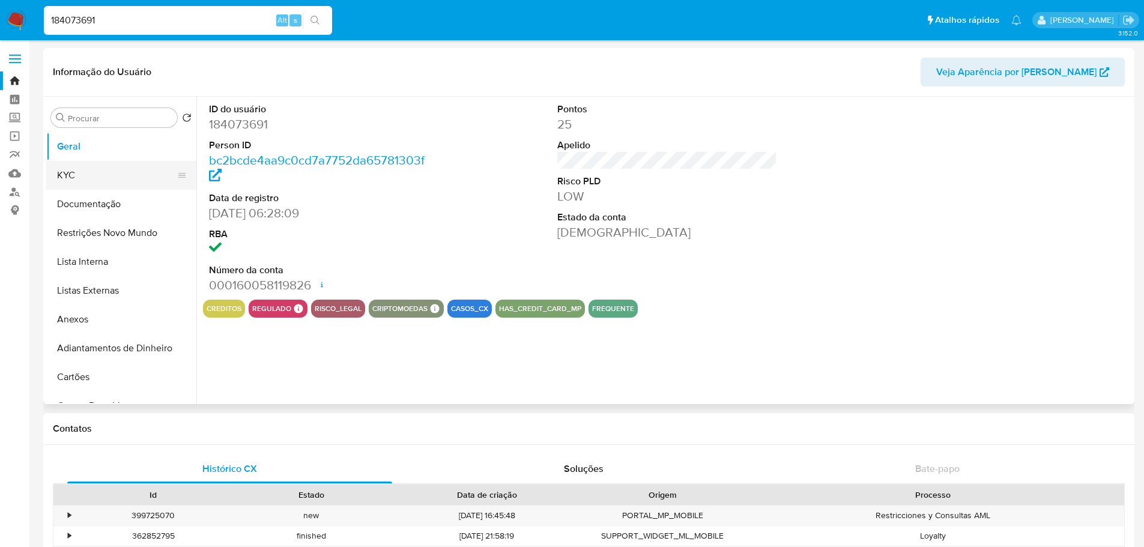
select select "10"
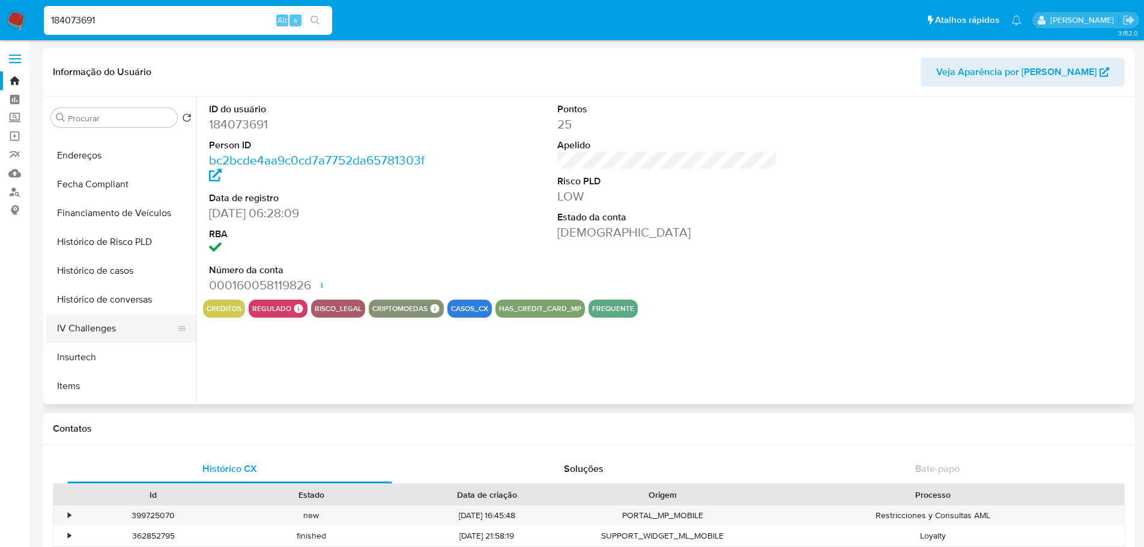
scroll to position [507, 0]
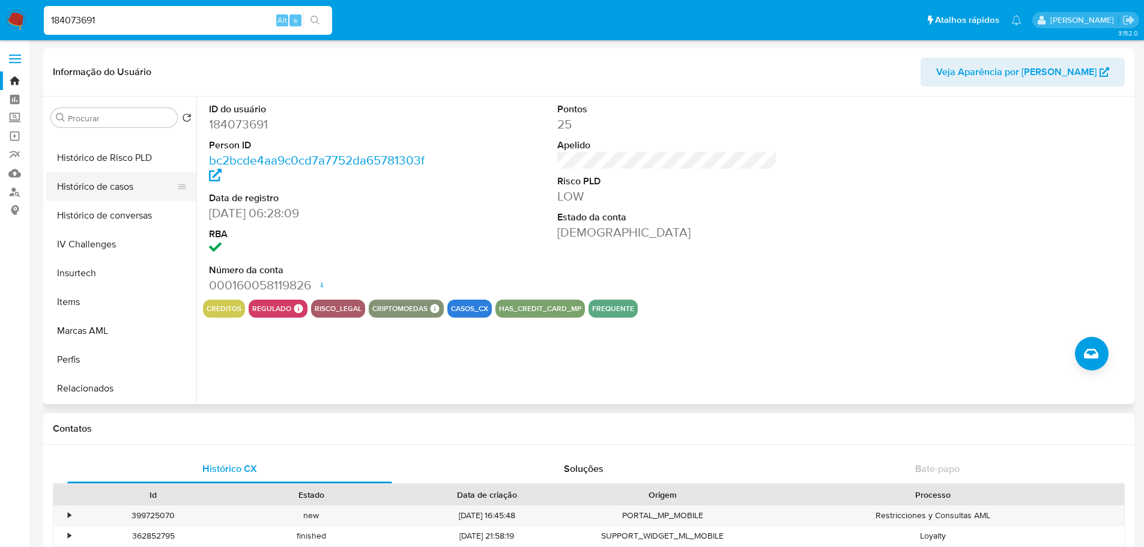
click at [112, 194] on button "Histórico de casos" at bounding box center [116, 186] width 140 height 29
